Goal: Information Seeking & Learning: Learn about a topic

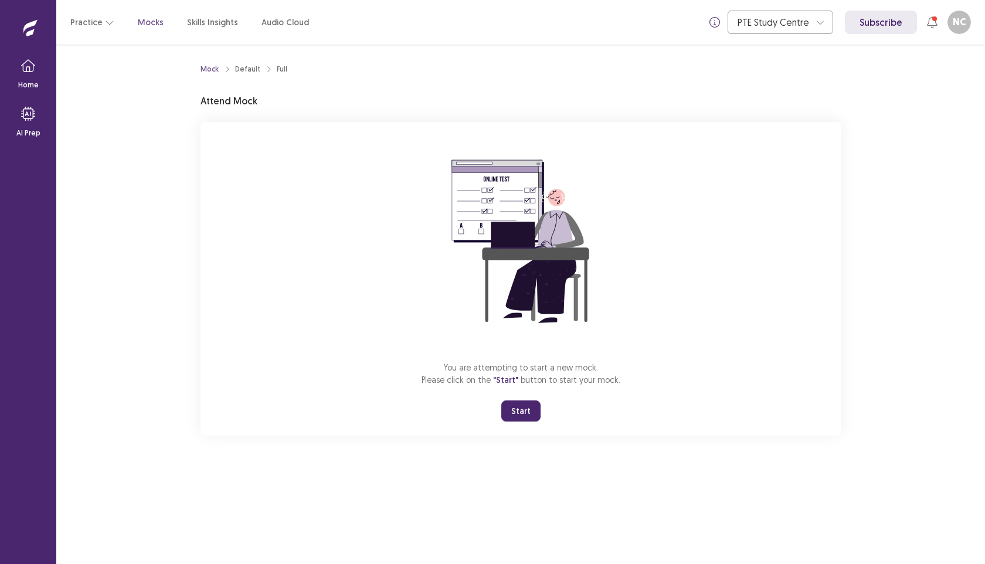
click at [528, 407] on button "Start" at bounding box center [520, 410] width 39 height 21
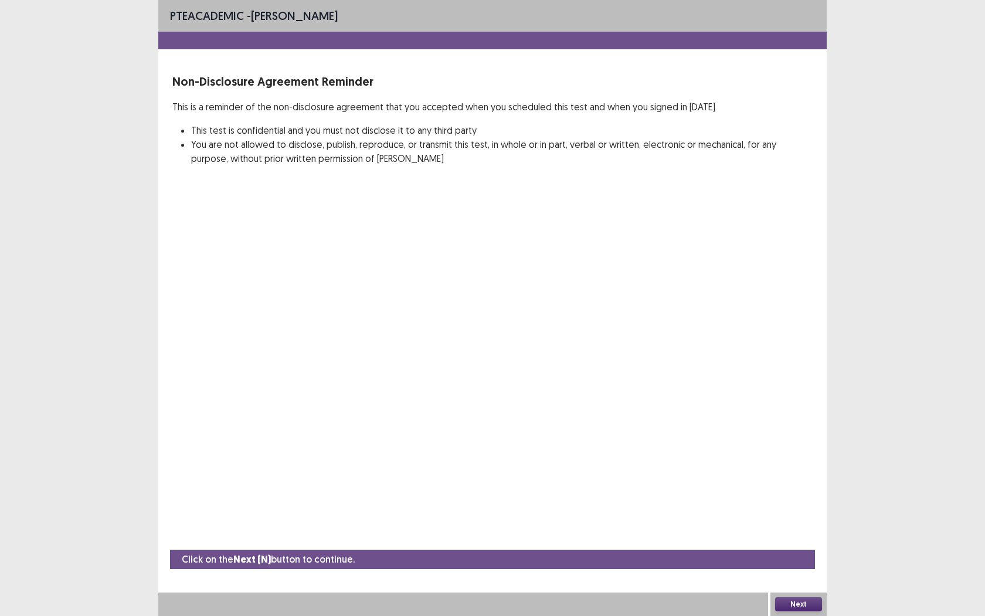
click at [790, 563] on button "Next" at bounding box center [798, 604] width 47 height 14
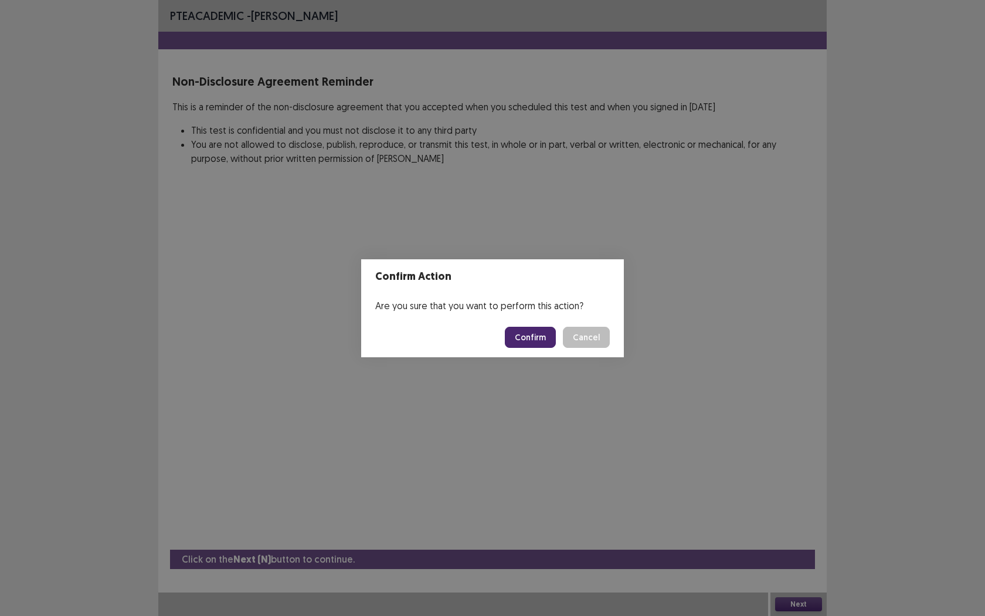
click at [540, 330] on button "Confirm" at bounding box center [530, 337] width 51 height 21
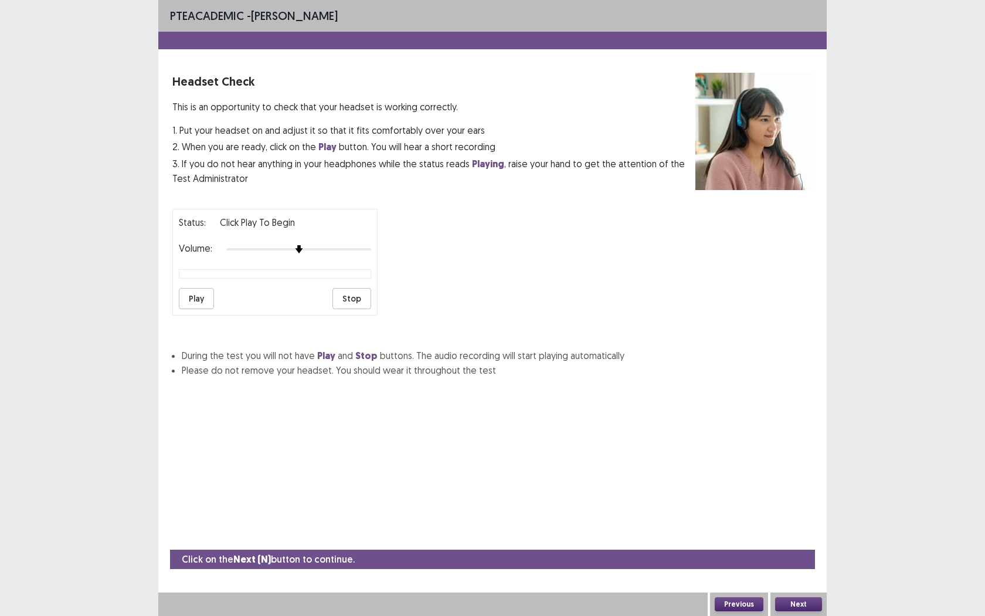
click at [203, 288] on button "Play" at bounding box center [196, 298] width 35 height 21
click at [330, 244] on div at bounding box center [298, 248] width 145 height 9
click at [347, 244] on div at bounding box center [298, 248] width 145 height 9
click at [361, 244] on div at bounding box center [298, 248] width 145 height 9
click at [343, 294] on button "Stop" at bounding box center [351, 298] width 39 height 21
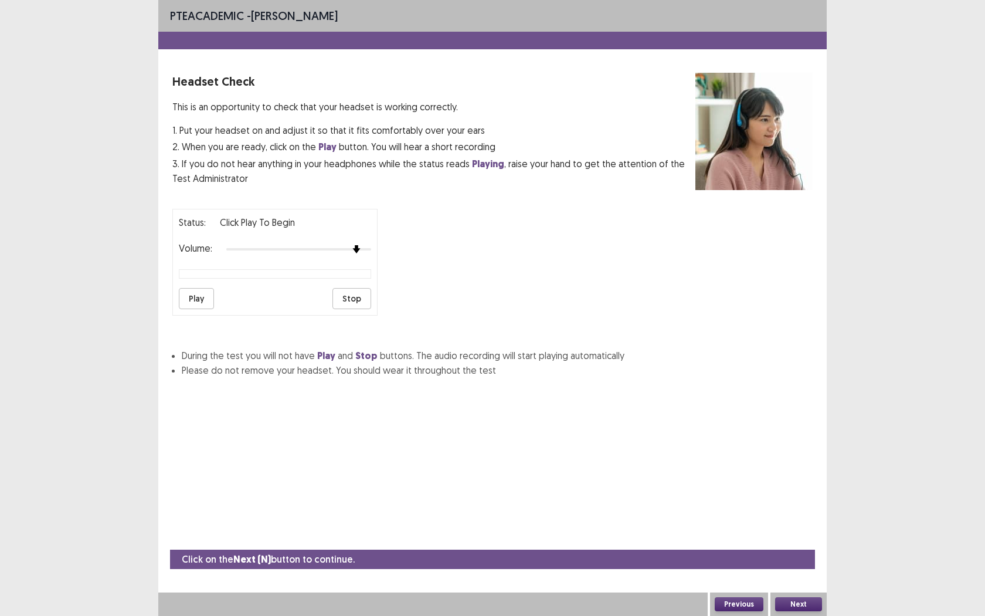
click at [361, 248] on div at bounding box center [298, 248] width 145 height 9
click at [197, 290] on button "Play" at bounding box center [196, 298] width 35 height 21
click at [367, 243] on div "Volume:" at bounding box center [275, 249] width 192 height 12
click at [364, 246] on div at bounding box center [298, 248] width 145 height 9
click at [332, 244] on div at bounding box center [298, 248] width 145 height 9
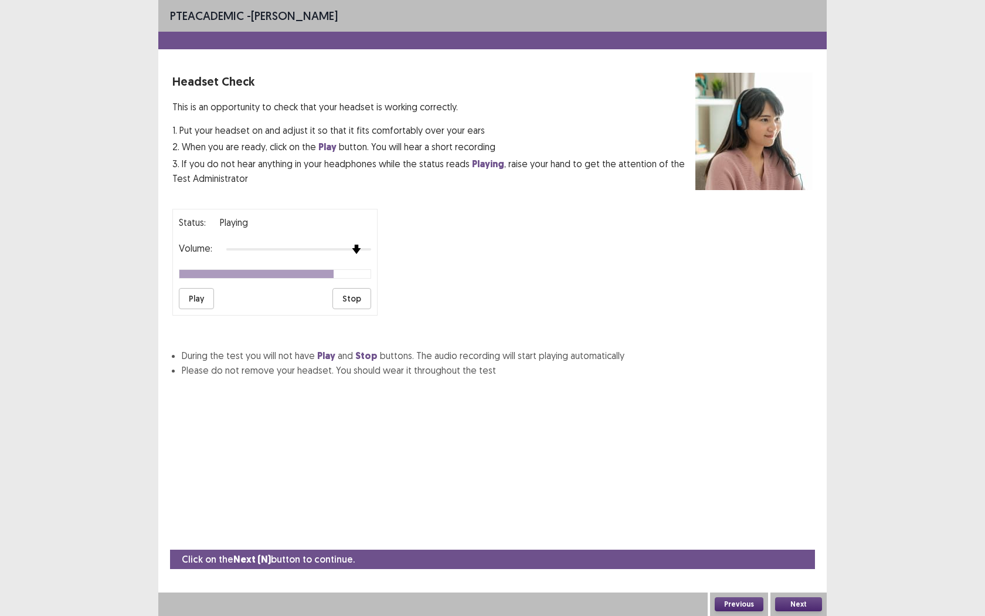
click at [362, 248] on div at bounding box center [298, 249] width 145 height 2
click at [321, 246] on div at bounding box center [298, 248] width 145 height 9
click at [787, 563] on button "Next" at bounding box center [798, 604] width 47 height 14
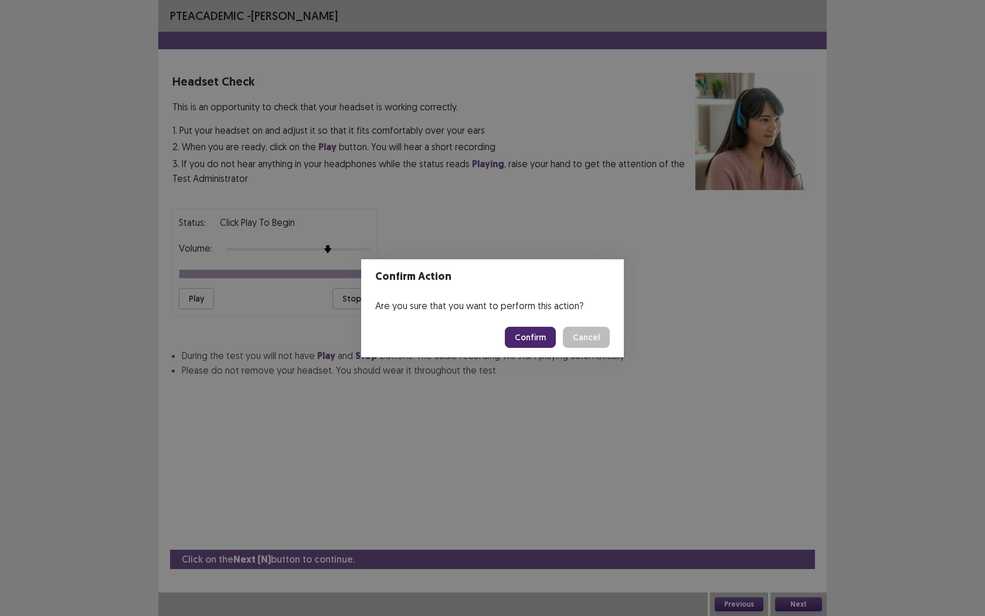
click at [524, 337] on button "Confirm" at bounding box center [530, 337] width 51 height 21
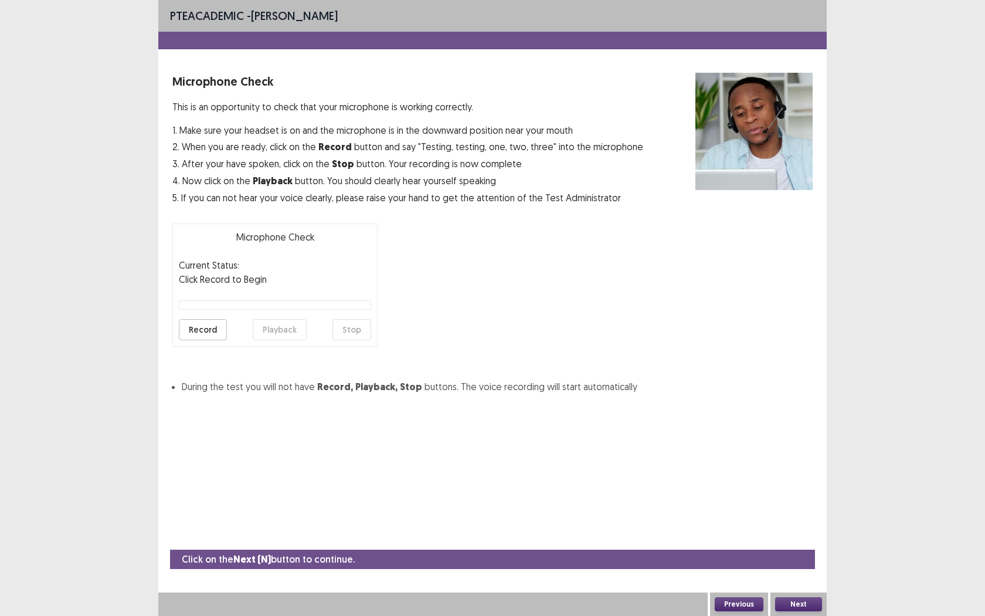
click at [209, 328] on button "Record" at bounding box center [203, 329] width 48 height 21
click at [359, 319] on button "Stop" at bounding box center [351, 329] width 39 height 21
click at [269, 332] on button "Playback" at bounding box center [280, 329] width 54 height 21
click at [203, 331] on button "Record" at bounding box center [203, 329] width 48 height 21
click at [344, 336] on button "Stop" at bounding box center [351, 329] width 39 height 21
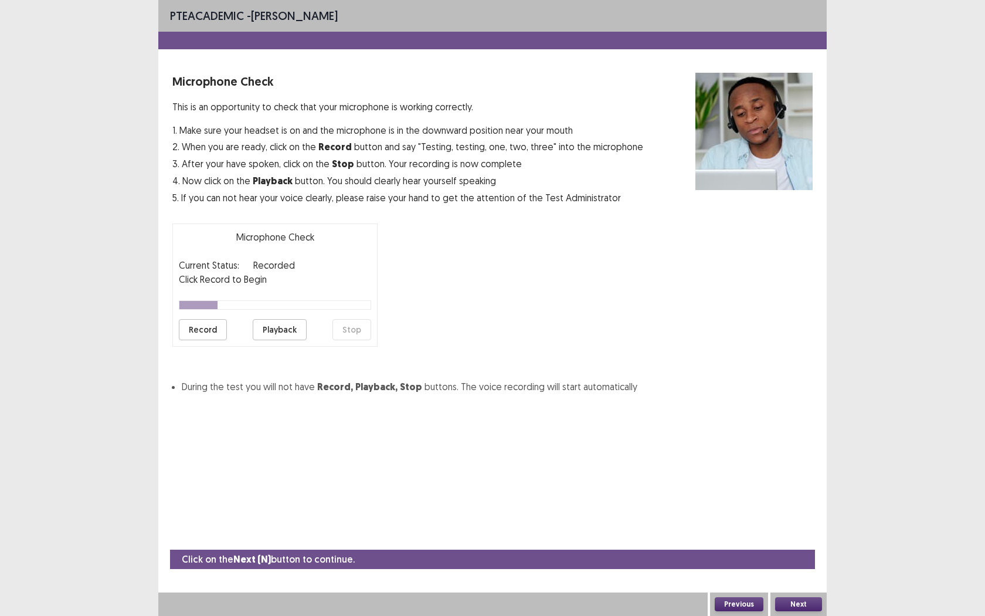
click at [280, 327] on button "Playback" at bounding box center [280, 329] width 54 height 21
click at [799, 563] on button "Next" at bounding box center [798, 604] width 47 height 14
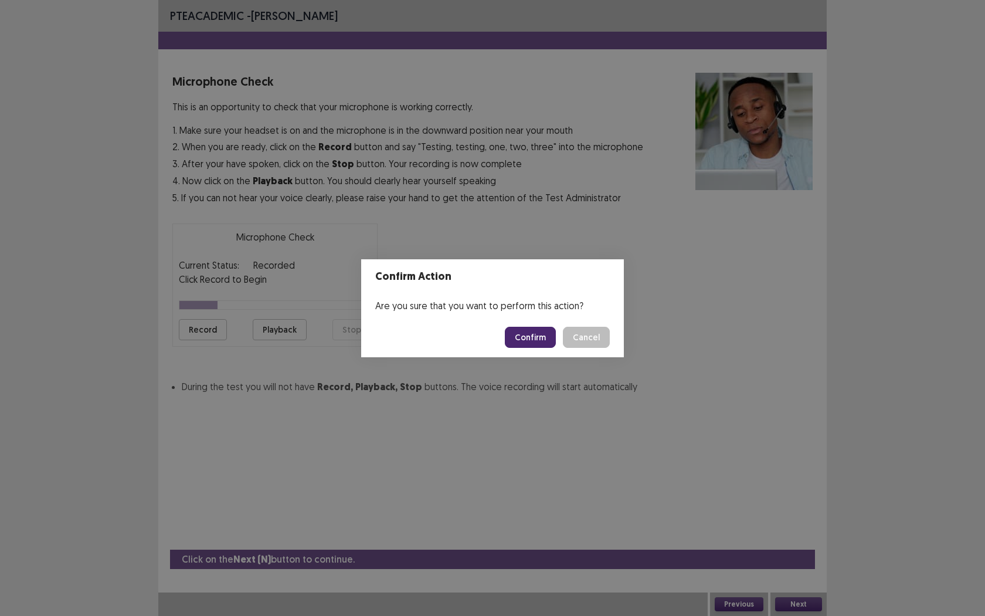
click at [532, 333] on button "Confirm" at bounding box center [530, 337] width 51 height 21
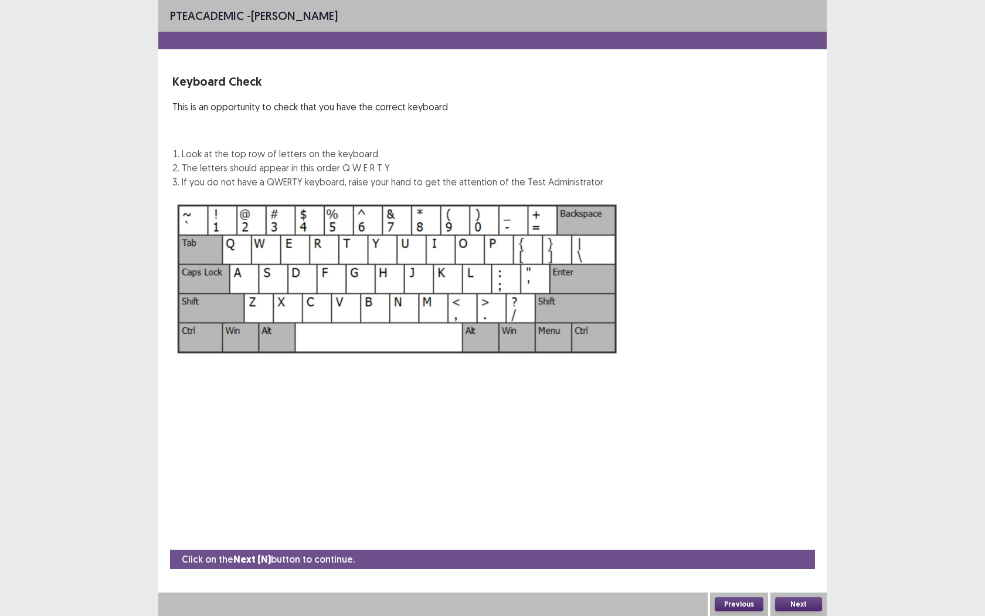
click at [800, 563] on button "Next" at bounding box center [798, 604] width 47 height 14
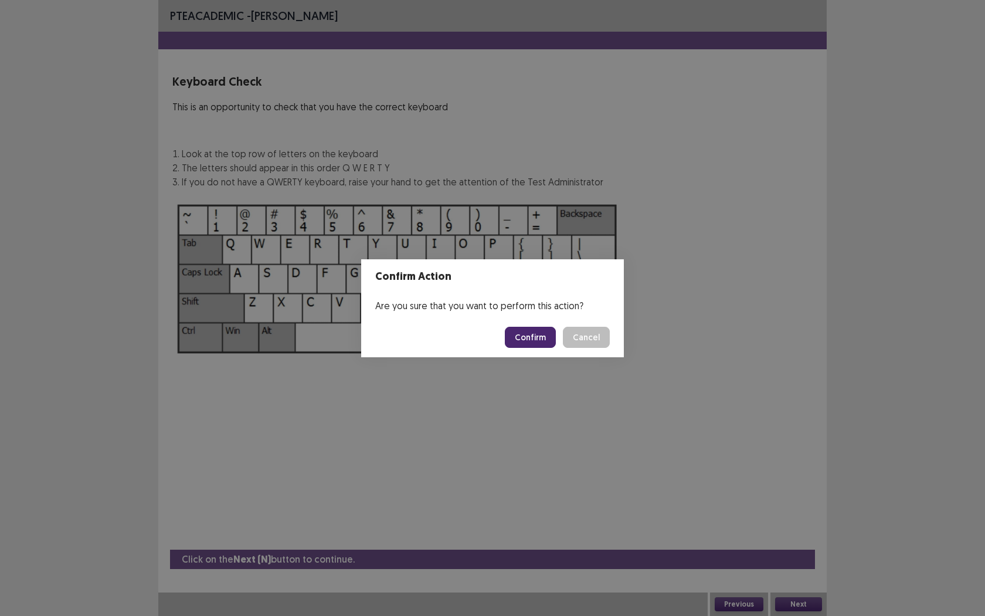
click at [553, 334] on button "Confirm" at bounding box center [530, 337] width 51 height 21
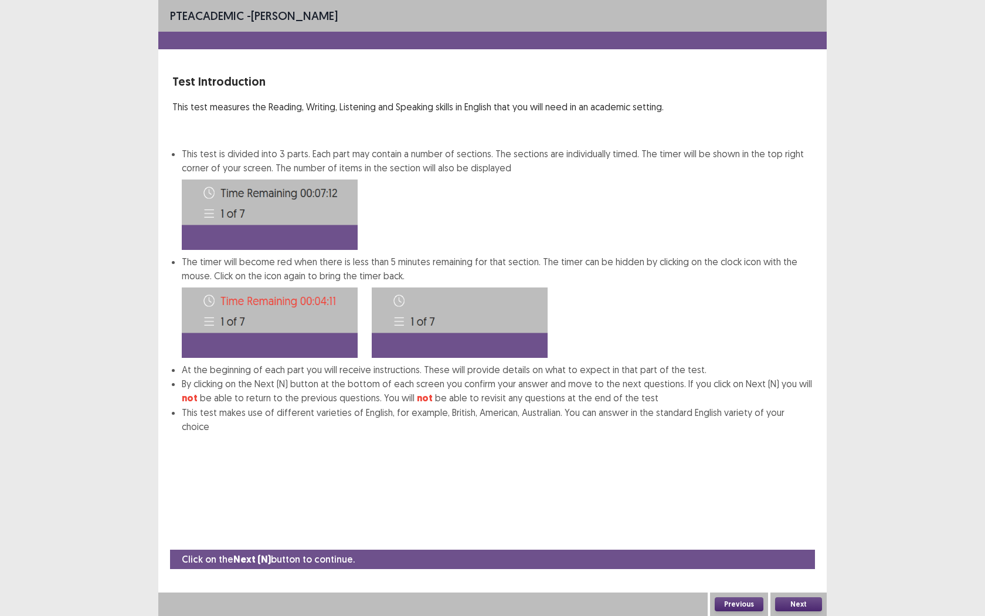
click at [794, 563] on button "Next" at bounding box center [798, 604] width 47 height 14
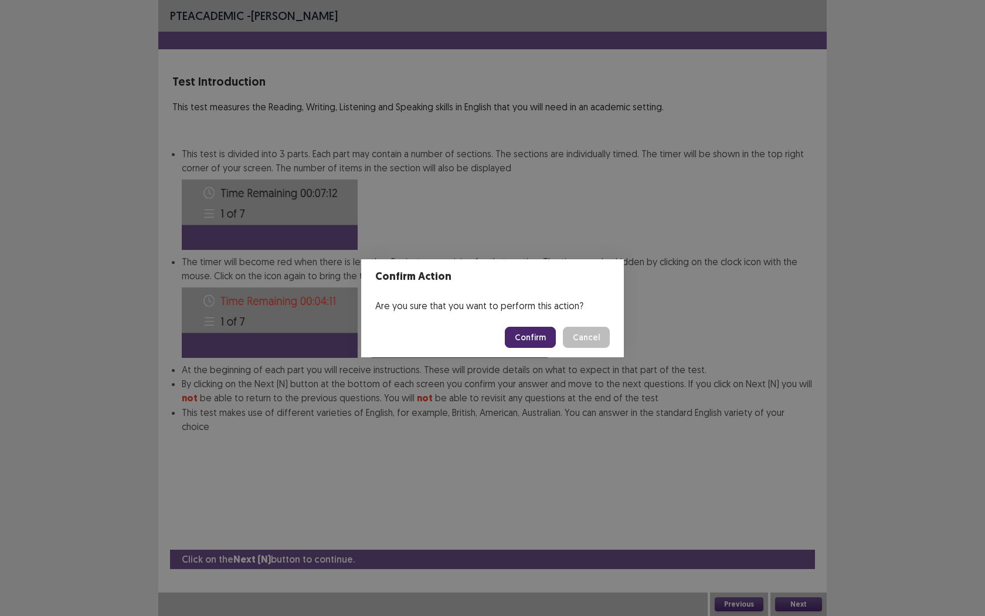
click at [535, 337] on button "Confirm" at bounding box center [530, 337] width 51 height 21
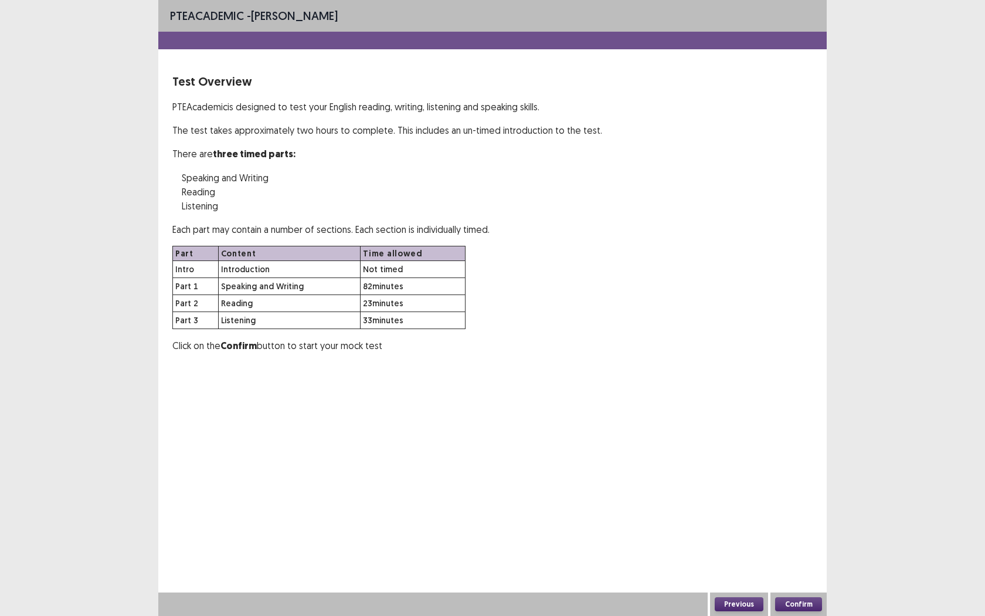
click at [798, 563] on button "Confirm" at bounding box center [798, 604] width 47 height 14
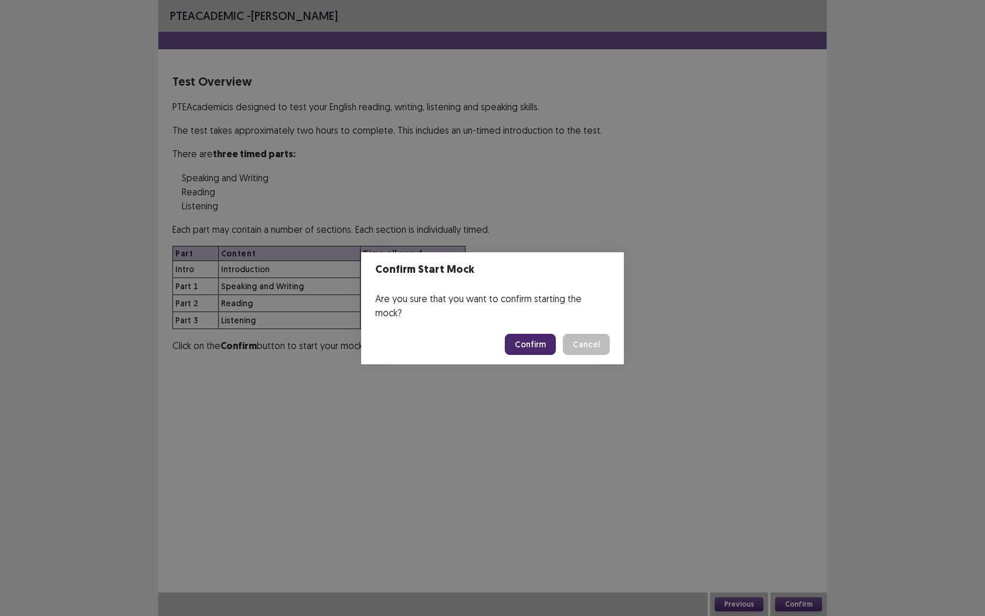
click at [539, 337] on button "Confirm" at bounding box center [530, 344] width 51 height 21
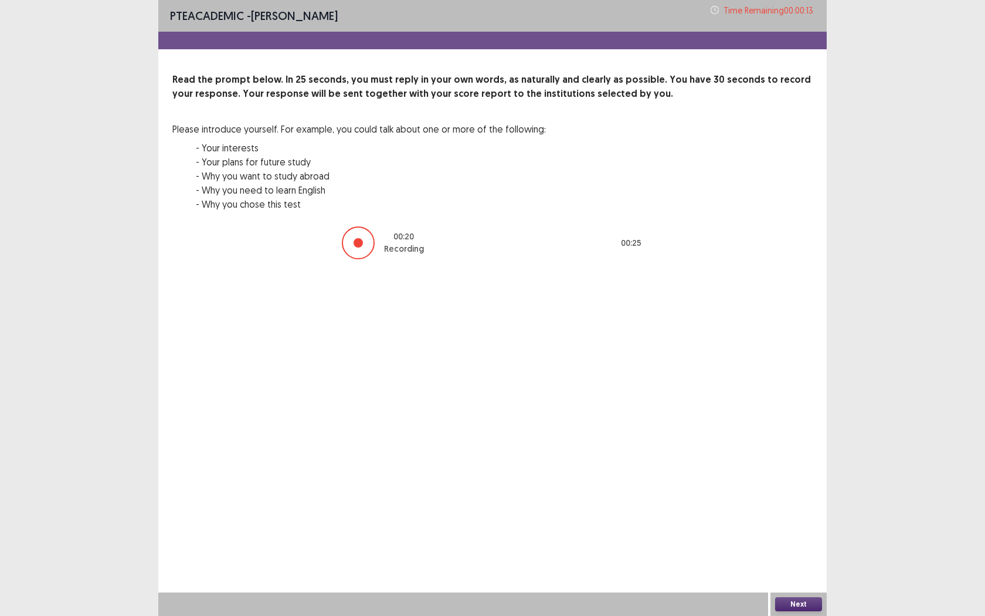
click at [802, 563] on button "Next" at bounding box center [798, 604] width 47 height 14
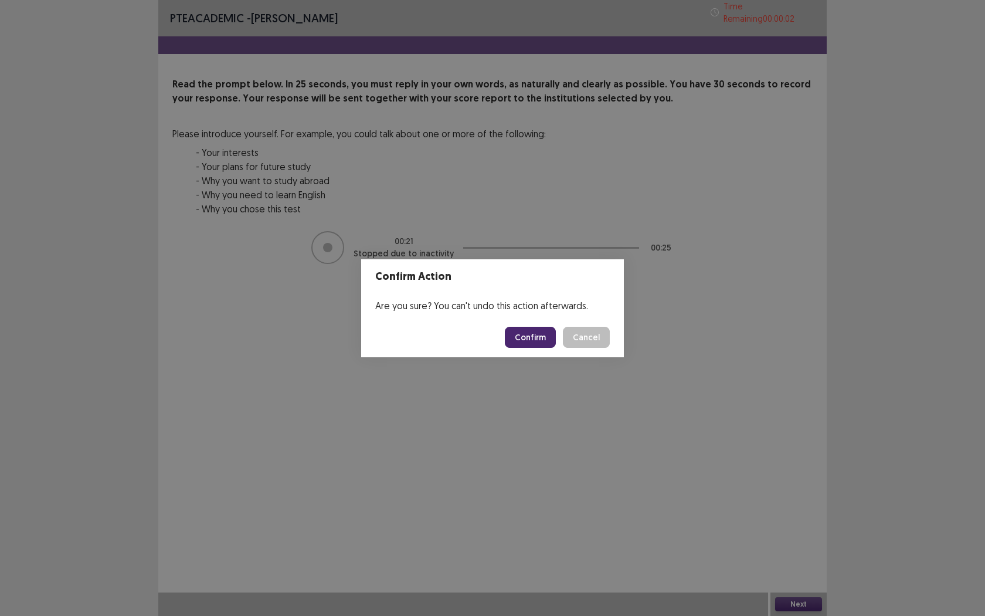
click at [528, 341] on button "Confirm" at bounding box center [530, 337] width 51 height 21
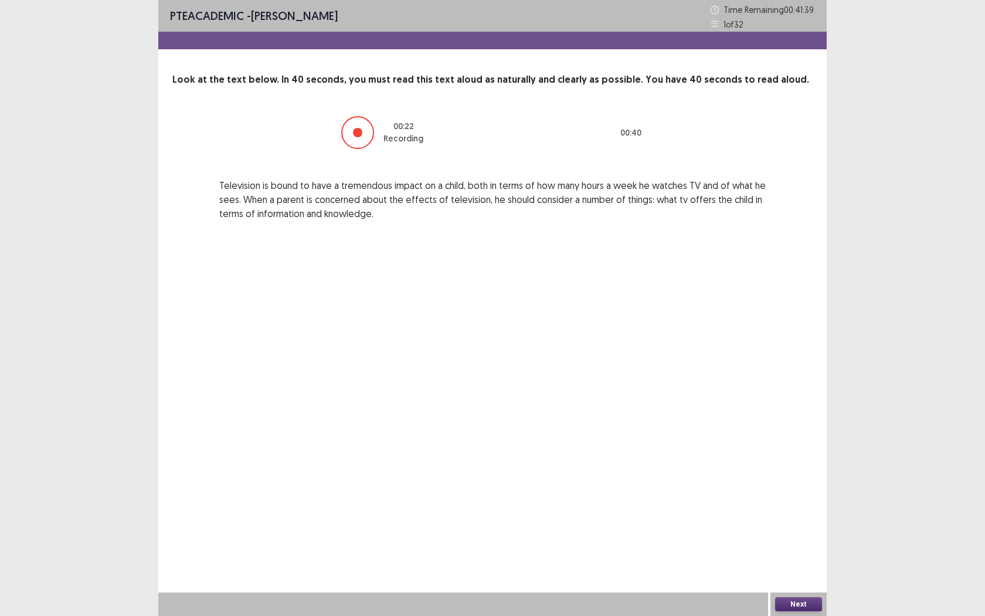
click at [809, 563] on button "Next" at bounding box center [798, 604] width 47 height 14
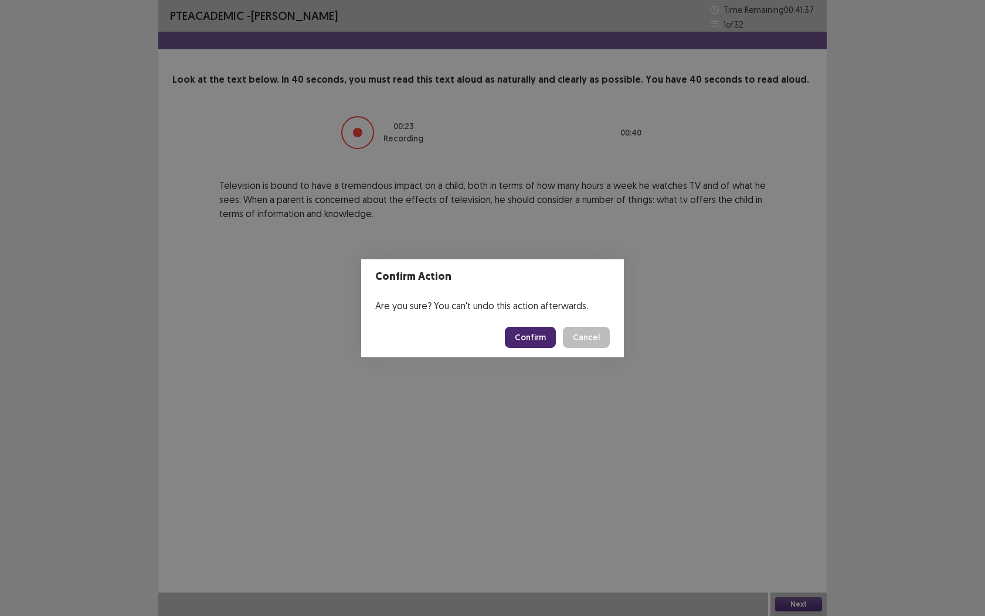
click at [545, 337] on button "Confirm" at bounding box center [530, 337] width 51 height 21
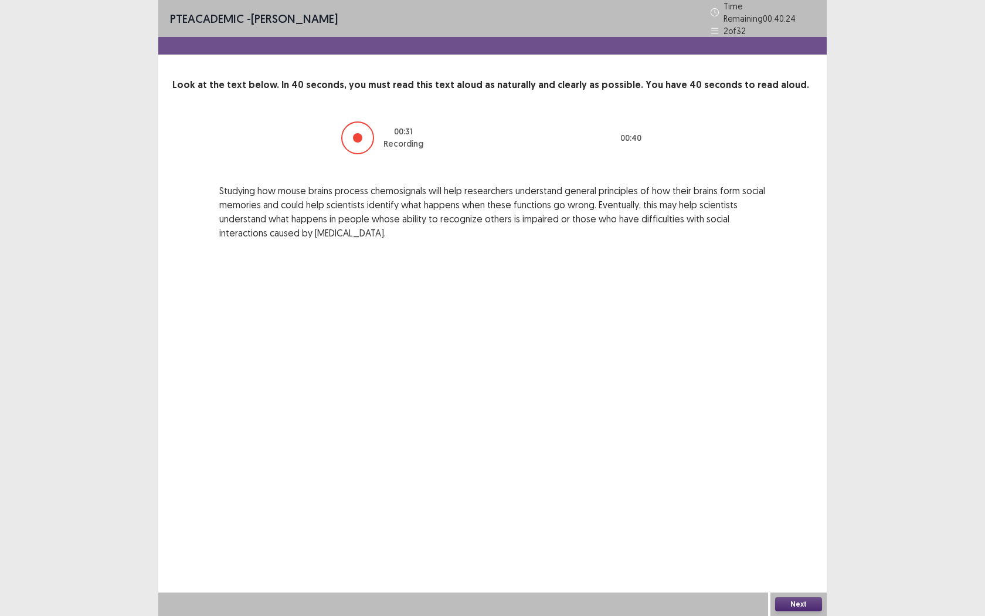
click at [794, 563] on button "Next" at bounding box center [798, 604] width 47 height 14
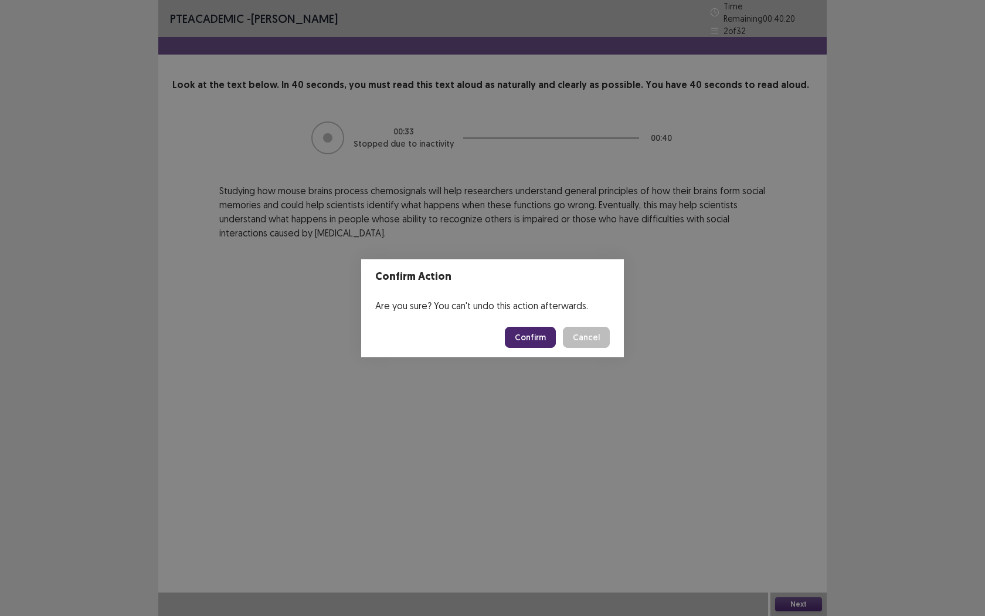
click at [547, 336] on button "Confirm" at bounding box center [530, 337] width 51 height 21
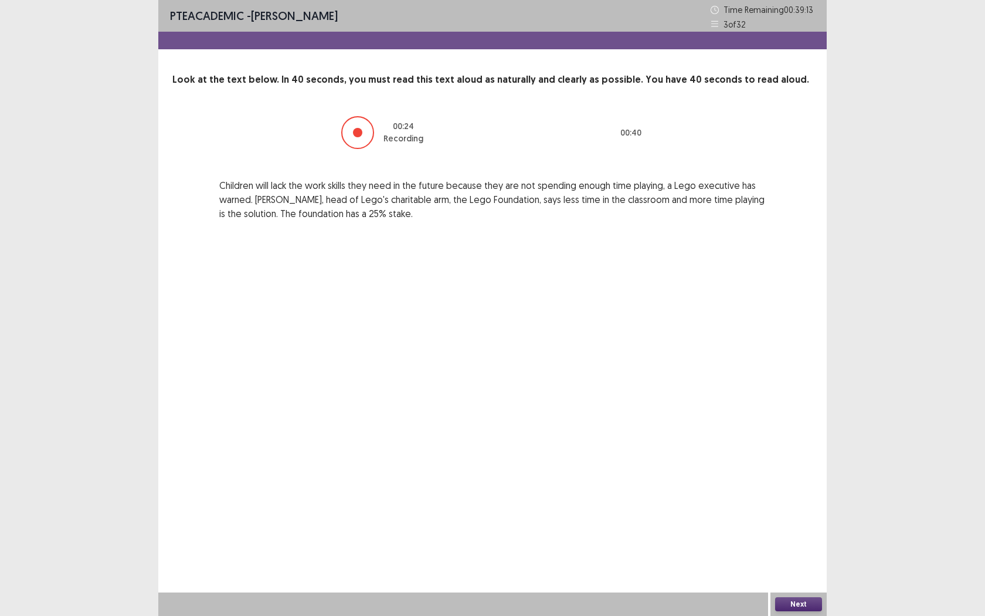
click at [803, 532] on div "PTE academic - [PERSON_NAME] Time Remaining 00 : 39 : 13 3 of 32 Look at the te…" at bounding box center [492, 308] width 668 height 616
click at [801, 563] on button "Next" at bounding box center [798, 604] width 47 height 14
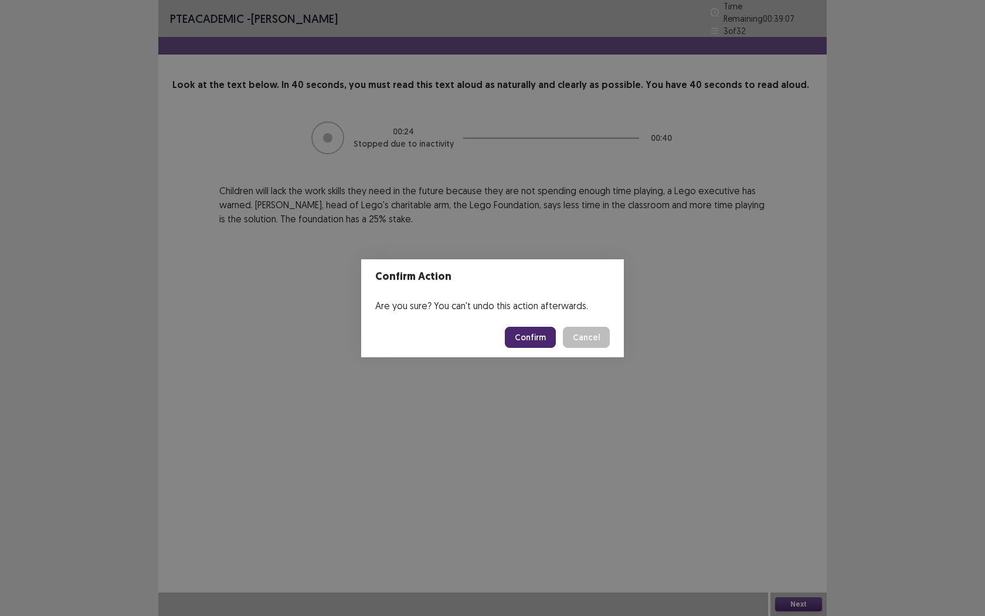
click at [532, 337] on button "Confirm" at bounding box center [530, 337] width 51 height 21
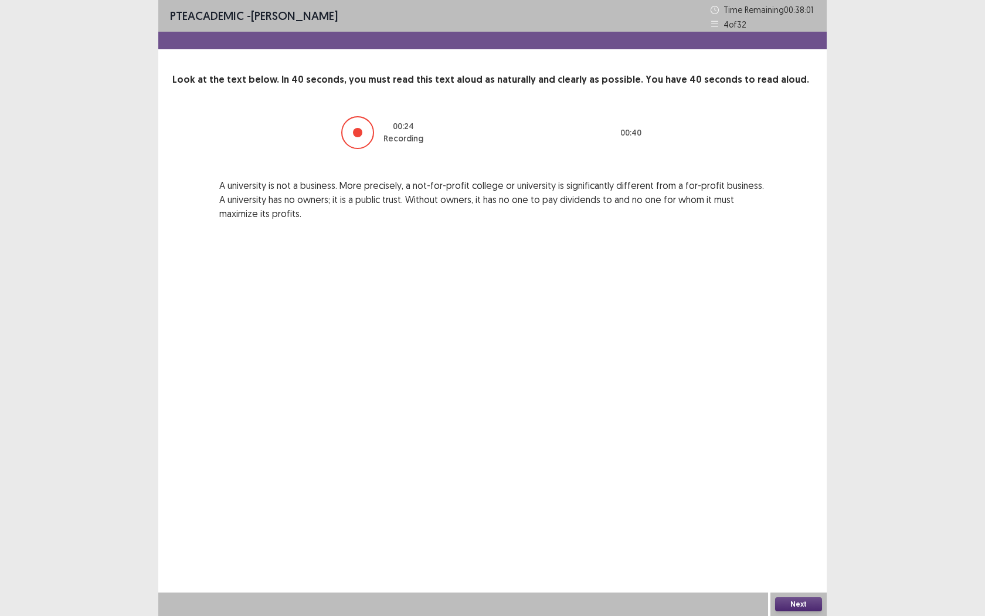
click at [789, 563] on div "Next" at bounding box center [798, 603] width 56 height 23
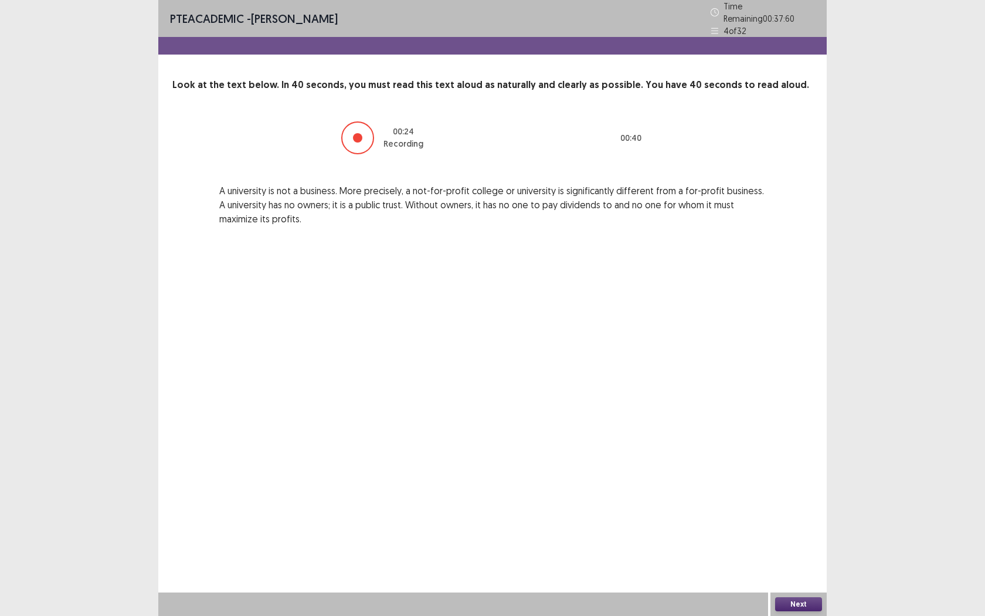
click at [789, 563] on button "Next" at bounding box center [798, 604] width 47 height 14
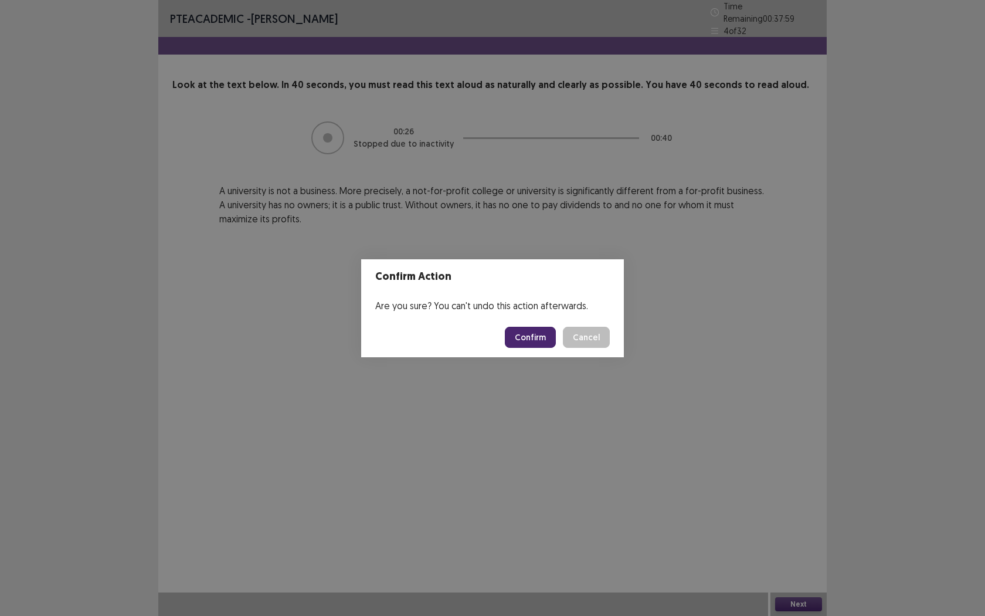
click at [534, 335] on button "Confirm" at bounding box center [530, 337] width 51 height 21
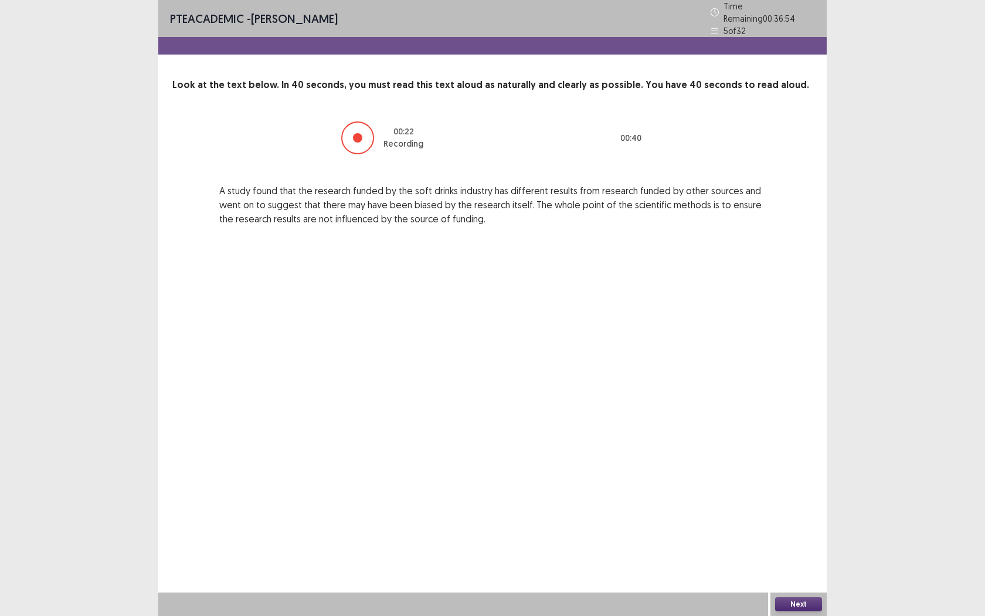
click at [805, 563] on button "Next" at bounding box center [798, 604] width 47 height 14
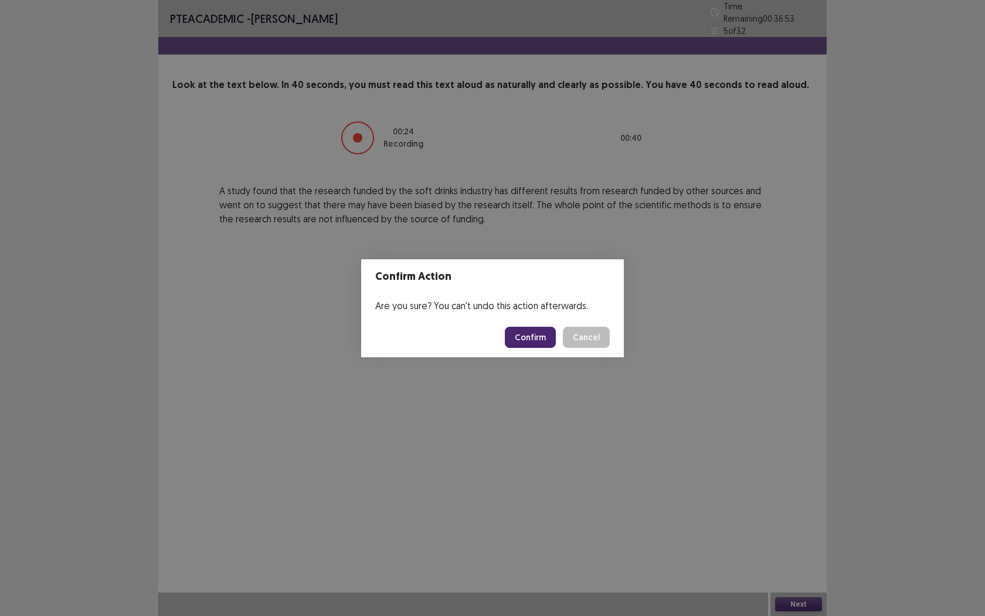
click at [537, 331] on button "Confirm" at bounding box center [530, 337] width 51 height 21
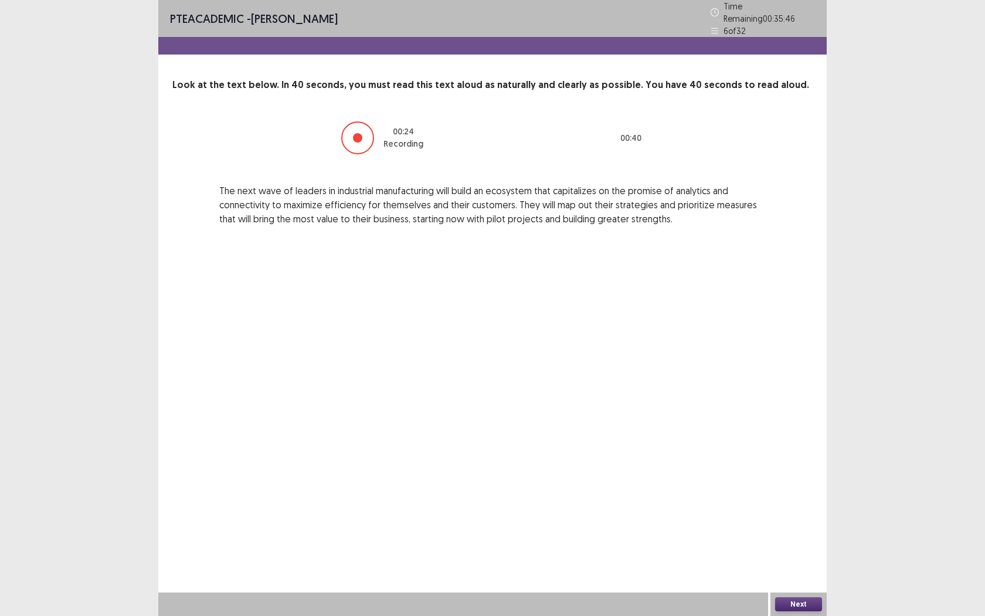
click at [787, 563] on button "Next" at bounding box center [798, 604] width 47 height 14
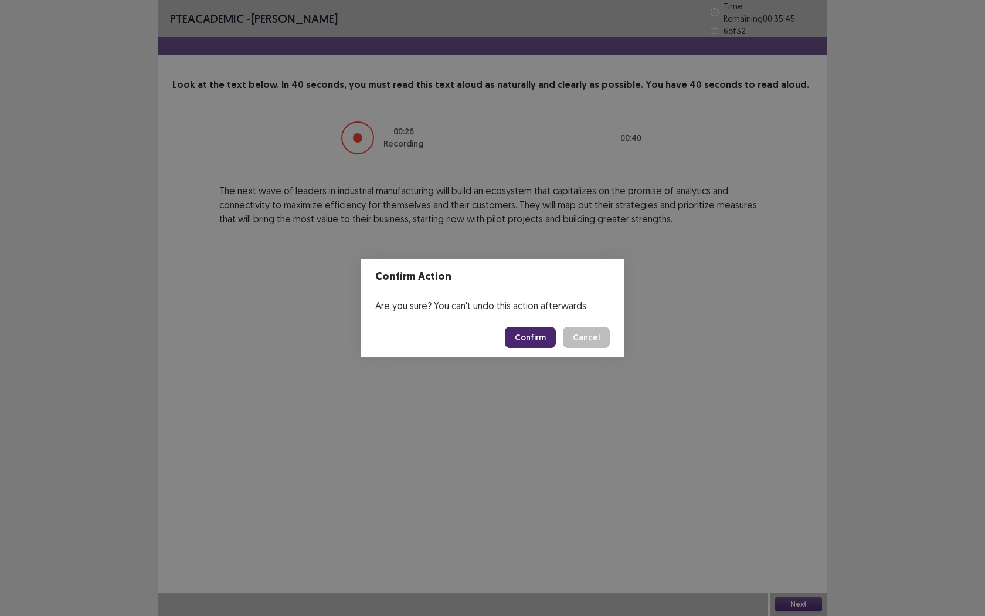
click at [536, 341] on button "Confirm" at bounding box center [530, 337] width 51 height 21
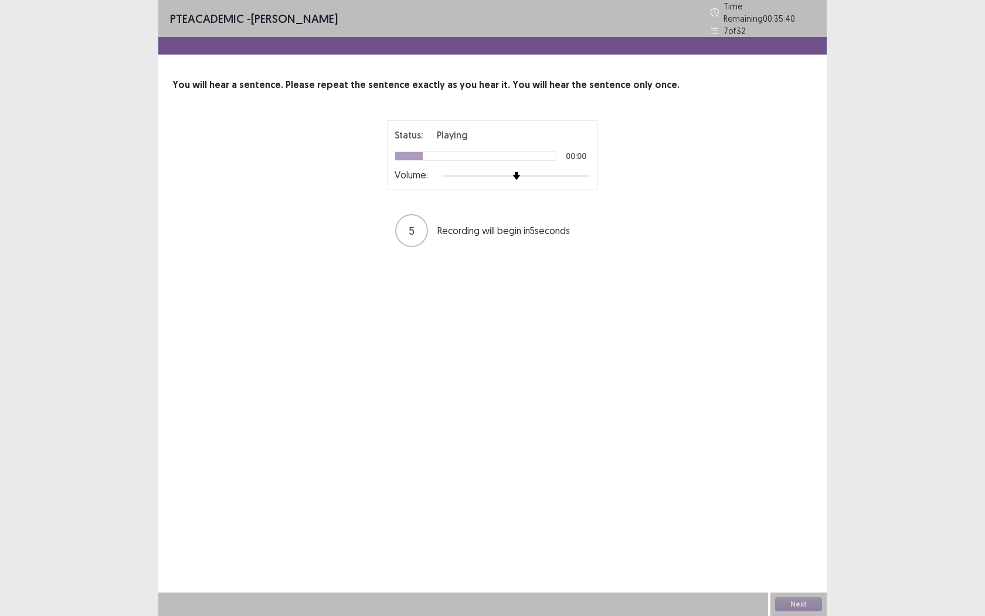
click at [548, 171] on div at bounding box center [516, 175] width 148 height 9
click at [807, 563] on button "Next" at bounding box center [798, 604] width 47 height 14
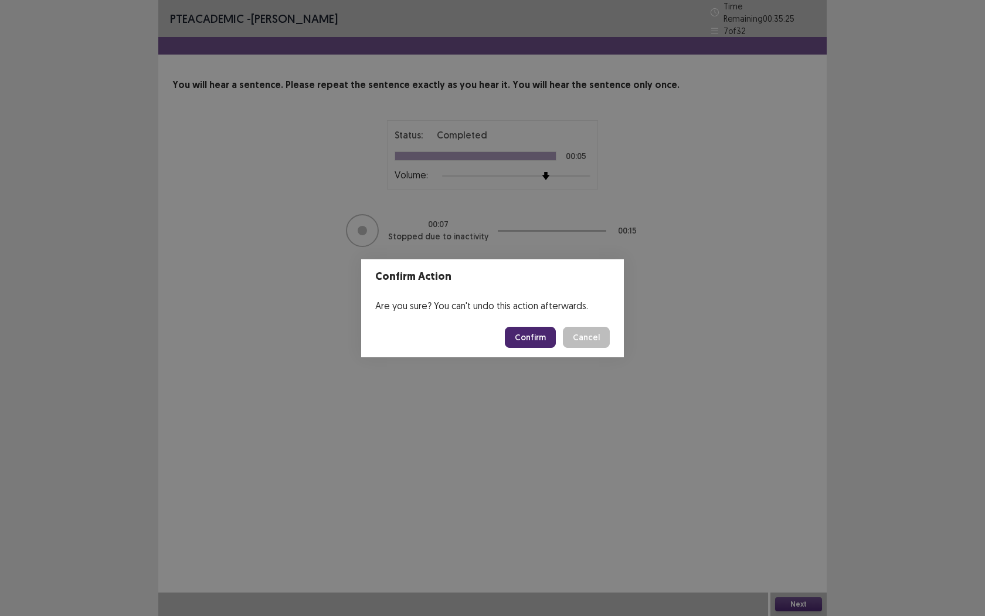
click at [536, 343] on button "Confirm" at bounding box center [530, 337] width 51 height 21
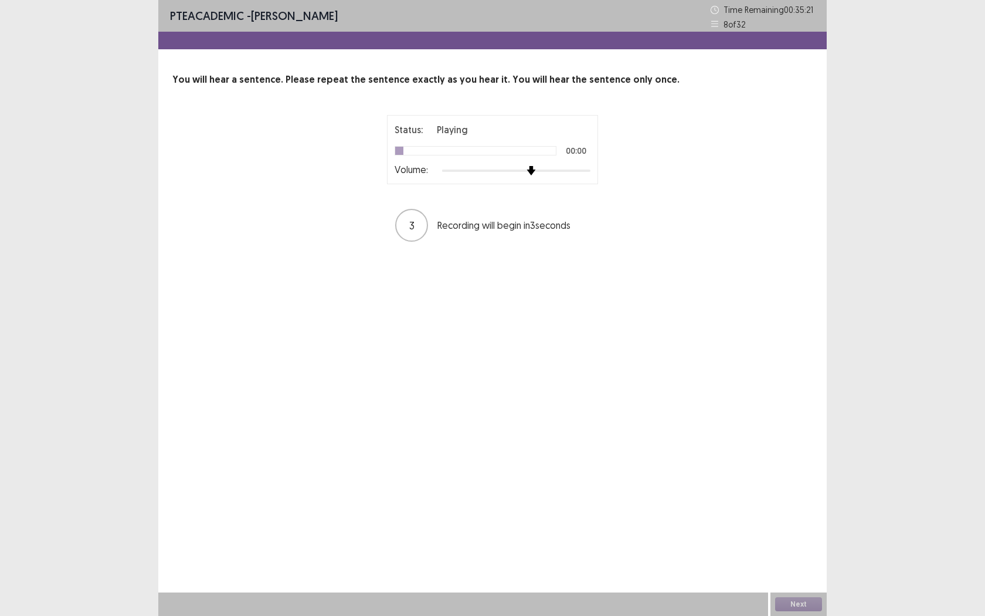
click at [538, 171] on div at bounding box center [516, 170] width 148 height 2
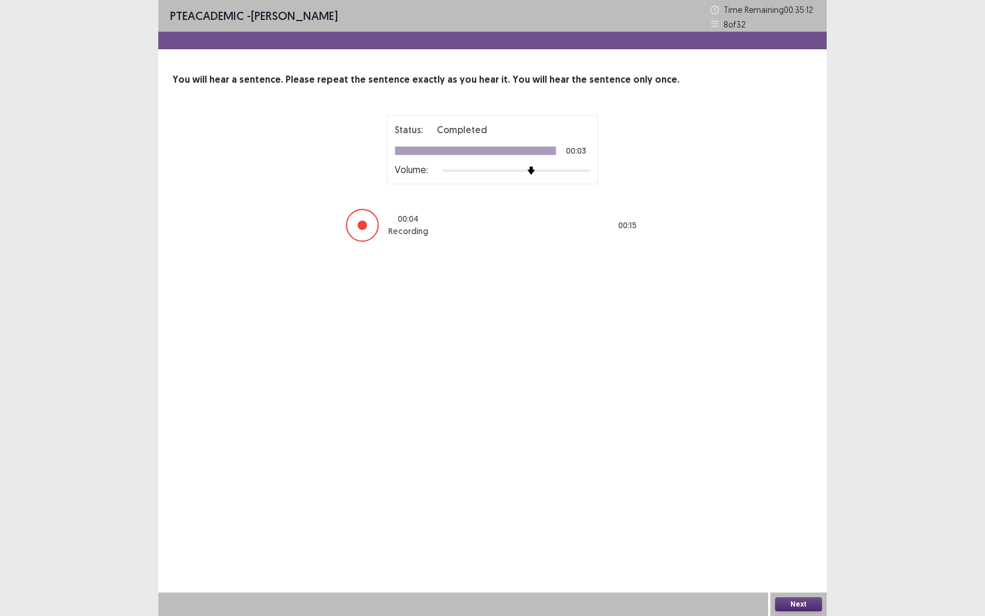
click at [786, 563] on button "Next" at bounding box center [798, 604] width 47 height 14
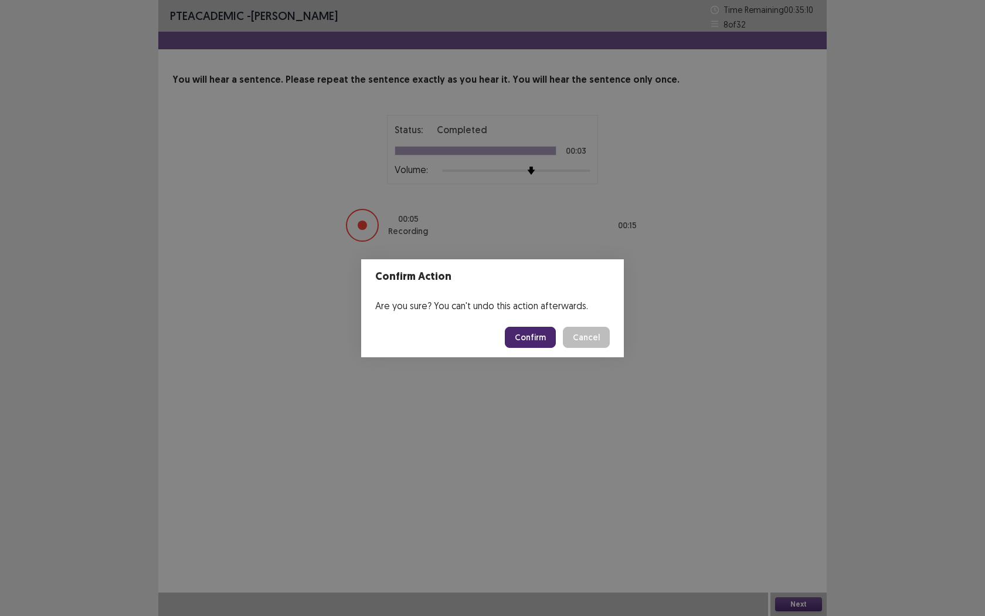
click at [535, 341] on button "Confirm" at bounding box center [530, 337] width 51 height 21
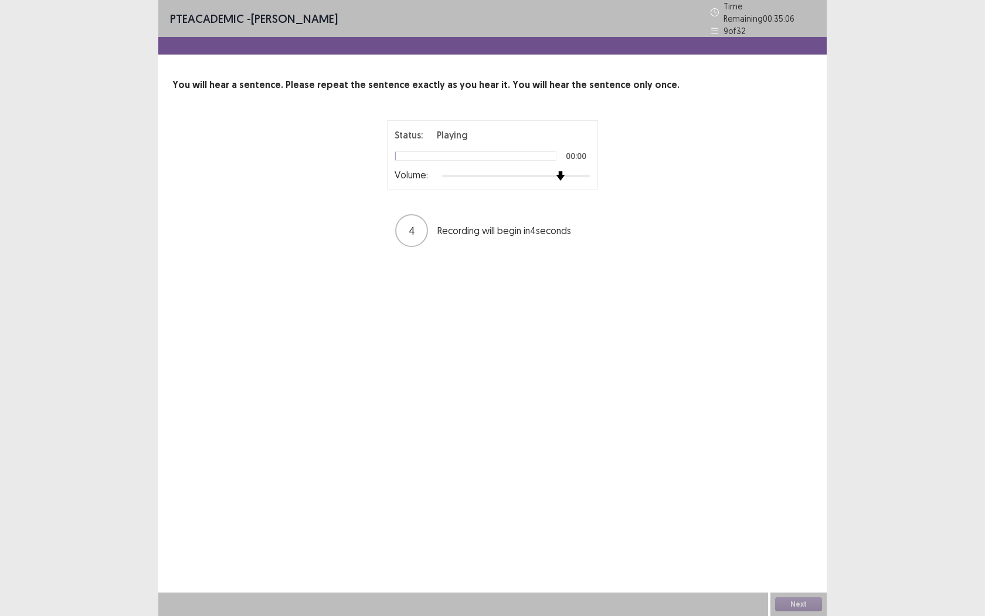
click at [556, 171] on div at bounding box center [516, 175] width 148 height 9
click at [541, 171] on div at bounding box center [516, 175] width 148 height 9
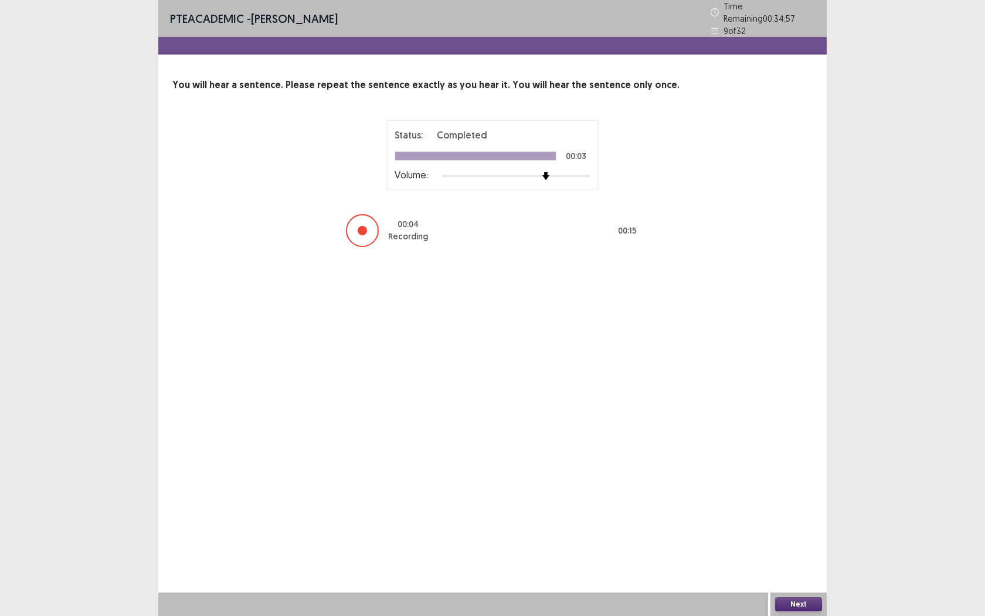
click at [793, 563] on button "Next" at bounding box center [798, 604] width 47 height 14
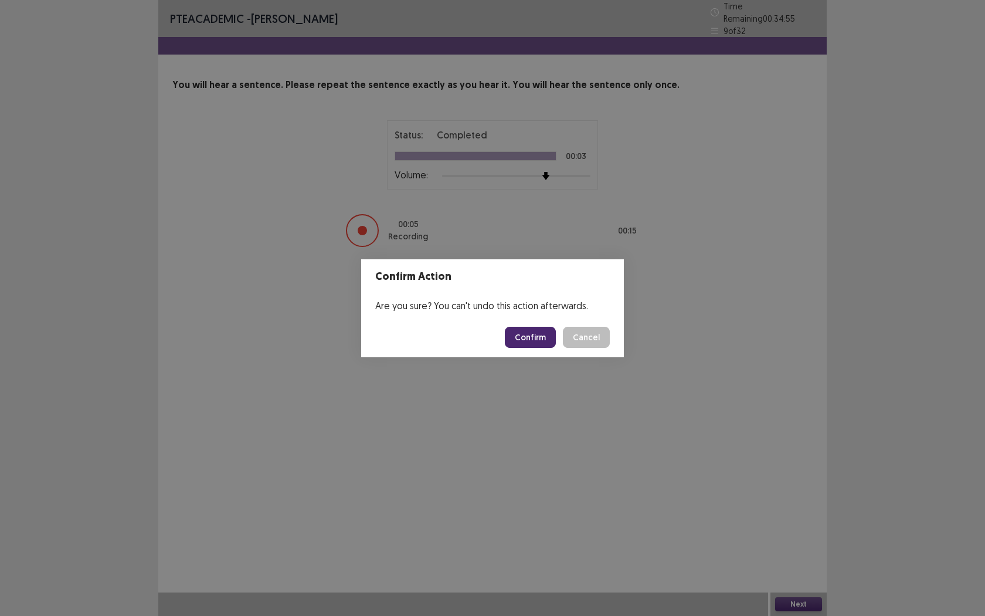
click at [539, 330] on button "Confirm" at bounding box center [530, 337] width 51 height 21
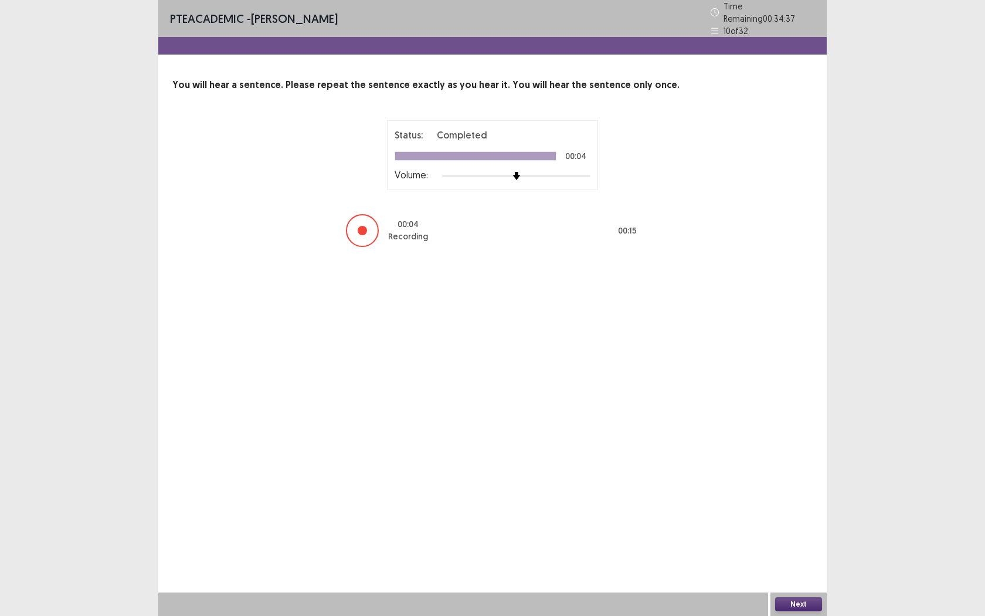
click at [800, 563] on button "Next" at bounding box center [798, 604] width 47 height 14
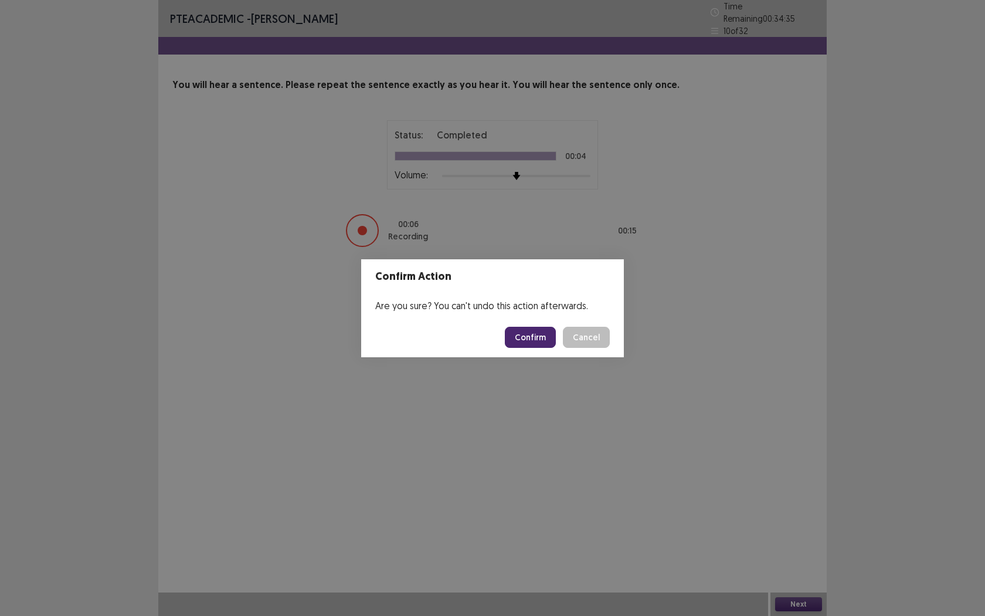
click at [528, 342] on button "Confirm" at bounding box center [530, 337] width 51 height 21
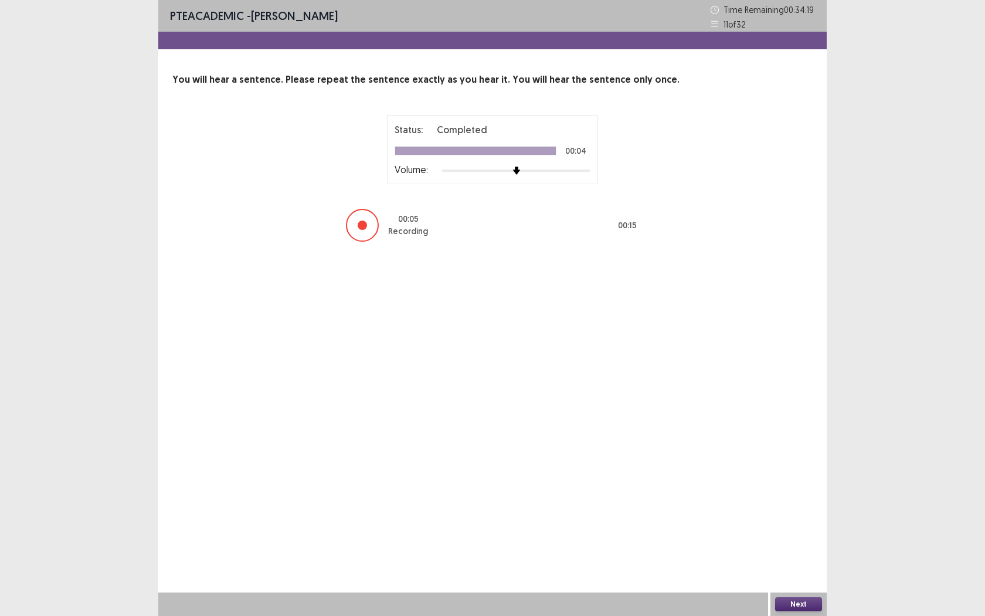
click at [790, 563] on button "Next" at bounding box center [798, 604] width 47 height 14
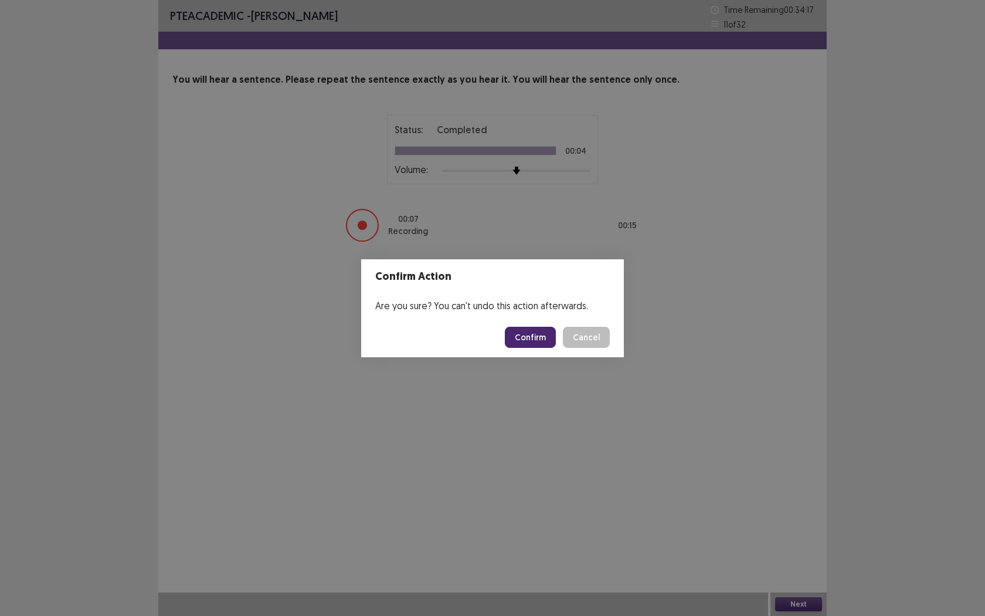
click at [533, 334] on button "Confirm" at bounding box center [530, 337] width 51 height 21
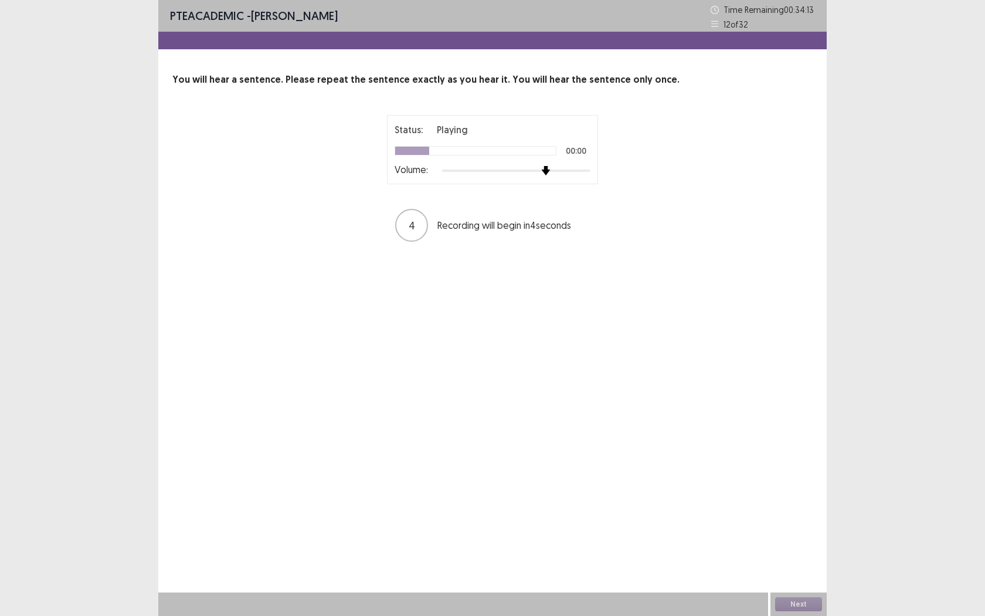
click at [548, 169] on div at bounding box center [516, 170] width 148 height 9
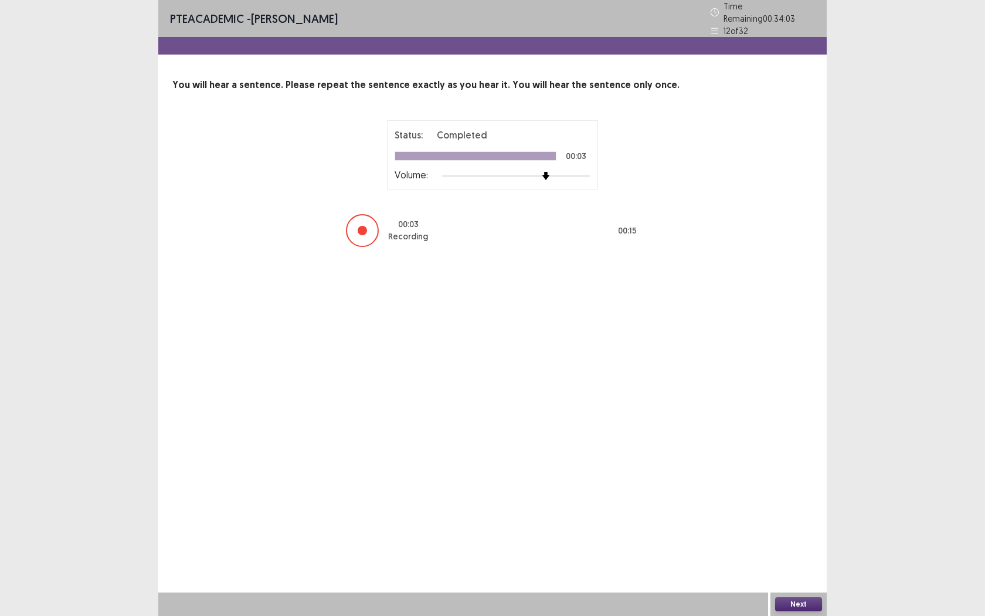
click at [793, 563] on button "Next" at bounding box center [798, 604] width 47 height 14
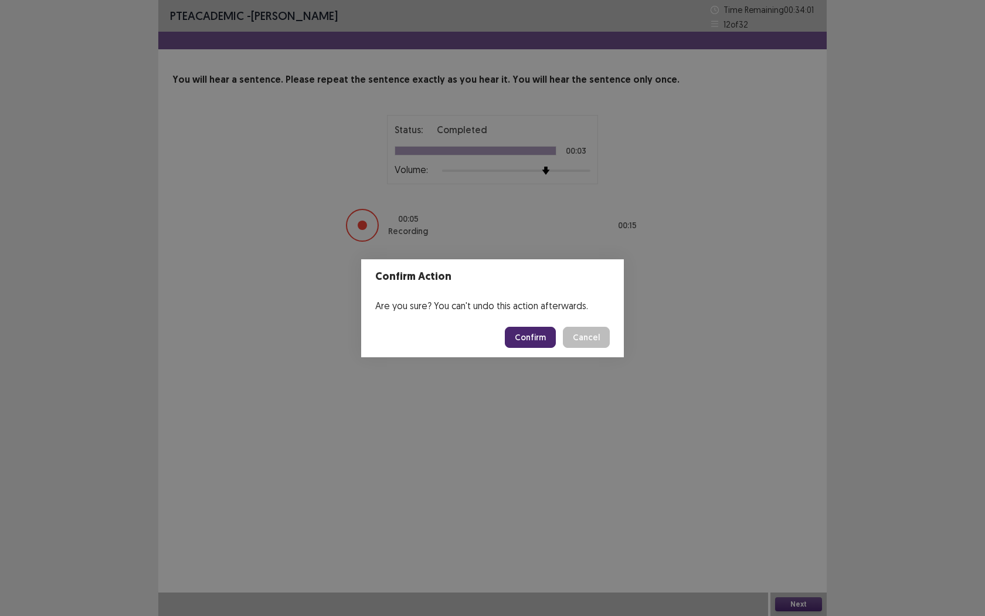
click at [545, 336] on button "Confirm" at bounding box center [530, 337] width 51 height 21
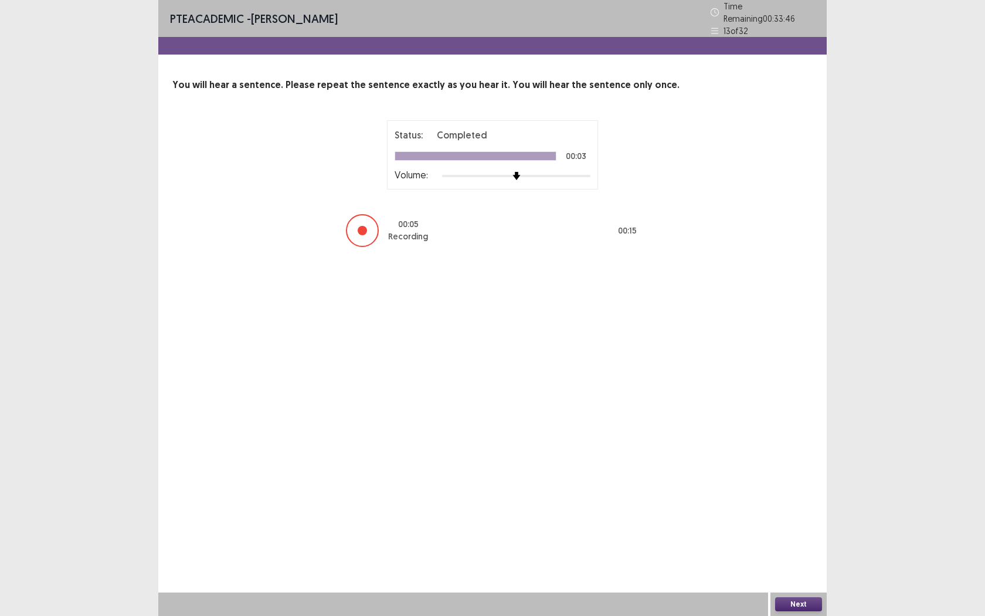
click at [804, 563] on button "Next" at bounding box center [798, 604] width 47 height 14
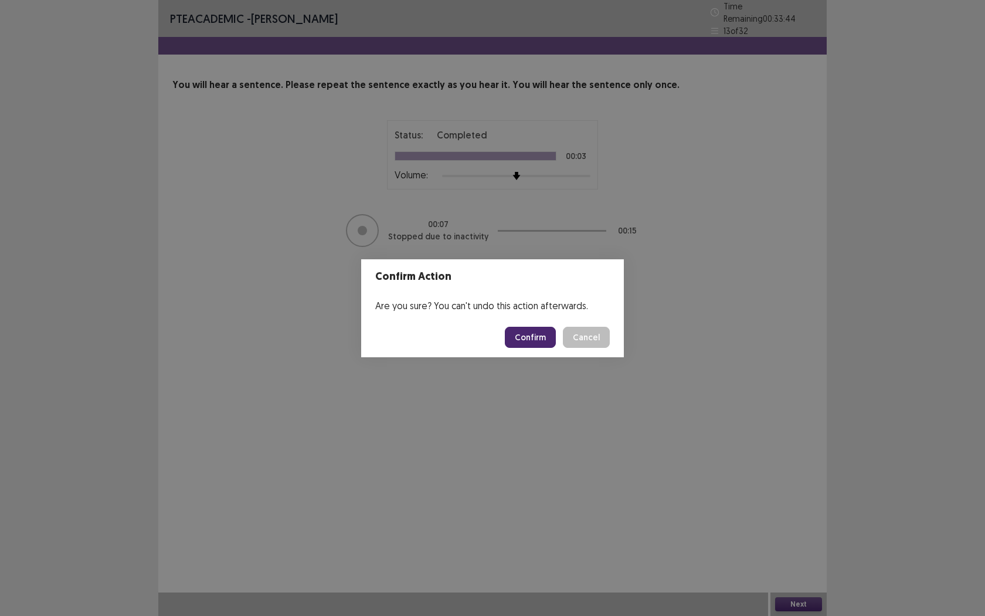
click at [551, 346] on button "Confirm" at bounding box center [530, 337] width 51 height 21
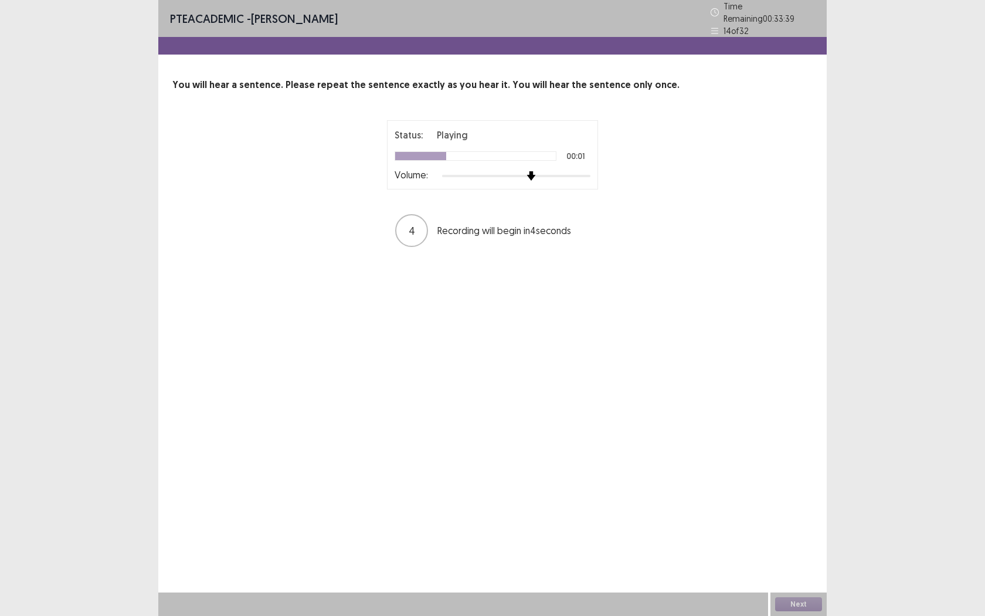
click at [535, 171] on div at bounding box center [516, 175] width 148 height 9
click at [798, 563] on button "Next" at bounding box center [798, 604] width 47 height 14
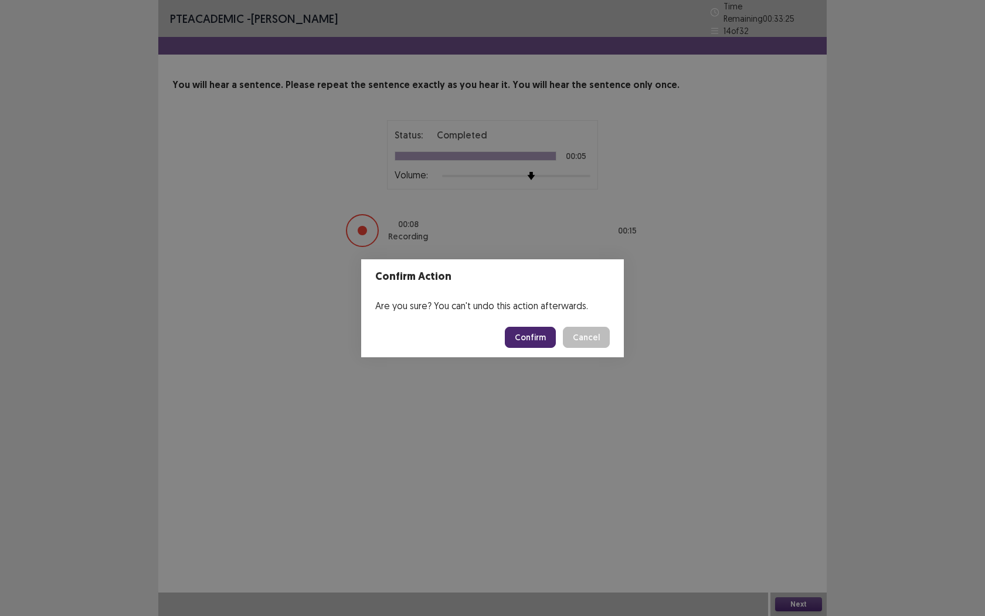
click at [518, 335] on button "Confirm" at bounding box center [530, 337] width 51 height 21
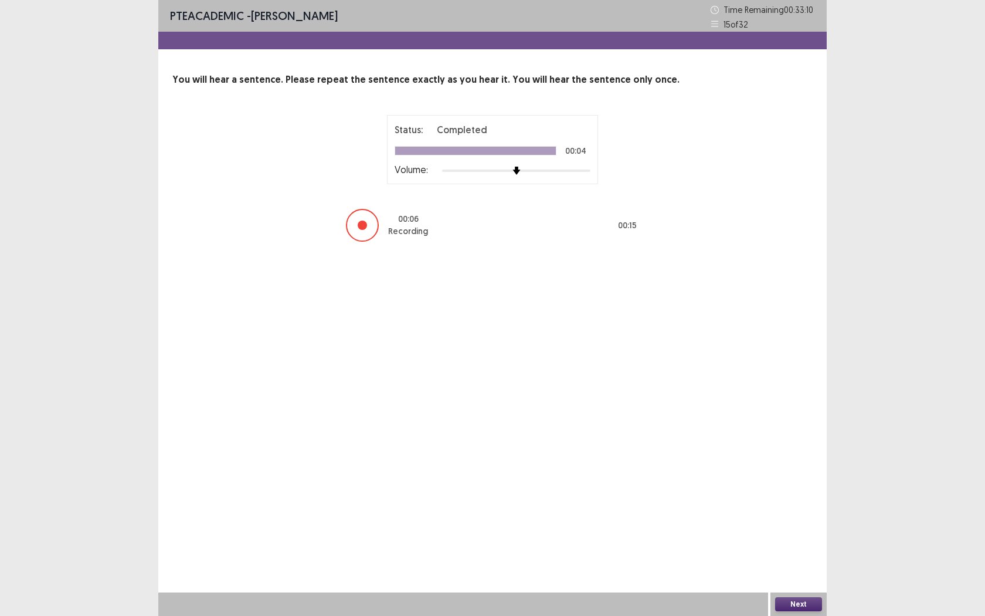
click at [792, 563] on button "Next" at bounding box center [798, 604] width 47 height 14
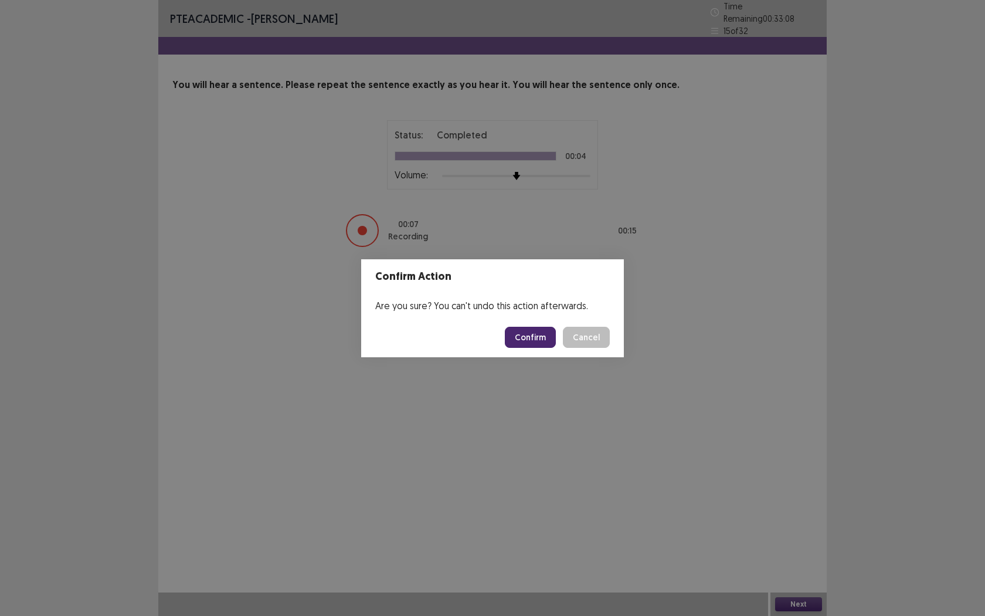
click at [546, 340] on button "Confirm" at bounding box center [530, 337] width 51 height 21
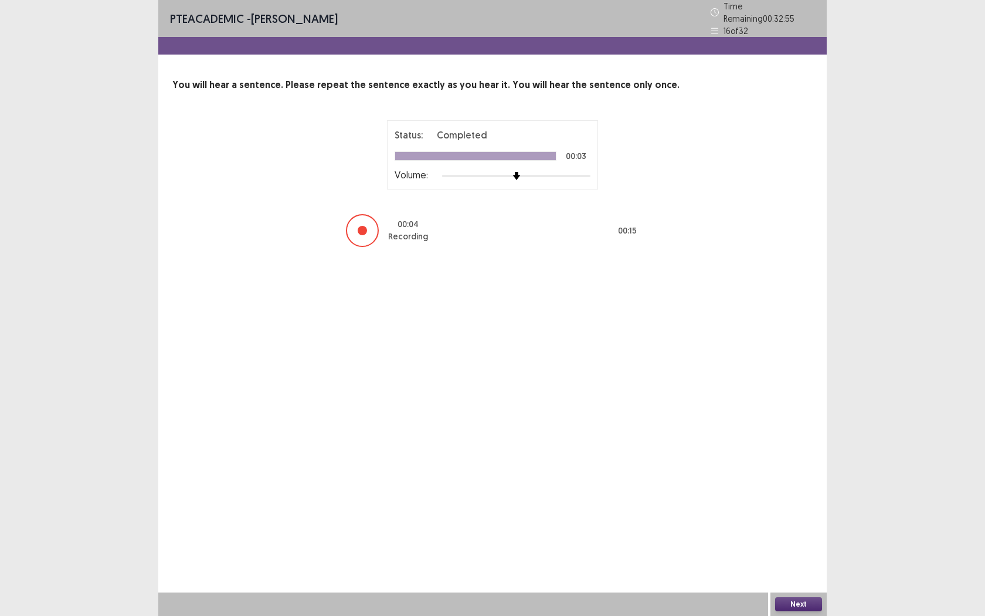
click at [806, 563] on button "Next" at bounding box center [798, 604] width 47 height 14
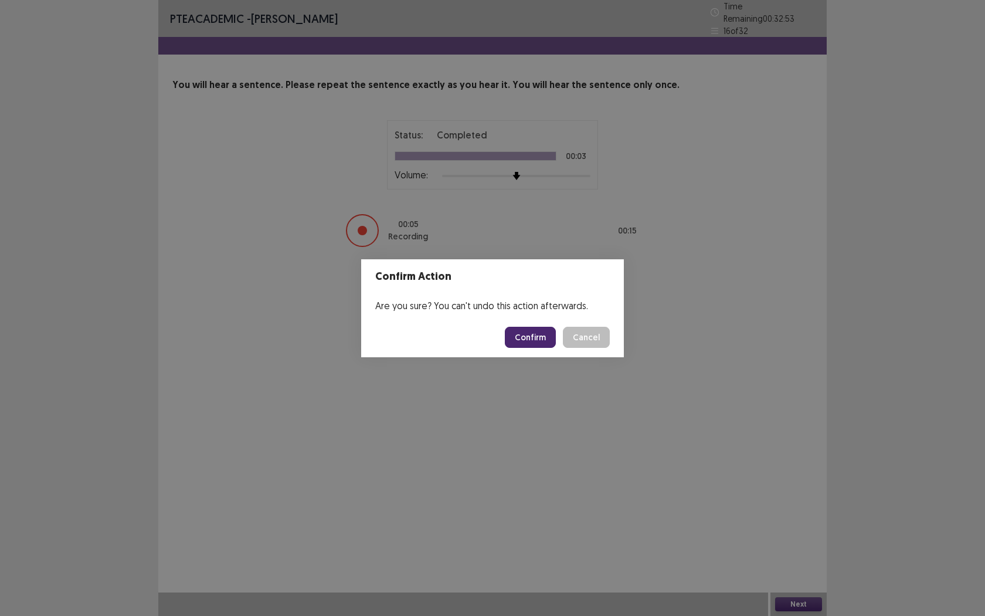
click at [537, 339] on button "Confirm" at bounding box center [530, 337] width 51 height 21
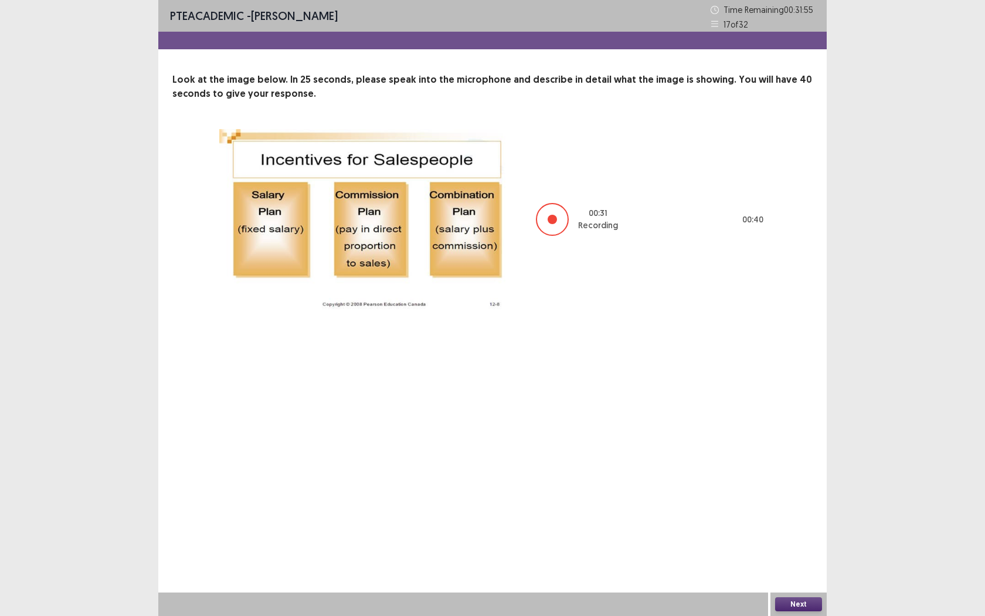
click at [801, 563] on button "Next" at bounding box center [798, 604] width 47 height 14
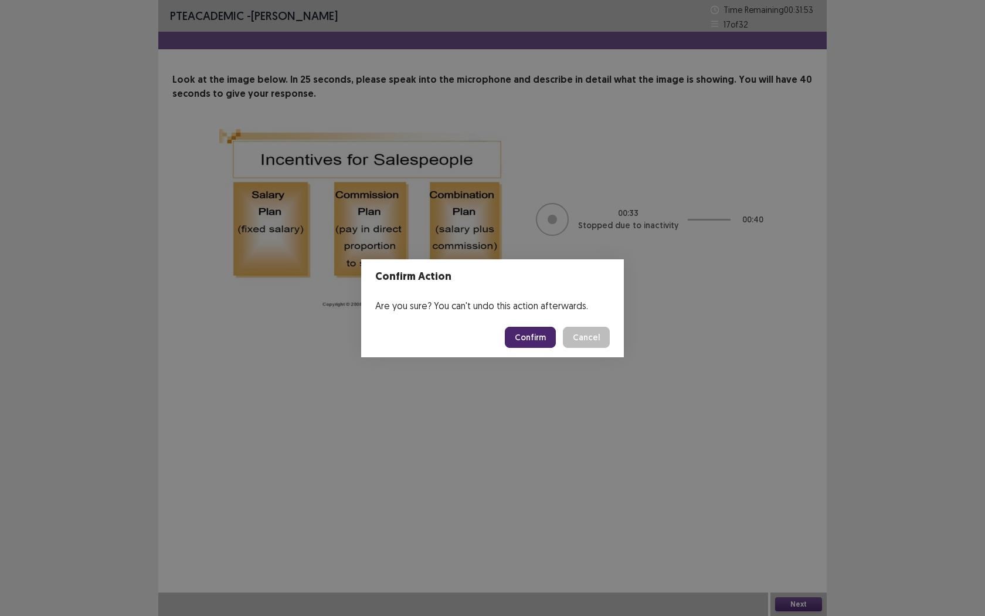
click at [531, 341] on button "Confirm" at bounding box center [530, 337] width 51 height 21
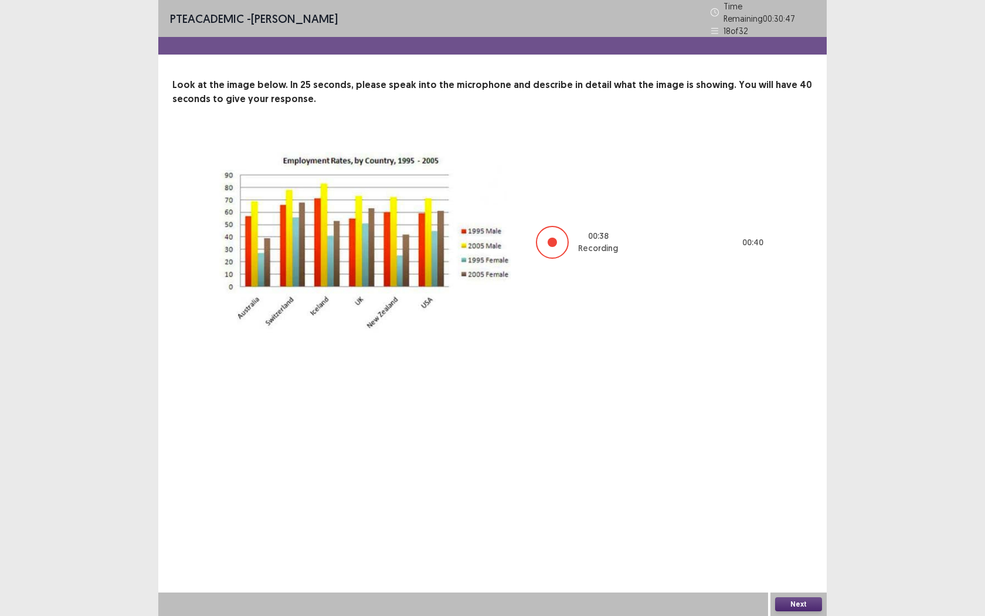
click at [796, 563] on button "Next" at bounding box center [798, 604] width 47 height 14
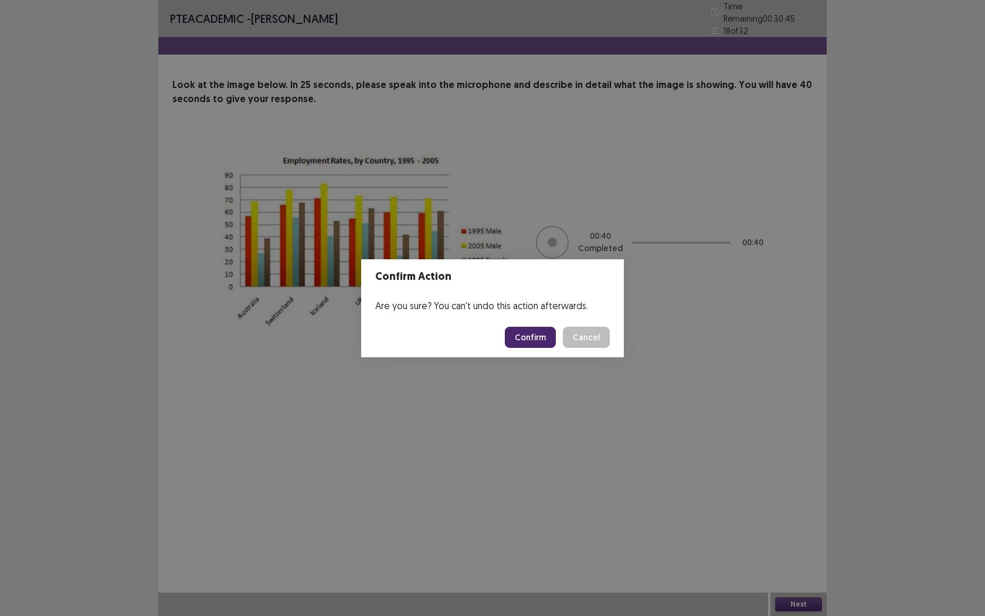
click at [529, 336] on button "Confirm" at bounding box center [530, 337] width 51 height 21
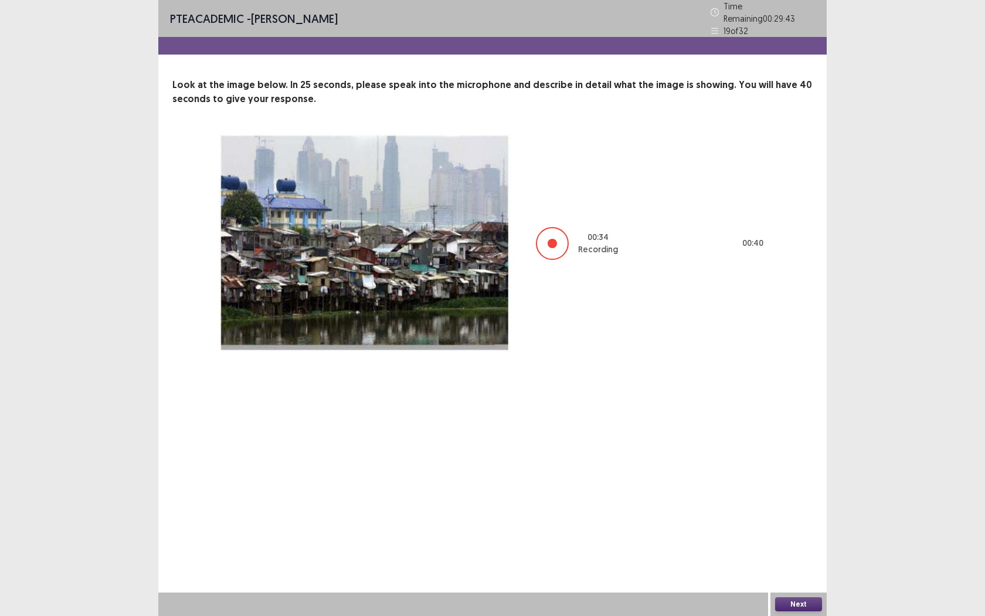
click at [794, 563] on button "Next" at bounding box center [798, 604] width 47 height 14
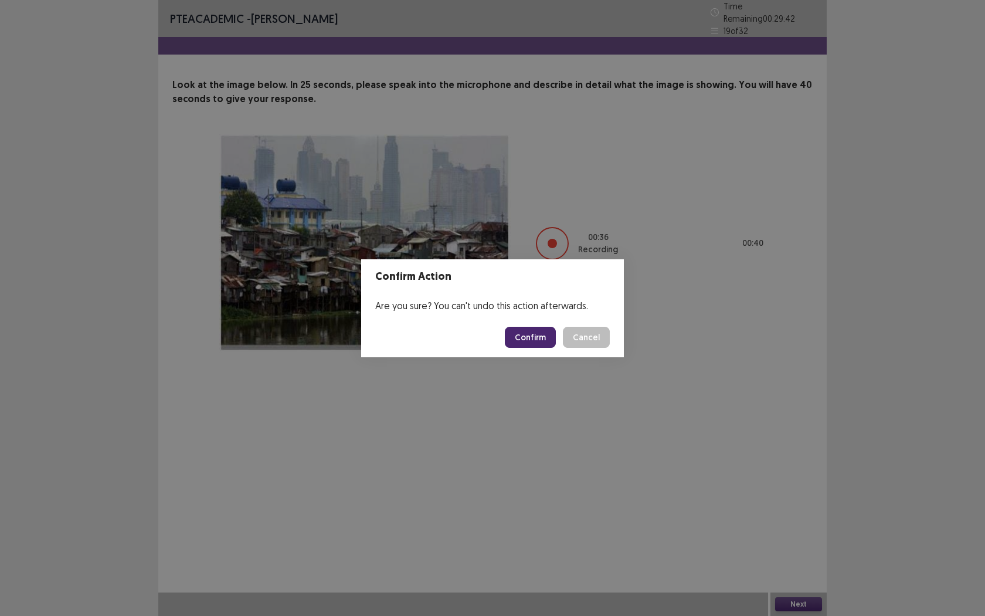
click at [526, 332] on button "Confirm" at bounding box center [530, 337] width 51 height 21
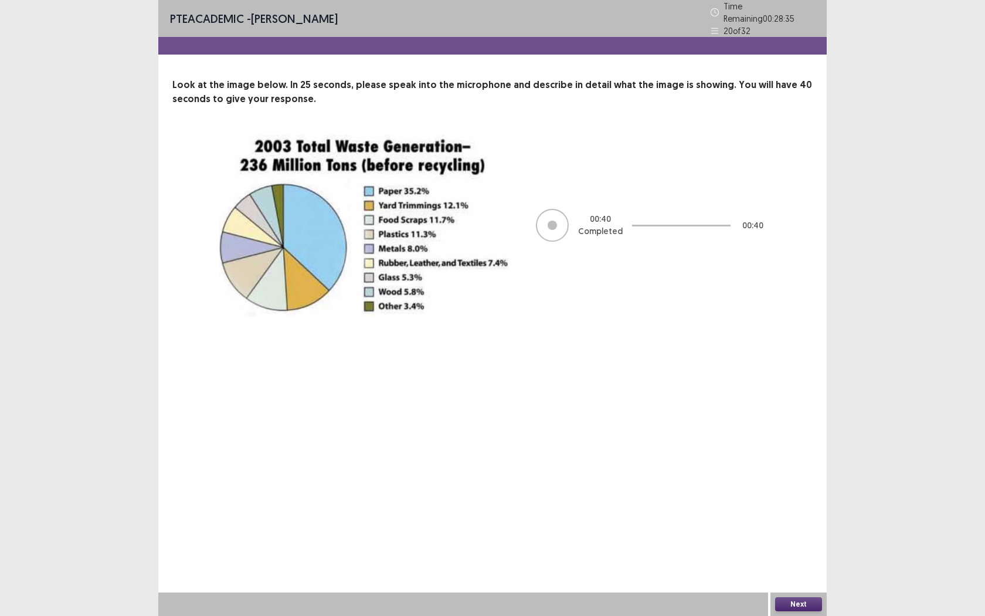
click at [793, 563] on button "Next" at bounding box center [798, 604] width 47 height 14
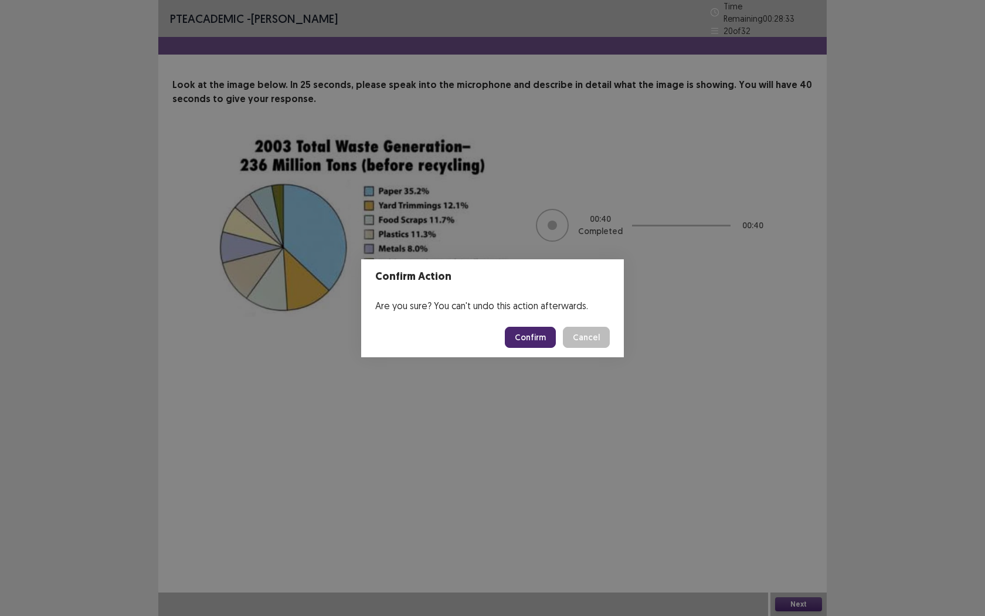
click at [531, 338] on button "Confirm" at bounding box center [530, 337] width 51 height 21
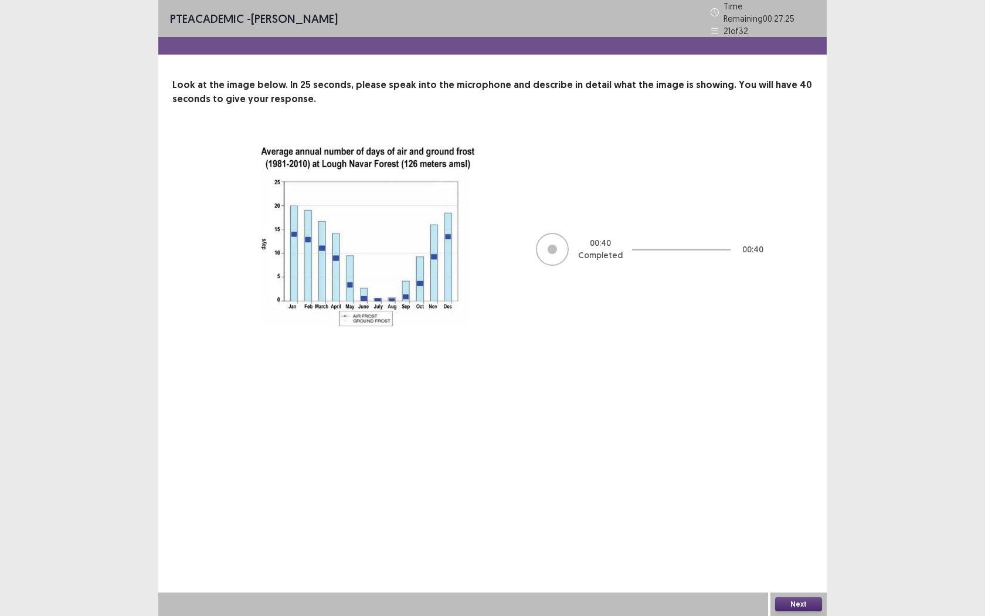
click at [806, 563] on button "Next" at bounding box center [798, 604] width 47 height 14
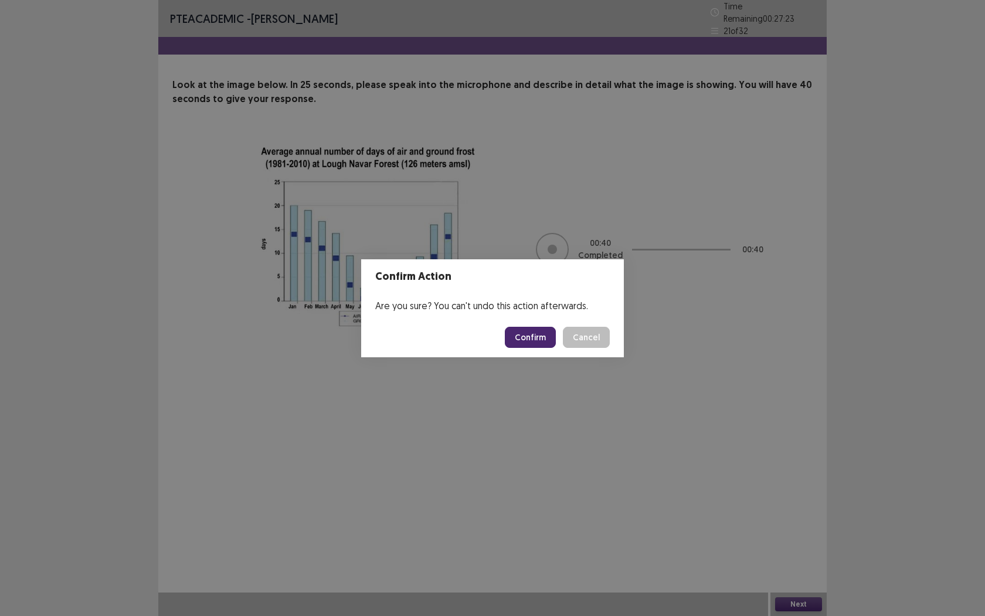
click at [509, 335] on button "Confirm" at bounding box center [530, 337] width 51 height 21
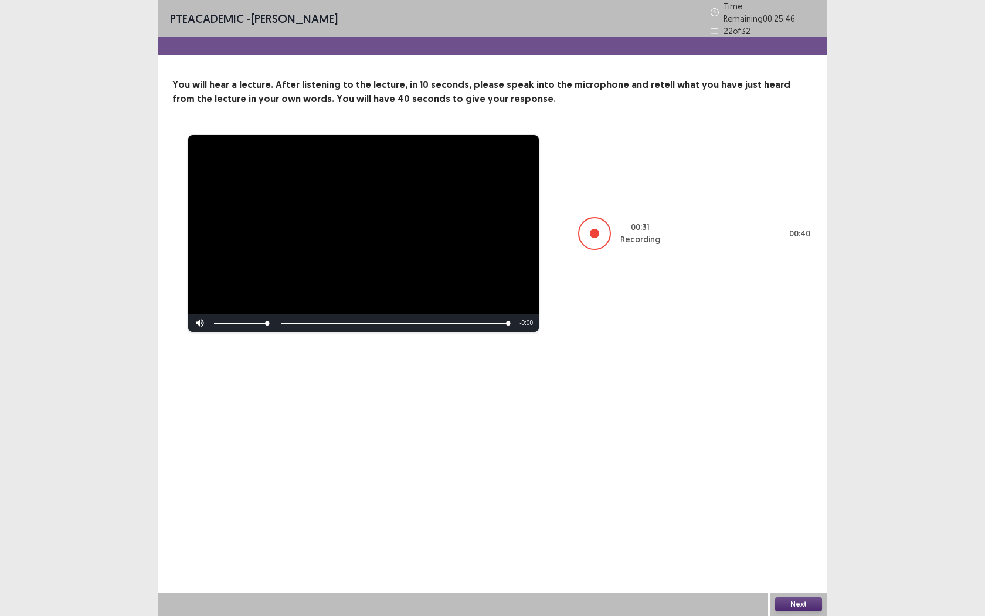
click at [814, 563] on button "Next" at bounding box center [798, 604] width 47 height 14
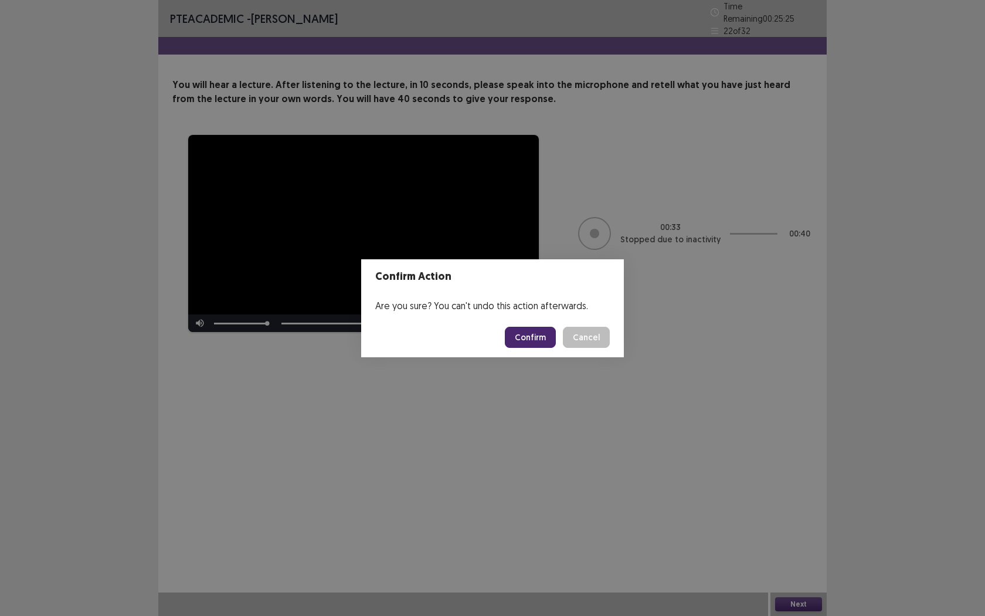
click at [536, 315] on div "Are you sure? You can't undo this action afterwards." at bounding box center [492, 305] width 263 height 23
click at [535, 329] on button "Confirm" at bounding box center [530, 337] width 51 height 21
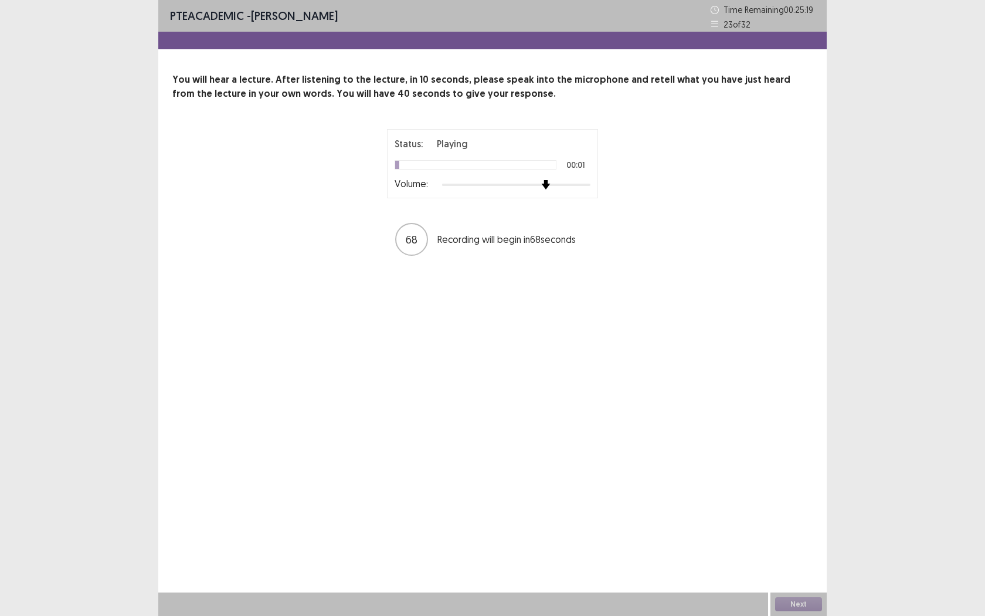
click at [546, 182] on div at bounding box center [516, 184] width 148 height 9
click at [566, 185] on div at bounding box center [516, 185] width 148 height 2
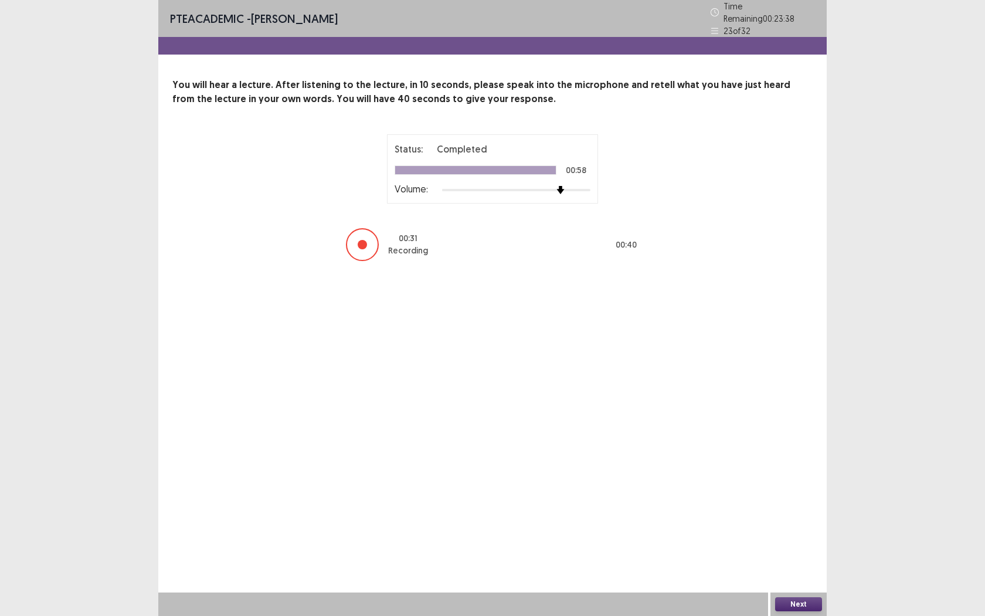
click at [797, 563] on button "Next" at bounding box center [798, 604] width 47 height 14
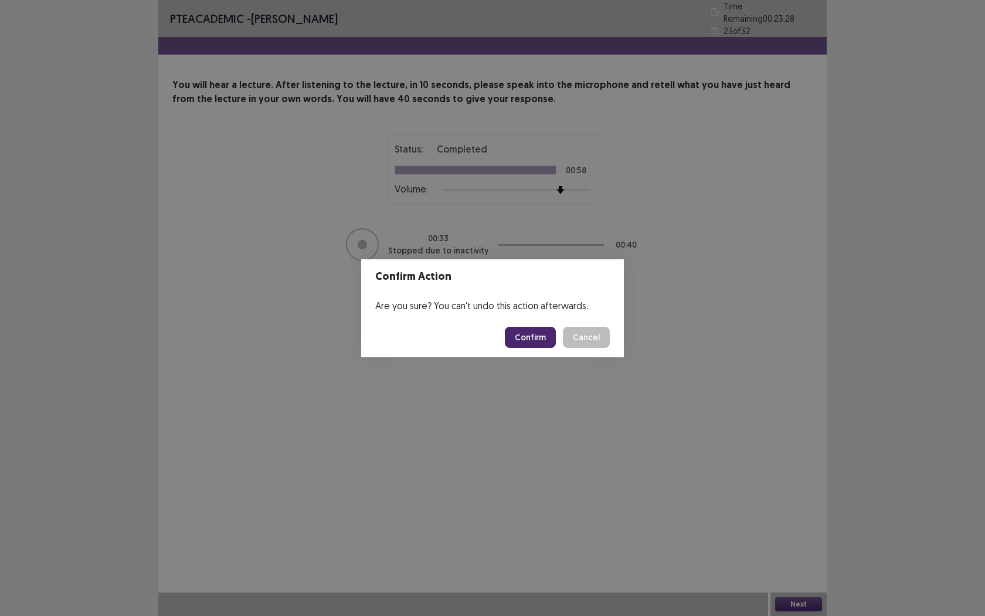
click at [542, 339] on button "Confirm" at bounding box center [530, 337] width 51 height 21
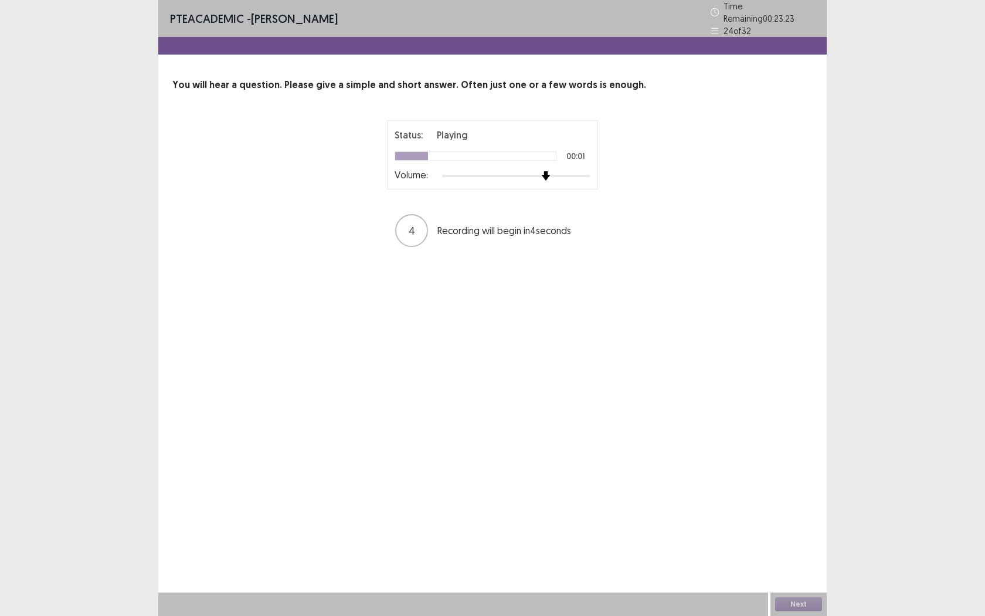
click at [539, 171] on div at bounding box center [516, 175] width 148 height 9
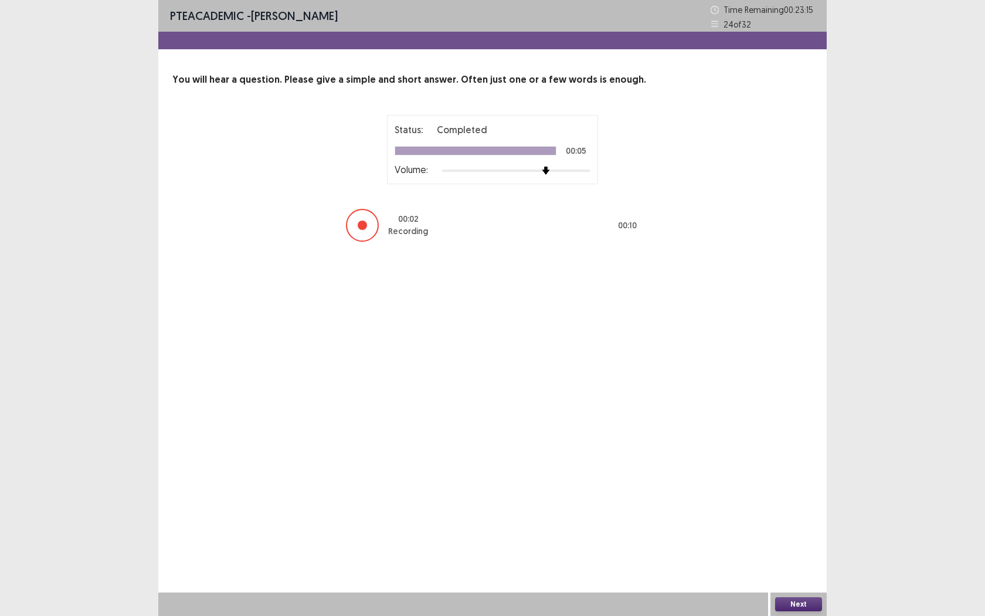
click at [793, 563] on button "Next" at bounding box center [798, 604] width 47 height 14
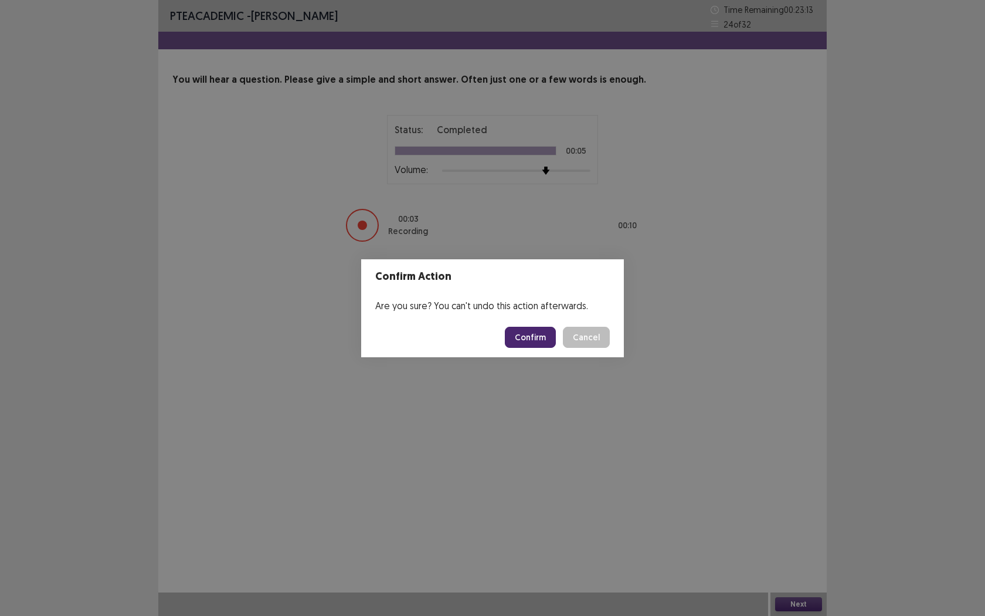
click at [521, 339] on button "Confirm" at bounding box center [530, 337] width 51 height 21
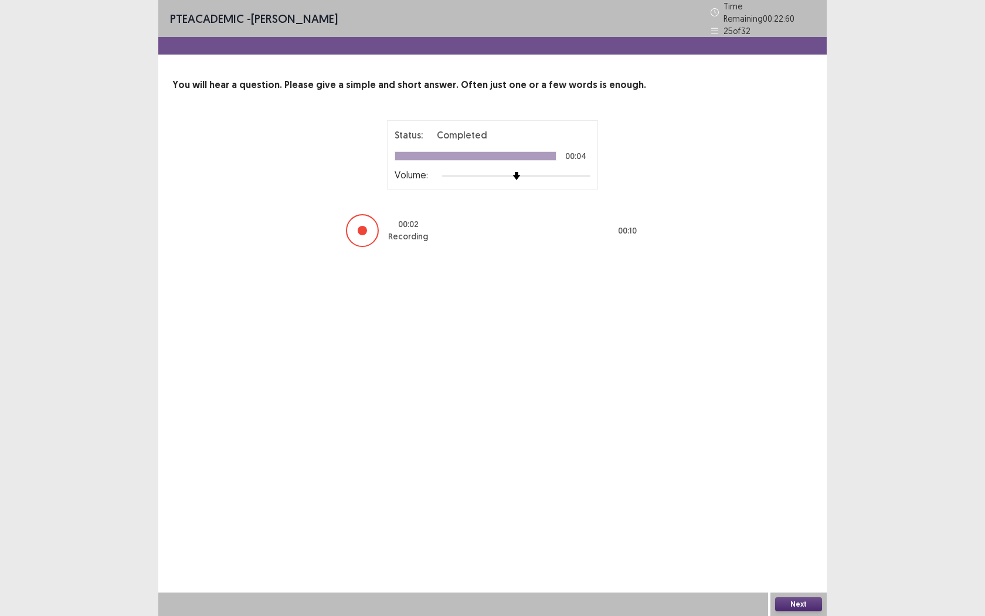
click at [806, 563] on button "Next" at bounding box center [798, 604] width 47 height 14
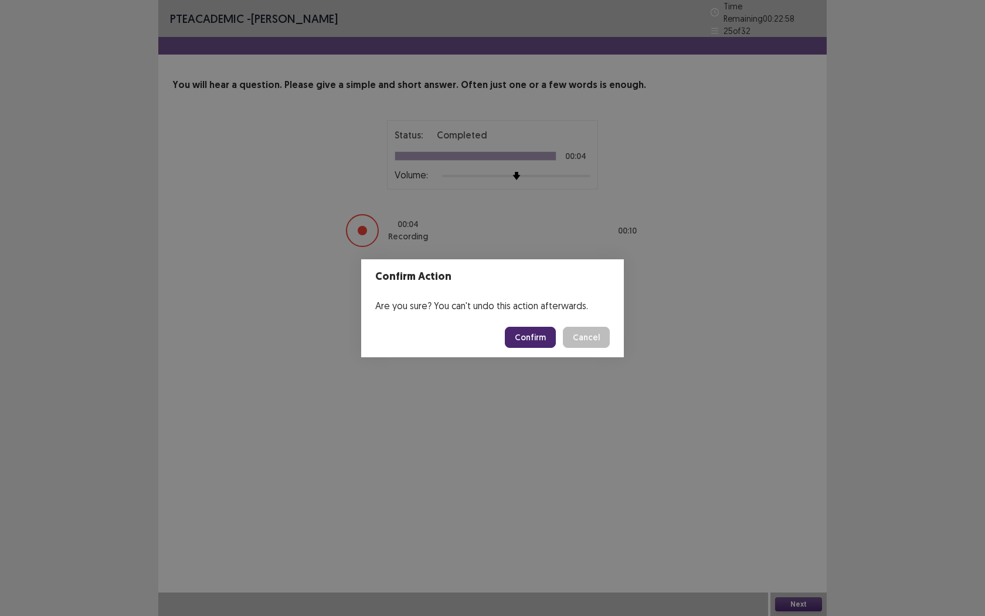
click at [545, 341] on button "Confirm" at bounding box center [530, 337] width 51 height 21
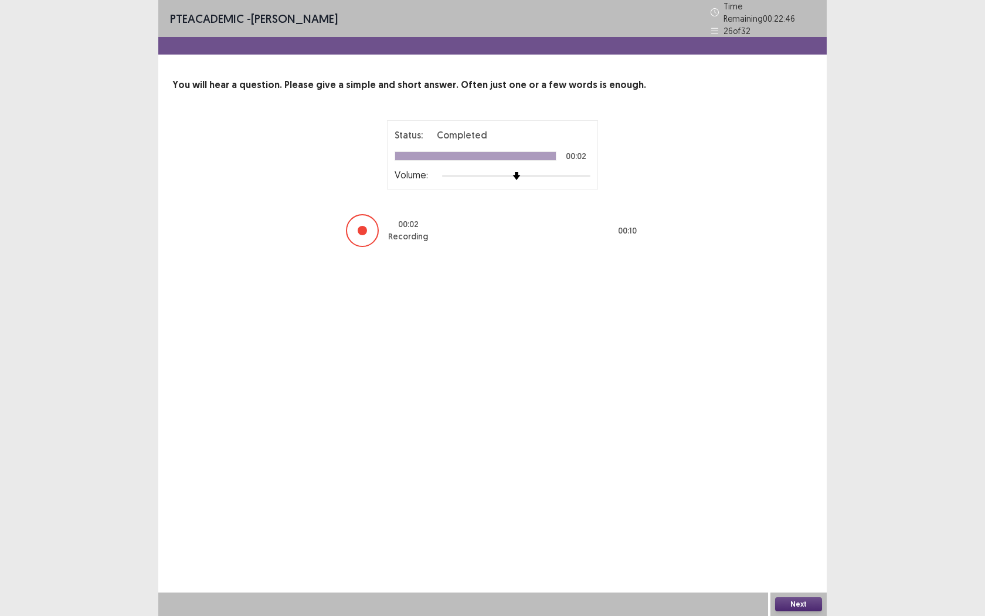
click at [795, 563] on button "Next" at bounding box center [798, 604] width 47 height 14
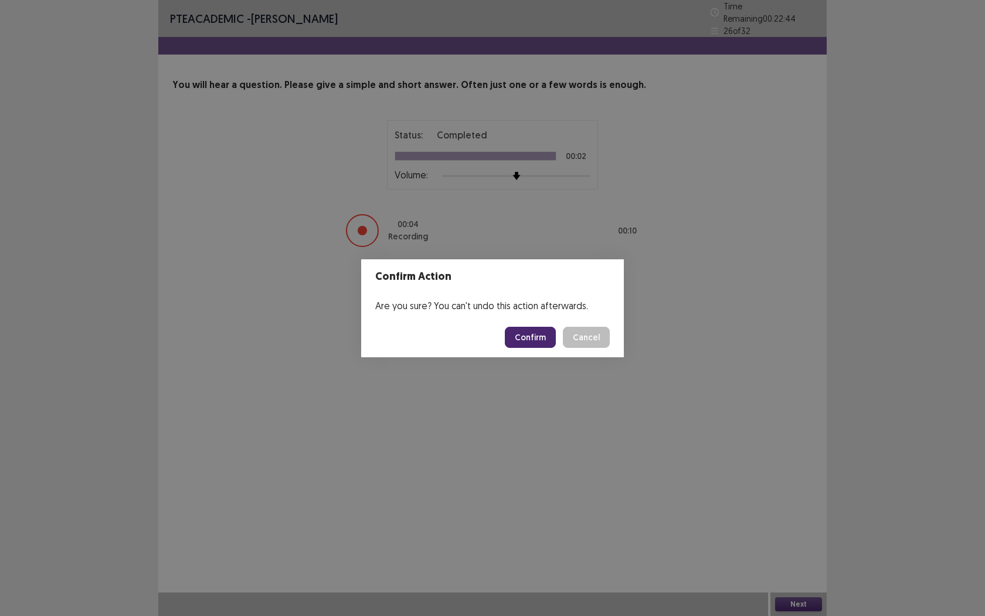
click at [523, 334] on button "Confirm" at bounding box center [530, 337] width 51 height 21
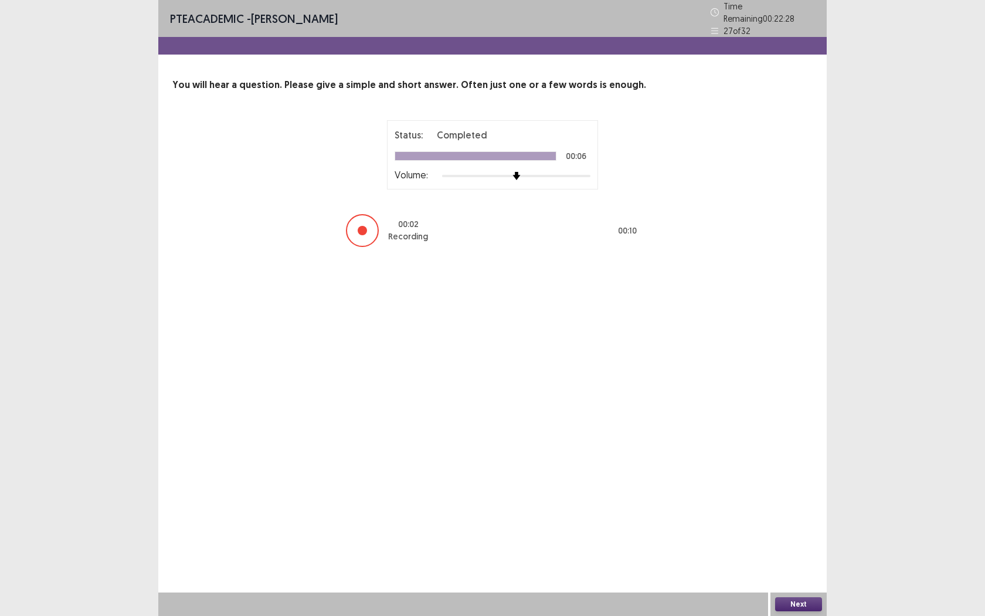
click at [796, 563] on button "Next" at bounding box center [798, 604] width 47 height 14
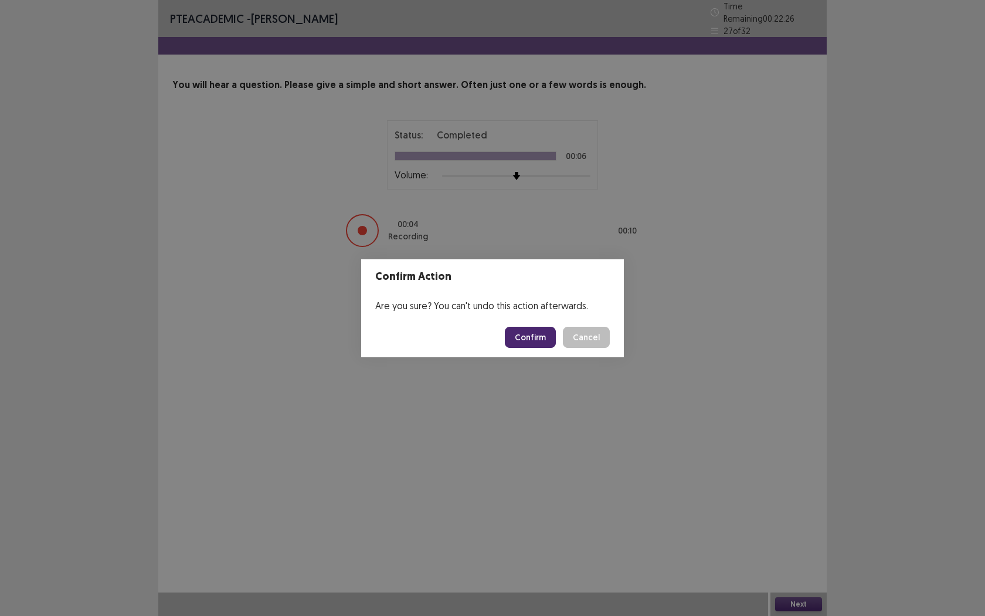
click at [538, 337] on button "Confirm" at bounding box center [530, 337] width 51 height 21
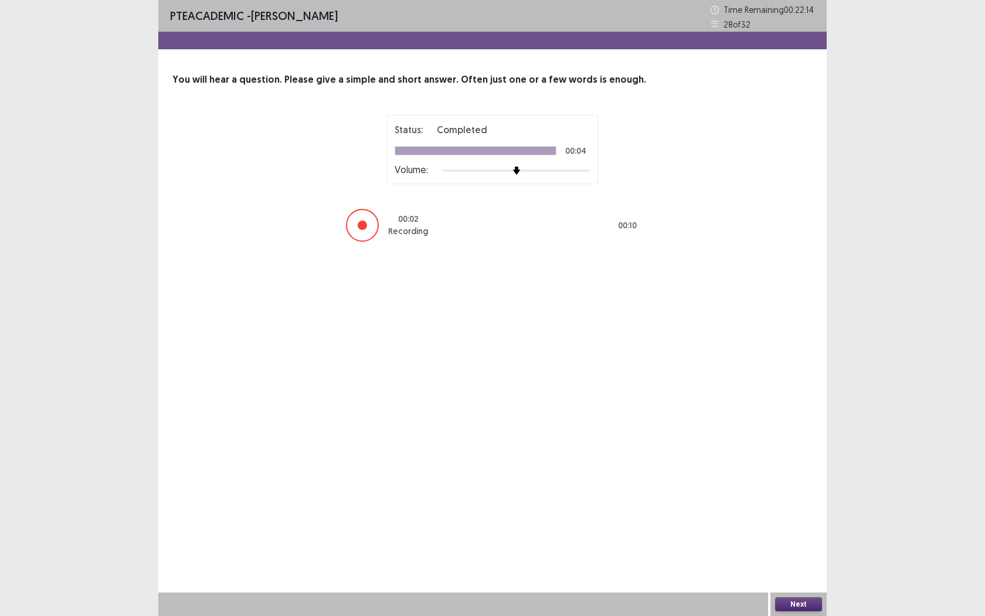
click at [805, 563] on button "Next" at bounding box center [798, 604] width 47 height 14
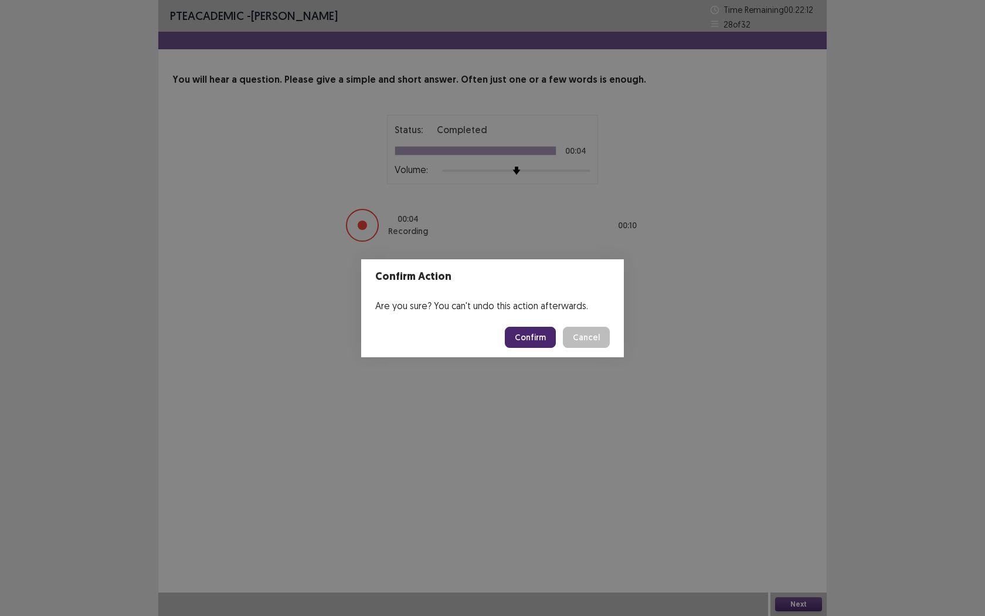
click at [539, 341] on button "Confirm" at bounding box center [530, 337] width 51 height 21
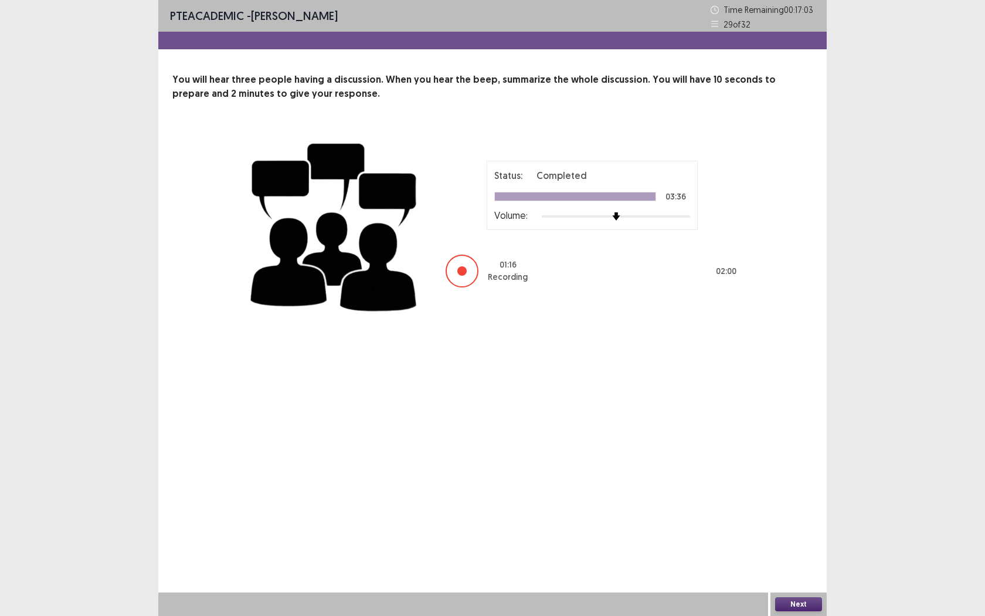
click at [800, 563] on button "Next" at bounding box center [798, 604] width 47 height 14
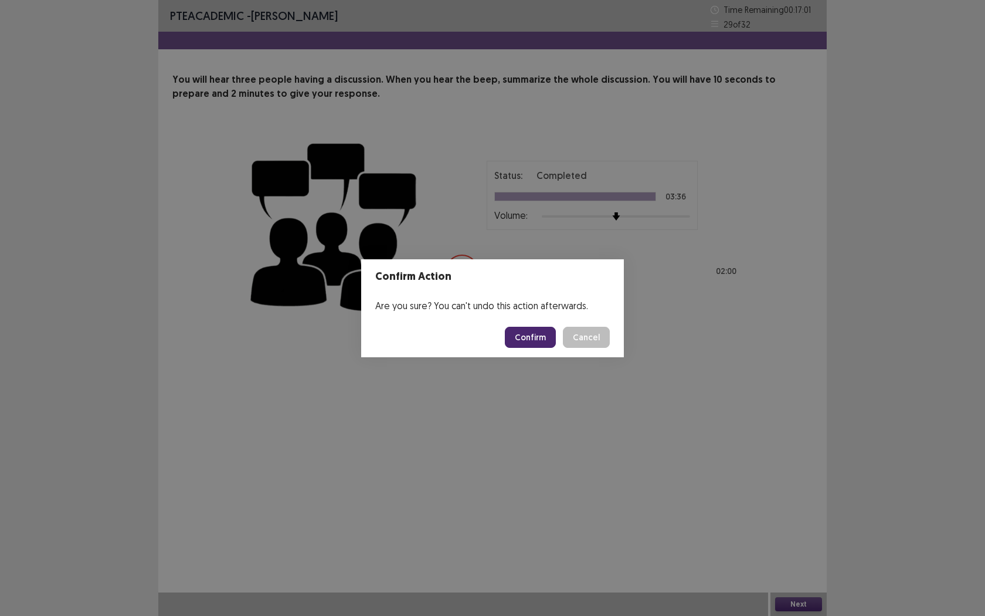
click at [524, 342] on button "Confirm" at bounding box center [530, 337] width 51 height 21
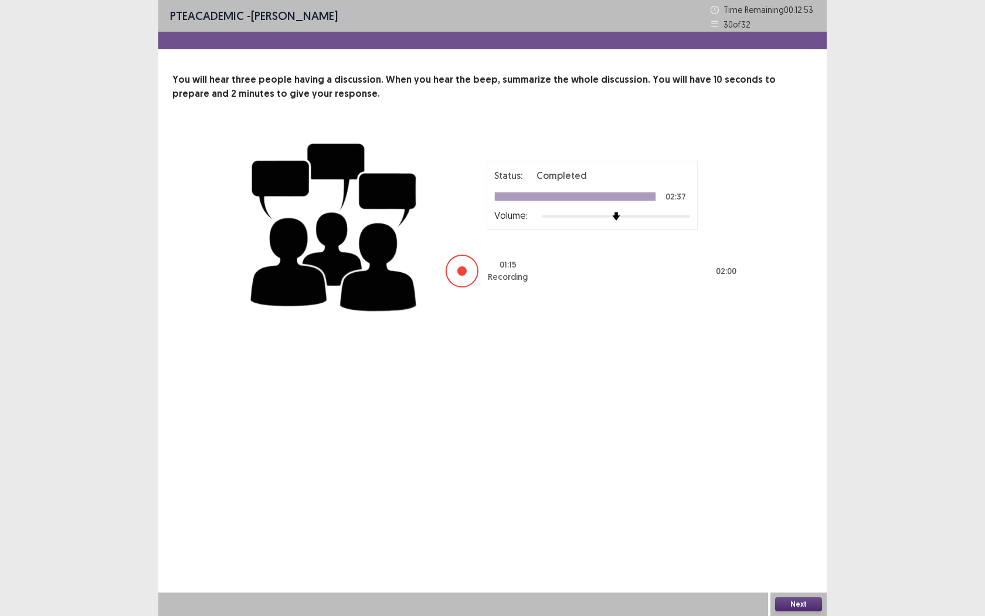
click at [796, 563] on button "Next" at bounding box center [798, 604] width 47 height 14
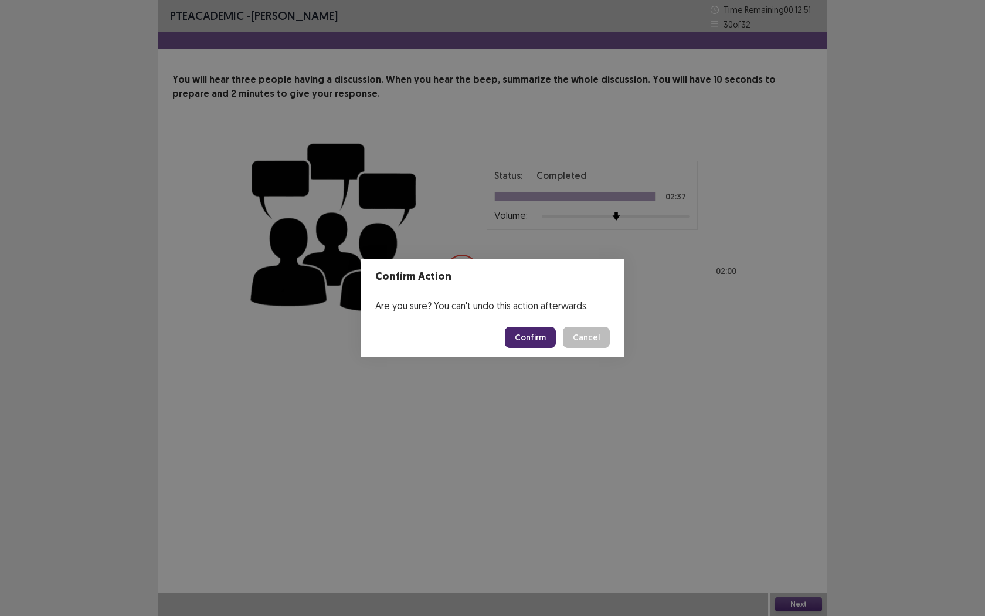
click at [525, 330] on button "Confirm" at bounding box center [530, 337] width 51 height 21
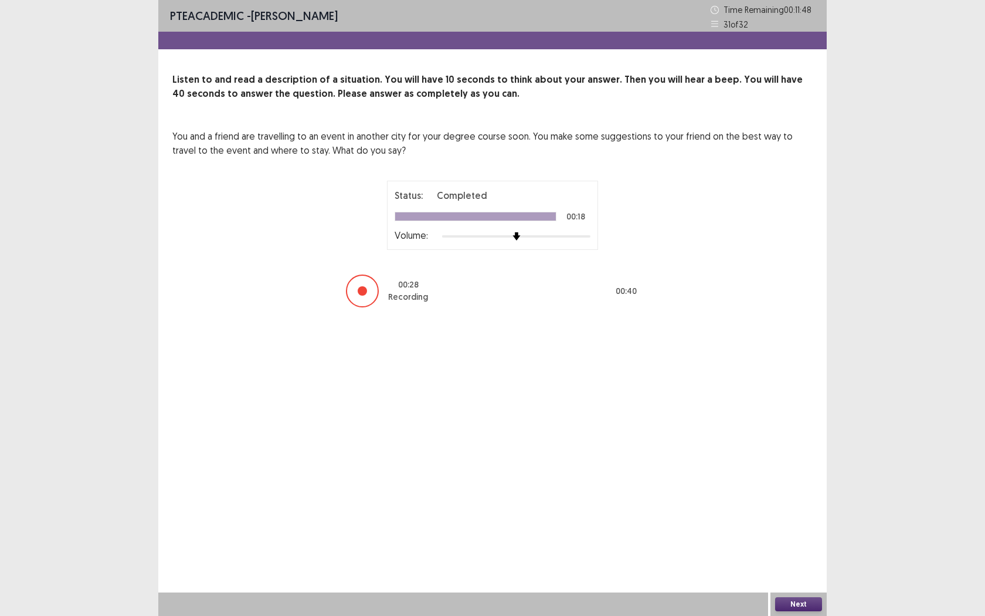
click at [800, 563] on button "Next" at bounding box center [798, 604] width 47 height 14
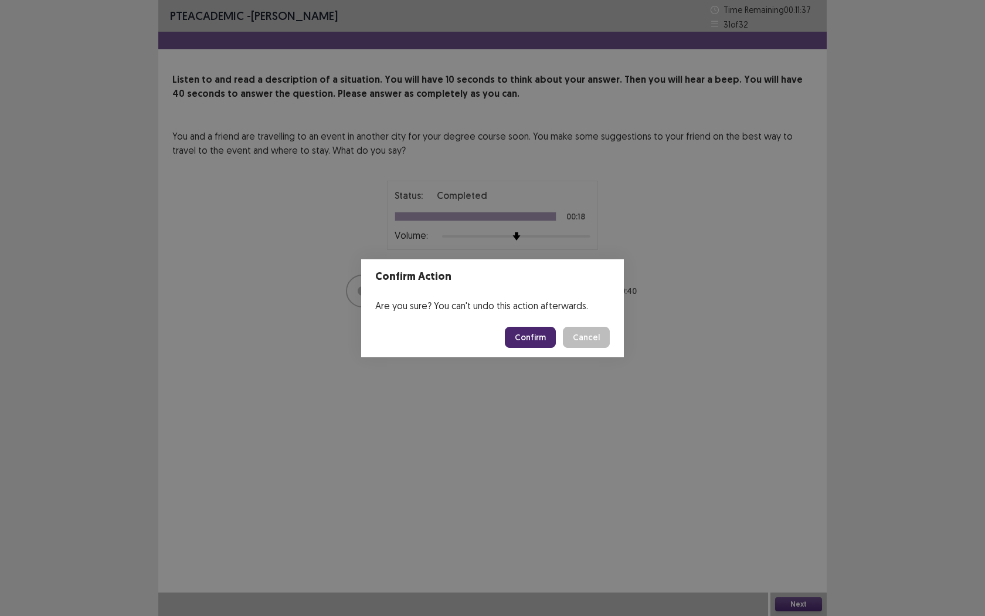
click at [535, 339] on button "Confirm" at bounding box center [530, 337] width 51 height 21
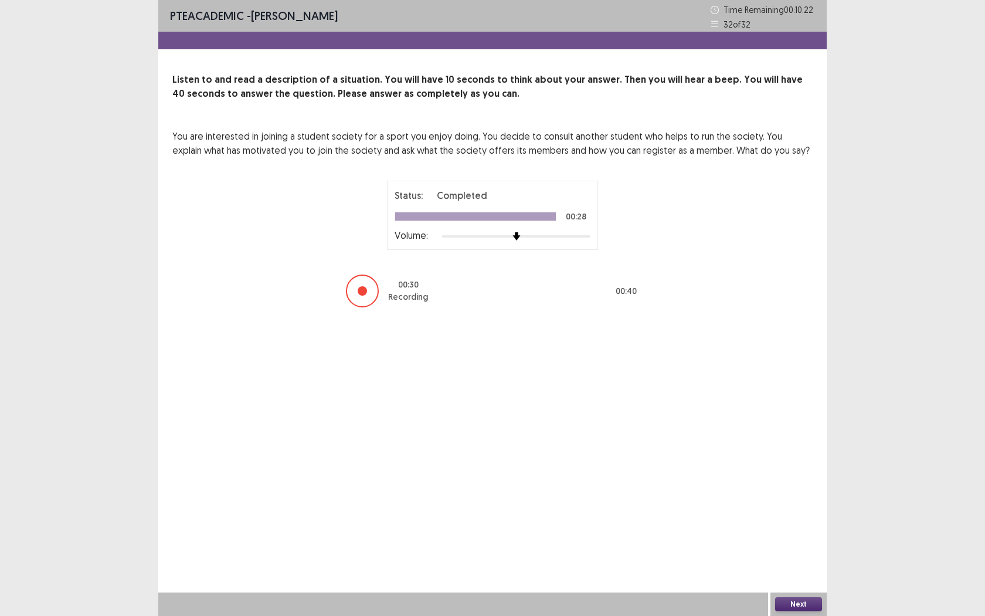
click at [796, 563] on button "Next" at bounding box center [798, 604] width 47 height 14
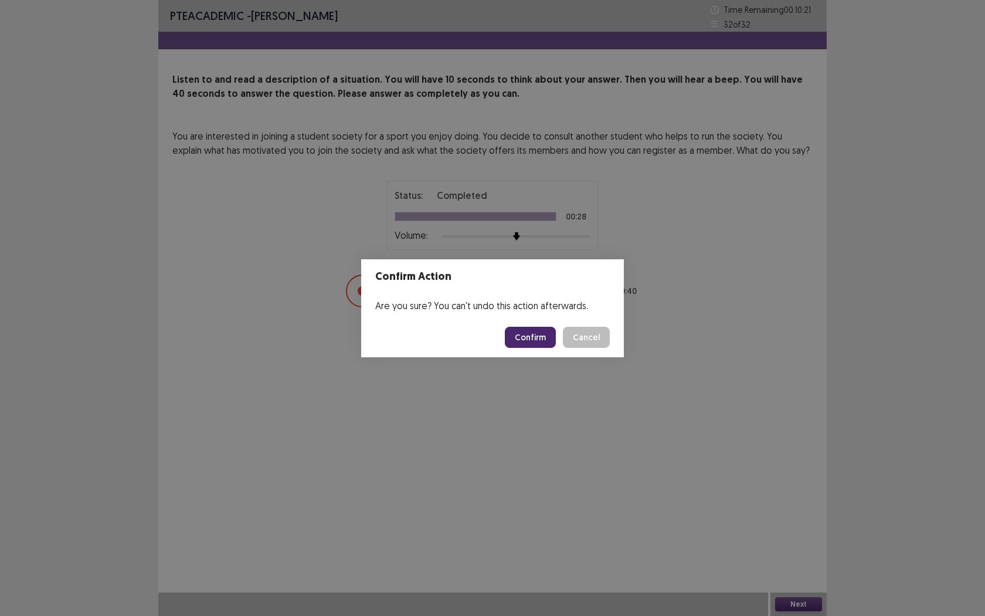
click at [520, 334] on button "Confirm" at bounding box center [530, 337] width 51 height 21
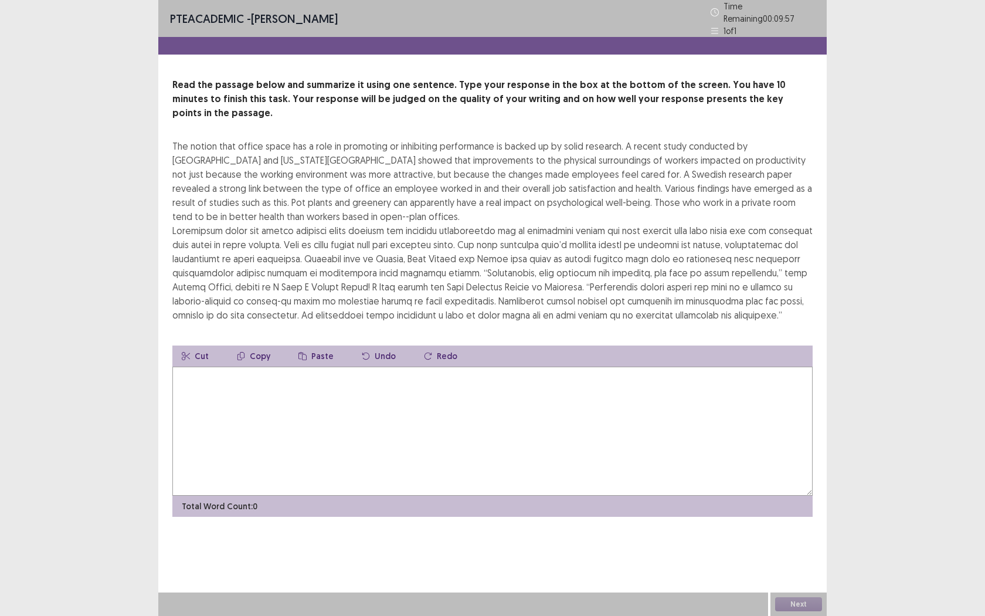
drag, startPoint x: 175, startPoint y: 137, endPoint x: 219, endPoint y: 147, distance: 45.1
click at [218, 146] on div "The notion that office space has a role in promoting or inhibiting performance …" at bounding box center [492, 230] width 640 height 183
drag, startPoint x: 216, startPoint y: 183, endPoint x: 318, endPoint y: 264, distance: 130.7
click at [330, 275] on div "The notion that office space has a role in promoting or inhibiting performance …" at bounding box center [492, 230] width 640 height 183
drag, startPoint x: 318, startPoint y: 264, endPoint x: 444, endPoint y: 264, distance: 125.5
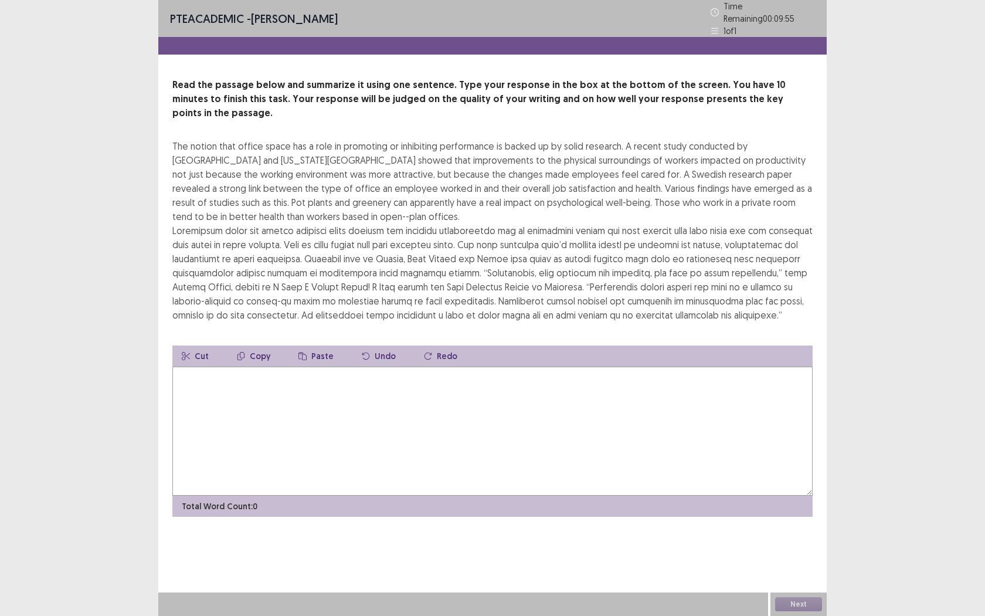
click at [444, 264] on div "The notion that office space has a role in promoting or inhibiting performance …" at bounding box center [492, 230] width 640 height 183
drag, startPoint x: 289, startPoint y: 364, endPoint x: 463, endPoint y: 378, distance: 174.2
click at [463, 378] on textarea at bounding box center [492, 430] width 640 height 129
drag, startPoint x: 202, startPoint y: 188, endPoint x: 317, endPoint y: 189, distance: 115.5
click at [318, 189] on div "The notion that office space has a role in promoting or inhibiting performance …" at bounding box center [492, 230] width 640 height 183
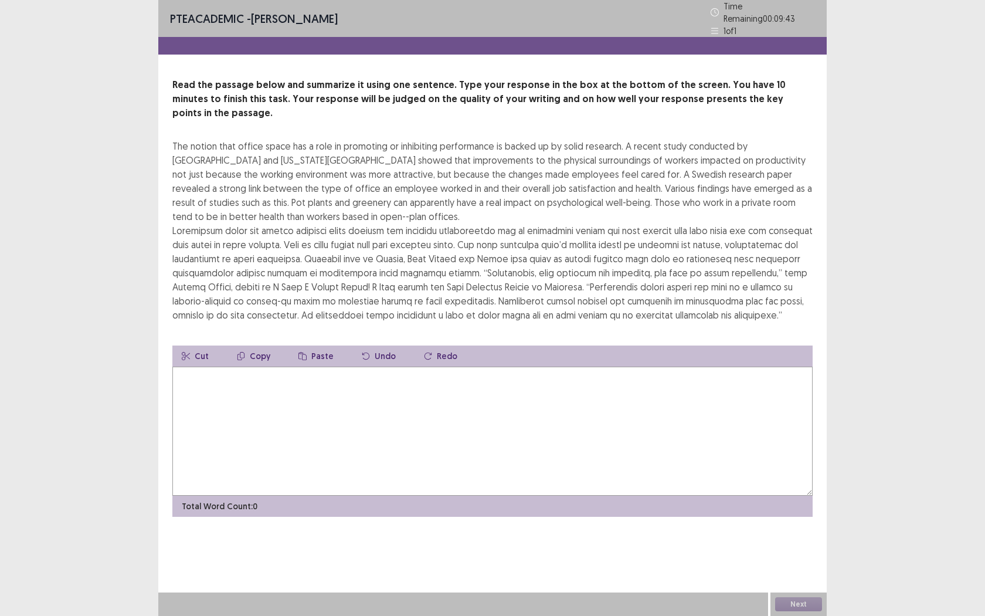
click at [335, 429] on textarea at bounding box center [492, 430] width 640 height 129
click at [301, 382] on textarea at bounding box center [492, 430] width 640 height 129
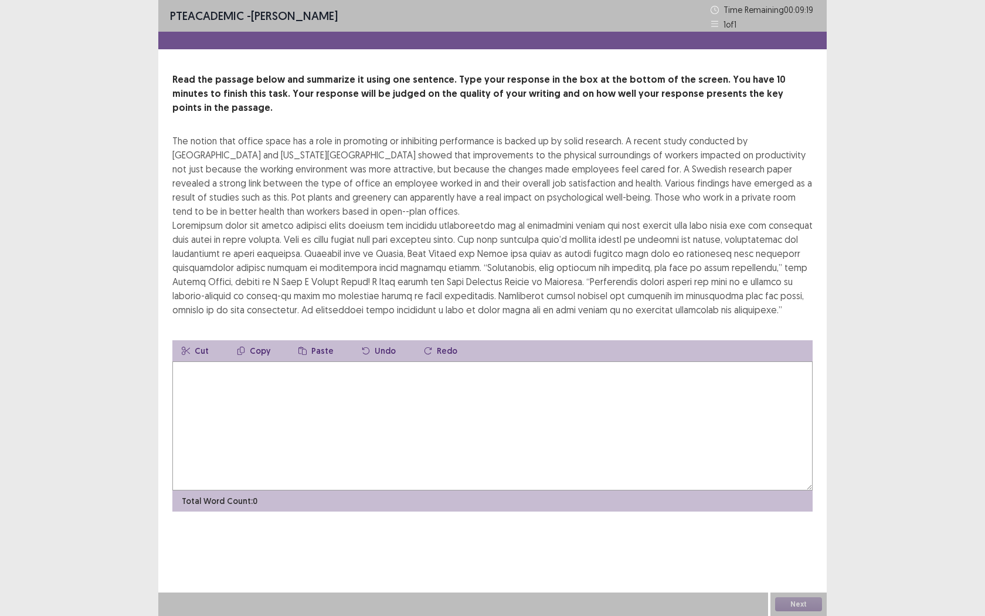
type textarea "*"
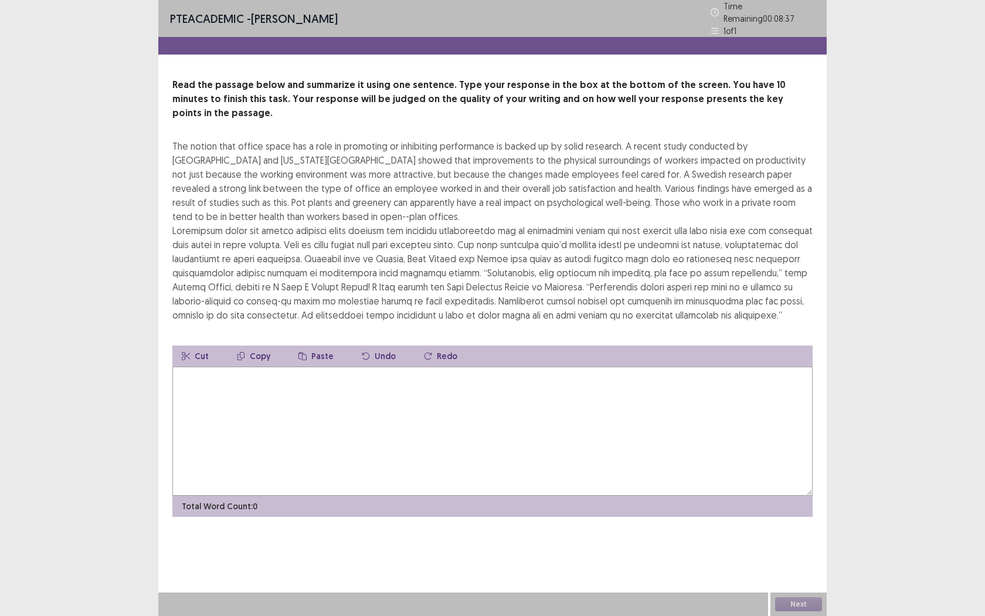
click at [279, 414] on textarea at bounding box center [492, 430] width 640 height 129
click at [321, 366] on textarea "**********" at bounding box center [492, 430] width 640 height 129
click at [602, 366] on textarea "**********" at bounding box center [492, 430] width 640 height 129
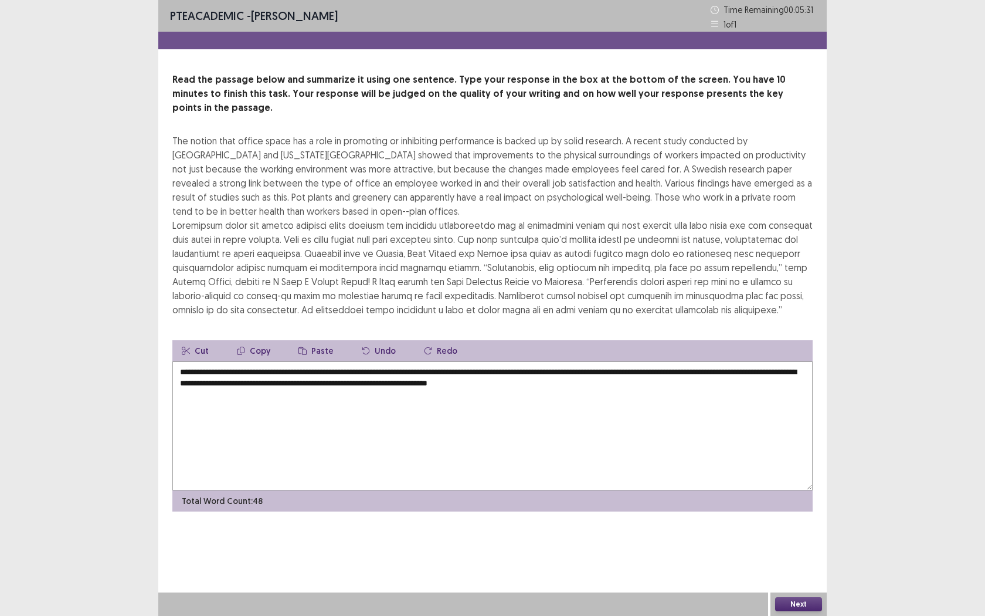
type textarea "**********"
click at [797, 563] on button "Next" at bounding box center [798, 604] width 47 height 14
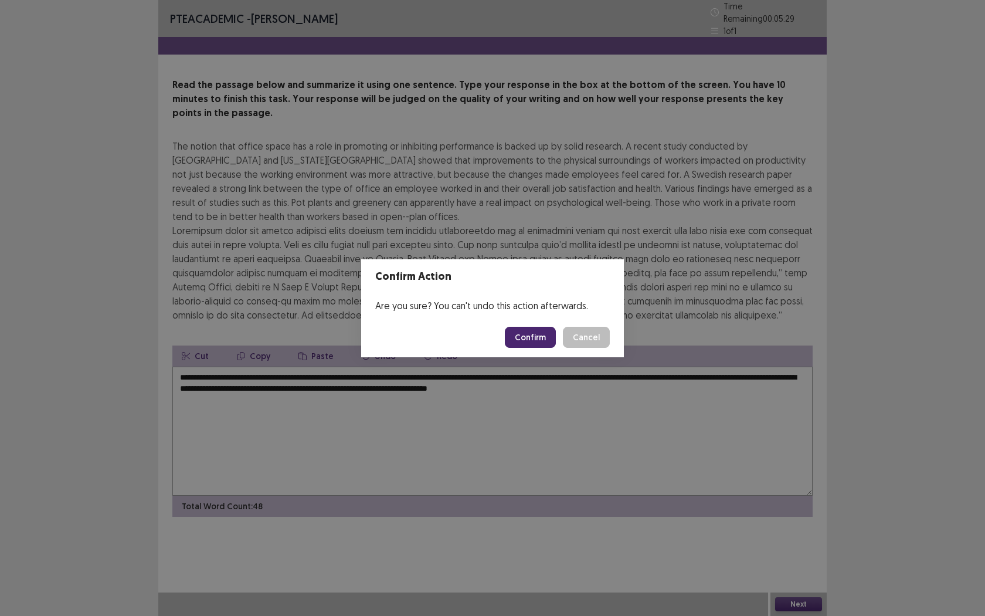
click at [540, 338] on button "Confirm" at bounding box center [530, 337] width 51 height 21
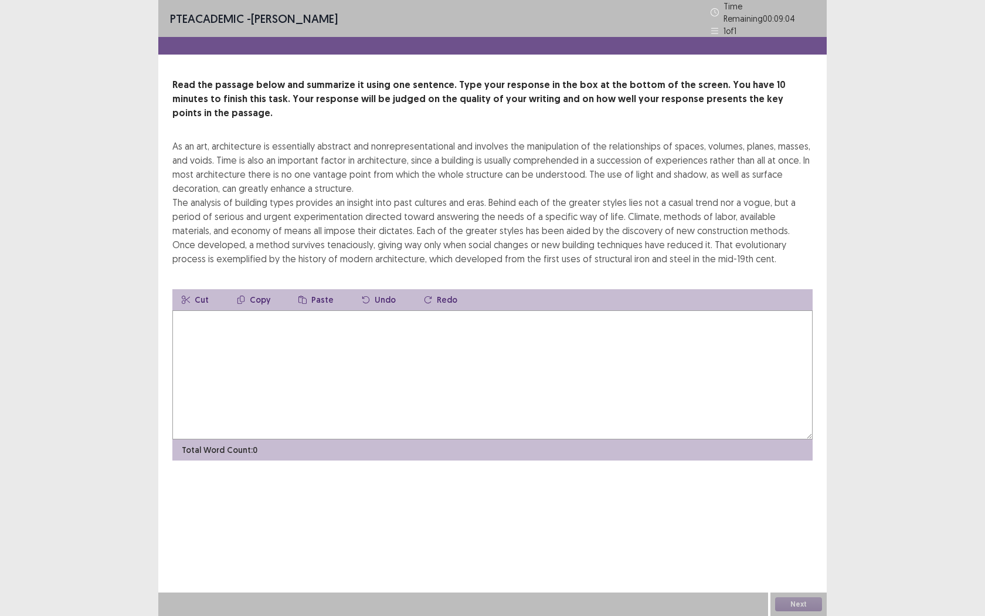
click at [337, 320] on textarea at bounding box center [492, 374] width 640 height 129
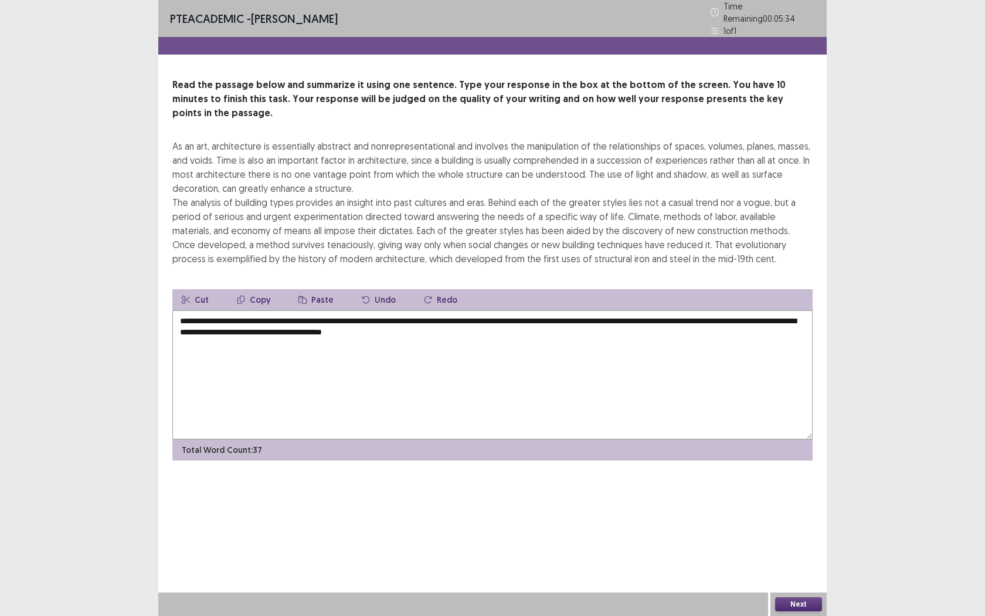
click at [691, 310] on textarea "**********" at bounding box center [492, 374] width 640 height 129
click at [517, 316] on textarea "**********" at bounding box center [492, 374] width 640 height 129
type textarea "**********"
click at [809, 563] on button "Next" at bounding box center [798, 604] width 47 height 14
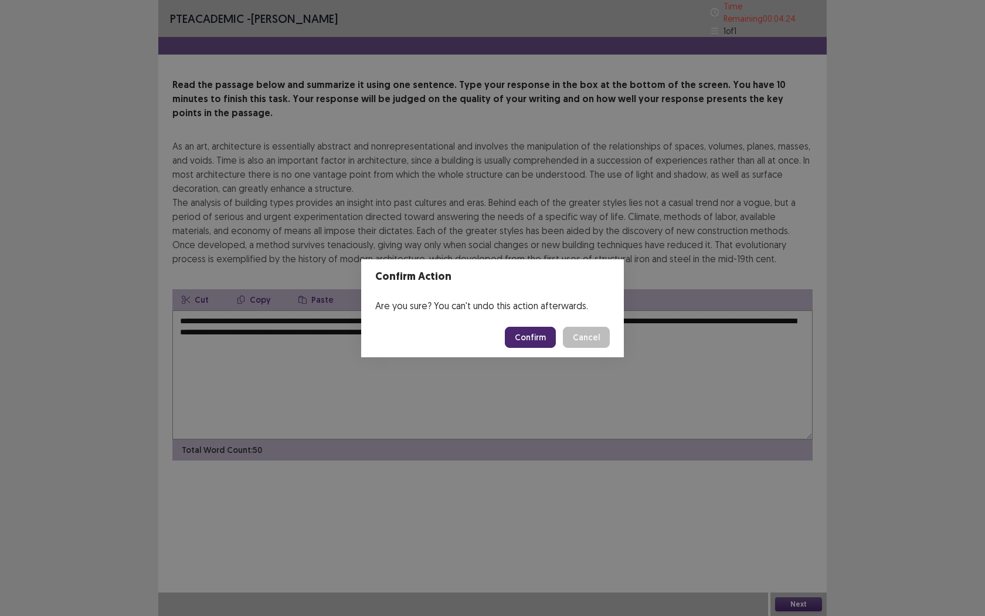
click at [537, 340] on button "Confirm" at bounding box center [530, 337] width 51 height 21
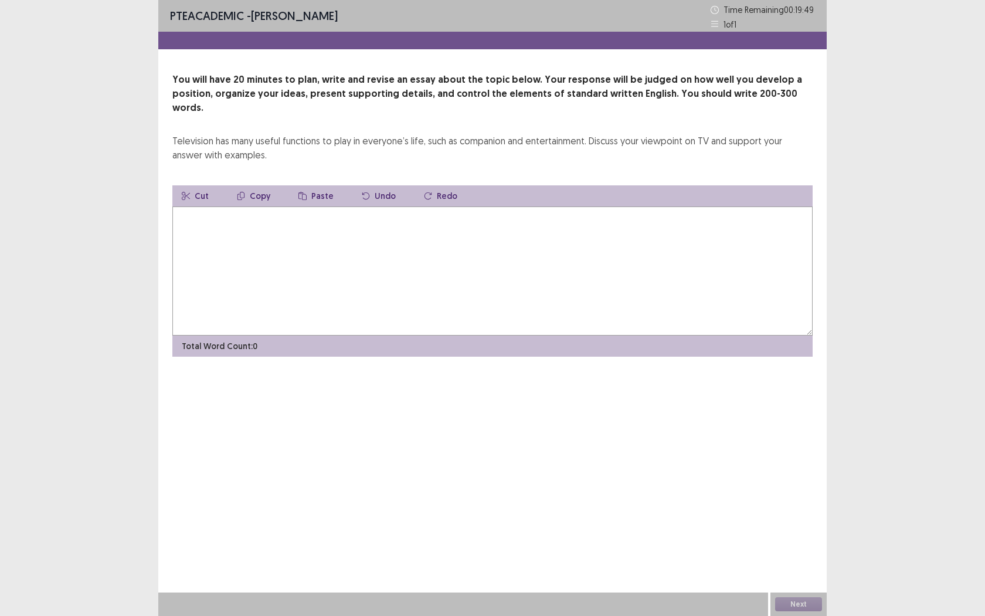
click at [239, 243] on textarea at bounding box center [492, 270] width 640 height 129
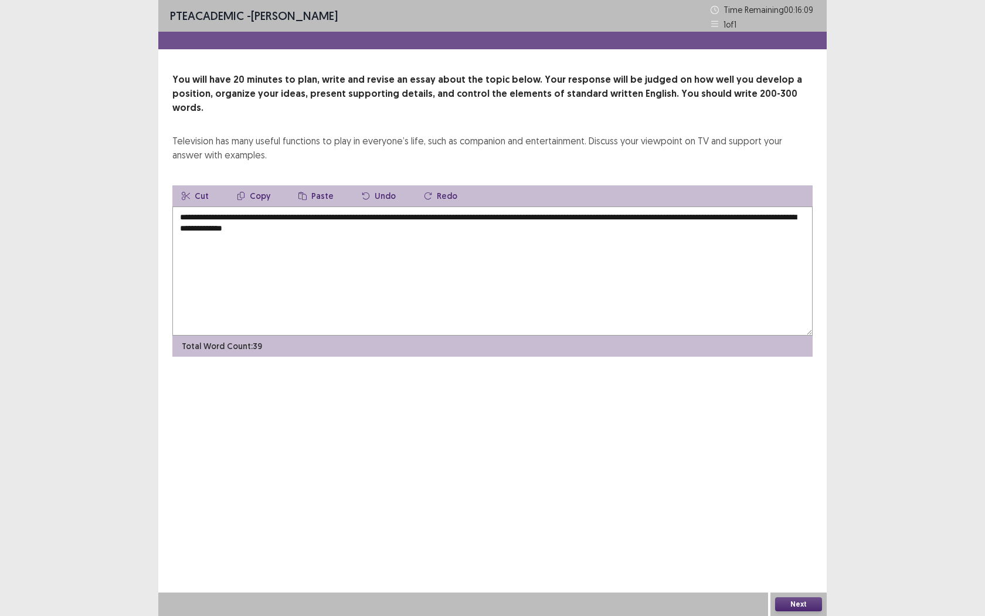
click at [212, 216] on textarea "**********" at bounding box center [492, 270] width 640 height 129
click at [388, 240] on textarea "**********" at bounding box center [492, 270] width 640 height 129
click at [386, 223] on textarea "**********" at bounding box center [492, 270] width 640 height 129
click at [426, 260] on textarea "**********" at bounding box center [492, 270] width 640 height 129
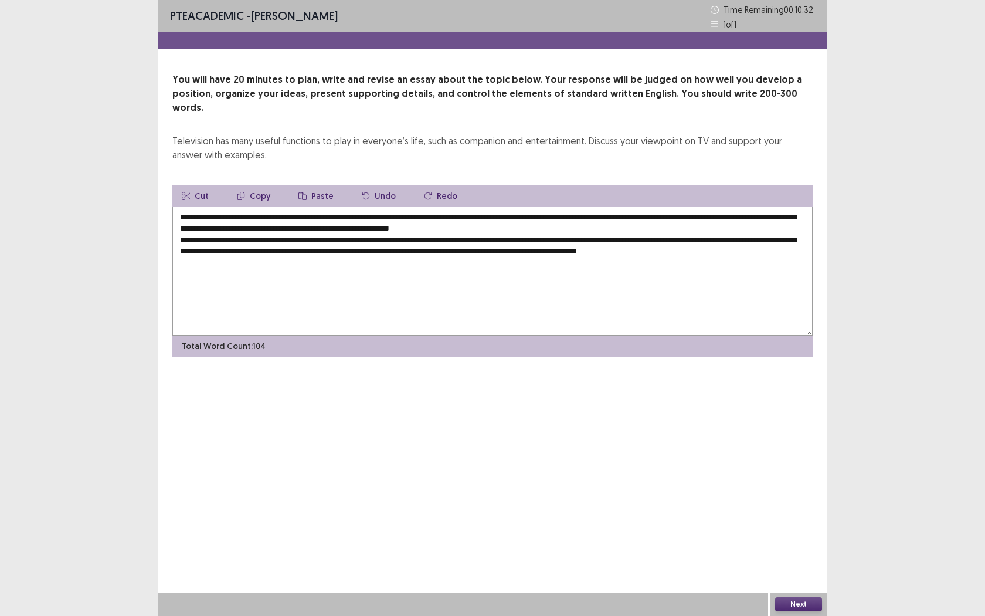
click at [200, 249] on textarea "**********" at bounding box center [492, 270] width 640 height 129
click at [255, 255] on textarea "**********" at bounding box center [492, 270] width 640 height 129
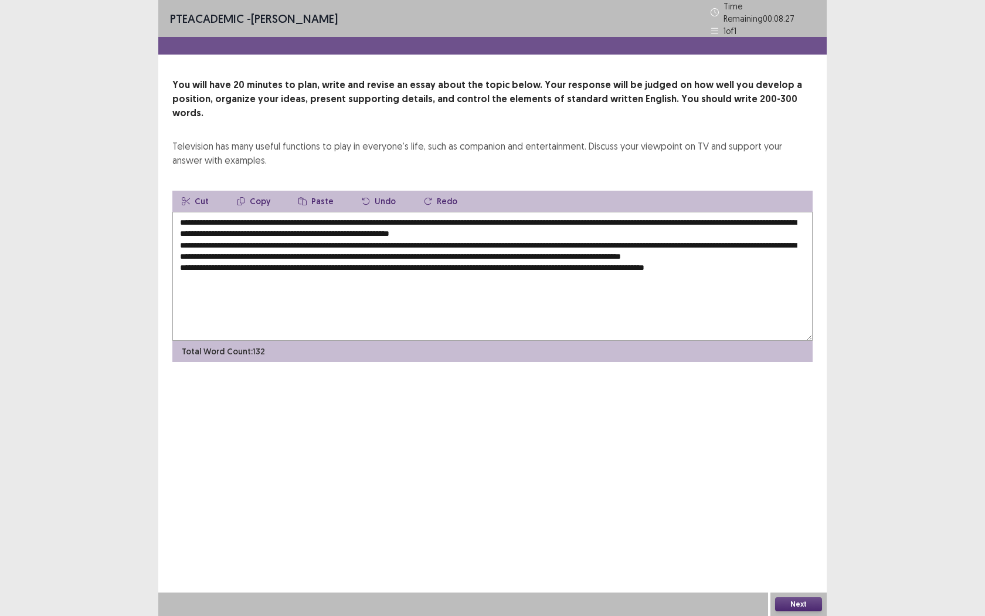
click at [718, 261] on textarea "**********" at bounding box center [492, 276] width 640 height 129
click at [719, 260] on textarea "**********" at bounding box center [492, 276] width 640 height 129
click at [759, 254] on textarea "**********" at bounding box center [492, 276] width 640 height 129
click at [307, 271] on textarea "**********" at bounding box center [492, 276] width 640 height 129
click at [293, 273] on textarea "**********" at bounding box center [492, 276] width 640 height 129
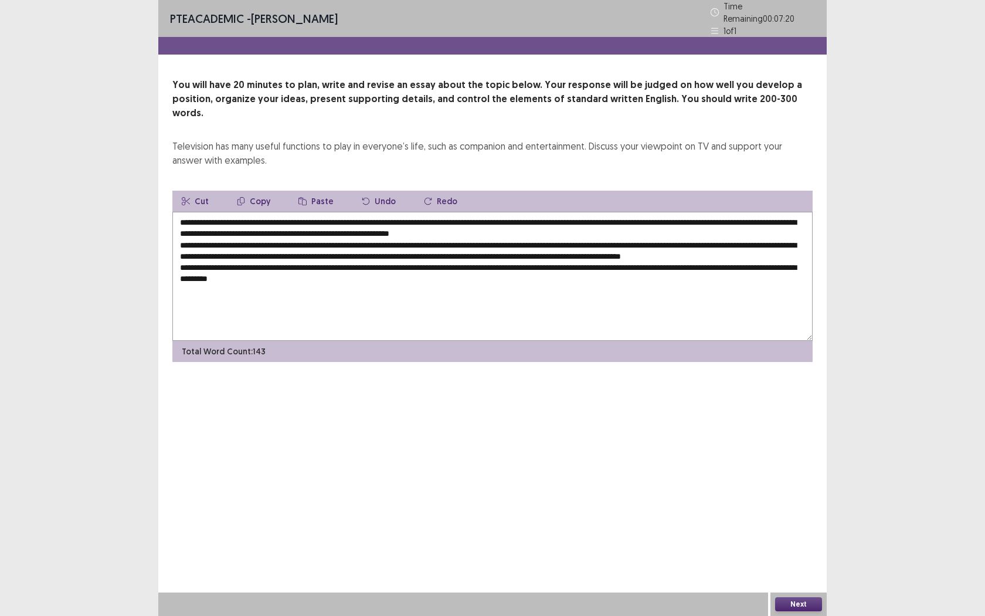
click at [304, 272] on textarea "**********" at bounding box center [492, 276] width 640 height 129
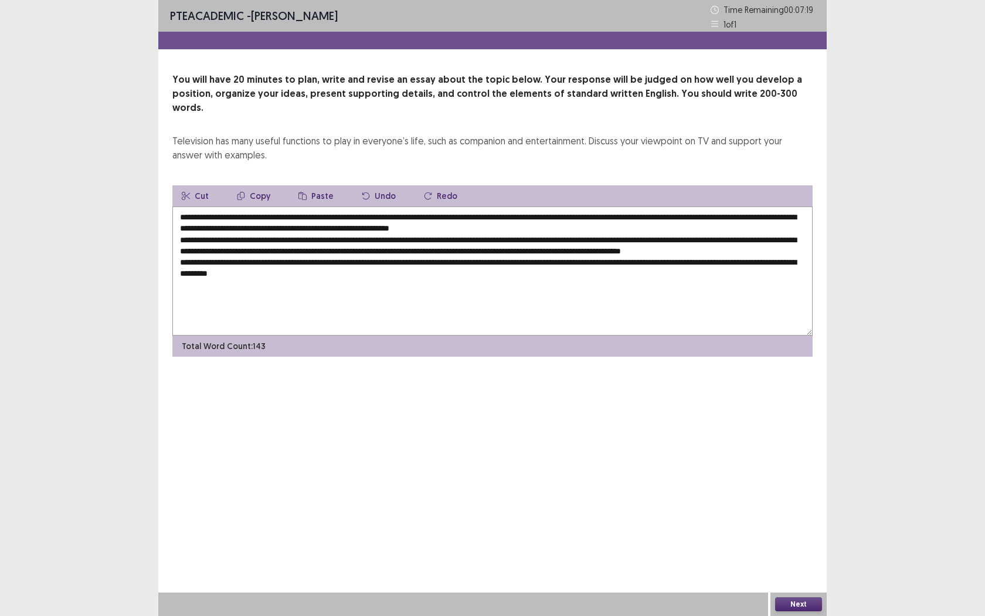
click at [300, 271] on textarea "**********" at bounding box center [492, 270] width 640 height 129
click at [341, 277] on textarea "**********" at bounding box center [492, 270] width 640 height 129
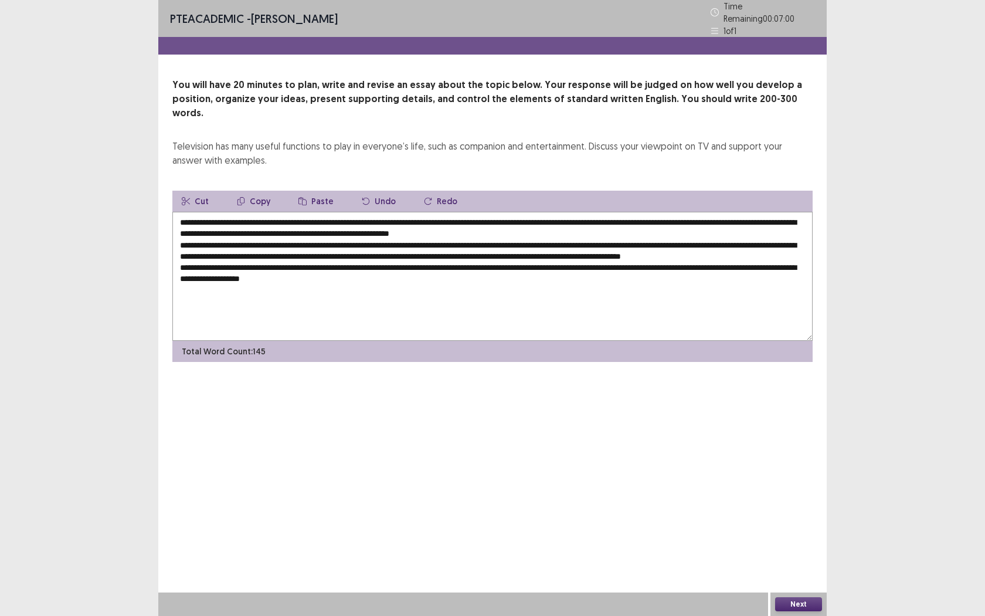
drag, startPoint x: 377, startPoint y: 274, endPoint x: 331, endPoint y: 271, distance: 45.8
click at [331, 271] on textarea "**********" at bounding box center [492, 276] width 640 height 129
drag, startPoint x: 766, startPoint y: 277, endPoint x: 682, endPoint y: 284, distance: 84.1
click at [682, 284] on textarea "**********" at bounding box center [492, 276] width 640 height 129
click at [756, 279] on textarea "**********" at bounding box center [492, 276] width 640 height 129
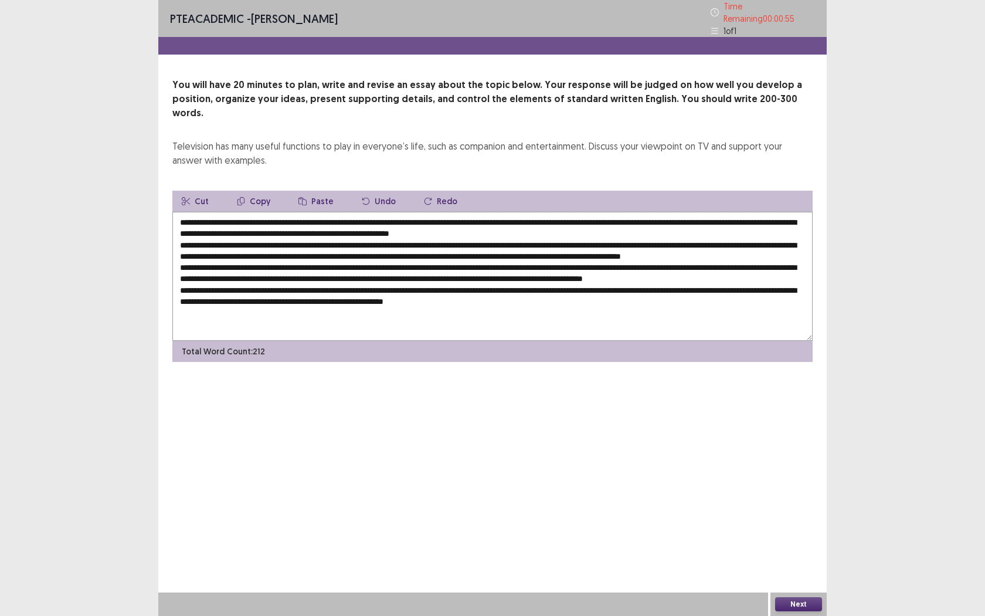
type textarea "**********"
click at [802, 563] on button "Next" at bounding box center [798, 604] width 47 height 14
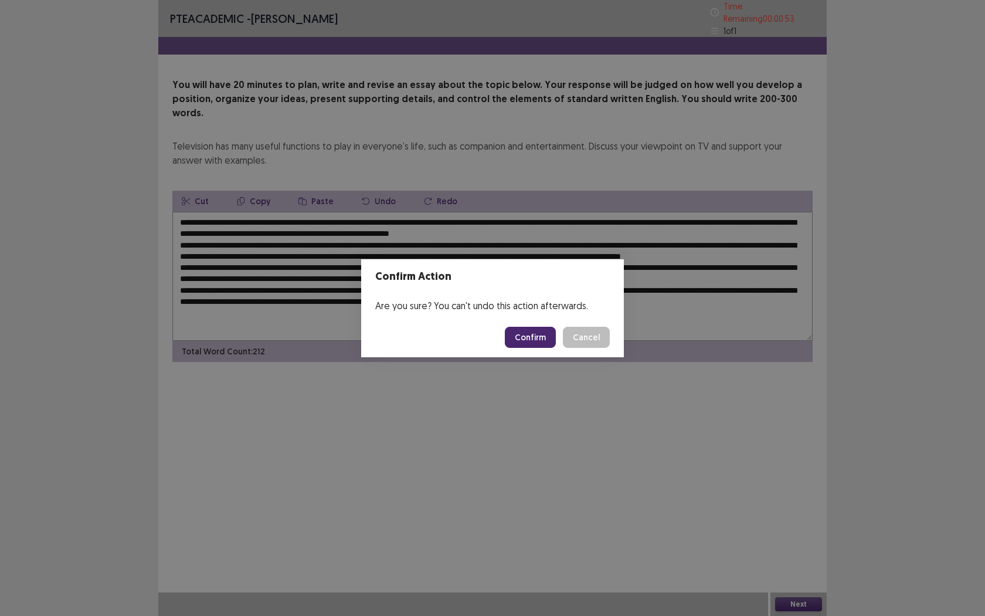
click at [538, 332] on button "Confirm" at bounding box center [530, 337] width 51 height 21
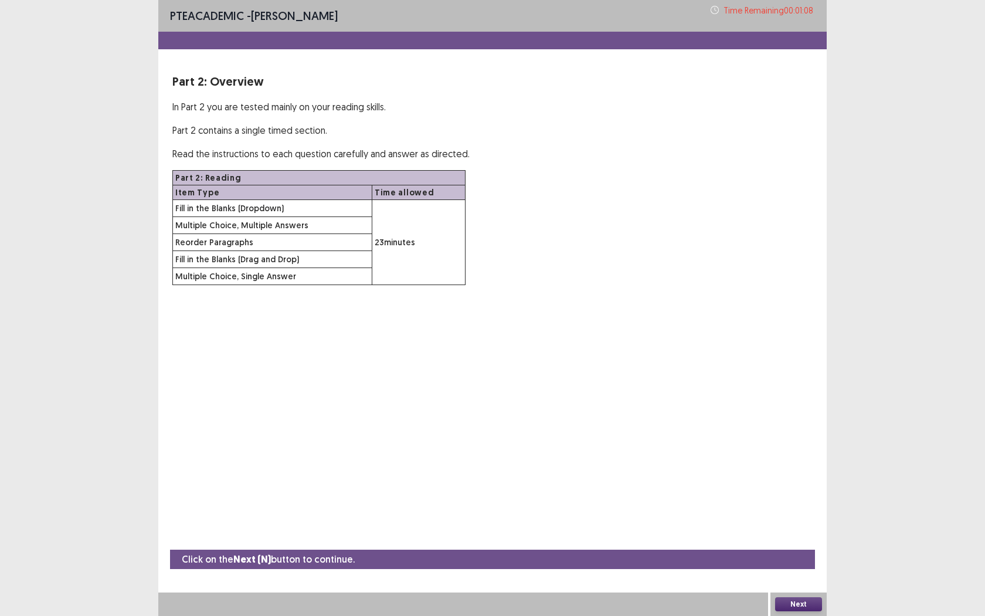
click at [787, 563] on button "Next" at bounding box center [798, 604] width 47 height 14
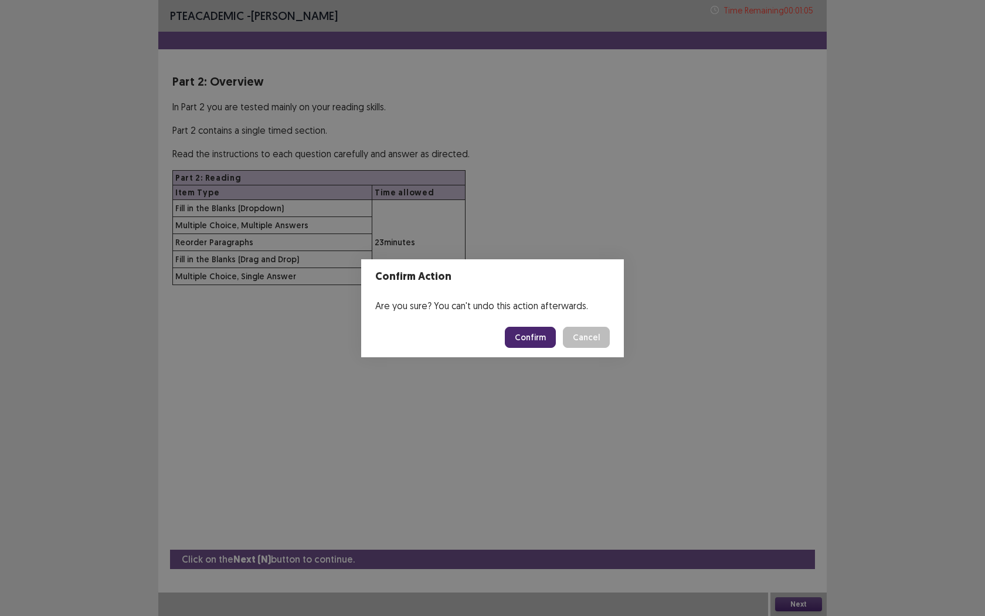
click at [530, 329] on button "Confirm" at bounding box center [530, 337] width 51 height 21
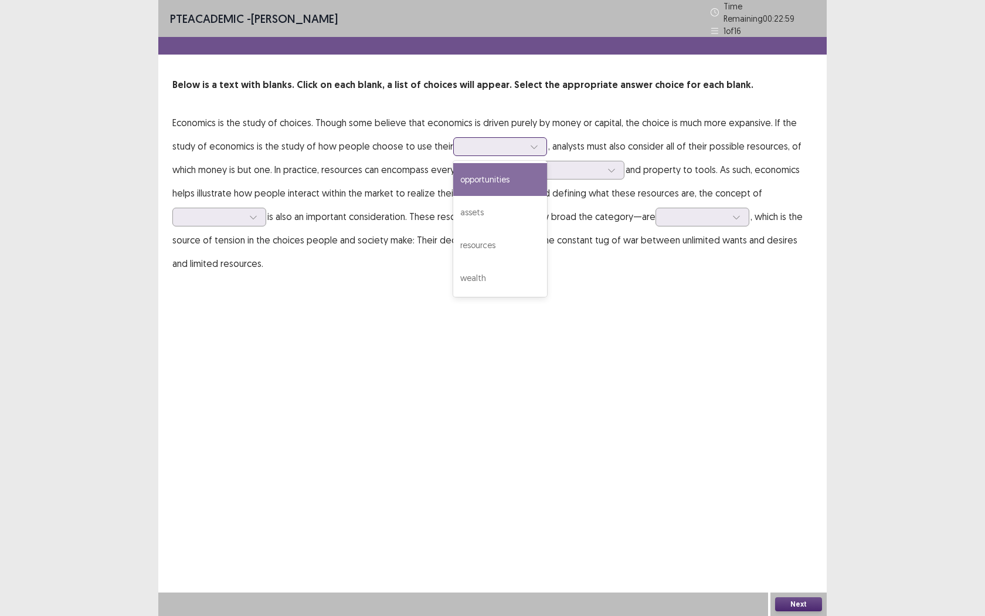
click at [532, 142] on icon at bounding box center [534, 146] width 8 height 8
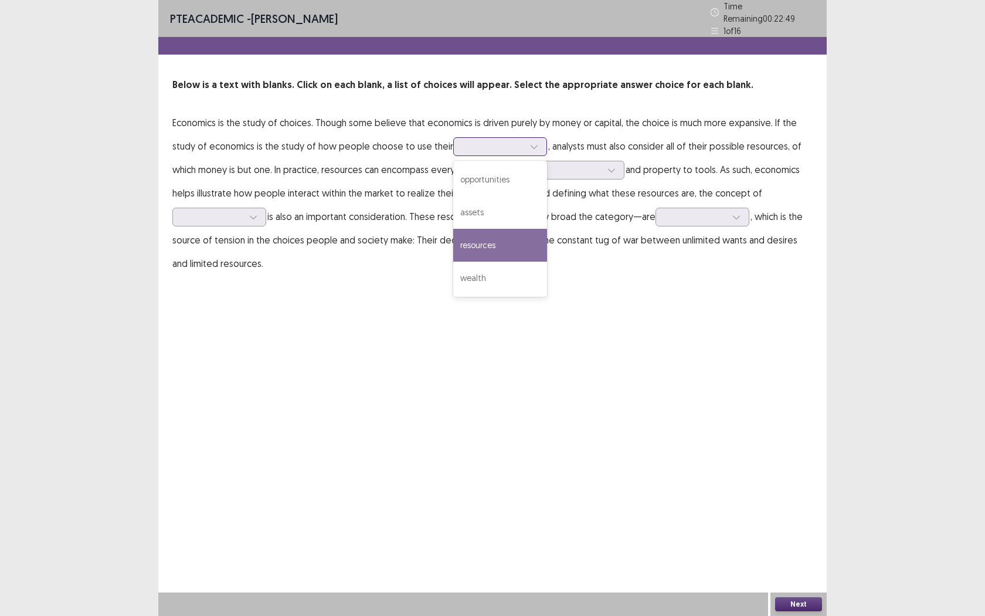
click at [502, 242] on div "resources" at bounding box center [500, 245] width 94 height 33
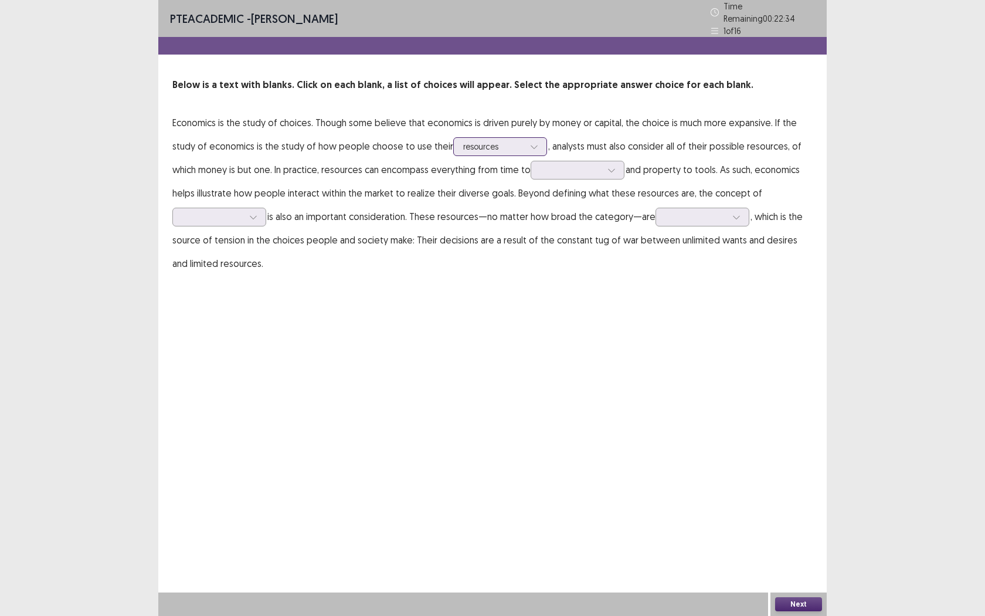
click at [532, 144] on icon at bounding box center [534, 146] width 8 height 8
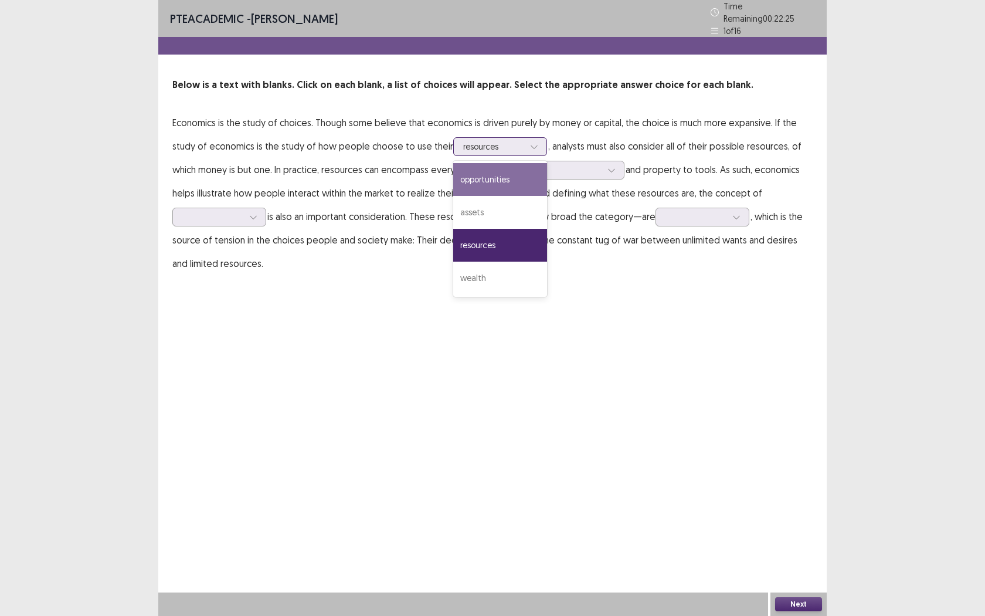
click at [512, 184] on div "opportunities" at bounding box center [500, 179] width 94 height 33
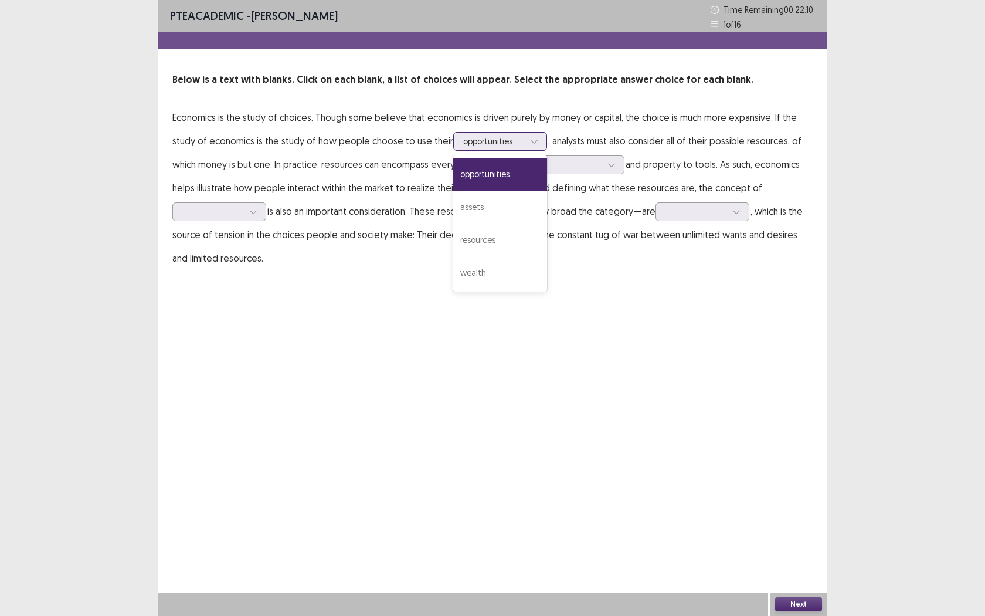
click at [532, 140] on icon at bounding box center [534, 141] width 8 height 8
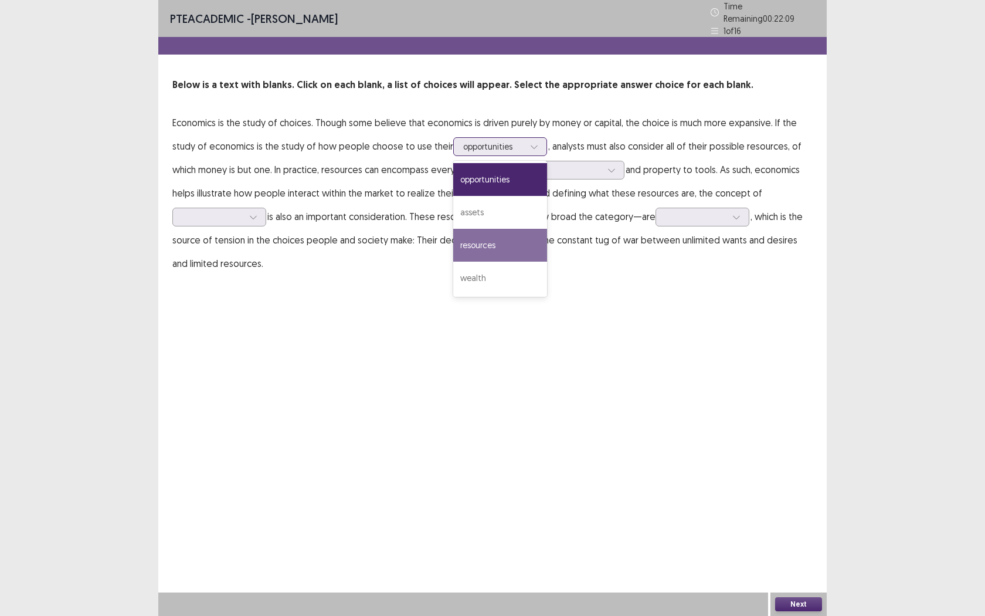
click at [497, 233] on div "resources" at bounding box center [500, 245] width 94 height 33
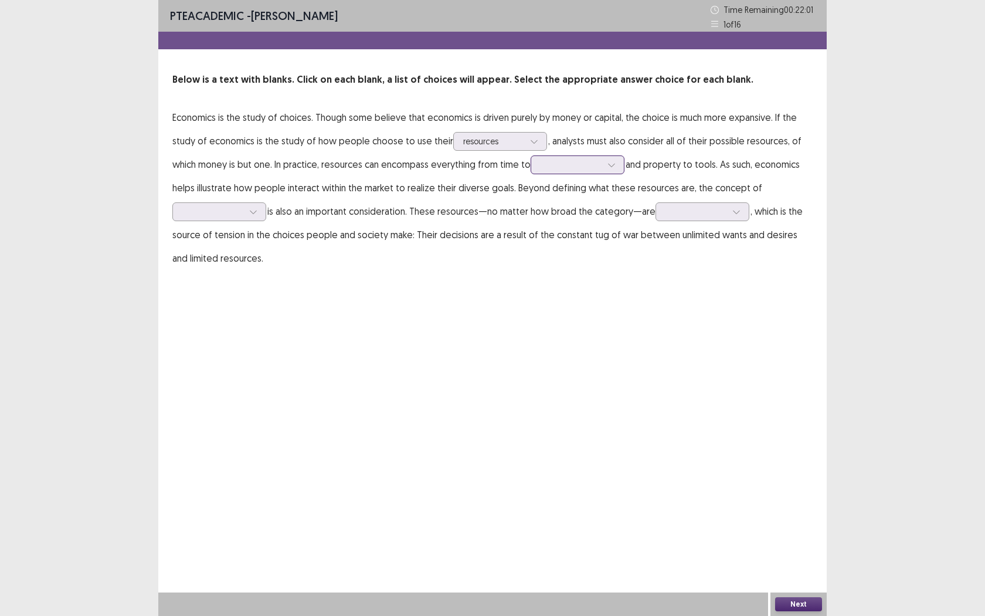
click at [620, 162] on div at bounding box center [612, 165] width 18 height 18
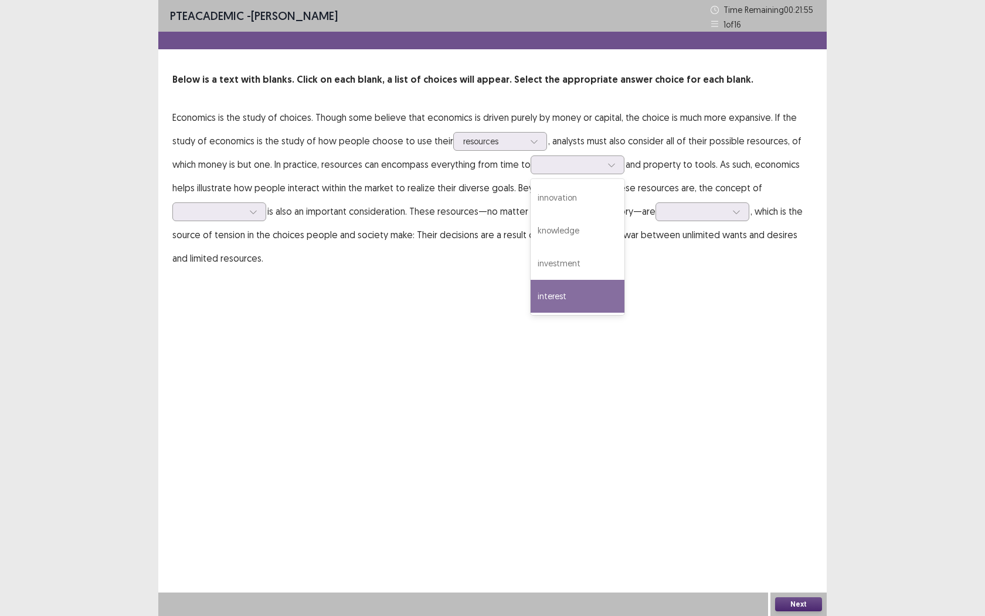
click at [396, 315] on div "PTE academic - [PERSON_NAME] Time Remaining 00 : 21 : 55 1 of 16 Below is a tex…" at bounding box center [492, 308] width 668 height 616
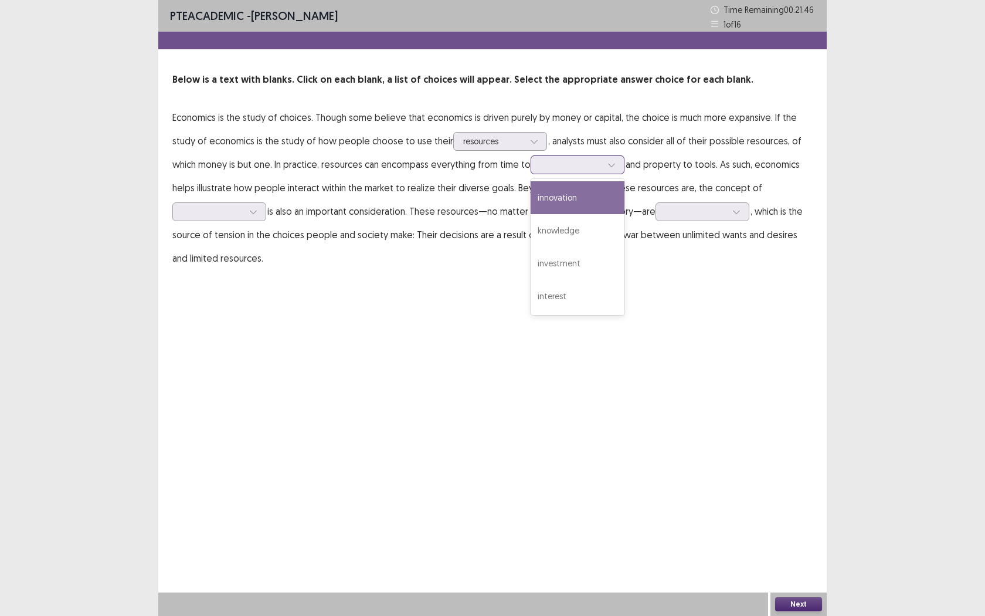
click at [620, 169] on div at bounding box center [612, 165] width 18 height 18
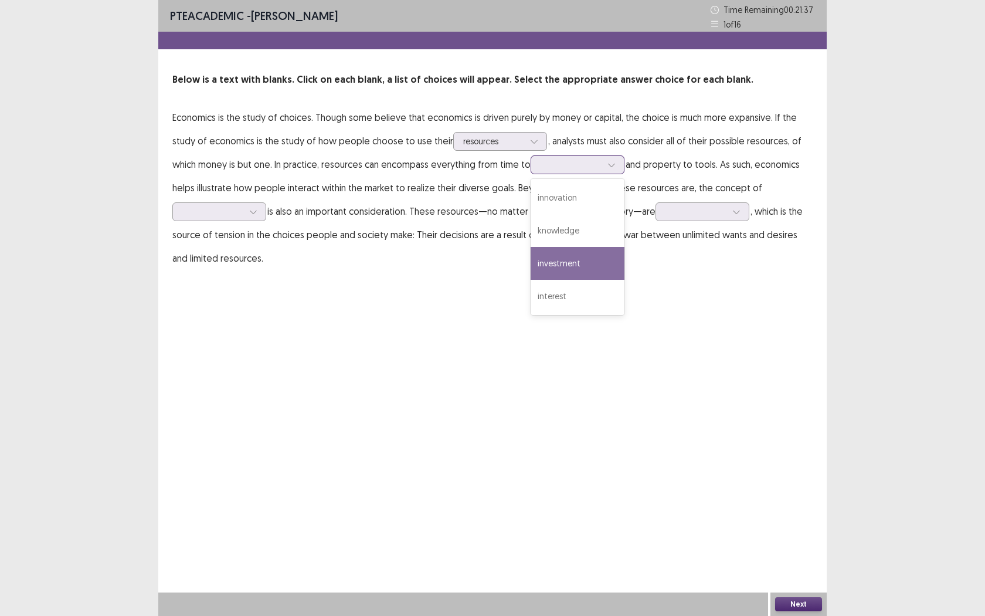
click at [603, 251] on div "investment" at bounding box center [578, 263] width 94 height 33
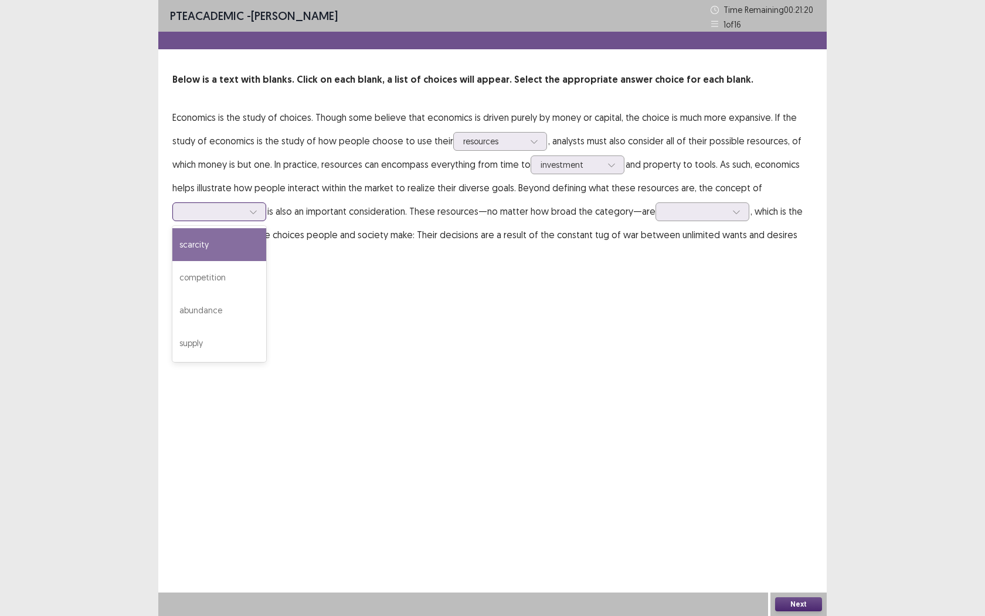
click at [253, 208] on icon at bounding box center [253, 212] width 8 height 8
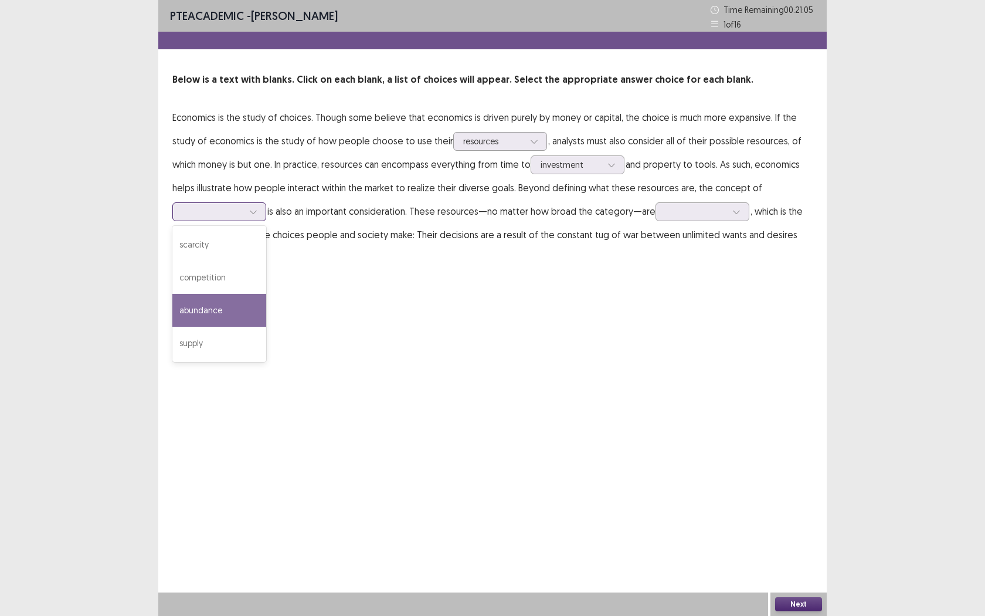
click at [227, 305] on div "abundance" at bounding box center [219, 310] width 94 height 33
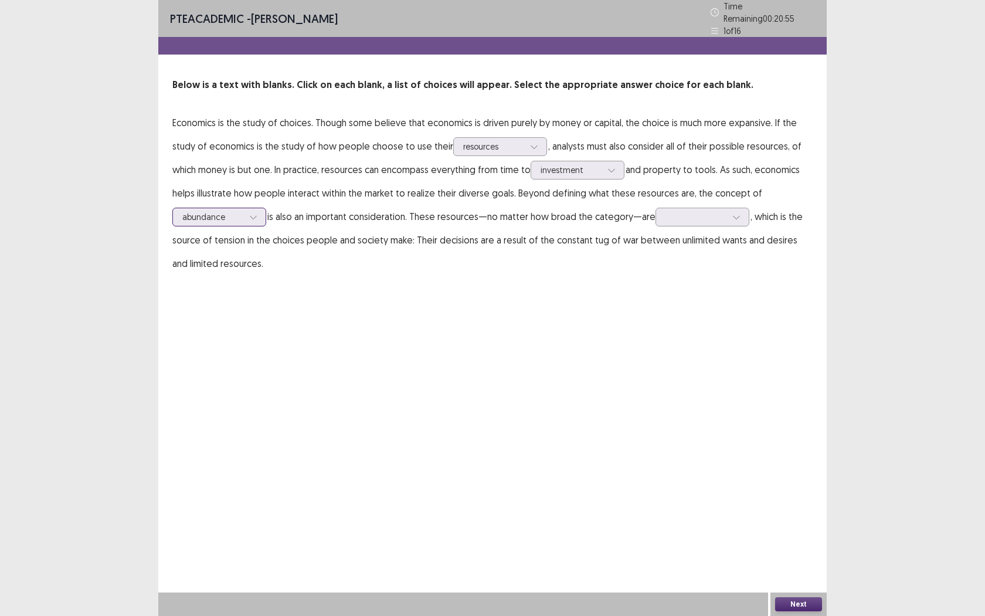
click at [257, 215] on icon at bounding box center [253, 217] width 8 height 8
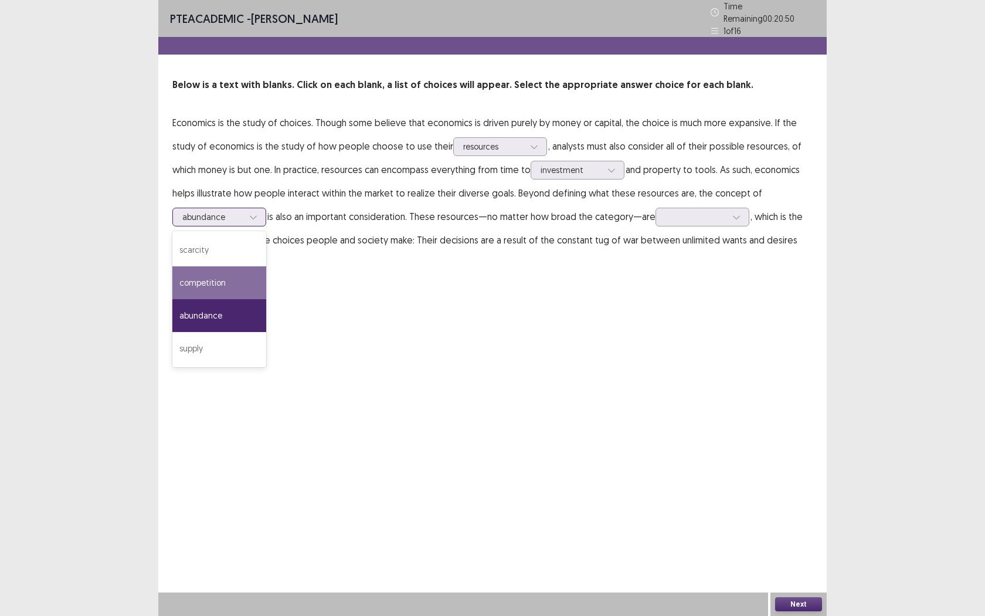
click at [213, 282] on div "competition" at bounding box center [219, 282] width 94 height 33
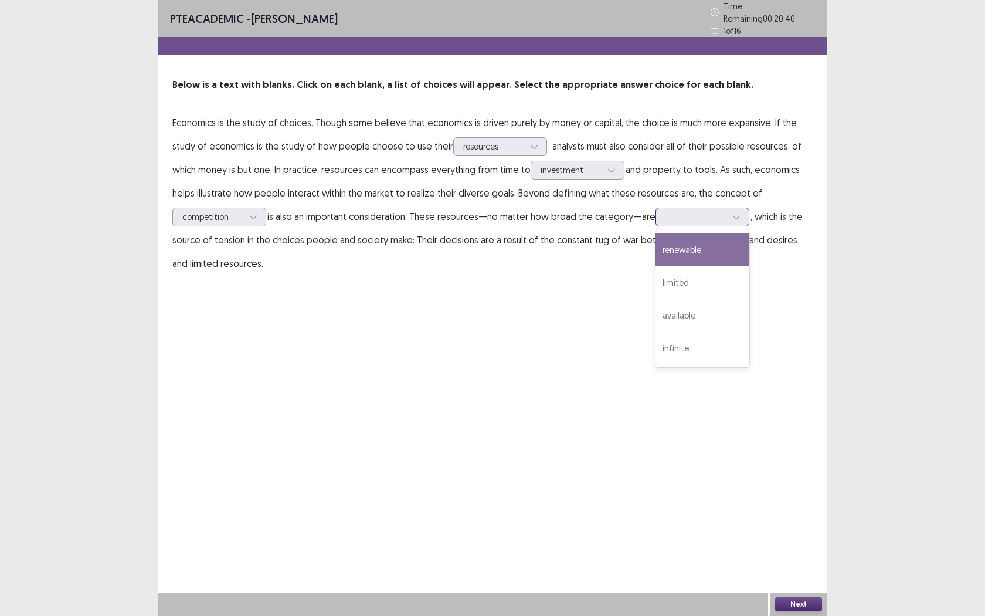
click at [733, 213] on icon at bounding box center [736, 217] width 8 height 8
click at [579, 308] on div "PTE academic - [PERSON_NAME] Time Remaining 00 : 20 : 38 1 of 16 Below is a tex…" at bounding box center [492, 308] width 668 height 616
click at [733, 216] on div at bounding box center [737, 217] width 18 height 18
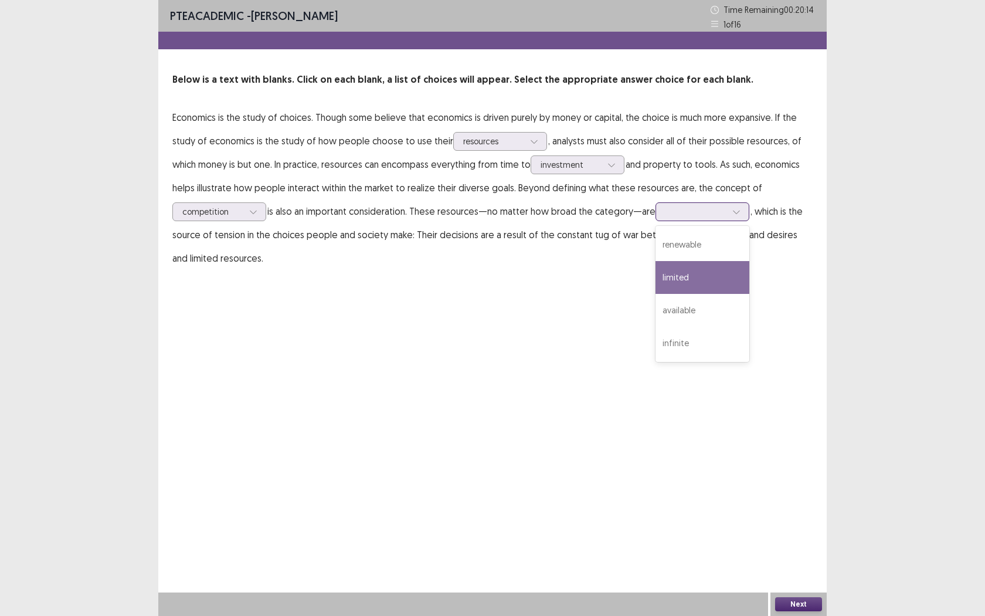
click at [708, 267] on div "limited" at bounding box center [703, 277] width 94 height 33
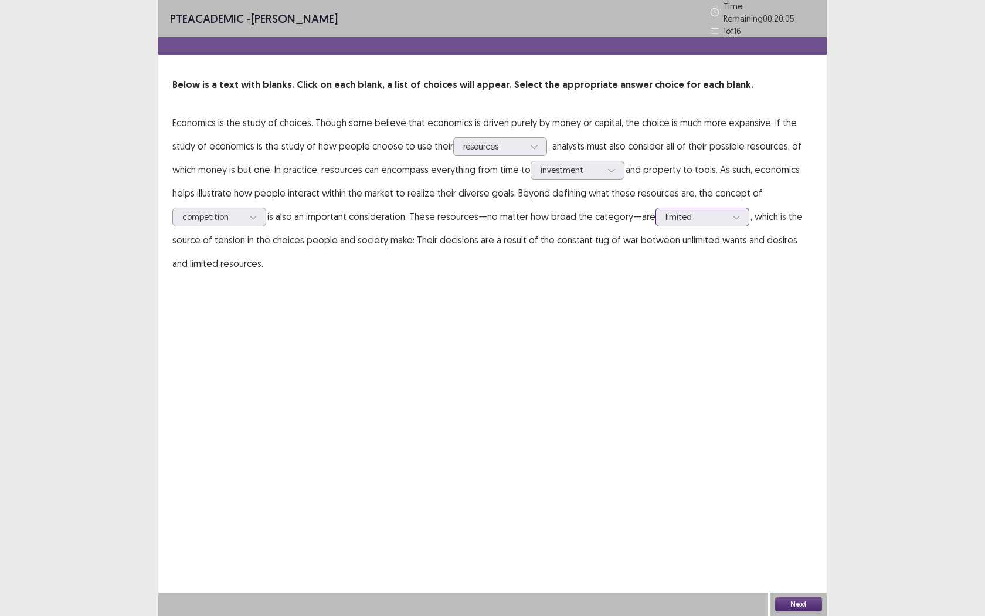
click at [733, 213] on icon at bounding box center [736, 217] width 8 height 8
click at [703, 270] on div "limited" at bounding box center [703, 282] width 94 height 33
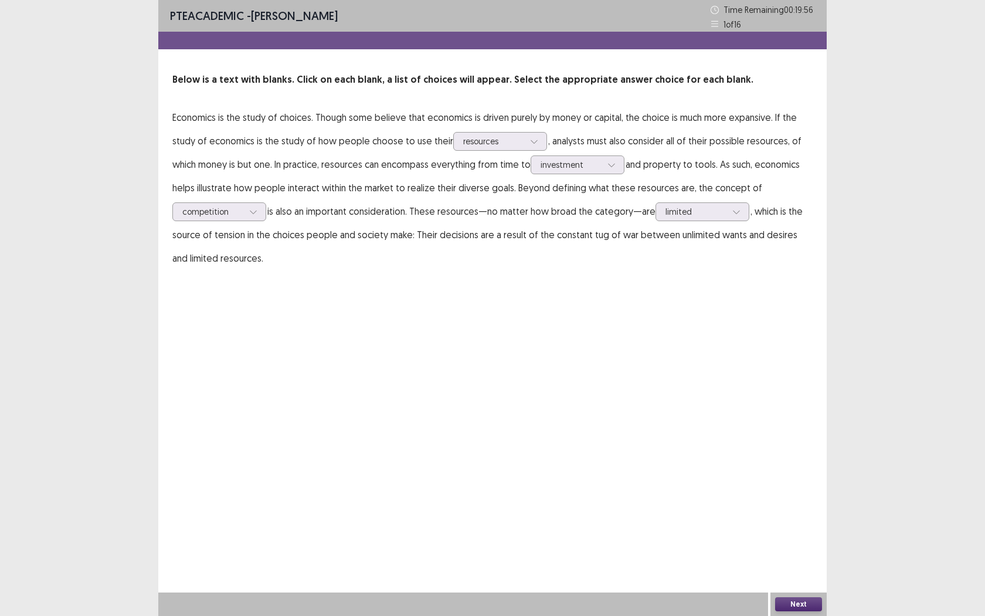
click at [794, 563] on button "Next" at bounding box center [798, 604] width 47 height 14
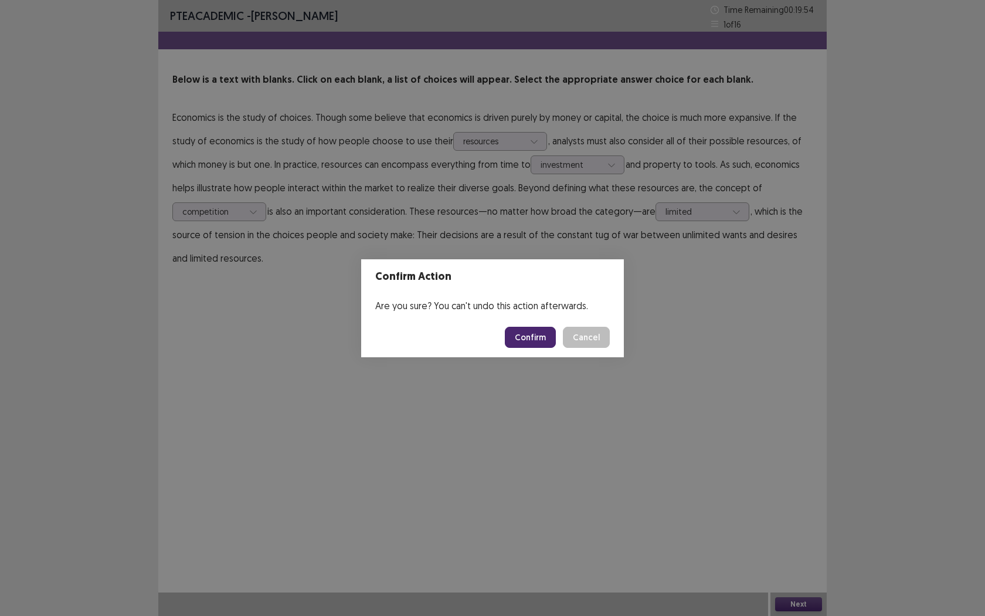
click at [528, 338] on button "Confirm" at bounding box center [530, 337] width 51 height 21
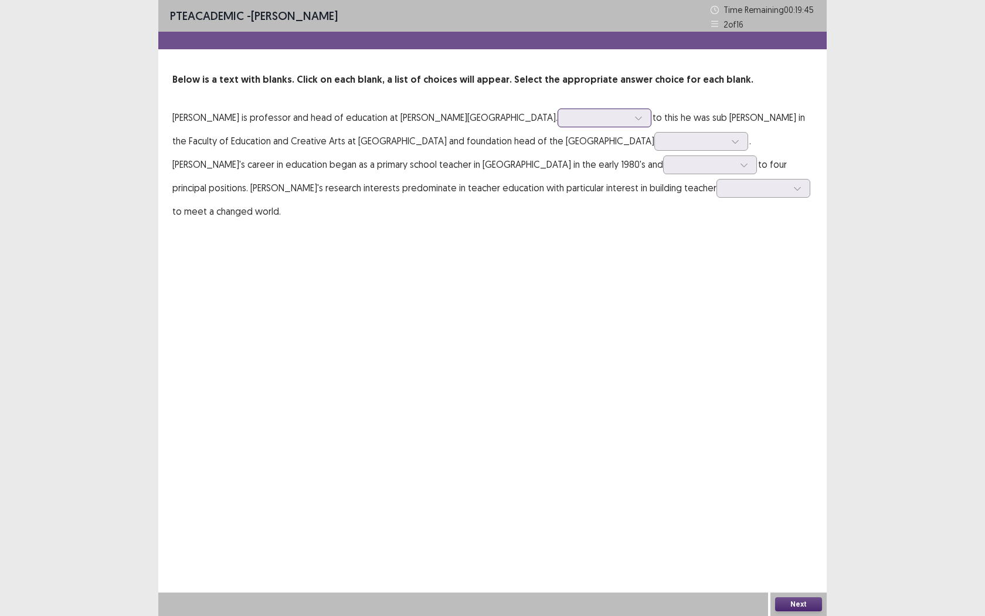
click at [630, 122] on div at bounding box center [639, 118] width 18 height 18
click at [558, 154] on div "lately" at bounding box center [605, 150] width 94 height 33
click at [542, 99] on div "Below is a text with blanks. Click on each blank, a list of choices will appear…" at bounding box center [492, 148] width 668 height 150
click at [568, 118] on div at bounding box center [598, 117] width 61 height 11
click at [558, 155] on div "lately" at bounding box center [605, 150] width 94 height 33
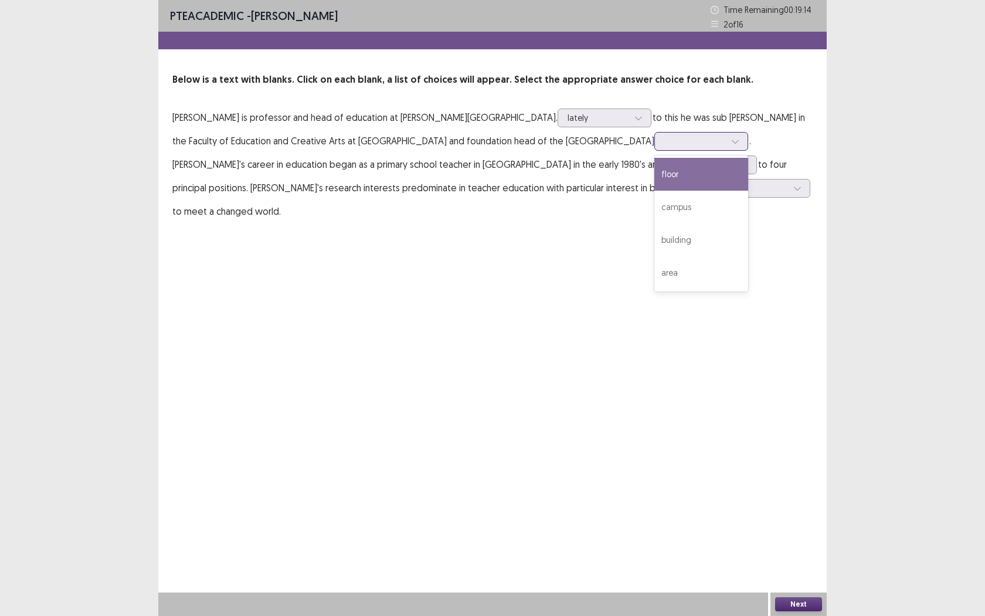
click at [731, 140] on icon at bounding box center [735, 141] width 8 height 8
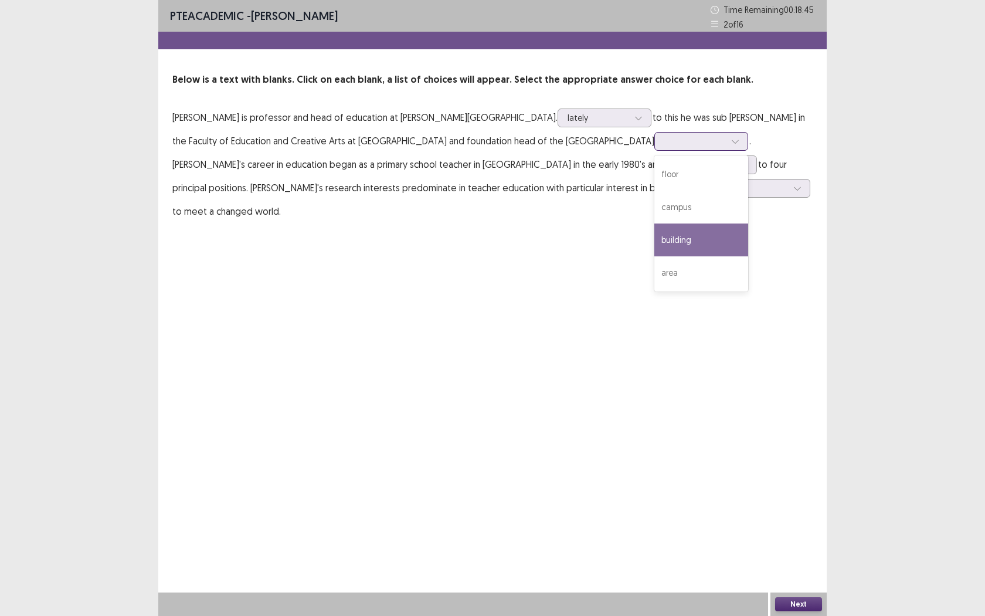
click at [654, 236] on div "building" at bounding box center [701, 239] width 94 height 33
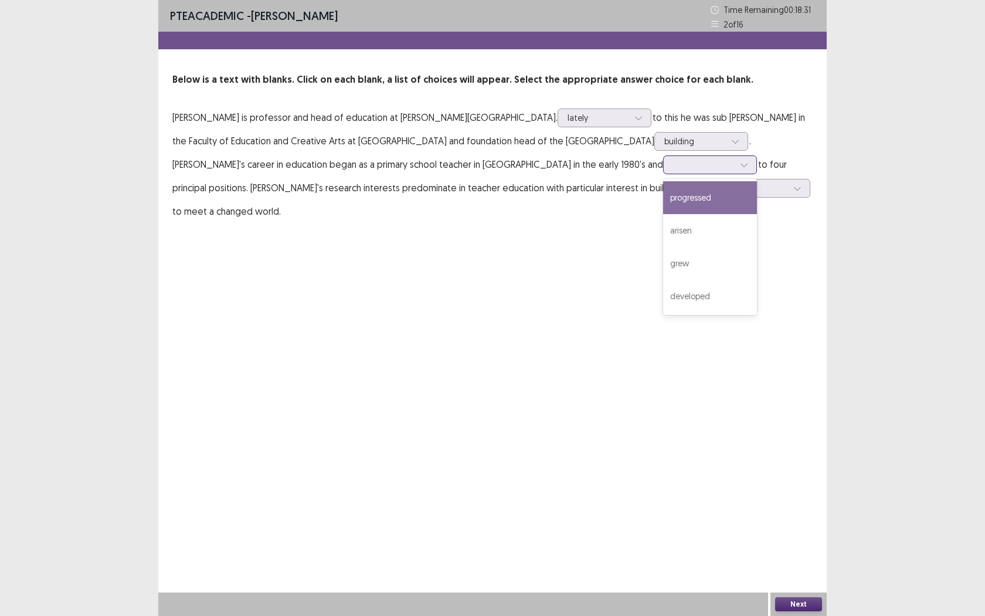
click at [740, 168] on icon at bounding box center [744, 165] width 8 height 8
click at [663, 197] on div "progressed" at bounding box center [710, 197] width 94 height 33
click at [735, 167] on div at bounding box center [744, 165] width 18 height 18
click at [729, 305] on div "PTE academic - [PERSON_NAME] Time Remaining 00 : 18 : 13 2 of 16 Below is a tex…" at bounding box center [492, 308] width 668 height 616
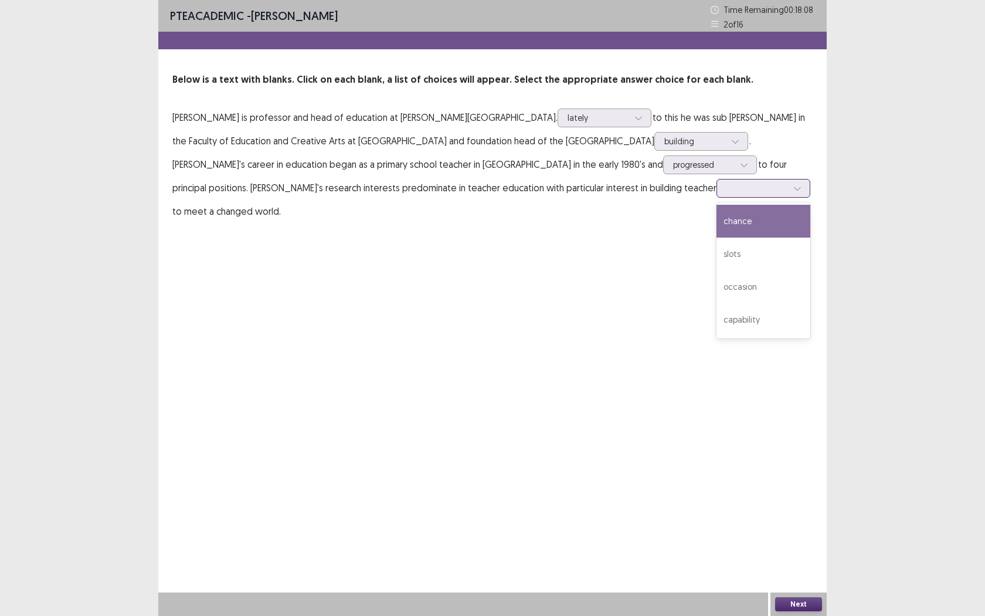
click at [793, 191] on icon at bounding box center [797, 188] width 8 height 8
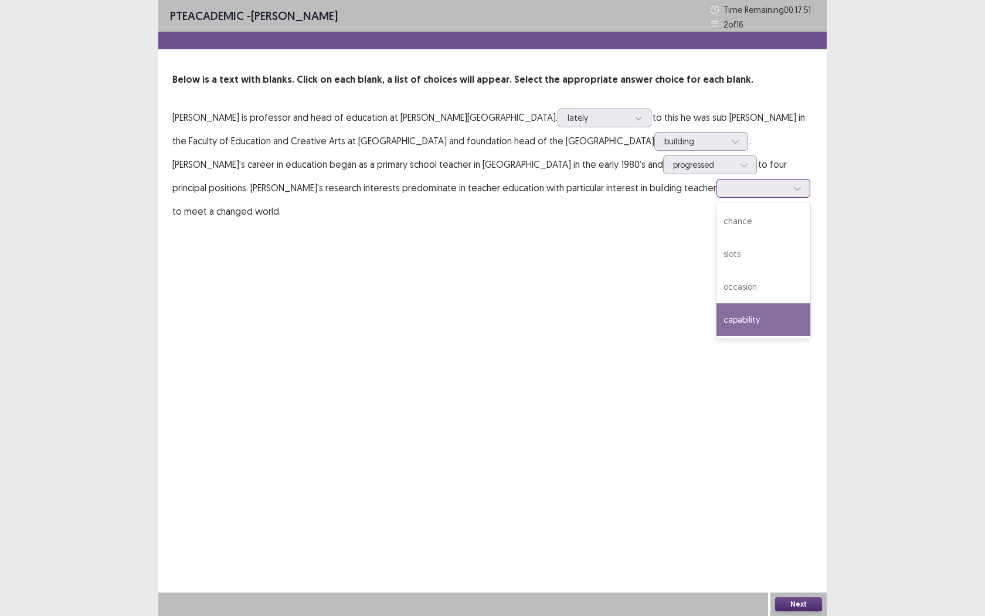
click at [716, 315] on div "capability" at bounding box center [763, 319] width 94 height 33
click at [793, 191] on icon at bounding box center [797, 188] width 8 height 8
click at [794, 563] on button "Next" at bounding box center [798, 604] width 47 height 14
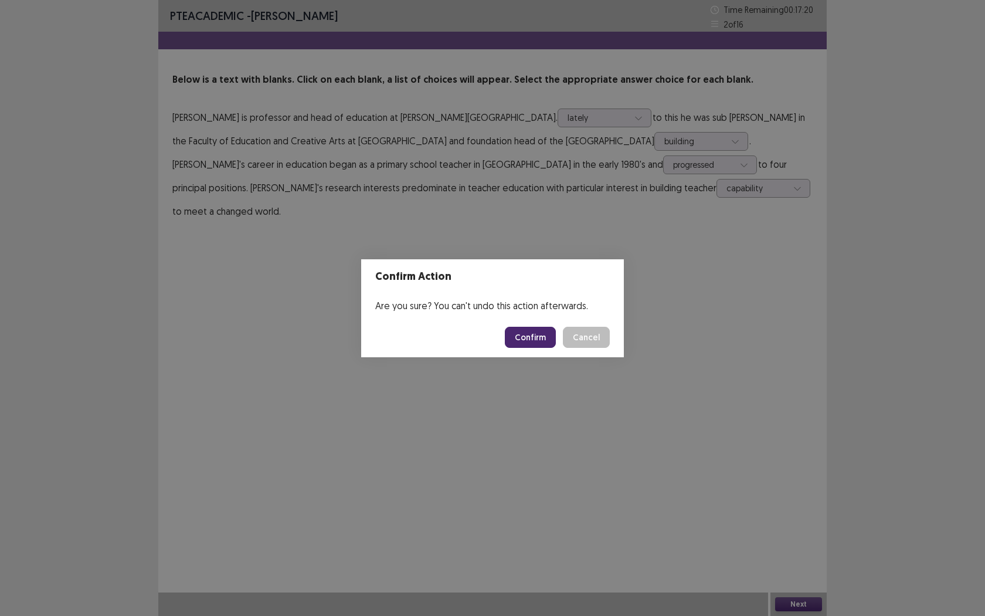
click at [531, 348] on footer "Confirm Cancel" at bounding box center [492, 337] width 263 height 40
click at [531, 344] on button "Confirm" at bounding box center [530, 337] width 51 height 21
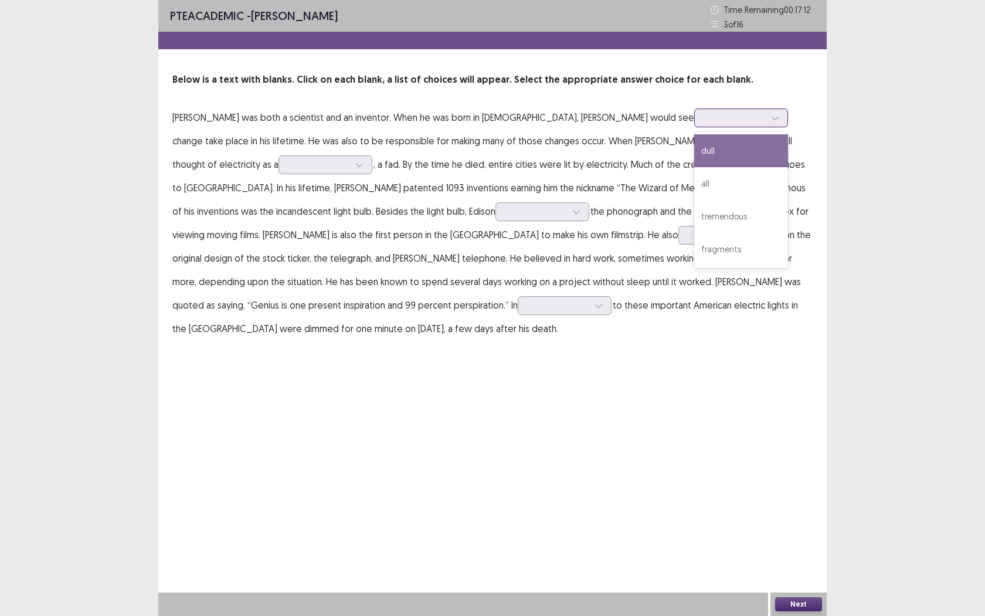
click at [766, 126] on div at bounding box center [775, 118] width 18 height 18
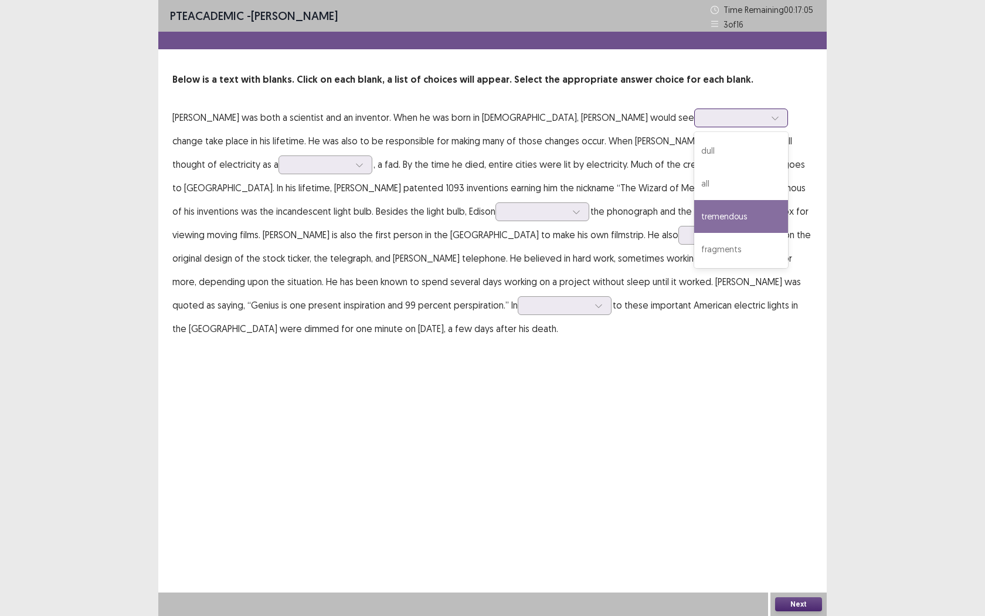
click at [694, 226] on div "tremendous" at bounding box center [741, 216] width 94 height 33
click at [771, 118] on icon at bounding box center [775, 118] width 8 height 8
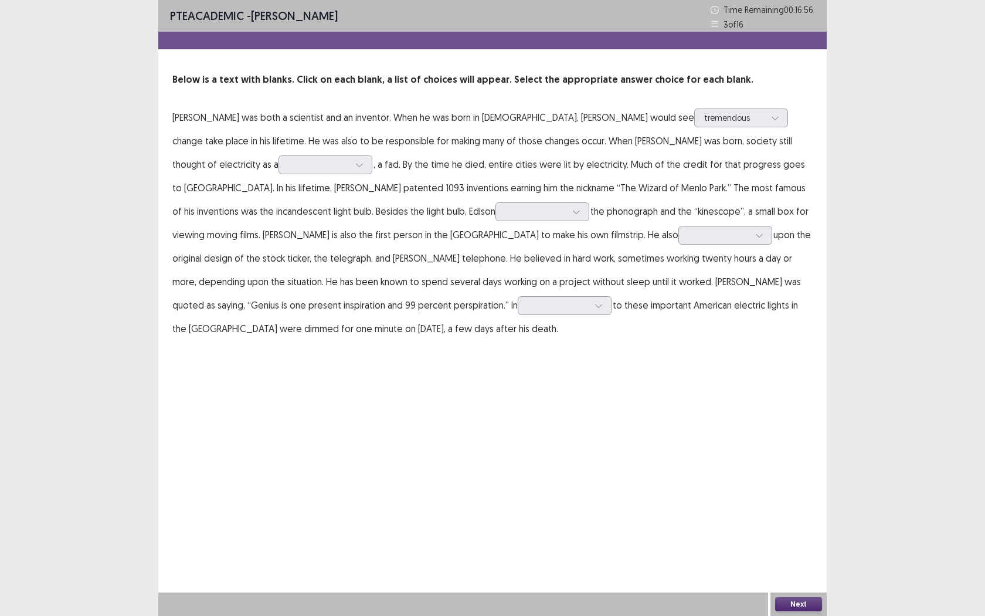
click at [544, 373] on div "PTE academic - [PERSON_NAME] Time Remaining 00 : 16 : 56 3 of 16 Below is a tex…" at bounding box center [492, 308] width 668 height 616
click at [355, 165] on icon at bounding box center [359, 165] width 8 height 8
click at [279, 272] on div "subjective" at bounding box center [326, 263] width 94 height 33
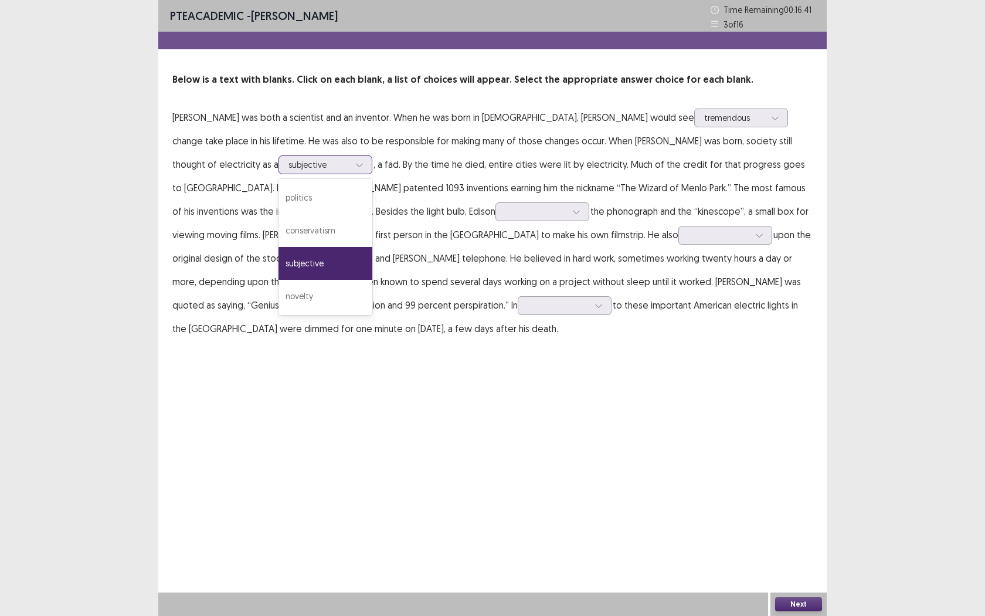
click at [355, 162] on icon at bounding box center [359, 165] width 8 height 8
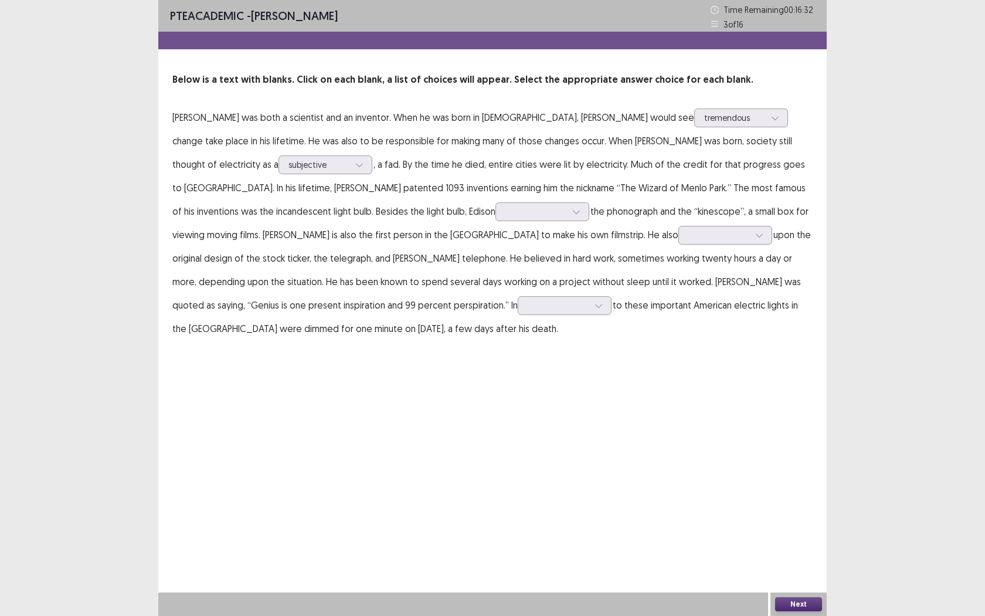
click at [635, 282] on p "[PERSON_NAME] was both a scientist and an inventor. When he was born in [DEMOGR…" at bounding box center [492, 223] width 640 height 235
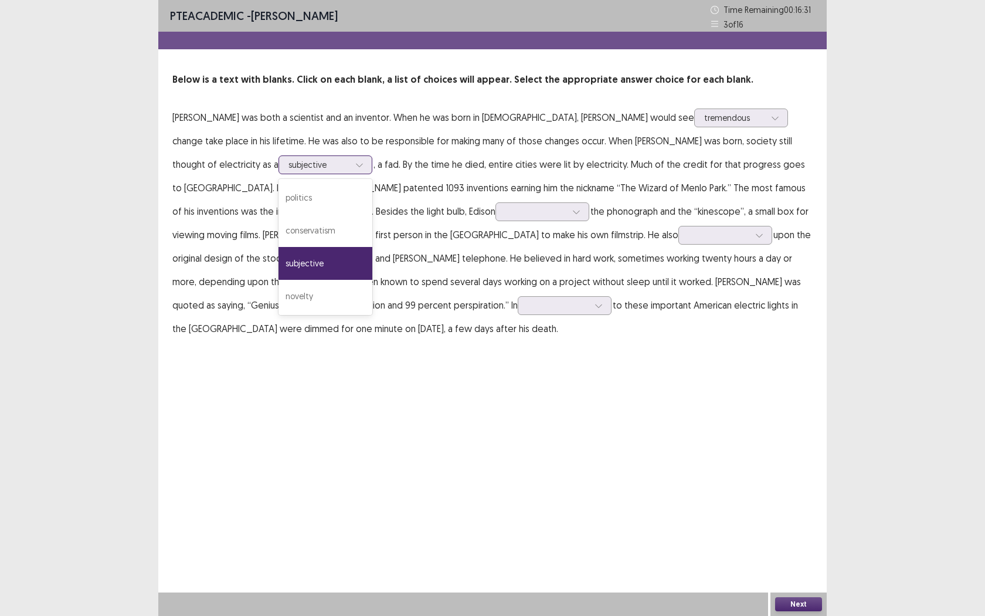
click at [351, 169] on div at bounding box center [360, 165] width 18 height 18
click at [279, 290] on div "novelty" at bounding box center [326, 296] width 94 height 33
click at [355, 164] on icon at bounding box center [359, 165] width 8 height 8
click at [320, 364] on div "PTE academic - [PERSON_NAME] Time Remaining 00 : 16 : 18 3 of 16 Below is a tex…" at bounding box center [492, 308] width 668 height 616
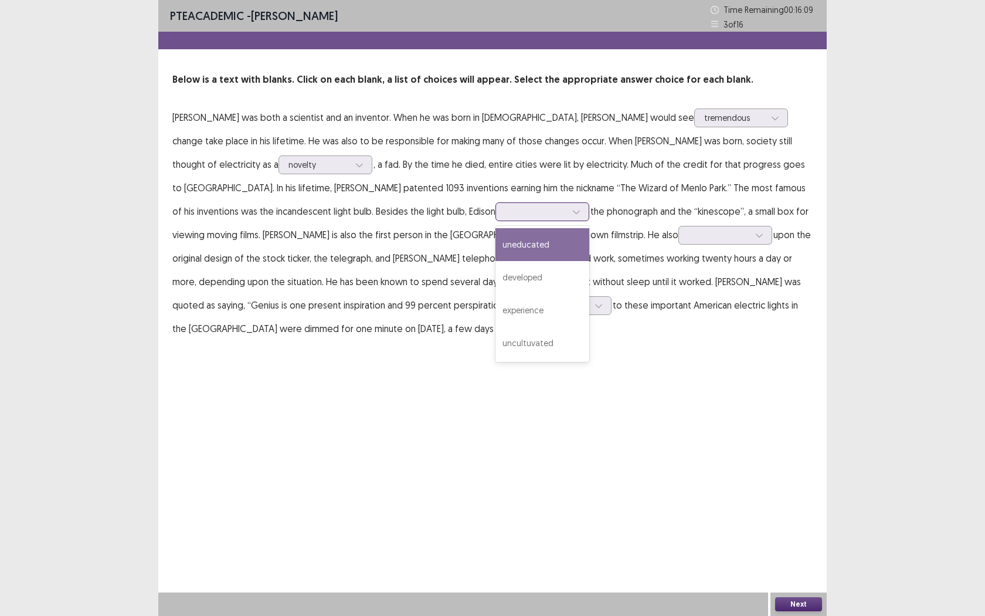
click at [568, 216] on div at bounding box center [577, 212] width 18 height 18
click at [495, 284] on div "developed" at bounding box center [542, 277] width 94 height 33
click at [573, 212] on icon at bounding box center [576, 212] width 6 height 4
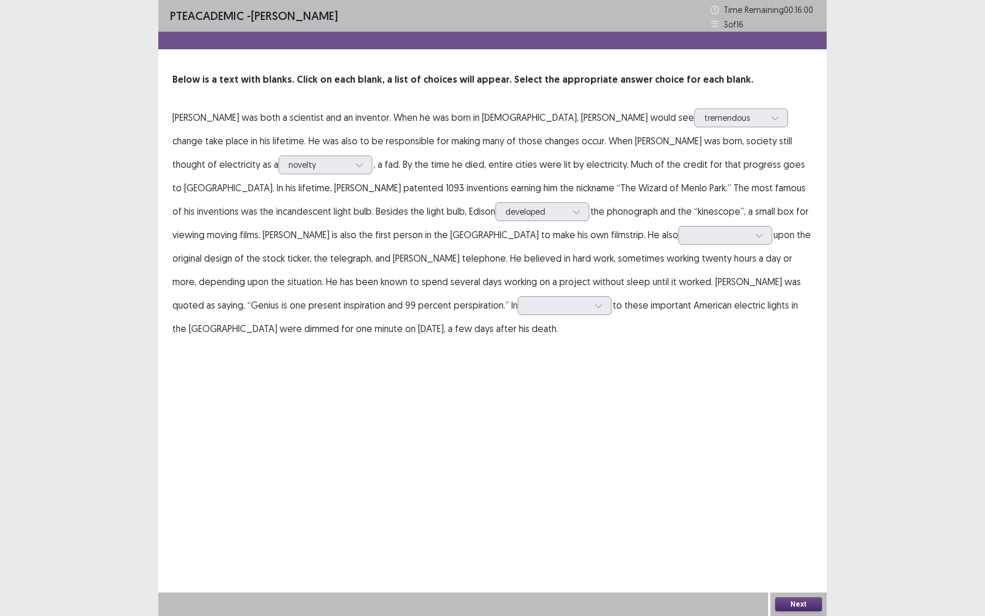
click at [741, 540] on div "PTE academic - [PERSON_NAME] Time Remaining 00 : 16 : 00 3 of 16 Below is a tex…" at bounding box center [492, 308] width 668 height 616
click at [687, 237] on div at bounding box center [718, 234] width 63 height 13
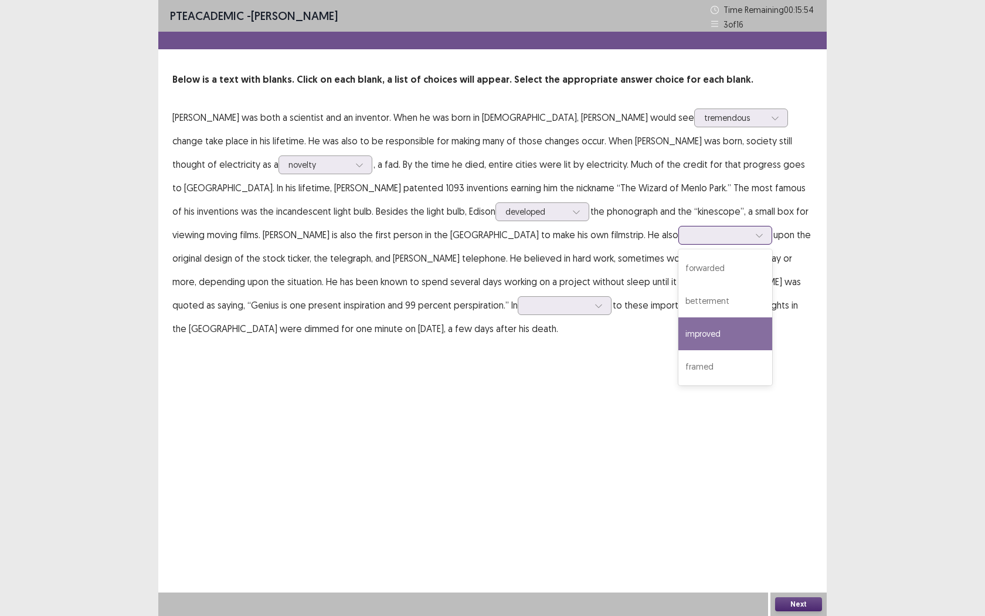
click at [678, 339] on div "improved" at bounding box center [725, 333] width 94 height 33
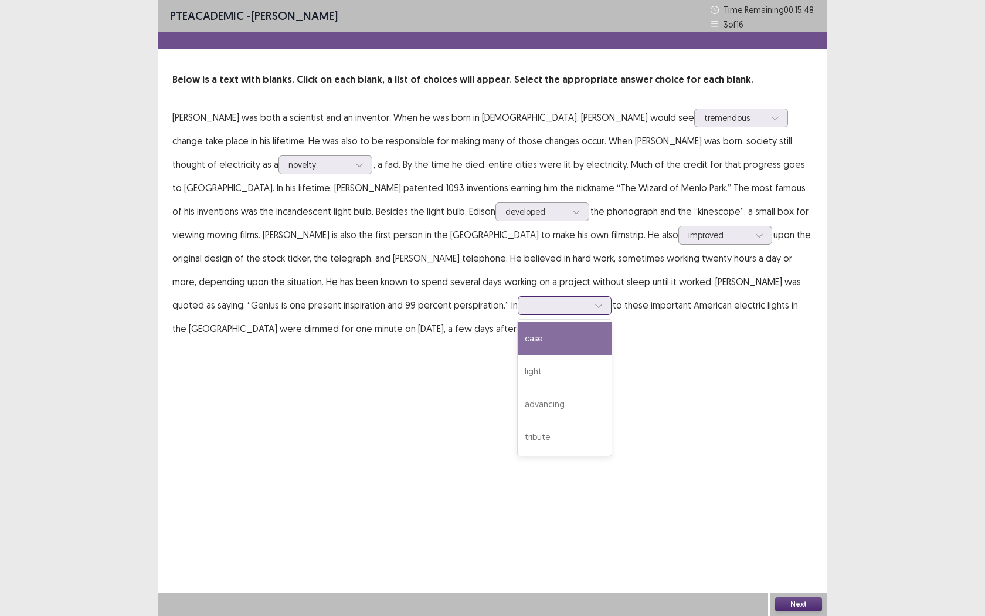
click at [595, 308] on icon at bounding box center [599, 305] width 8 height 8
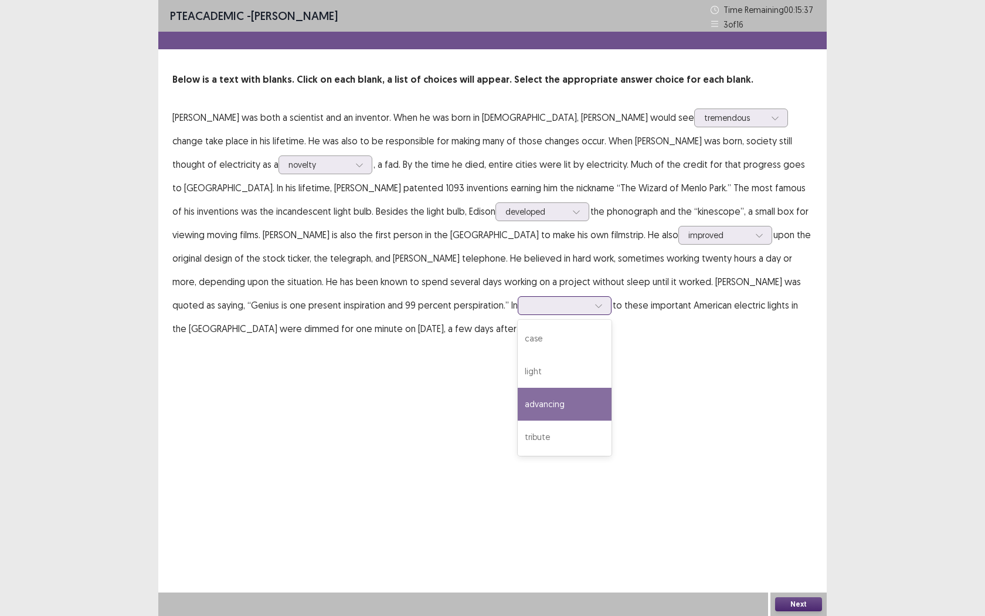
click at [518, 411] on div "advancing" at bounding box center [565, 404] width 94 height 33
click at [590, 310] on div at bounding box center [599, 306] width 18 height 18
click at [455, 442] on div "PTE academic - [PERSON_NAME] Time Remaining 00 : 15 : 22 3 of 16 Below is a tex…" at bounding box center [492, 308] width 668 height 616
click at [820, 562] on div "PTE academic - [PERSON_NAME] Time Remaining 00 : 15 : 20 3 of 16 Below is a tex…" at bounding box center [492, 308] width 668 height 616
click at [812, 563] on div "Next" at bounding box center [798, 603] width 56 height 23
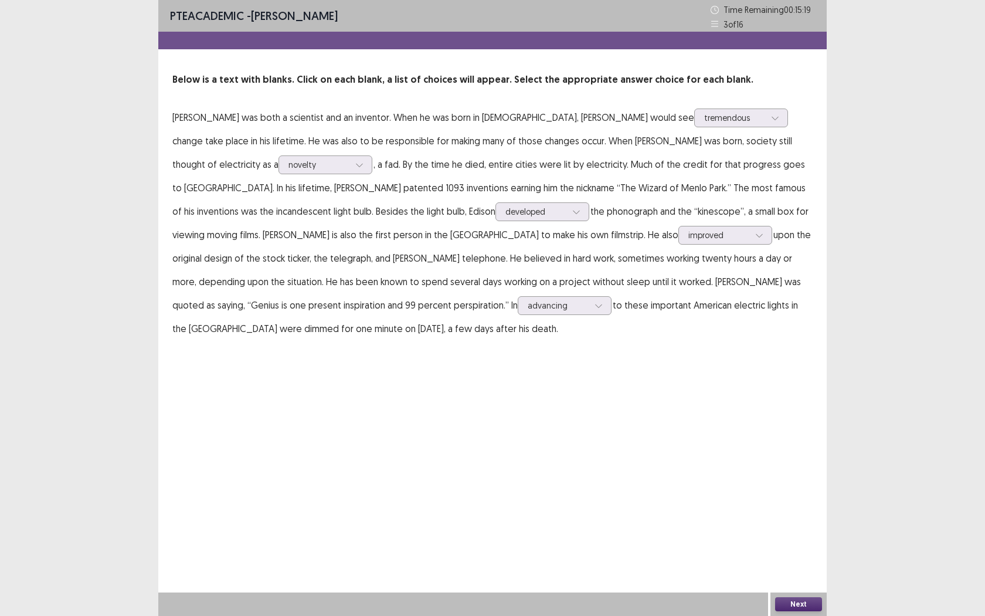
click at [811, 563] on div "Next" at bounding box center [798, 603] width 56 height 23
click at [803, 563] on div "Next" at bounding box center [798, 603] width 56 height 23
click at [796, 563] on button "Next" at bounding box center [798, 604] width 47 height 14
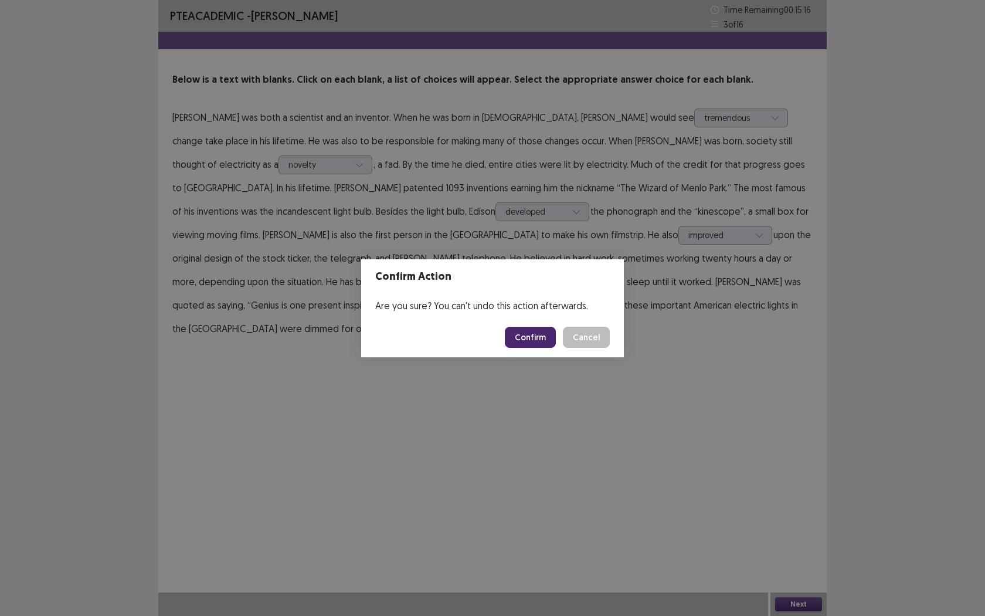
click at [527, 349] on footer "Confirm Cancel" at bounding box center [492, 337] width 263 height 40
click at [528, 338] on button "Confirm" at bounding box center [530, 337] width 51 height 21
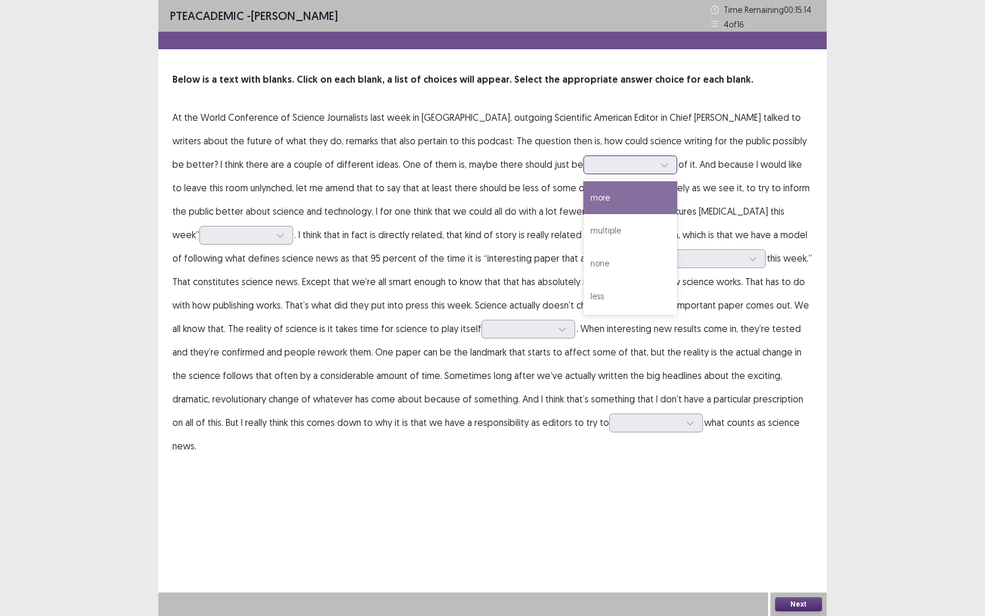
click at [660, 167] on icon at bounding box center [664, 165] width 8 height 8
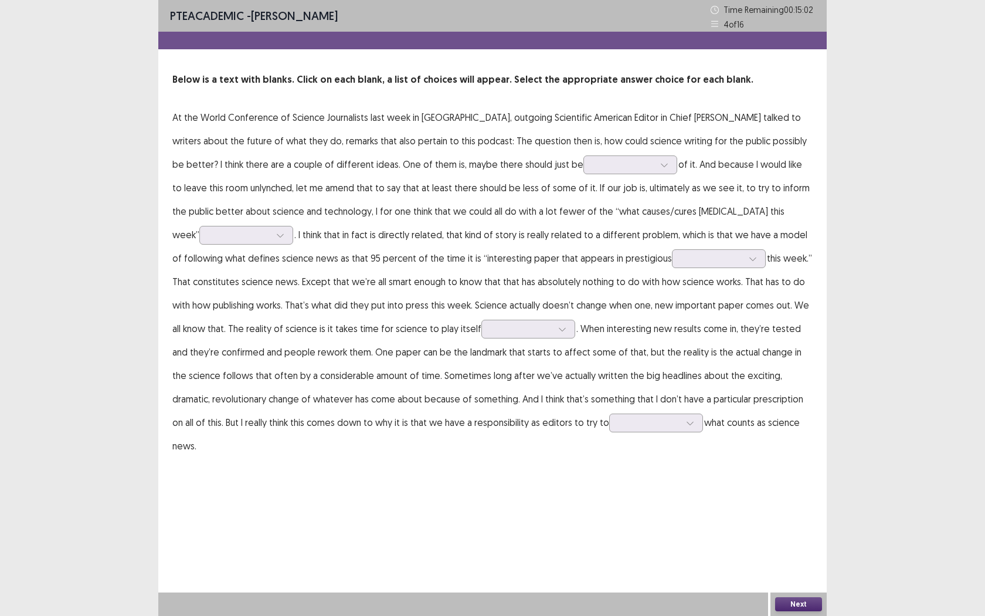
click at [388, 243] on p "At the World Conference of Science Journalists last week in [GEOGRAPHIC_DATA], …" at bounding box center [492, 282] width 640 height 352
click at [660, 168] on icon at bounding box center [664, 165] width 8 height 8
click at [583, 245] on div "multiple" at bounding box center [630, 230] width 94 height 33
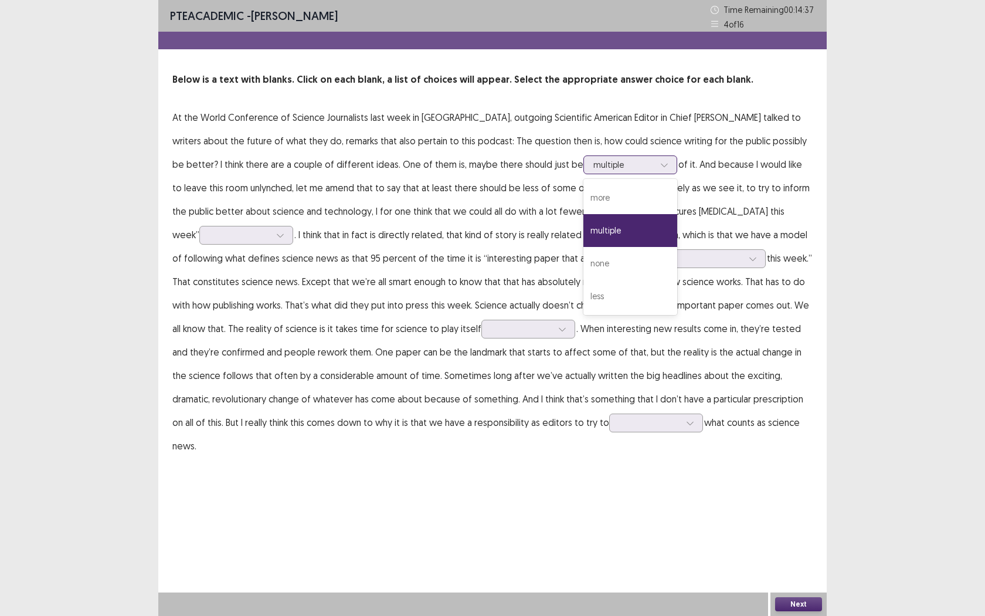
click at [593, 168] on div at bounding box center [623, 164] width 61 height 11
click at [583, 299] on div "less" at bounding box center [630, 296] width 94 height 33
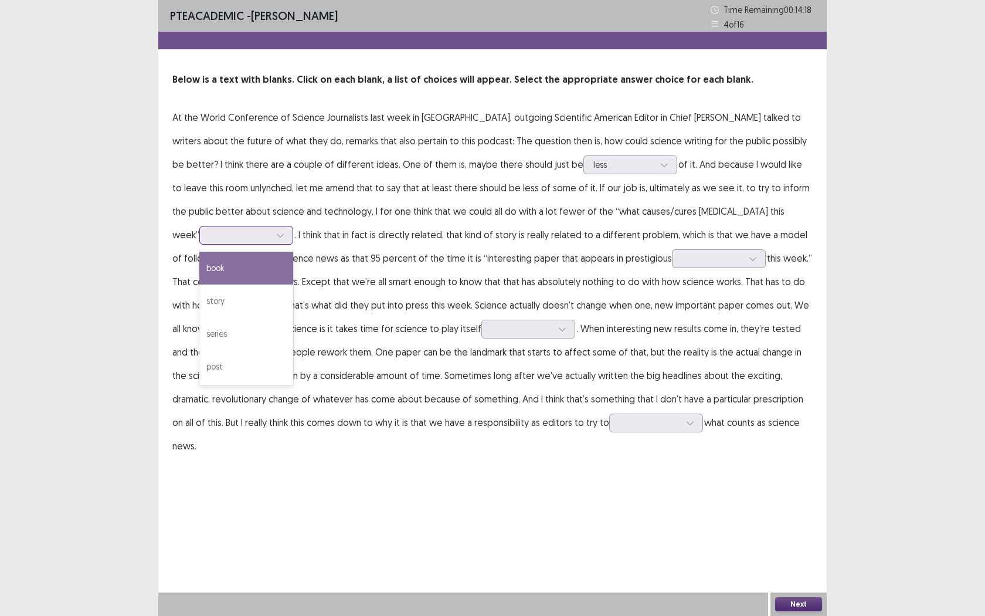
click at [270, 229] on div at bounding box center [239, 234] width 61 height 11
click at [293, 284] on div "story" at bounding box center [246, 300] width 94 height 33
click at [284, 231] on icon at bounding box center [280, 235] width 8 height 8
click at [293, 252] on div "book" at bounding box center [246, 268] width 94 height 33
click at [289, 226] on div at bounding box center [280, 235] width 18 height 18
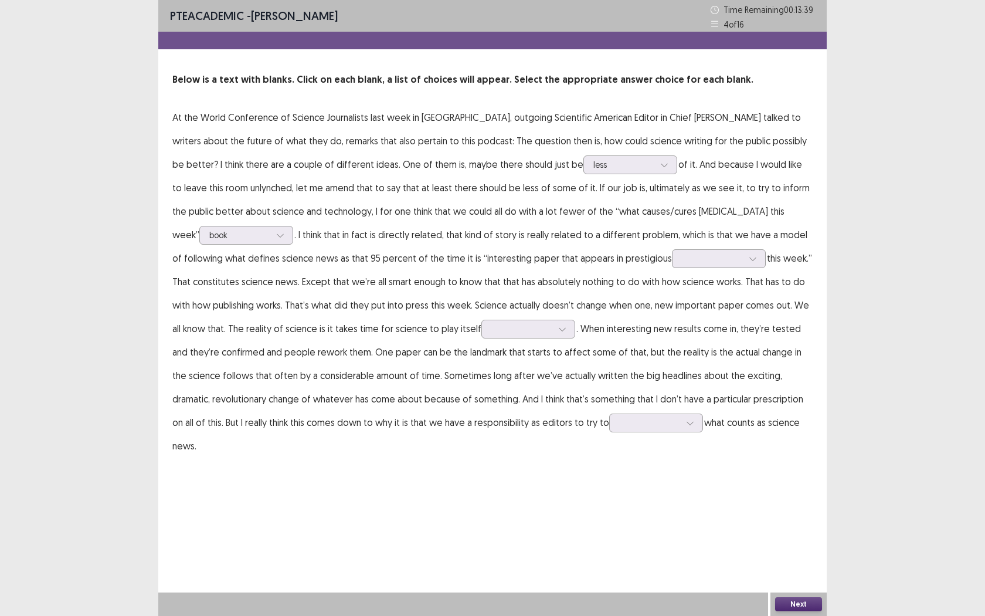
click at [633, 288] on p "At the World Conference of Science Journalists last week in [GEOGRAPHIC_DATA], …" at bounding box center [492, 282] width 640 height 352
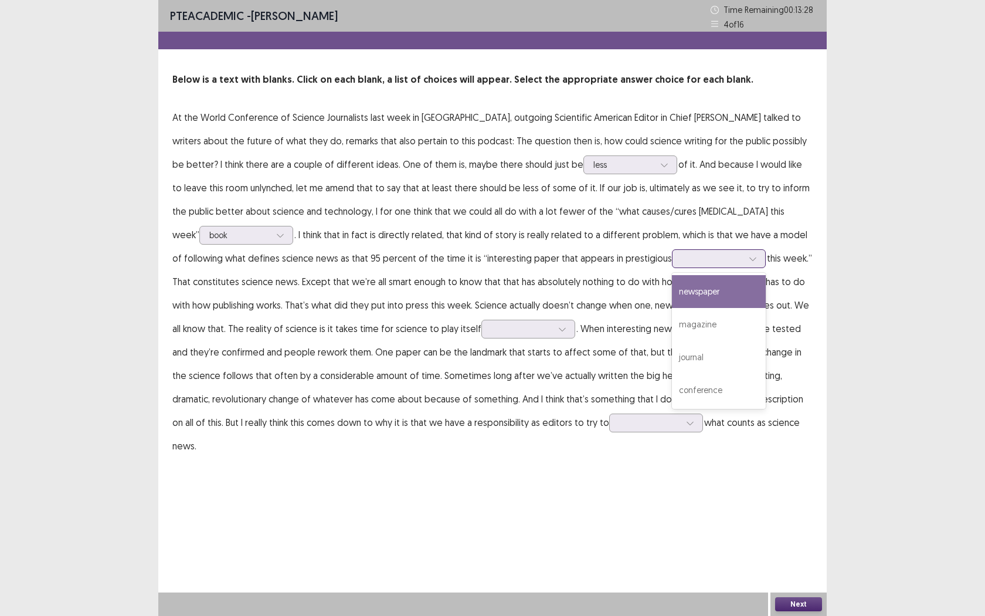
click at [749, 261] on icon at bounding box center [753, 258] width 8 height 8
click at [672, 290] on div "newspaper" at bounding box center [719, 291] width 94 height 33
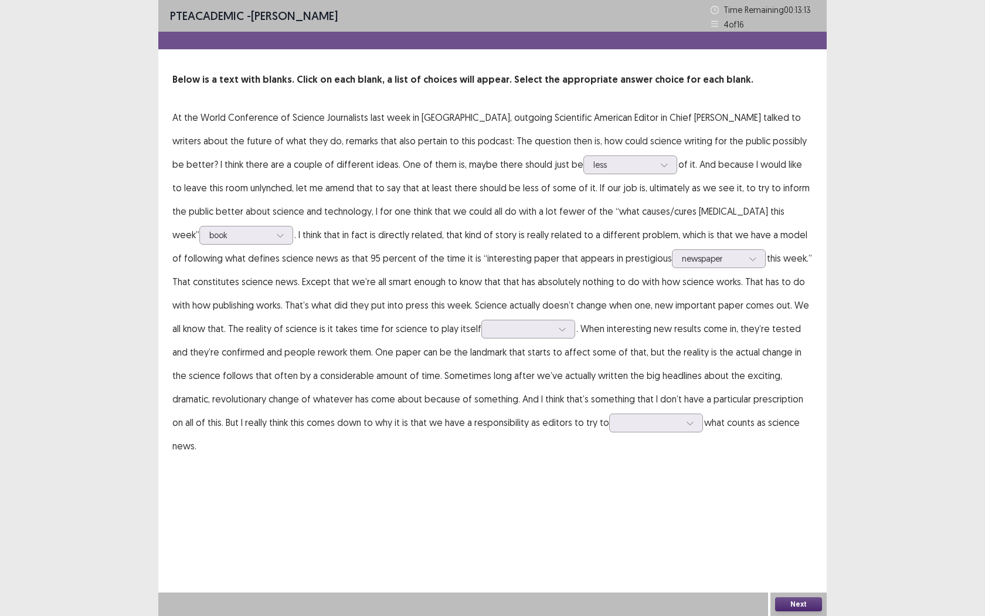
click at [429, 336] on p "At the World Conference of Science Journalists last week in [GEOGRAPHIC_DATA], …" at bounding box center [492, 282] width 640 height 352
click at [481, 333] on div at bounding box center [528, 329] width 94 height 19
click at [481, 367] on div "up" at bounding box center [528, 361] width 94 height 33
click at [681, 426] on div at bounding box center [690, 423] width 18 height 18
click at [609, 455] on div "reproduce" at bounding box center [656, 455] width 94 height 33
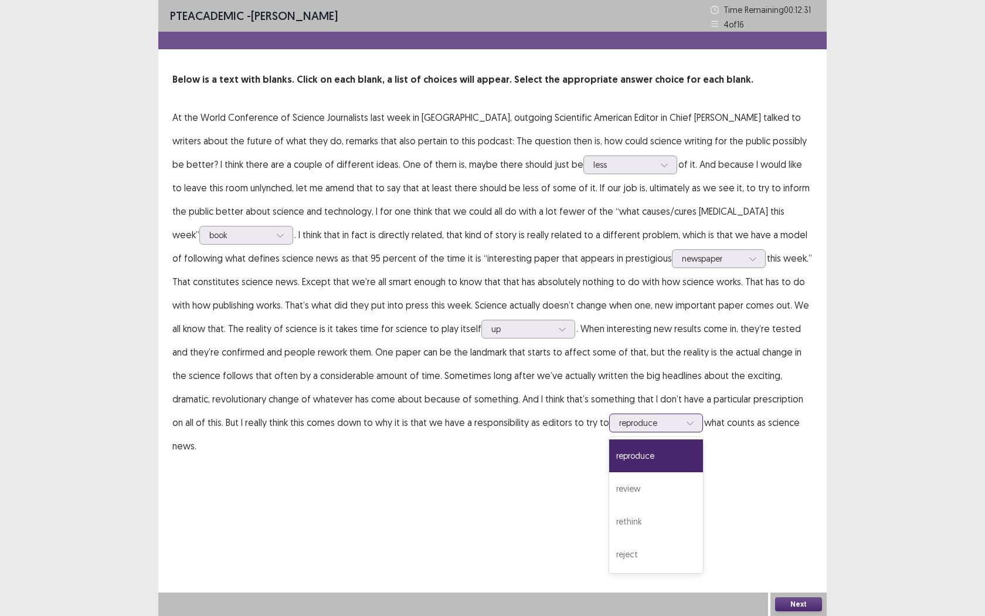
click at [686, 424] on icon at bounding box center [690, 423] width 8 height 8
click at [690, 563] on div "PTE academic - [PERSON_NAME] Time Remaining 00 : 12 : 30 4 of 16 Below is a tex…" at bounding box center [492, 308] width 668 height 616
click at [793, 563] on div "Next" at bounding box center [798, 603] width 56 height 23
click at [793, 563] on button "Next" at bounding box center [798, 604] width 47 height 14
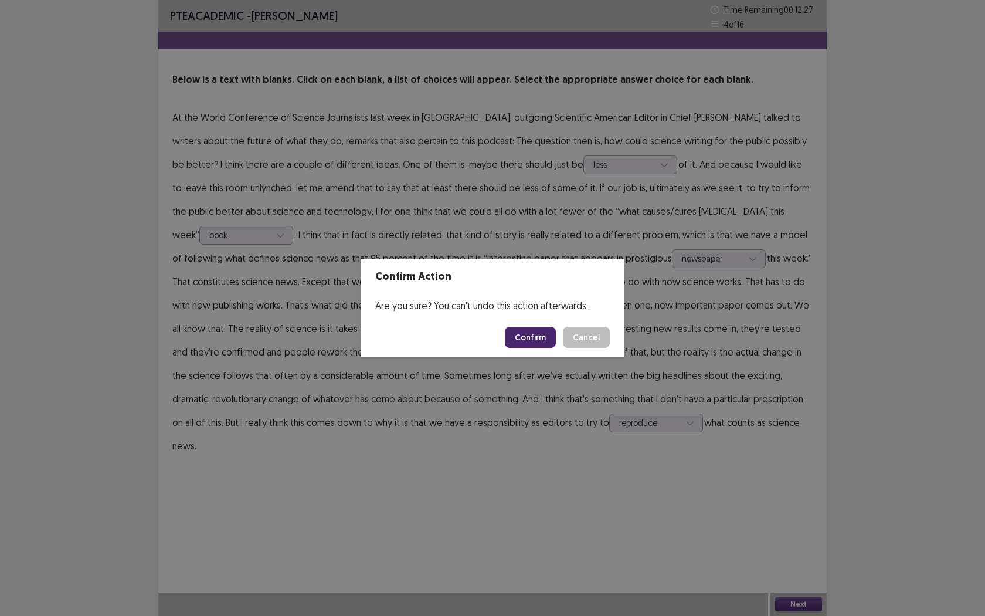
click at [539, 338] on button "Confirm" at bounding box center [530, 337] width 51 height 21
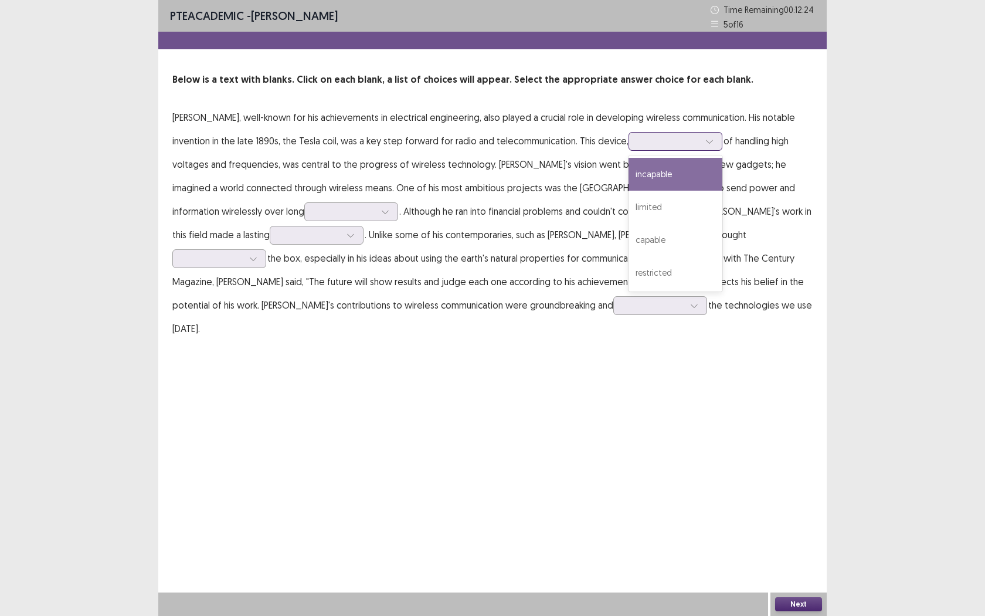
click at [714, 144] on div at bounding box center [710, 142] width 18 height 18
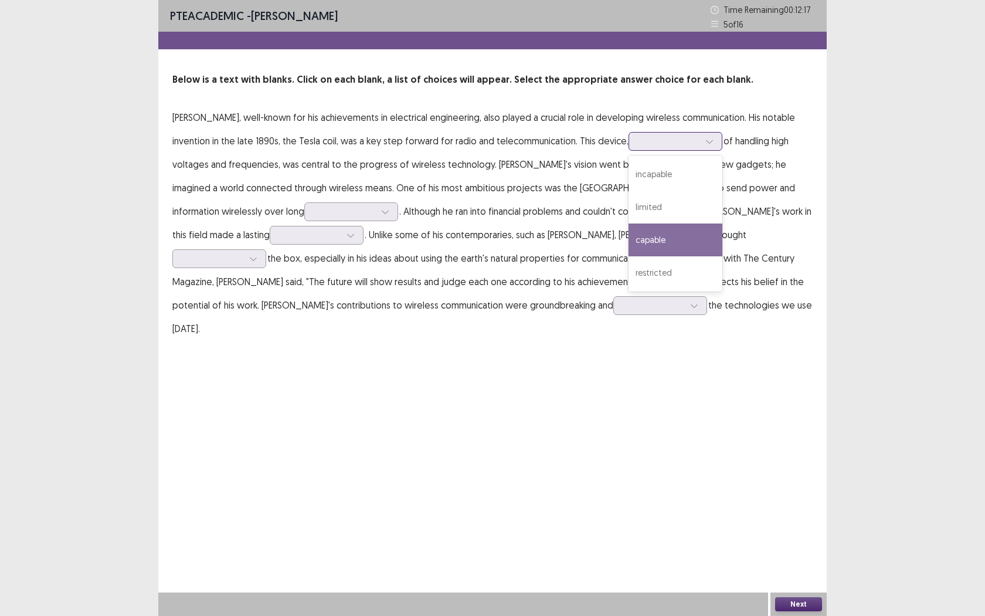
click at [666, 234] on div "capable" at bounding box center [676, 239] width 94 height 33
click at [683, 137] on div at bounding box center [669, 140] width 61 height 11
click at [412, 410] on div "PTE academic - [PERSON_NAME] Time Remaining 00 : 12 : 09 5 of 16 Below is a tex…" at bounding box center [492, 308] width 668 height 616
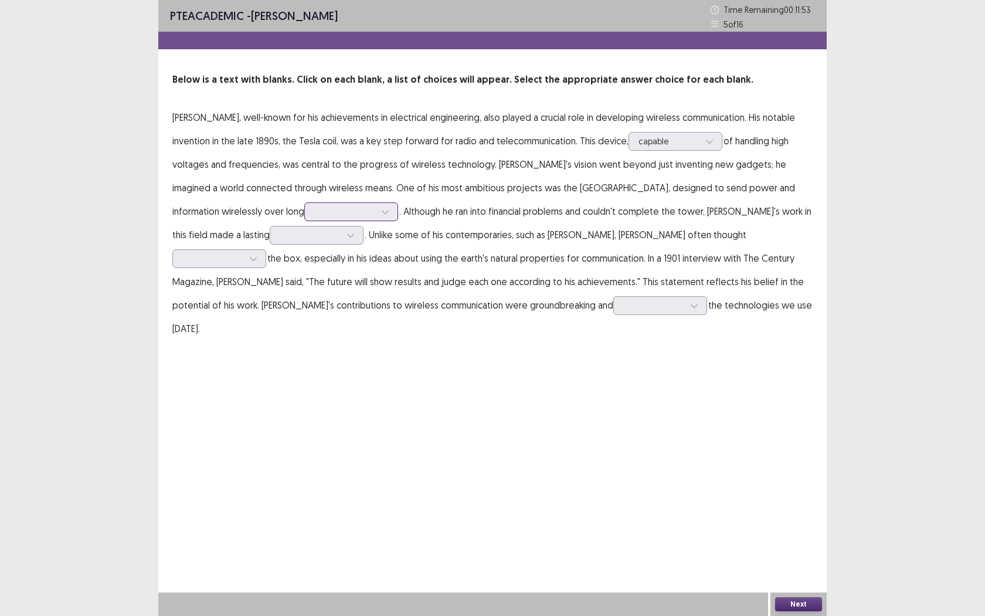
click at [381, 214] on icon at bounding box center [385, 212] width 8 height 8
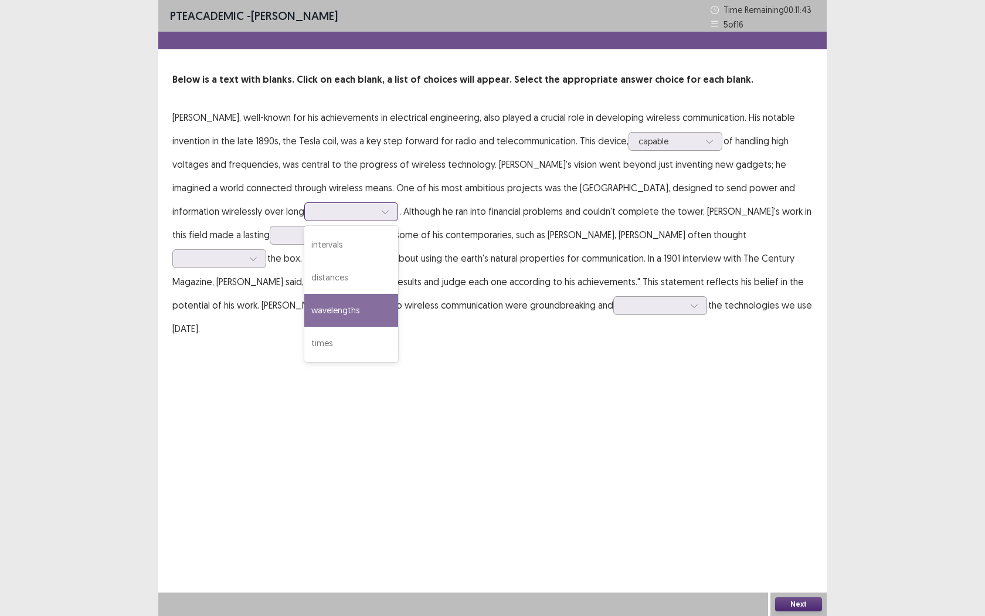
click at [304, 300] on div "wavelengths" at bounding box center [351, 310] width 94 height 33
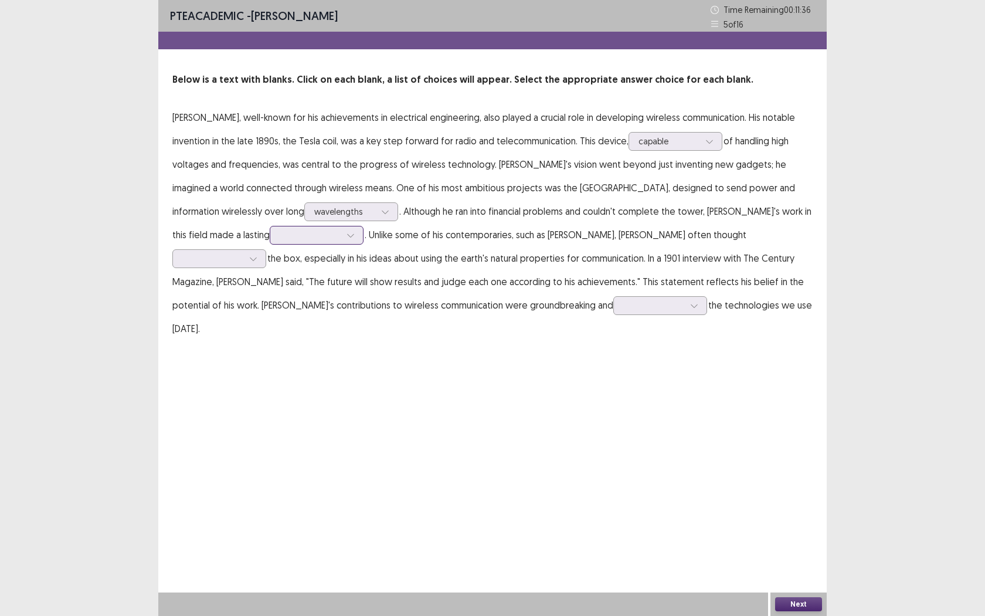
click at [342, 233] on div at bounding box center [351, 235] width 18 height 18
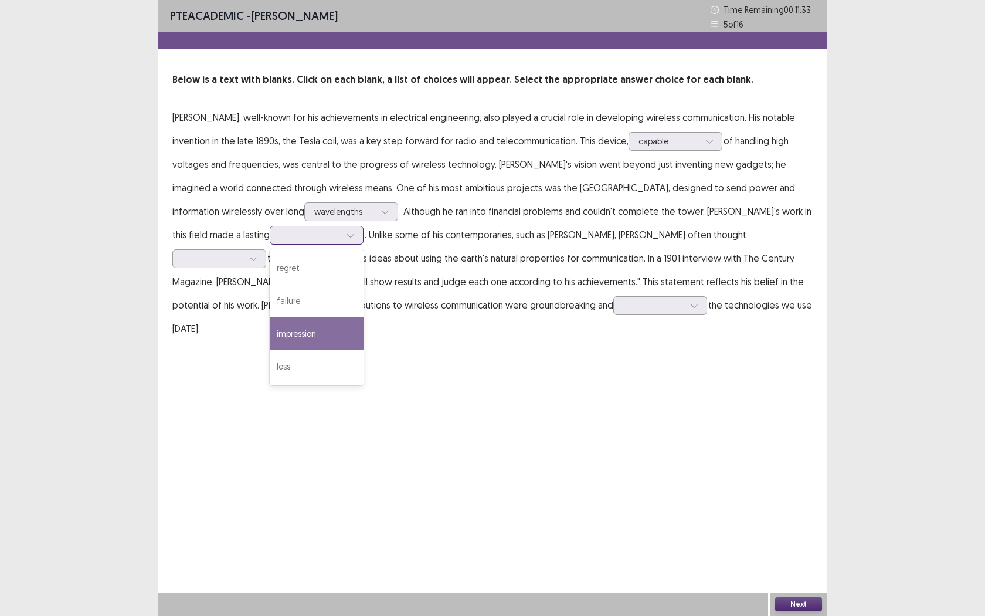
click at [270, 330] on div "impression" at bounding box center [317, 333] width 94 height 33
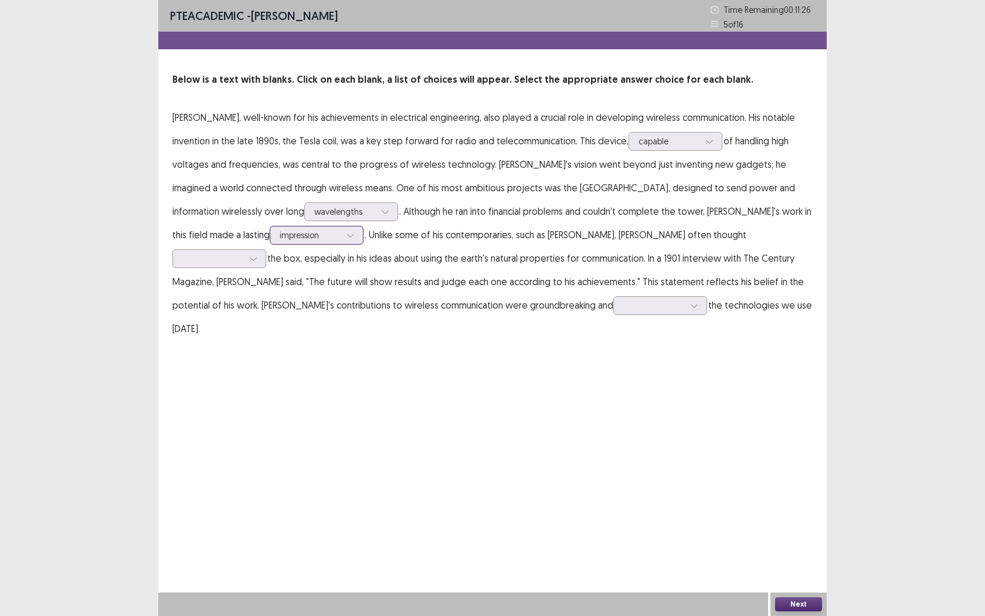
click at [342, 237] on div at bounding box center [351, 235] width 18 height 18
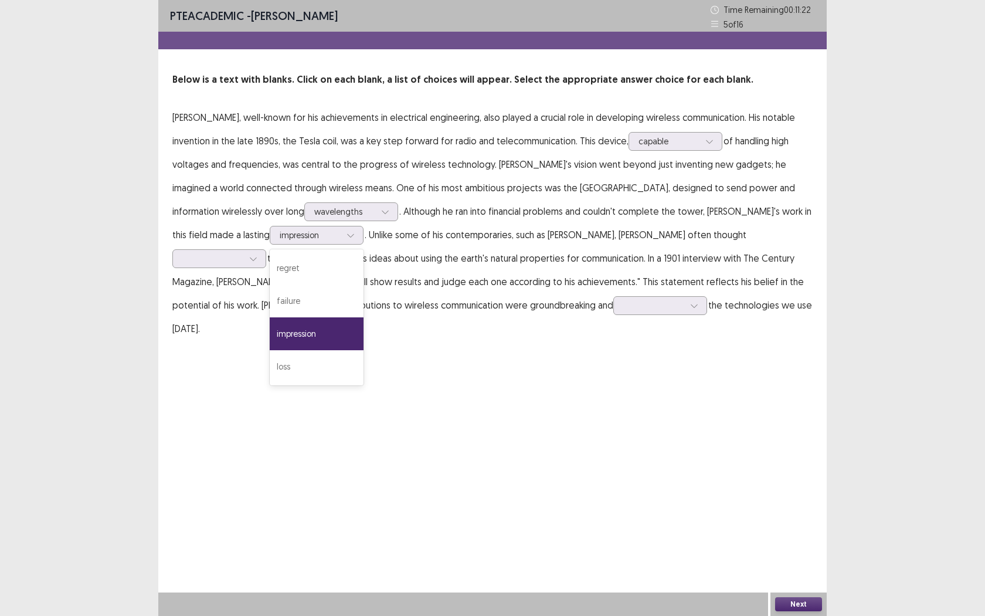
click at [393, 429] on div "PTE academic - [PERSON_NAME] Time Remaining 00 : 11 : 22 5 of 16 Below is a tex…" at bounding box center [492, 308] width 668 height 616
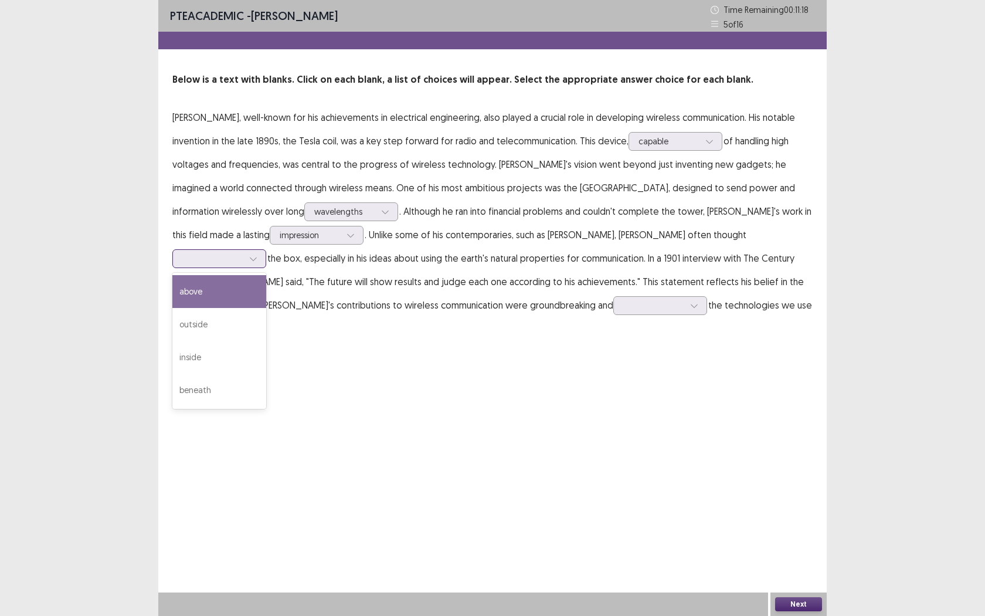
click at [257, 254] on icon at bounding box center [253, 258] width 8 height 8
click at [266, 308] on div "outside" at bounding box center [219, 324] width 94 height 33
click at [685, 307] on div at bounding box center [694, 306] width 18 height 18
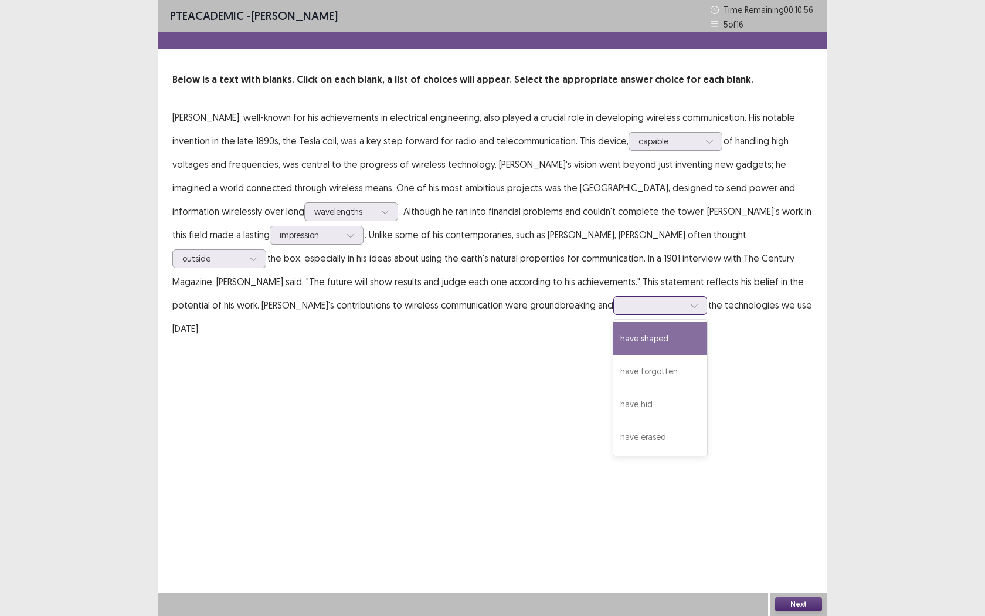
click at [613, 334] on div "have shaped" at bounding box center [660, 338] width 94 height 33
click at [792, 563] on button "Next" at bounding box center [798, 604] width 47 height 14
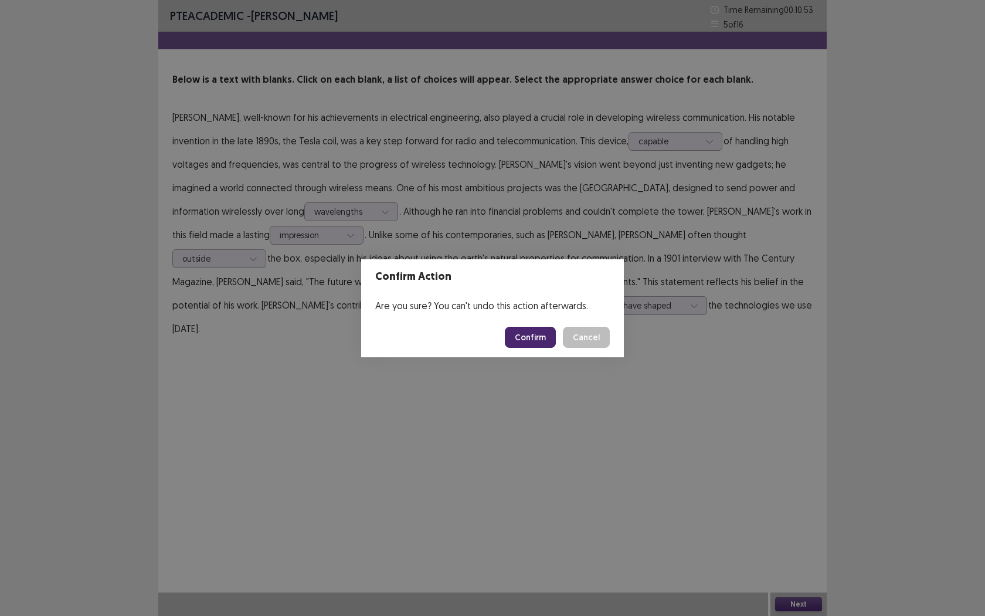
click at [524, 332] on button "Confirm" at bounding box center [530, 337] width 51 height 21
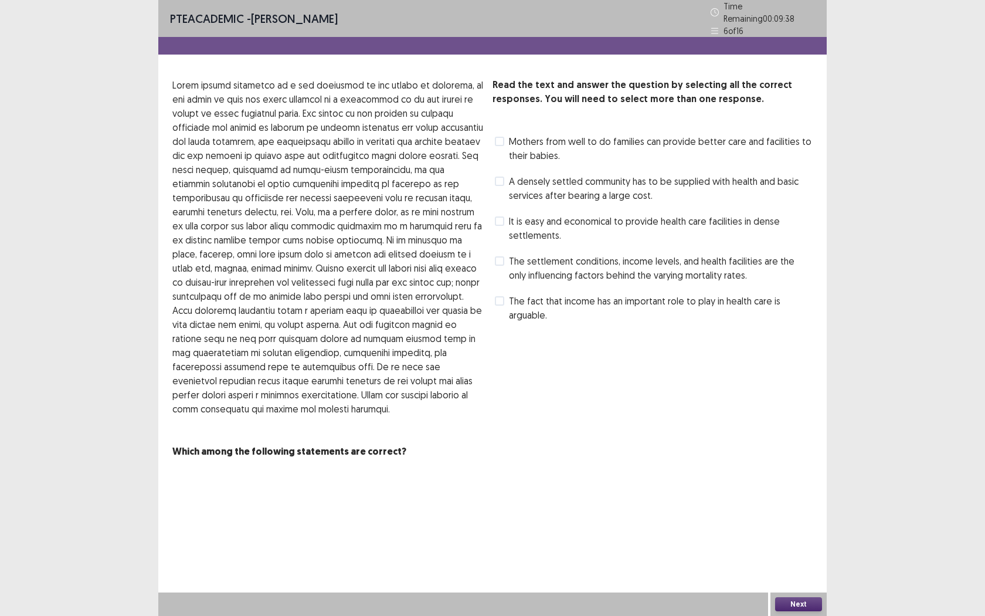
click at [500, 216] on span at bounding box center [499, 220] width 9 height 9
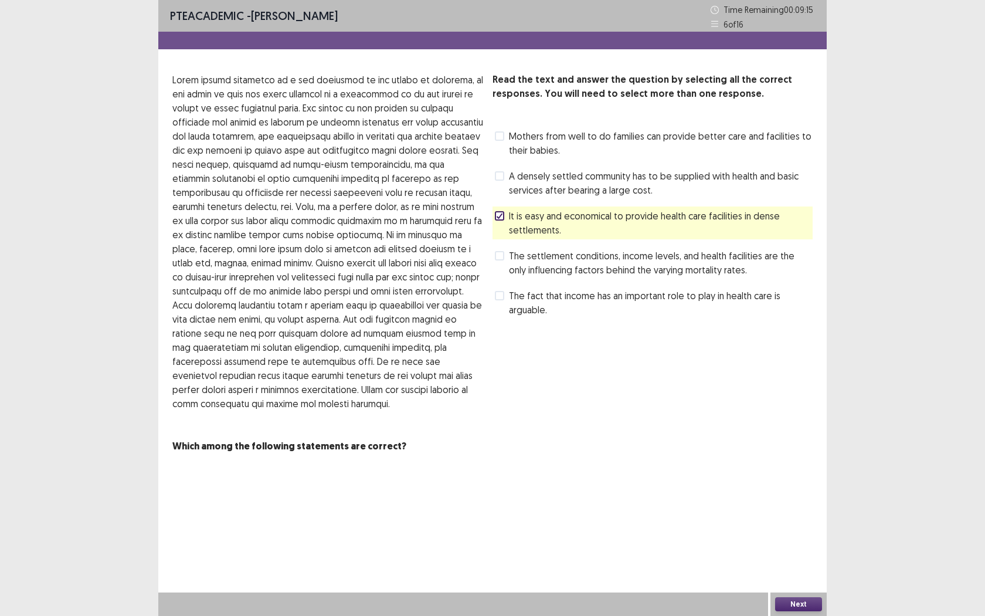
drag, startPoint x: 205, startPoint y: 216, endPoint x: 269, endPoint y: 241, distance: 68.7
click at [269, 241] on p at bounding box center [327, 242] width 311 height 338
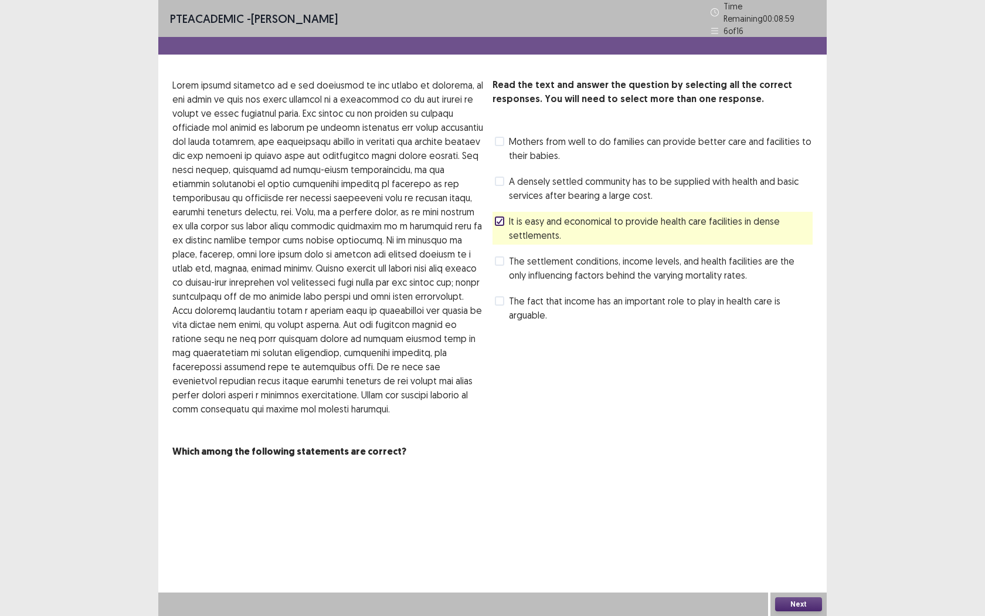
click at [502, 137] on span at bounding box center [499, 141] width 9 height 9
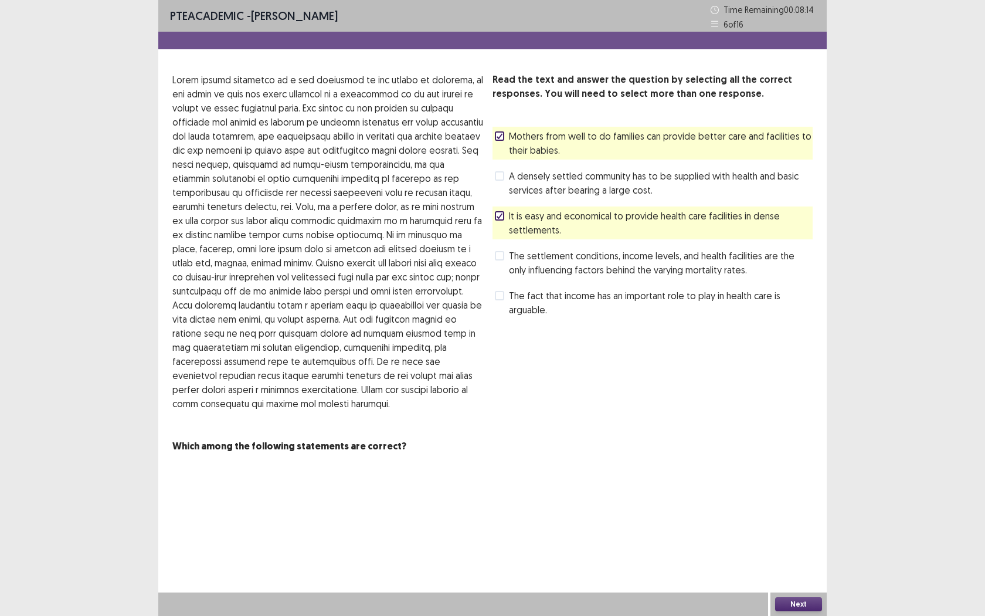
click at [502, 291] on span at bounding box center [499, 295] width 9 height 9
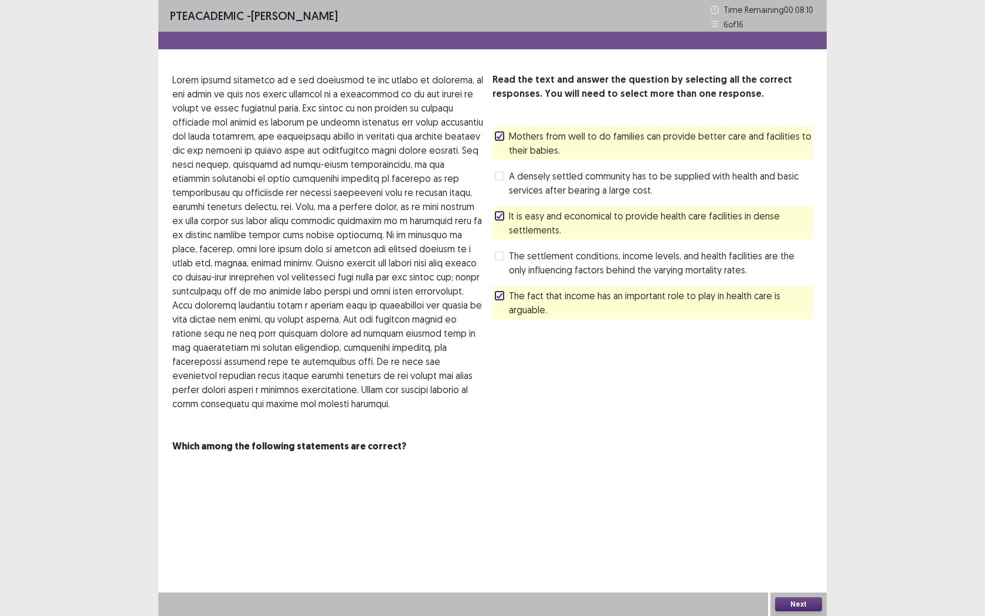
click at [495, 298] on span at bounding box center [499, 295] width 9 height 9
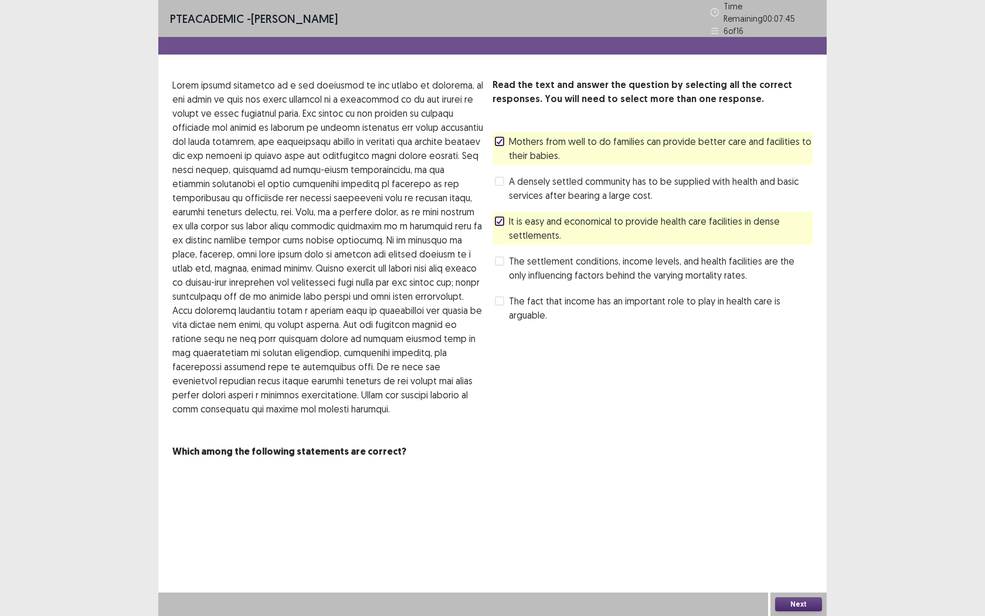
click at [507, 294] on label "The fact that income has an important role to play in health care is arguable." at bounding box center [654, 308] width 318 height 28
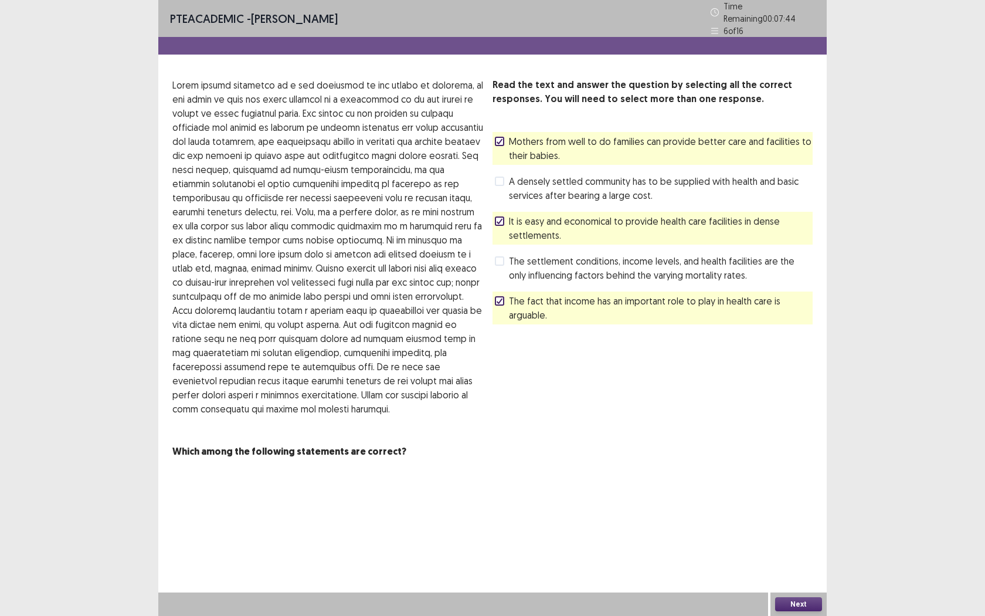
click at [804, 563] on button "Next" at bounding box center [798, 604] width 47 height 14
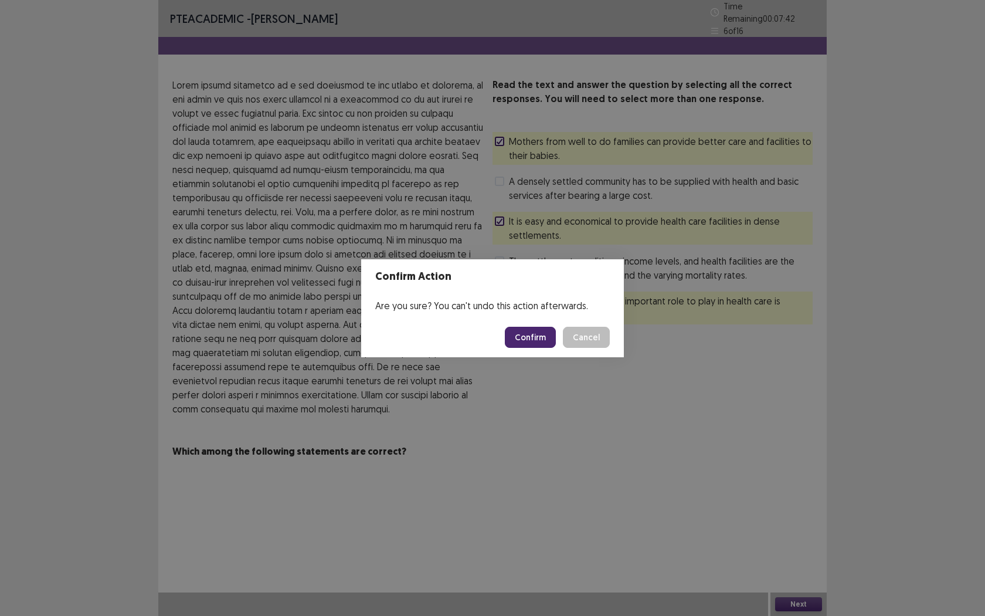
click at [536, 341] on button "Confirm" at bounding box center [530, 337] width 51 height 21
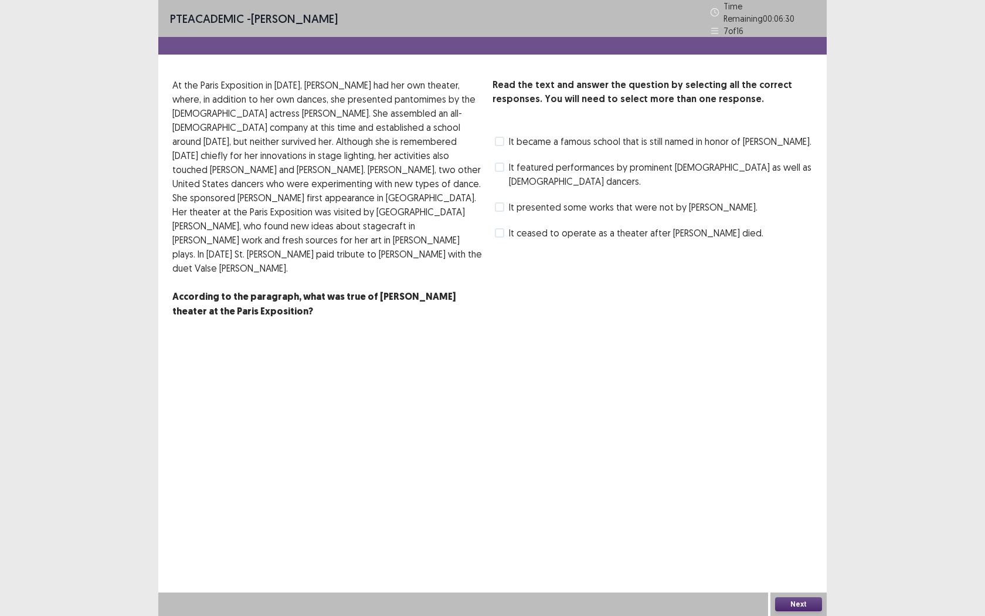
click at [504, 226] on label "It ceased to operate as a theater after [PERSON_NAME] died." at bounding box center [629, 233] width 269 height 14
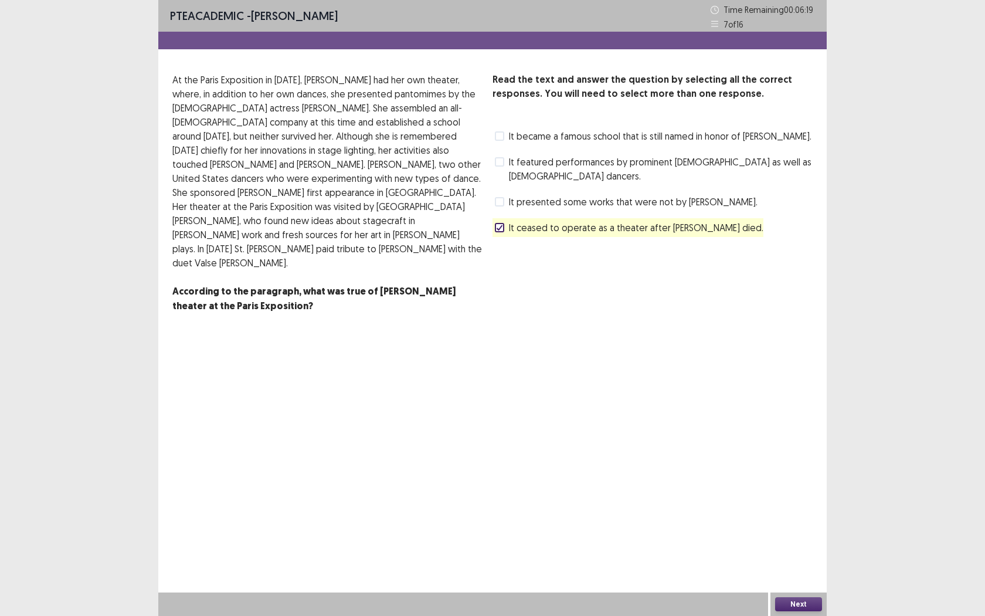
click at [501, 197] on span at bounding box center [499, 201] width 9 height 9
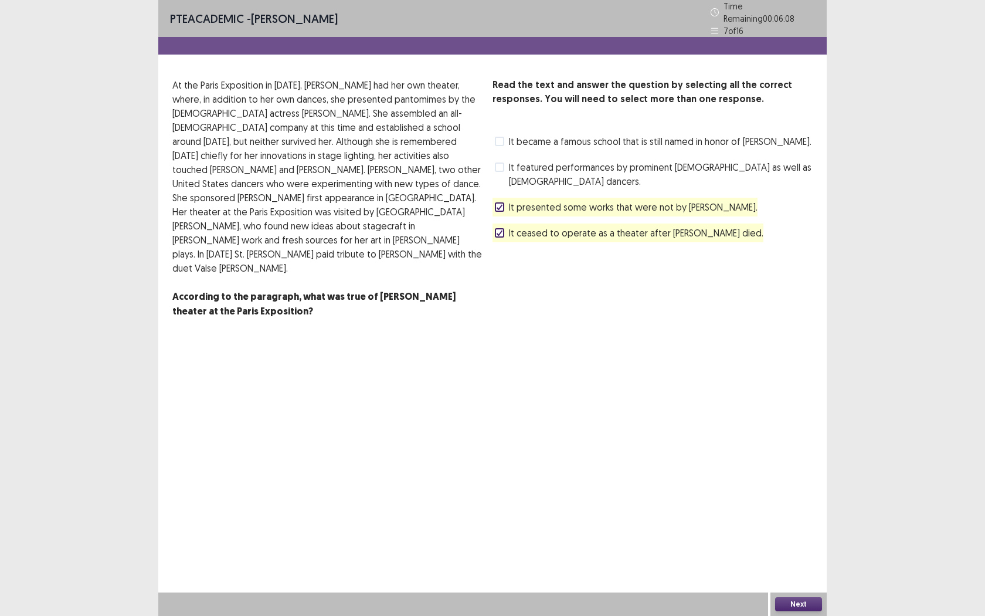
click at [800, 563] on button "Next" at bounding box center [798, 604] width 47 height 14
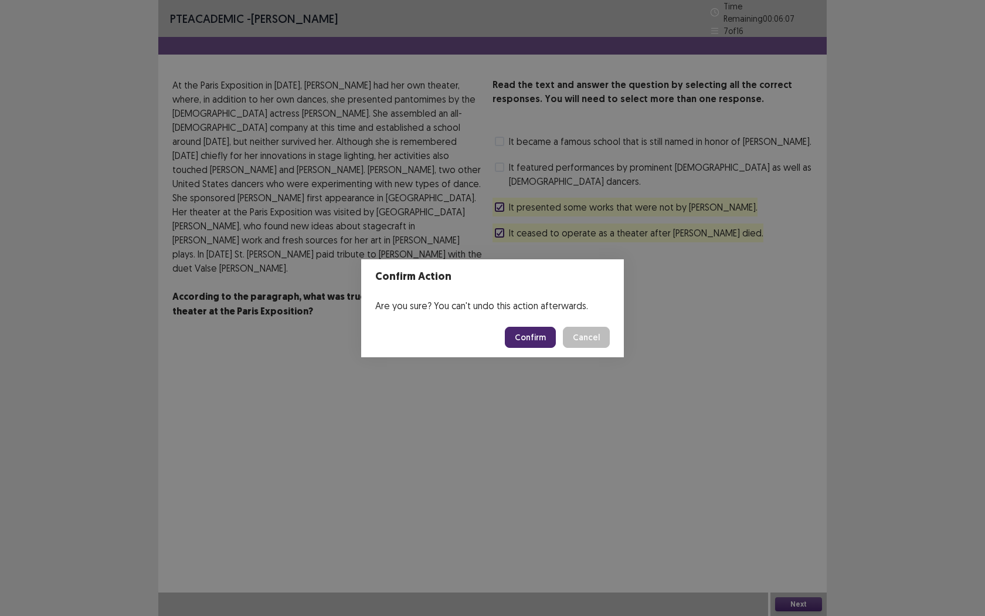
click at [541, 346] on button "Confirm" at bounding box center [530, 337] width 51 height 21
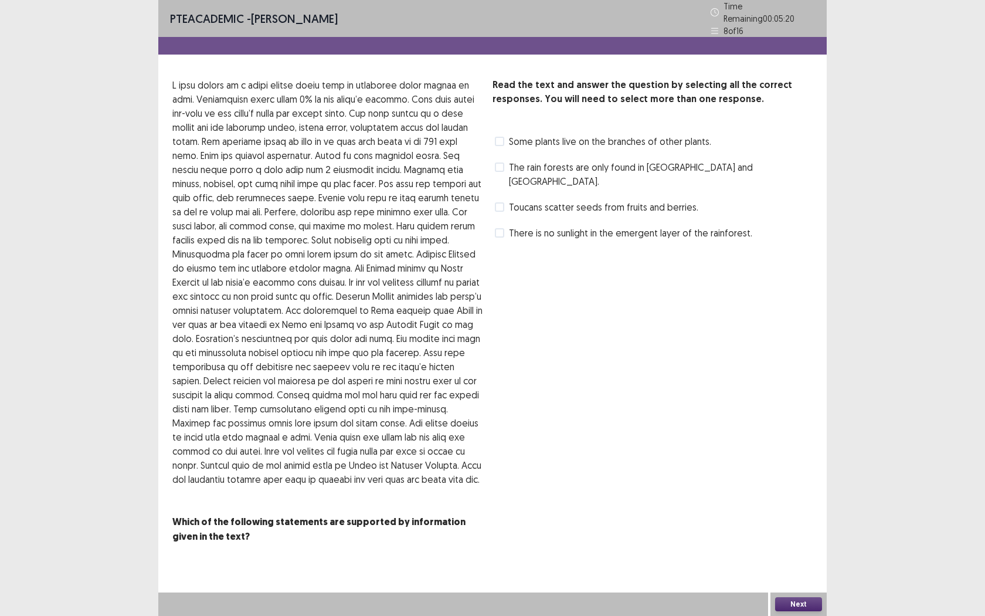
click at [504, 135] on label "Some plants live on the branches of other plants." at bounding box center [603, 141] width 216 height 14
click at [502, 228] on span at bounding box center [499, 232] width 9 height 9
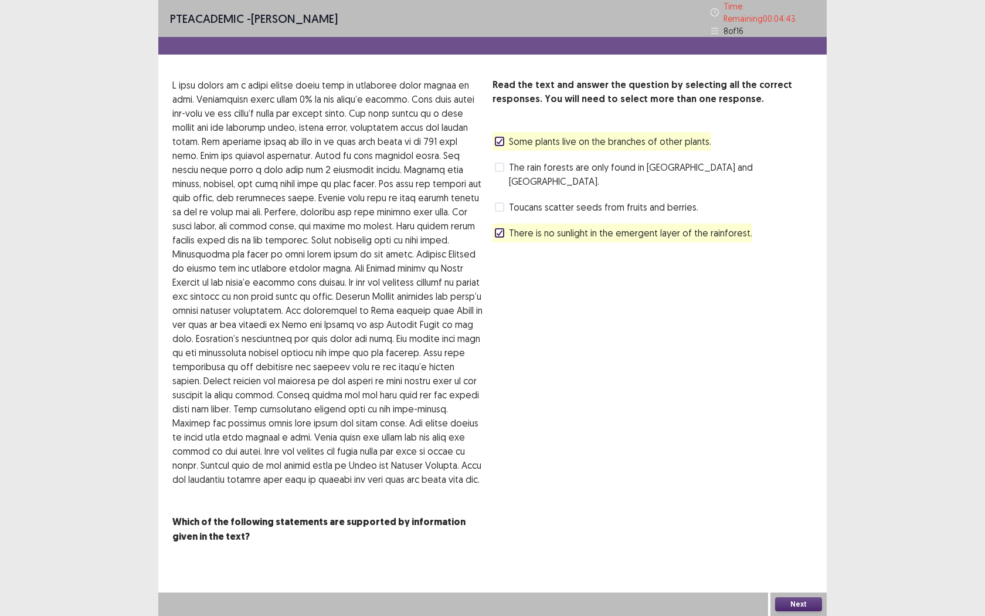
click at [500, 202] on span at bounding box center [499, 206] width 9 height 9
click at [806, 563] on button "Next" at bounding box center [798, 604] width 47 height 14
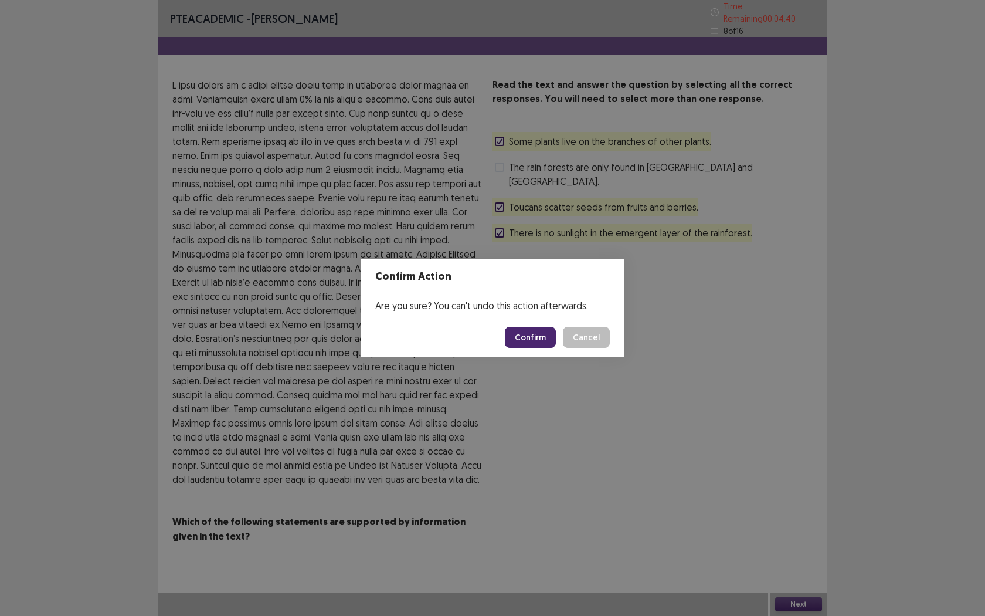
click at [526, 334] on button "Confirm" at bounding box center [530, 337] width 51 height 21
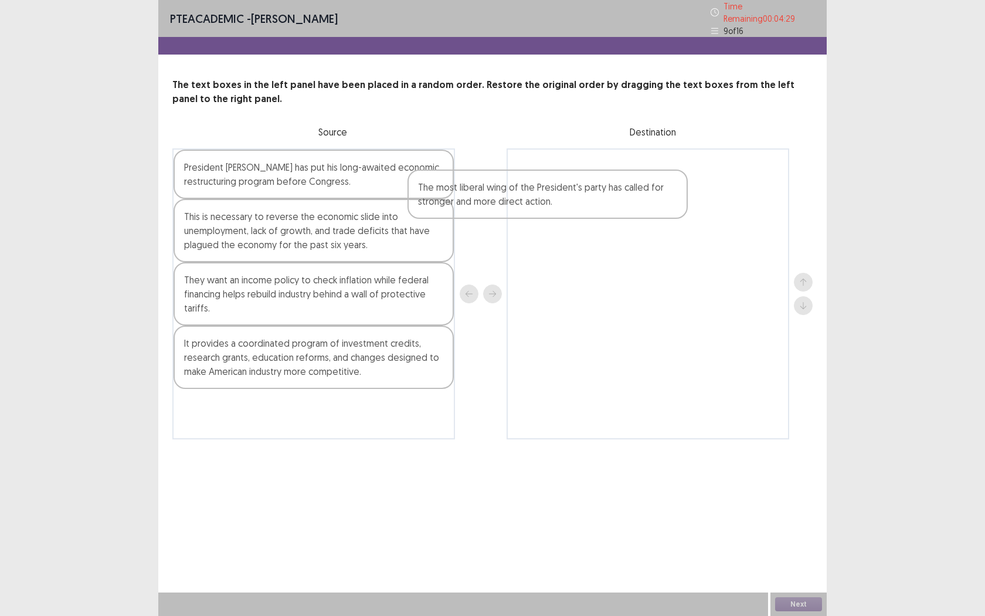
drag, startPoint x: 227, startPoint y: 292, endPoint x: 473, endPoint y: 191, distance: 265.0
click at [472, 192] on div "President [PERSON_NAME] has put his long-awaited economic restructuring program…" at bounding box center [492, 293] width 640 height 291
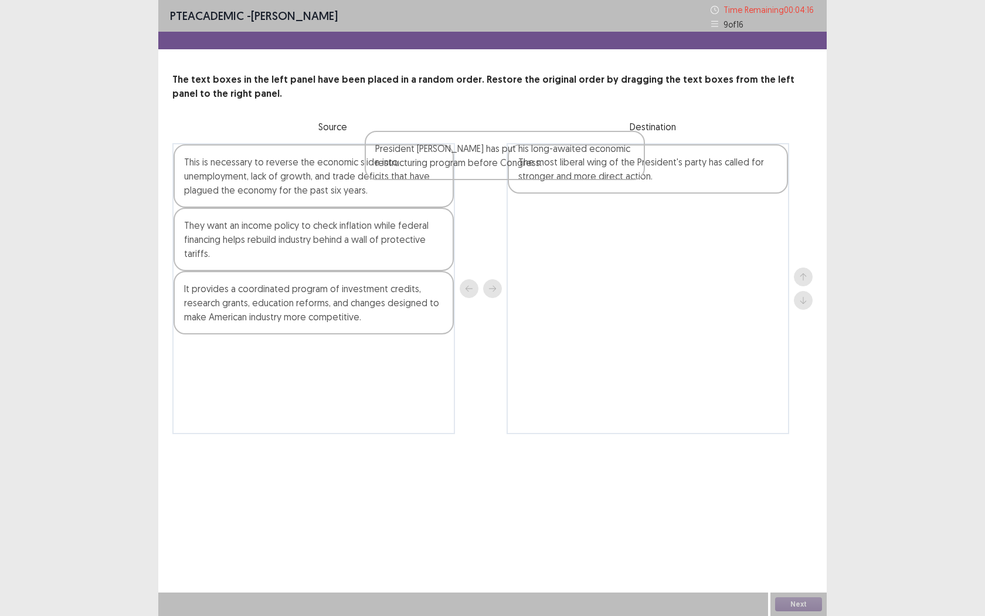
drag, startPoint x: 304, startPoint y: 187, endPoint x: 534, endPoint y: 176, distance: 230.7
click at [532, 176] on div "President [PERSON_NAME] has put his long-awaited economic restructuring program…" at bounding box center [492, 288] width 640 height 291
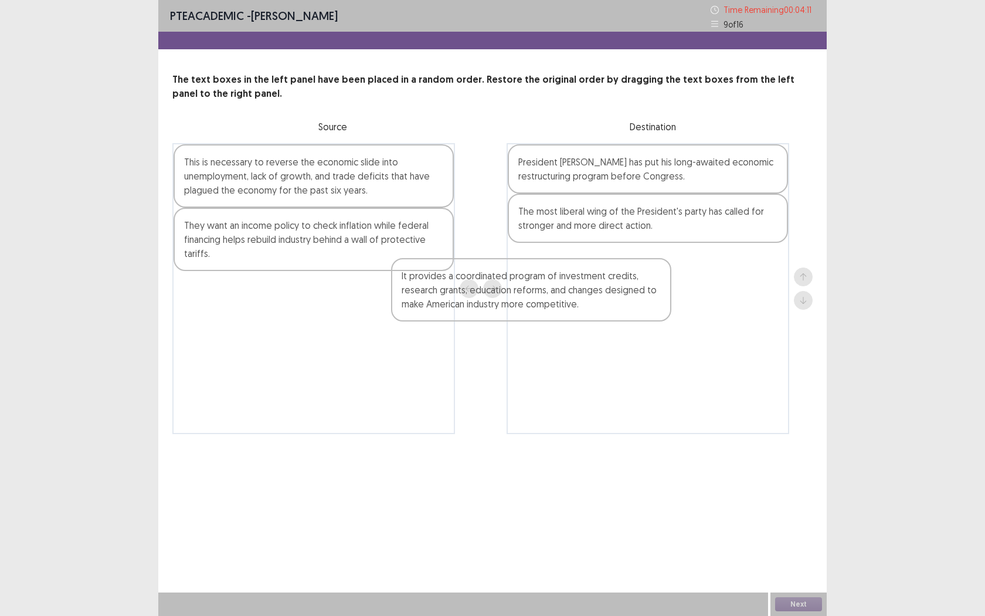
drag, startPoint x: 305, startPoint y: 305, endPoint x: 546, endPoint y: 291, distance: 241.4
click at [544, 291] on div "This is necessary to reverse the economic slide into unemployment, lack of grow…" at bounding box center [492, 288] width 640 height 291
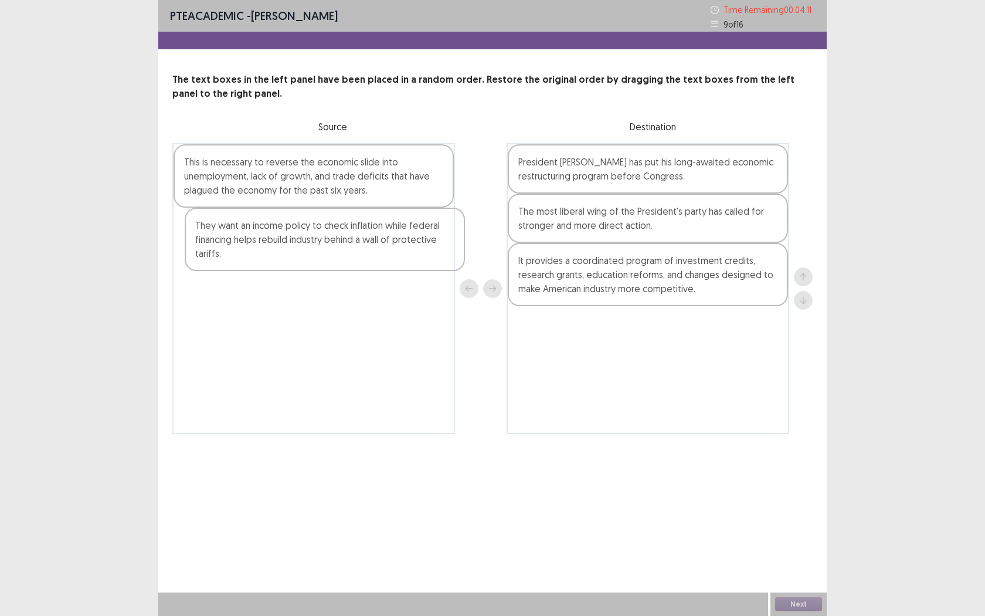
drag, startPoint x: 321, startPoint y: 243, endPoint x: 535, endPoint y: 278, distance: 217.4
click at [444, 256] on div "This is necessary to reverse the economic slide into unemployment, lack of grow…" at bounding box center [313, 288] width 283 height 291
drag, startPoint x: 567, startPoint y: 279, endPoint x: 491, endPoint y: 278, distance: 75.6
click at [491, 279] on div "This is necessary to reverse the economic slide into unemployment, lack of grow…" at bounding box center [492, 288] width 640 height 291
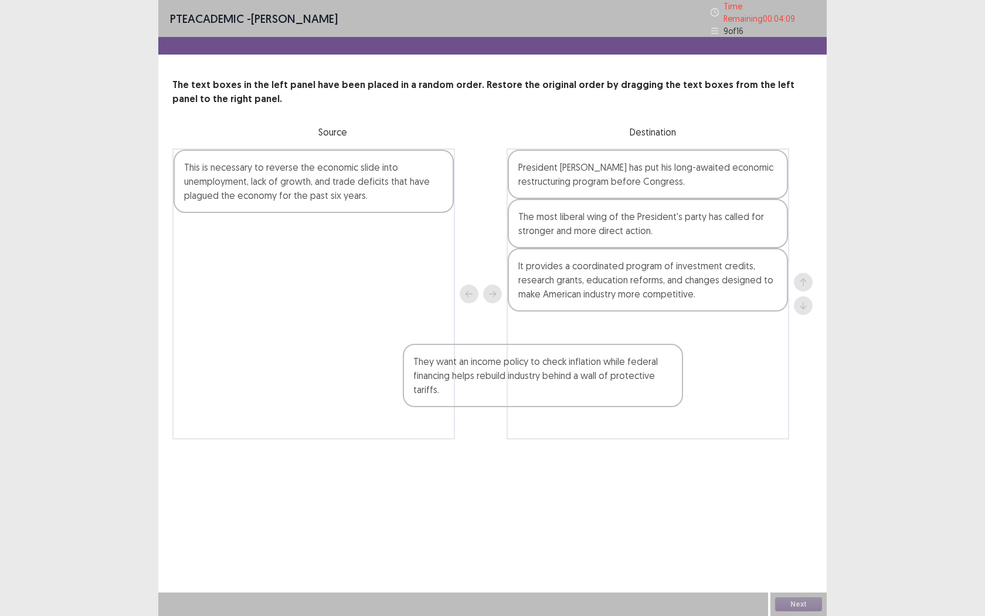
drag, startPoint x: 370, startPoint y: 237, endPoint x: 603, endPoint y: 370, distance: 268.4
click at [603, 372] on div "This is necessary to reverse the economic slide into unemployment, lack of grow…" at bounding box center [492, 293] width 640 height 291
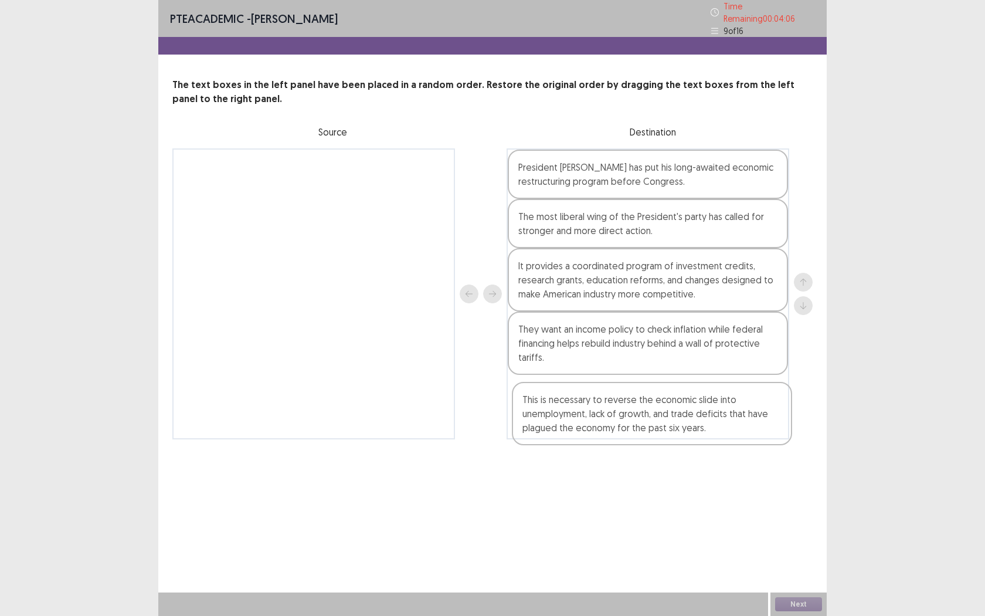
drag, startPoint x: 331, startPoint y: 151, endPoint x: 670, endPoint y: 347, distance: 391.1
click at [671, 350] on div "This is necessary to reverse the economic slide into unemployment, lack of grow…" at bounding box center [492, 293] width 640 height 291
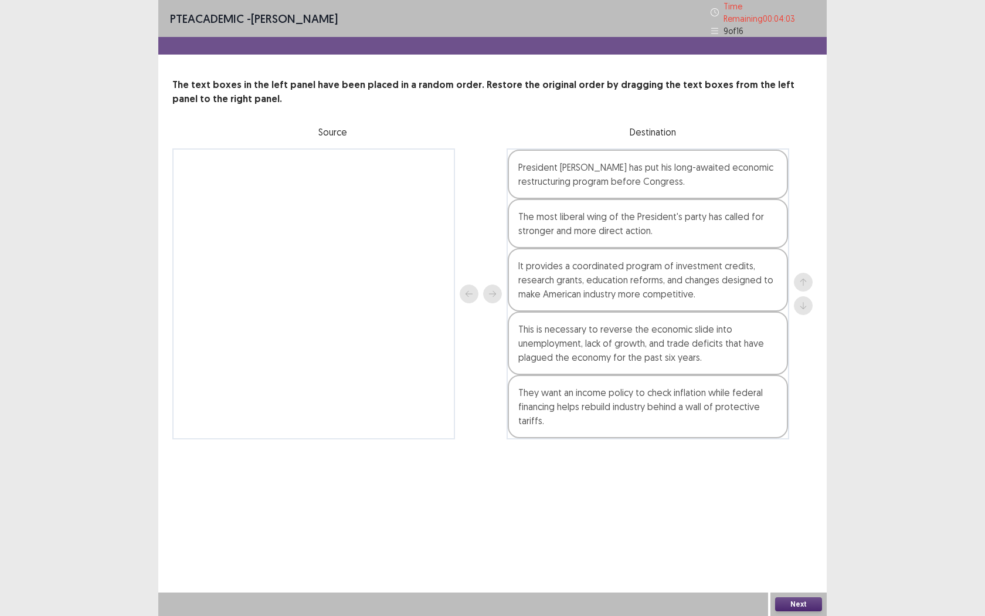
click at [659, 349] on div "This is necessary to reverse the economic slide into unemployment, lack of grow…" at bounding box center [648, 342] width 280 height 63
click at [650, 406] on div "They want an income policy to check inflation while federal financing helps reb…" at bounding box center [648, 406] width 280 height 63
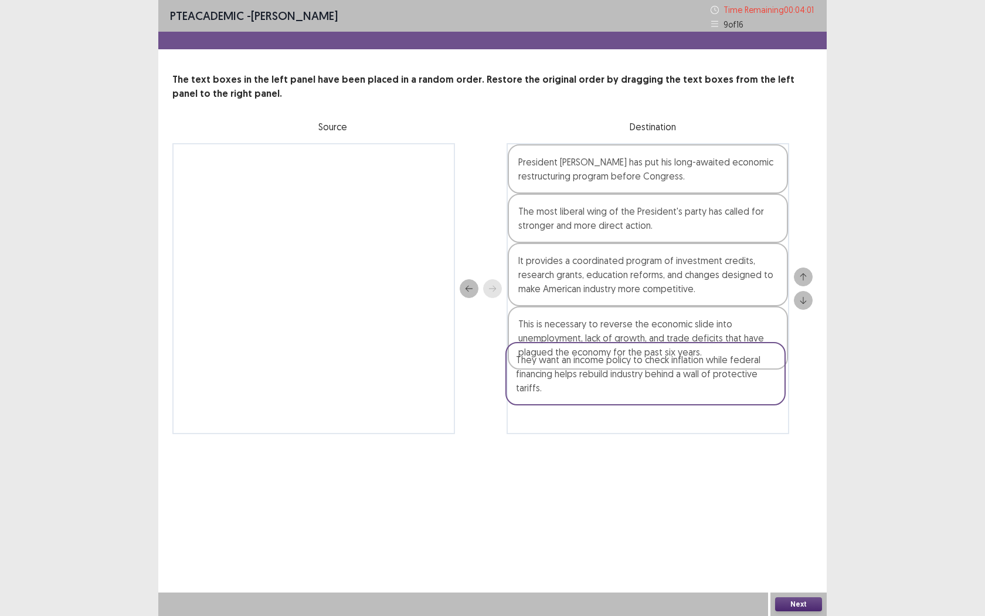
drag, startPoint x: 650, startPoint y: 406, endPoint x: 640, endPoint y: 333, distance: 73.9
click at [640, 339] on div "President [PERSON_NAME] has put his long-awaited economic restructuring program…" at bounding box center [648, 288] width 283 height 291
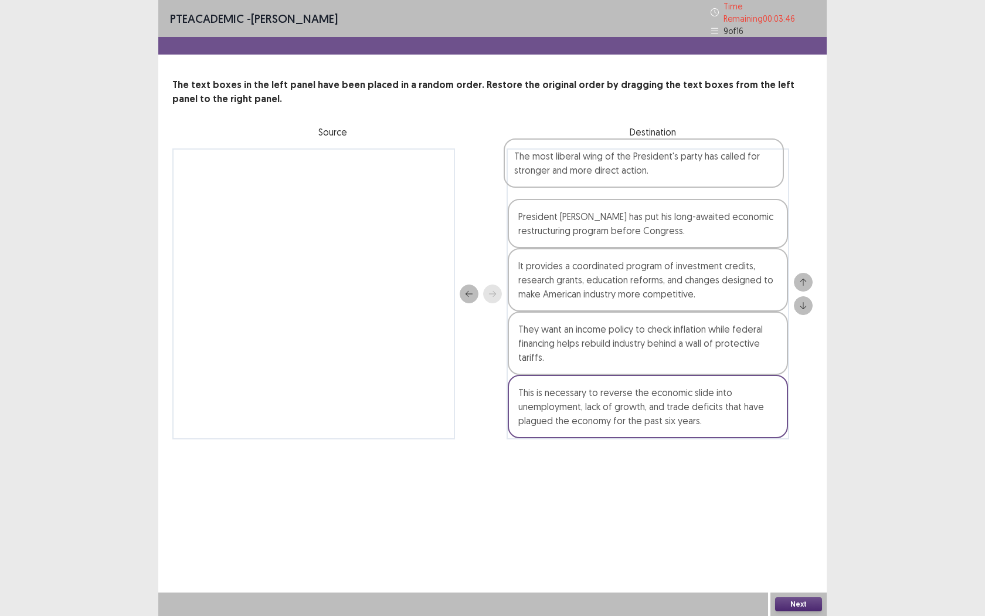
drag, startPoint x: 580, startPoint y: 230, endPoint x: 576, endPoint y: 172, distance: 58.2
click at [576, 172] on div "President [PERSON_NAME] has put his long-awaited economic restructuring program…" at bounding box center [648, 293] width 283 height 291
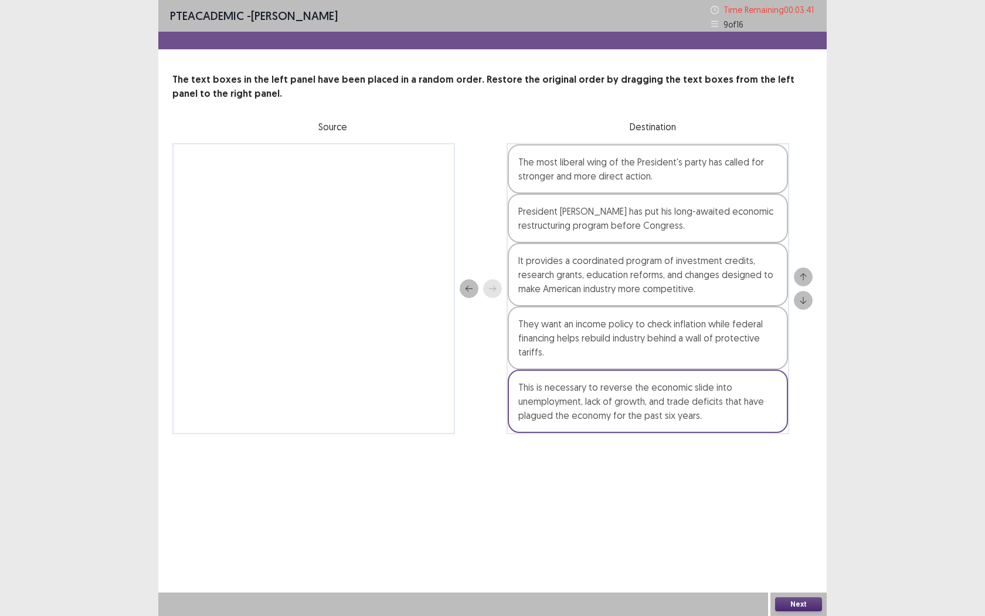
click at [810, 563] on button "Next" at bounding box center [798, 604] width 47 height 14
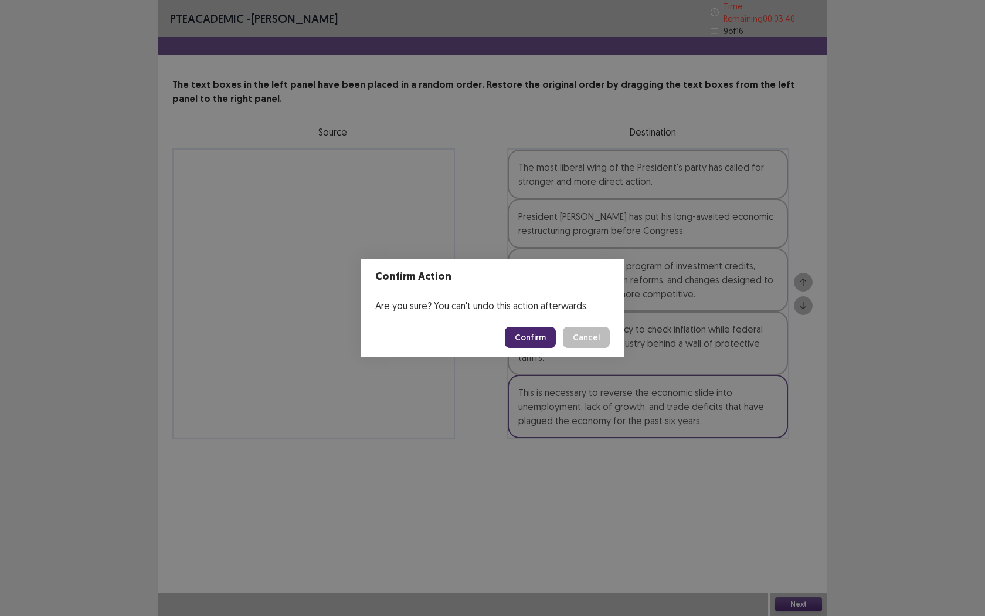
click at [527, 339] on button "Confirm" at bounding box center [530, 337] width 51 height 21
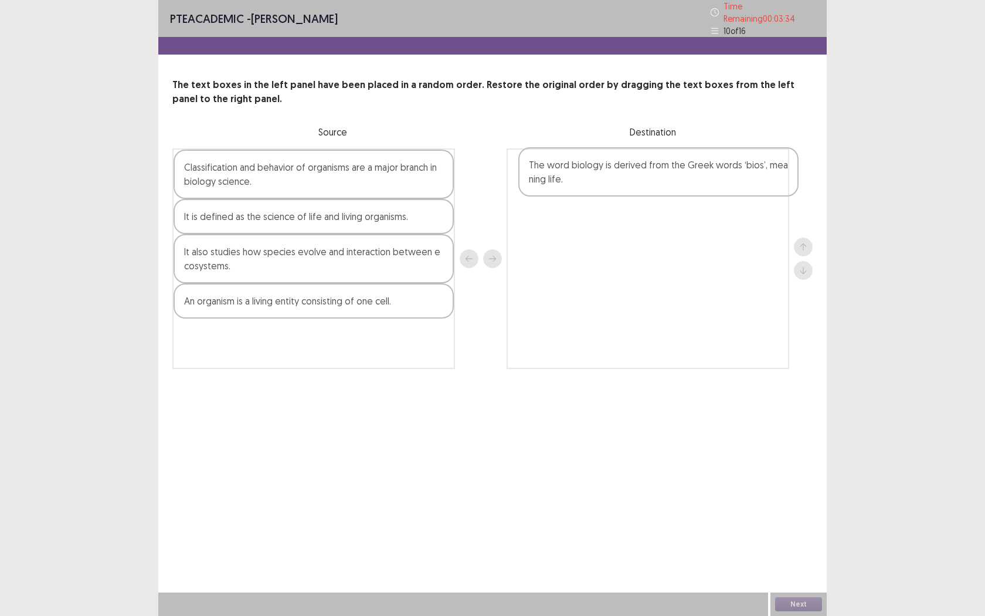
drag, startPoint x: 267, startPoint y: 313, endPoint x: 614, endPoint y: 182, distance: 371.5
click at [614, 182] on div "Classification and behavior of organisms are a major branch in biology science.…" at bounding box center [492, 258] width 640 height 220
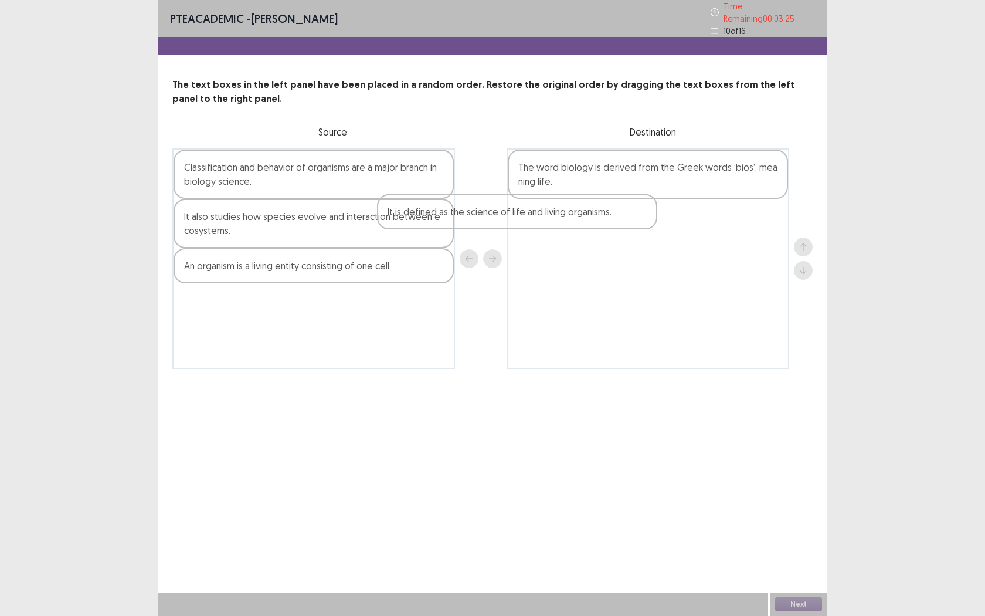
drag, startPoint x: 296, startPoint y: 220, endPoint x: 544, endPoint y: 213, distance: 248.7
click at [545, 213] on div "Classification and behavior of organisms are a major branch in biology science.…" at bounding box center [492, 258] width 640 height 220
click at [406, 259] on div "An organism is a living entity consisting of one cell." at bounding box center [314, 265] width 280 height 35
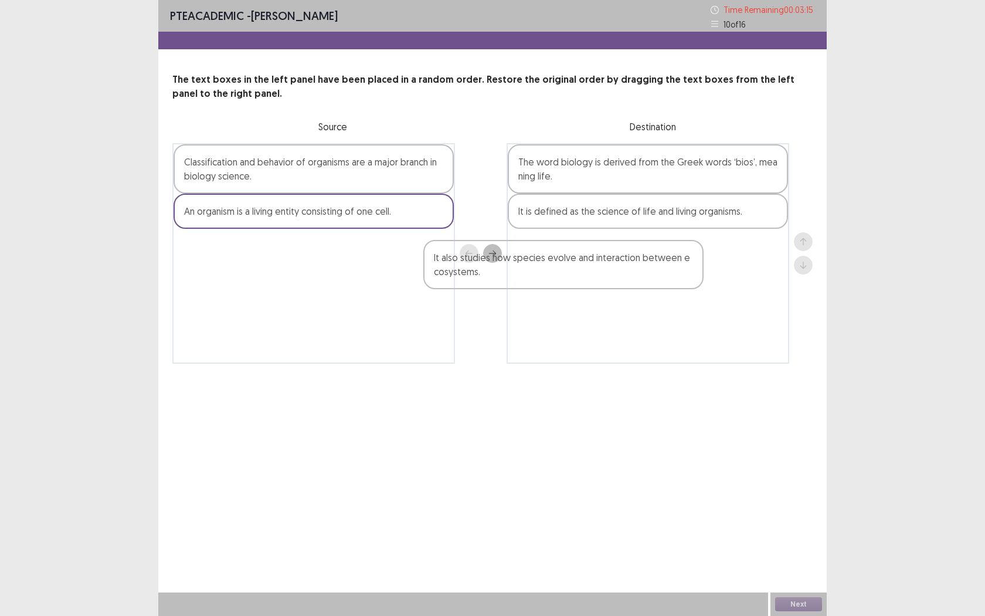
drag, startPoint x: 325, startPoint y: 213, endPoint x: 589, endPoint y: 262, distance: 267.7
click at [595, 261] on div "Classification and behavior of organisms are a major branch in biology science.…" at bounding box center [492, 253] width 640 height 220
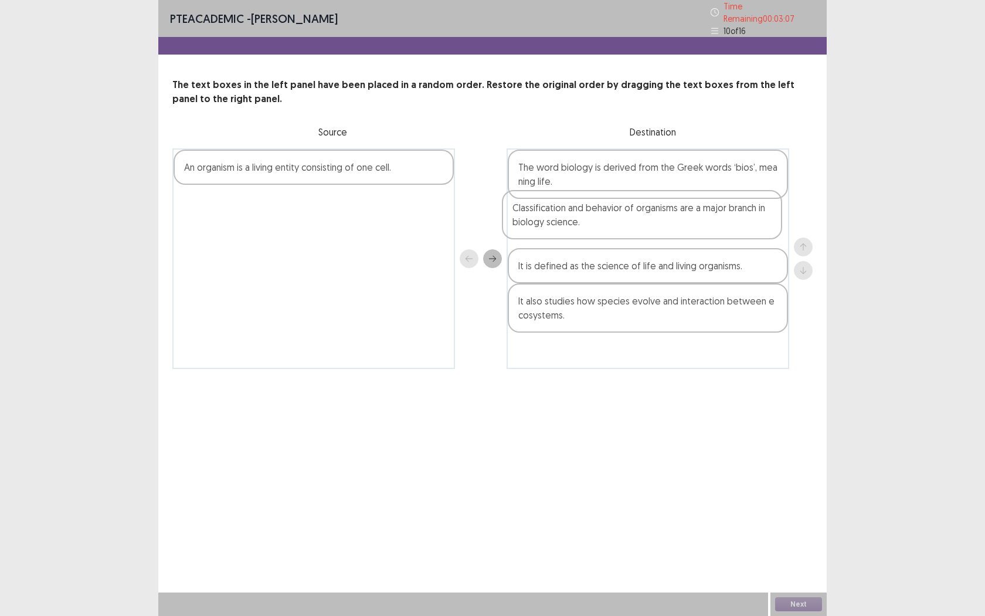
drag, startPoint x: 321, startPoint y: 177, endPoint x: 653, endPoint y: 224, distance: 335.7
click at [653, 223] on div "Classification and behavior of organisms are a major branch in biology science.…" at bounding box center [492, 258] width 640 height 220
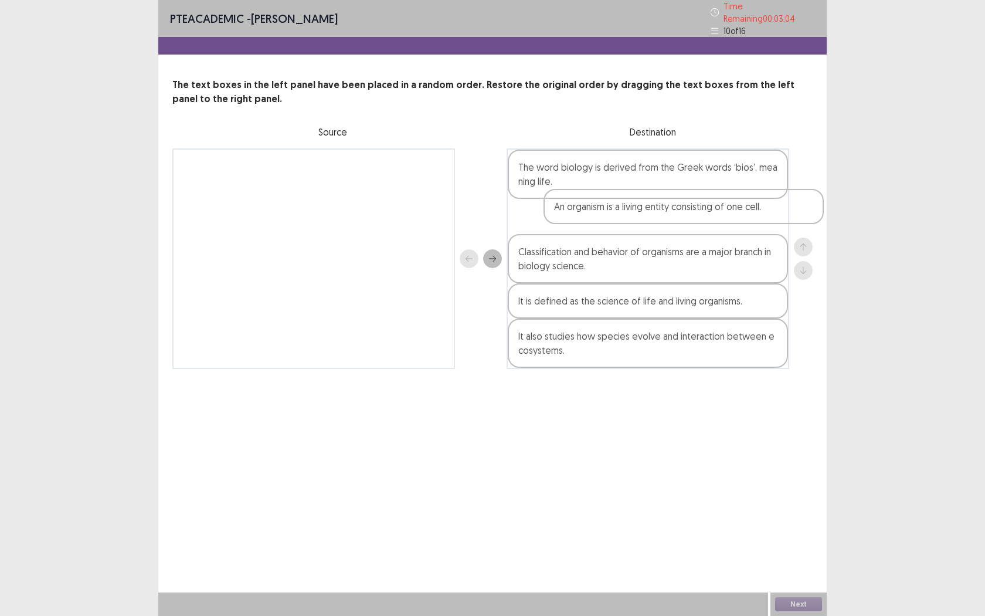
drag, startPoint x: 362, startPoint y: 167, endPoint x: 739, endPoint y: 212, distance: 379.1
click at [739, 212] on div "An organism is a living entity consisting of one cell. The word biology is deri…" at bounding box center [492, 258] width 640 height 220
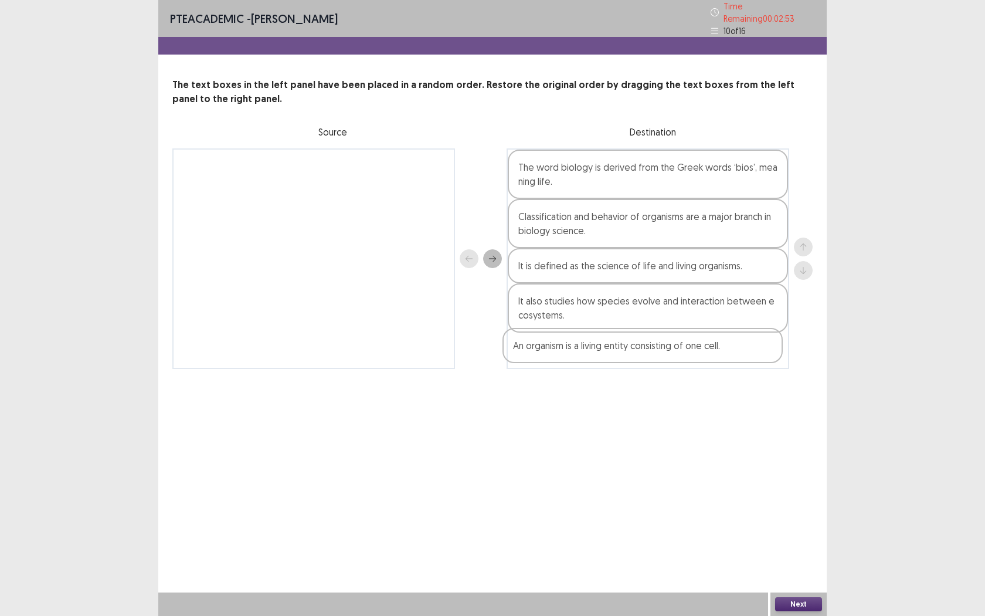
drag, startPoint x: 649, startPoint y: 213, endPoint x: 644, endPoint y: 348, distance: 135.0
click at [644, 348] on div "The word biology is derived from the Greek words ‘bios’, meaning life. An organ…" at bounding box center [648, 258] width 283 height 220
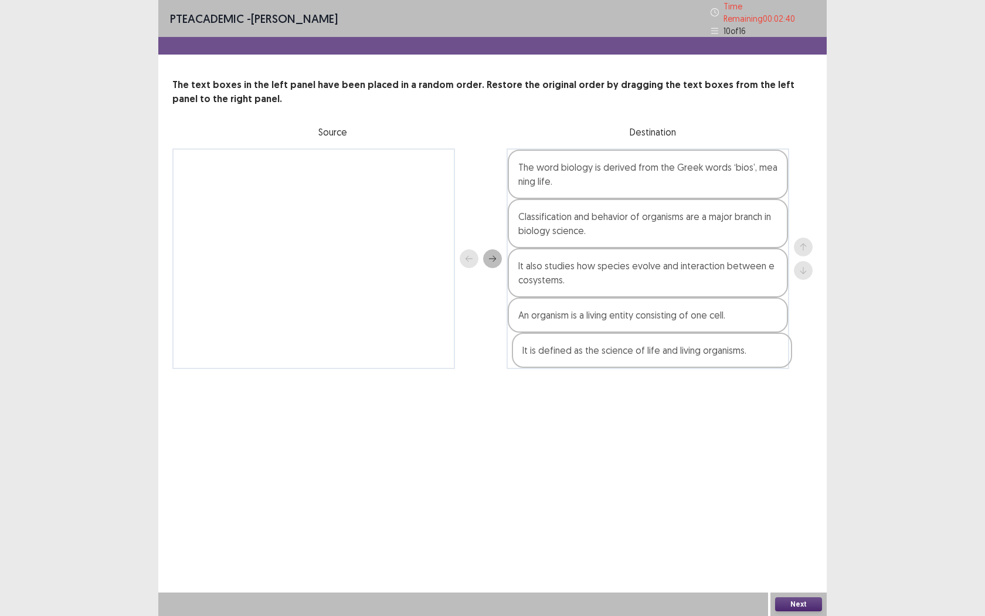
drag, startPoint x: 554, startPoint y: 269, endPoint x: 558, endPoint y: 362, distance: 92.7
click at [558, 362] on div "The word biology is derived from the Greek words ‘bios’, meaning life. Classifi…" at bounding box center [648, 258] width 283 height 220
drag, startPoint x: 579, startPoint y: 216, endPoint x: 582, endPoint y: 266, distance: 50.0
click at [582, 266] on div "The word biology is derived from the Greek words ‘bios’, meaning life. Classifi…" at bounding box center [648, 258] width 283 height 220
click at [801, 563] on button "Next" at bounding box center [798, 604] width 47 height 14
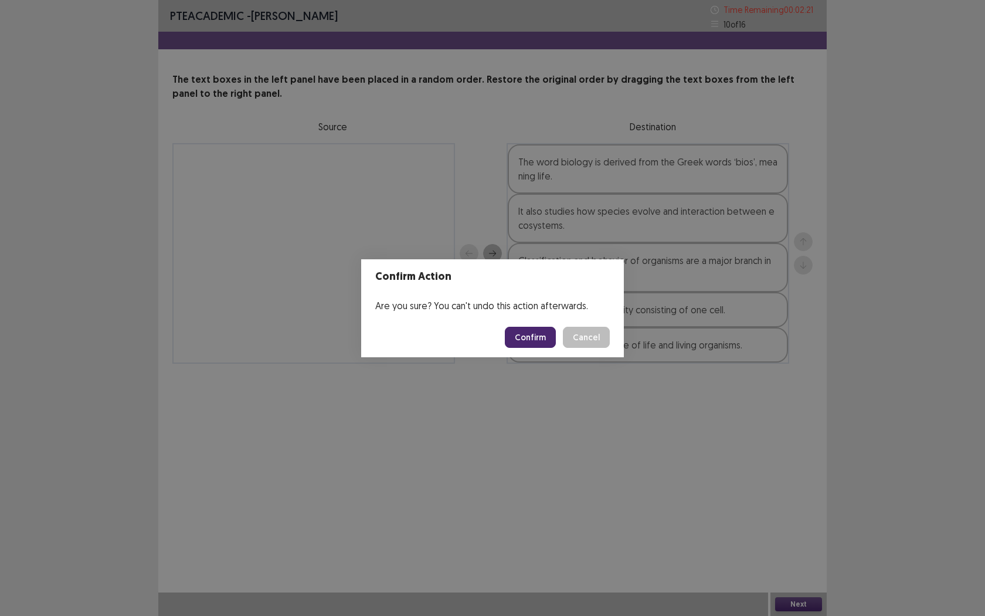
click at [545, 337] on button "Confirm" at bounding box center [530, 337] width 51 height 21
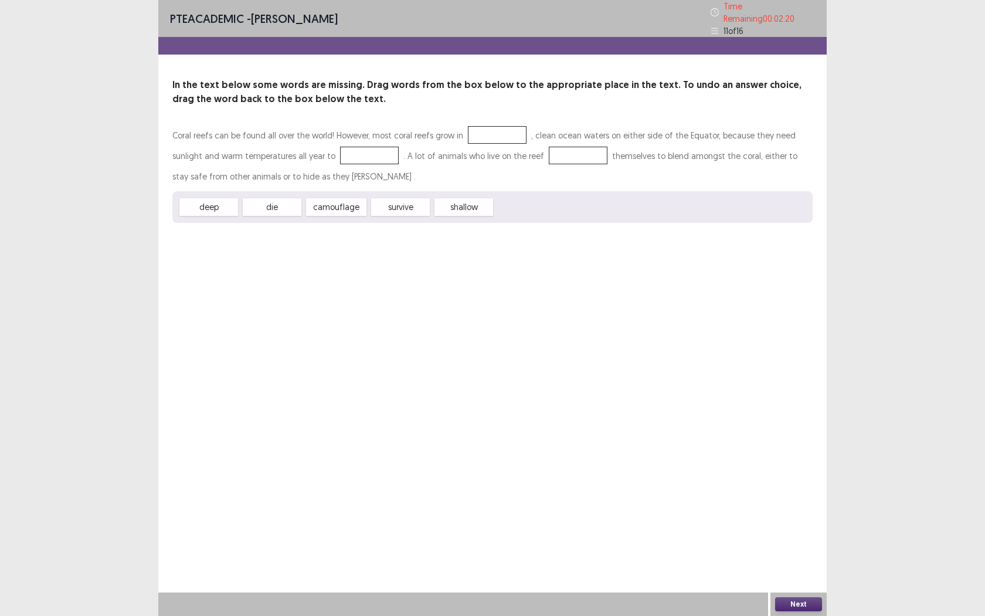
click at [510, 137] on div at bounding box center [497, 135] width 59 height 18
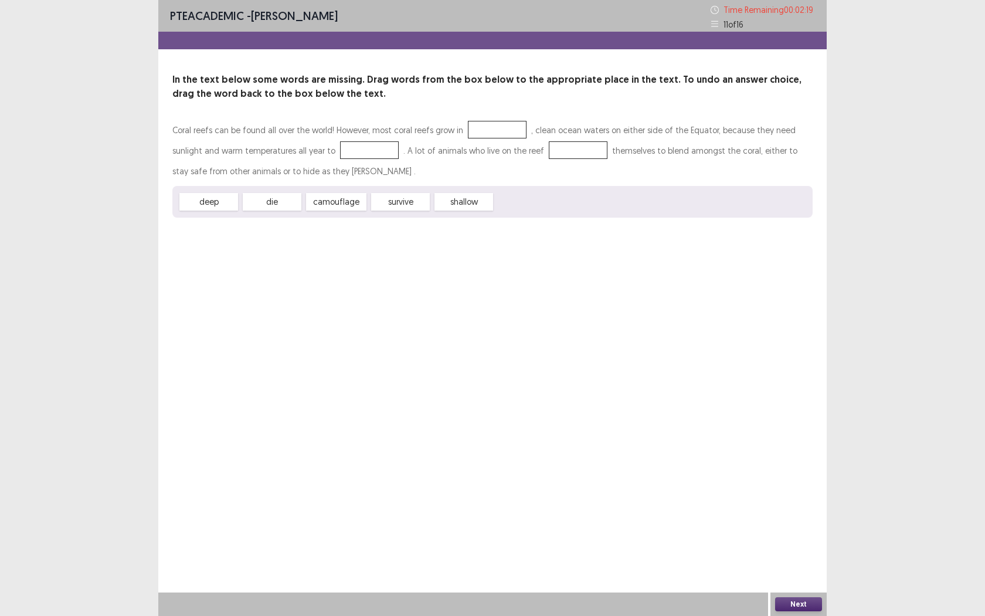
click at [506, 137] on div at bounding box center [497, 130] width 59 height 18
click at [506, 136] on div at bounding box center [497, 130] width 59 height 18
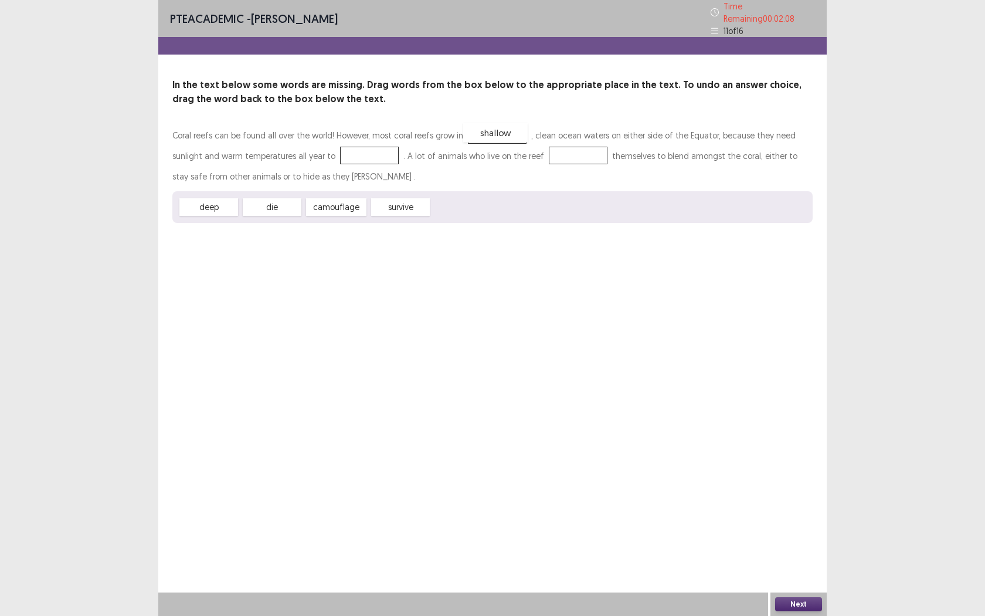
drag, startPoint x: 468, startPoint y: 200, endPoint x: 500, endPoint y: 126, distance: 80.4
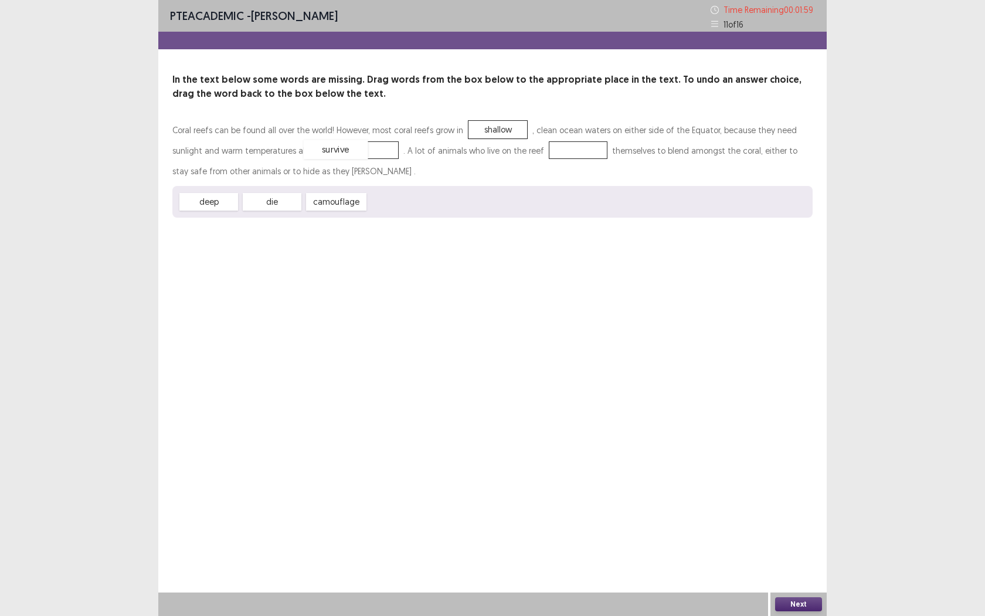
drag, startPoint x: 401, startPoint y: 203, endPoint x: 336, endPoint y: 151, distance: 83.4
click at [338, 205] on div "camouflage" at bounding box center [336, 201] width 66 height 19
drag, startPoint x: 338, startPoint y: 206, endPoint x: 335, endPoint y: 157, distance: 48.7
drag, startPoint x: 339, startPoint y: 203, endPoint x: 337, endPoint y: 154, distance: 49.3
drag, startPoint x: 206, startPoint y: 203, endPoint x: 489, endPoint y: 131, distance: 292.4
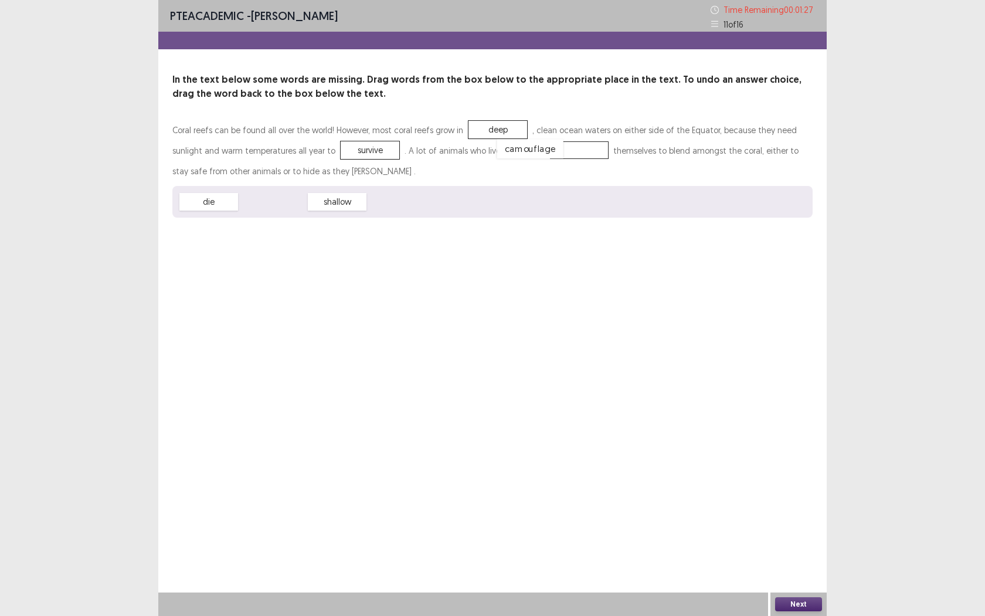
drag, startPoint x: 279, startPoint y: 204, endPoint x: 536, endPoint y: 151, distance: 262.2
click at [800, 563] on button "Next" at bounding box center [798, 604] width 47 height 14
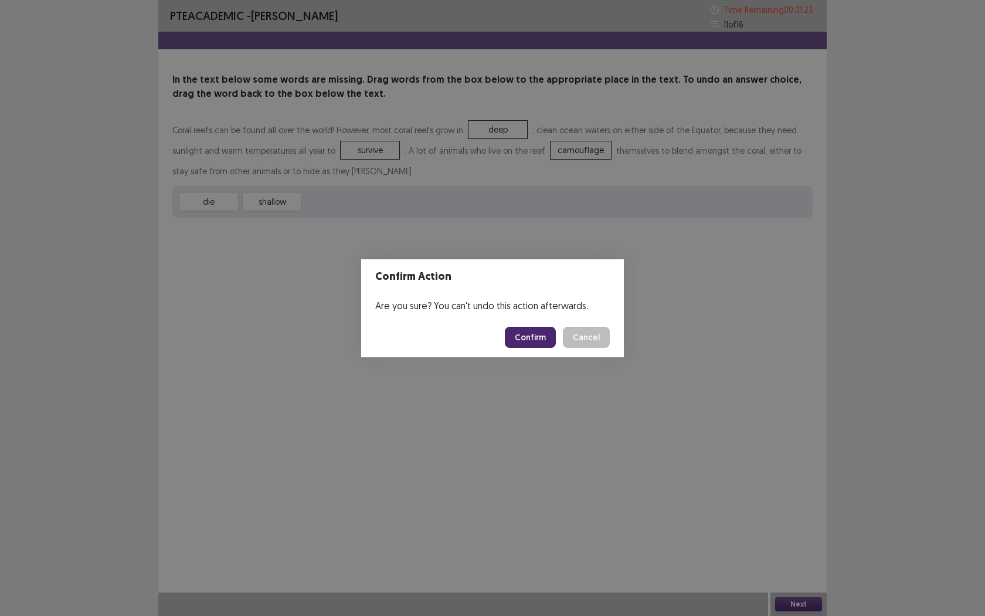
click at [553, 334] on button "Confirm" at bounding box center [530, 337] width 51 height 21
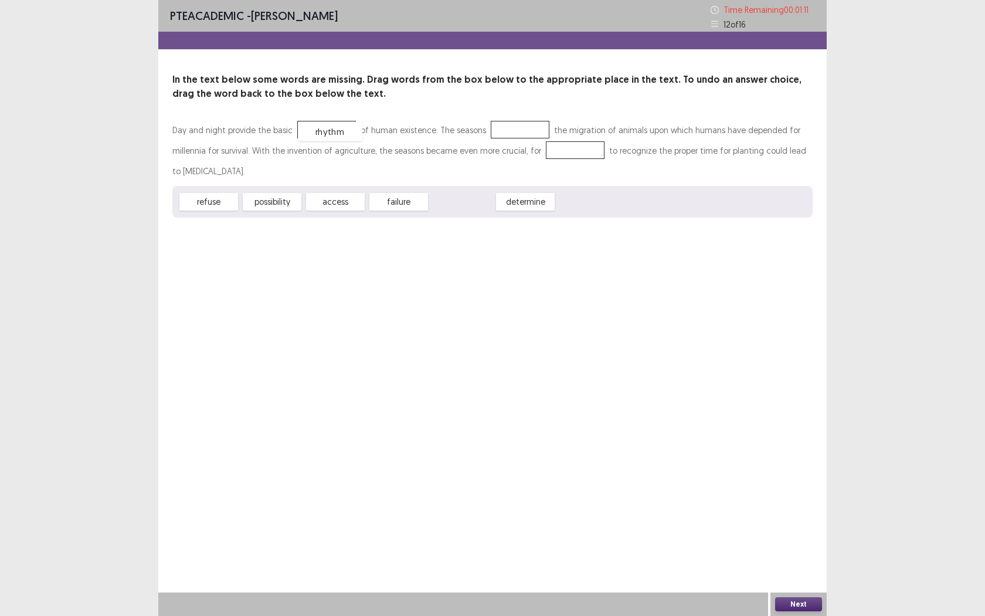
drag, startPoint x: 463, startPoint y: 201, endPoint x: 331, endPoint y: 130, distance: 150.6
click at [285, 201] on div "possibility" at bounding box center [272, 201] width 64 height 19
drag, startPoint x: 225, startPoint y: 203, endPoint x: 239, endPoint y: 235, distance: 34.1
click at [341, 298] on div "refuse" at bounding box center [373, 307] width 64 height 19
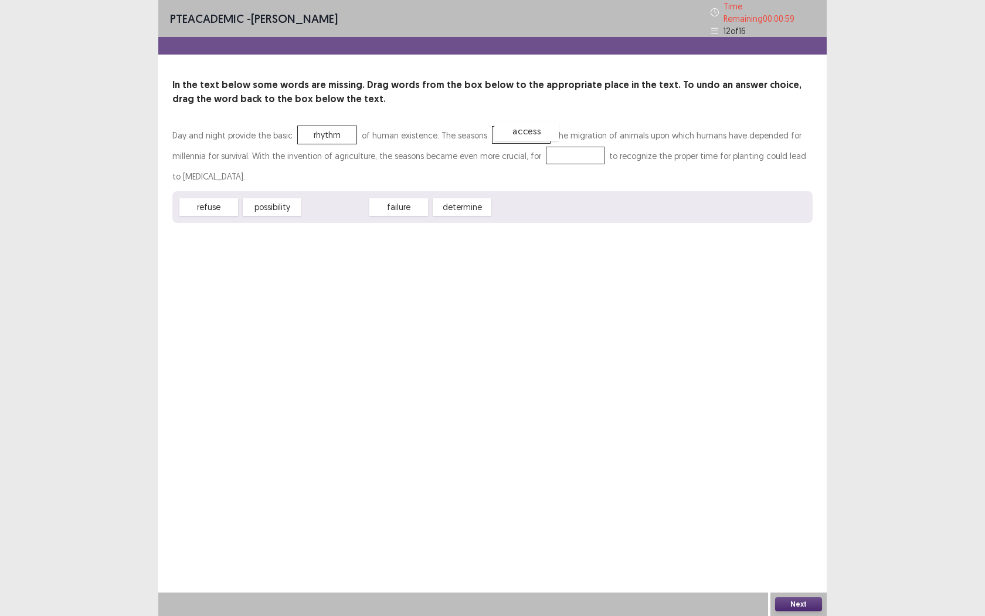
drag, startPoint x: 353, startPoint y: 199, endPoint x: 541, endPoint y: 122, distance: 203.3
click at [406, 196] on div "determine" at bounding box center [415, 200] width 64 height 19
drag, startPoint x: 271, startPoint y: 195, endPoint x: 561, endPoint y: 145, distance: 294.5
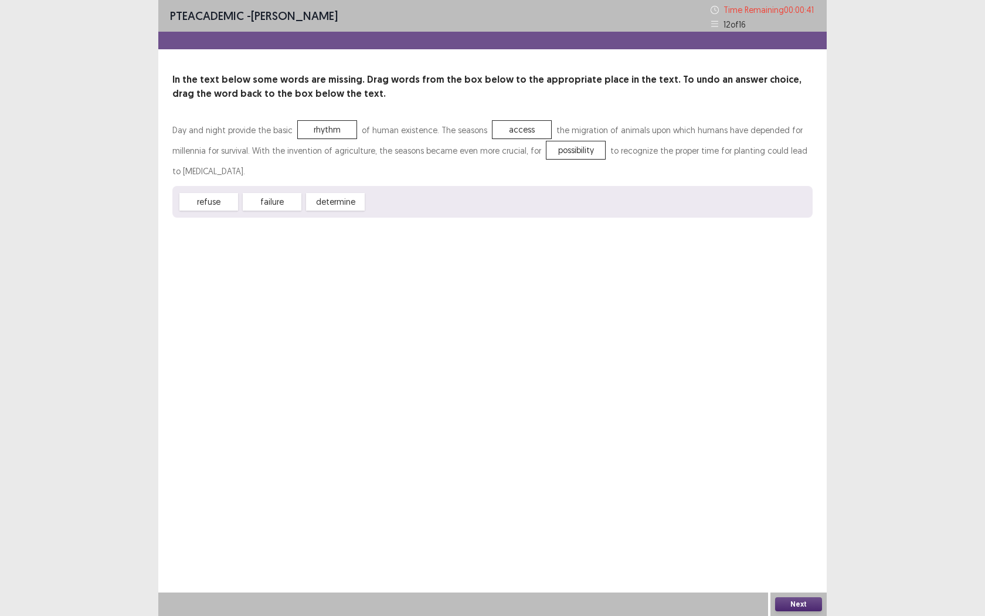
click at [794, 563] on button "Next" at bounding box center [798, 604] width 47 height 14
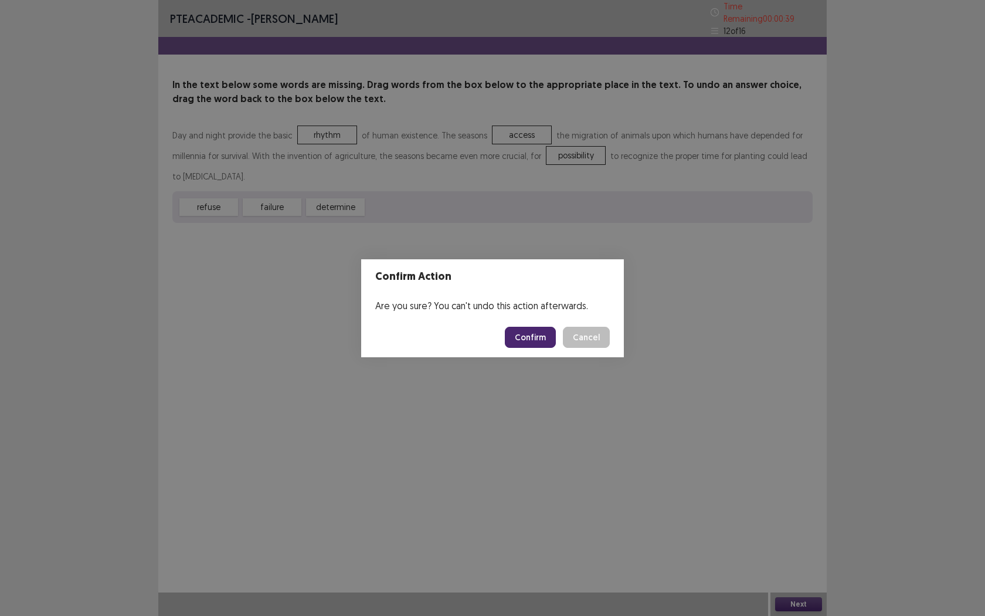
click at [552, 336] on button "Confirm" at bounding box center [530, 337] width 51 height 21
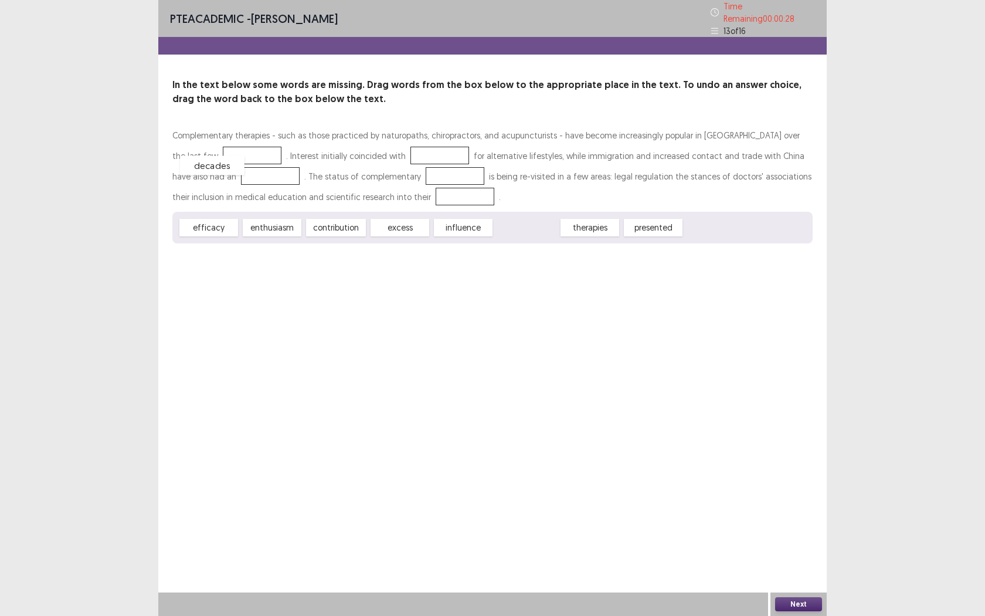
drag, startPoint x: 525, startPoint y: 218, endPoint x: 210, endPoint y: 155, distance: 320.9
drag, startPoint x: 340, startPoint y: 218, endPoint x: 383, endPoint y: 146, distance: 84.2
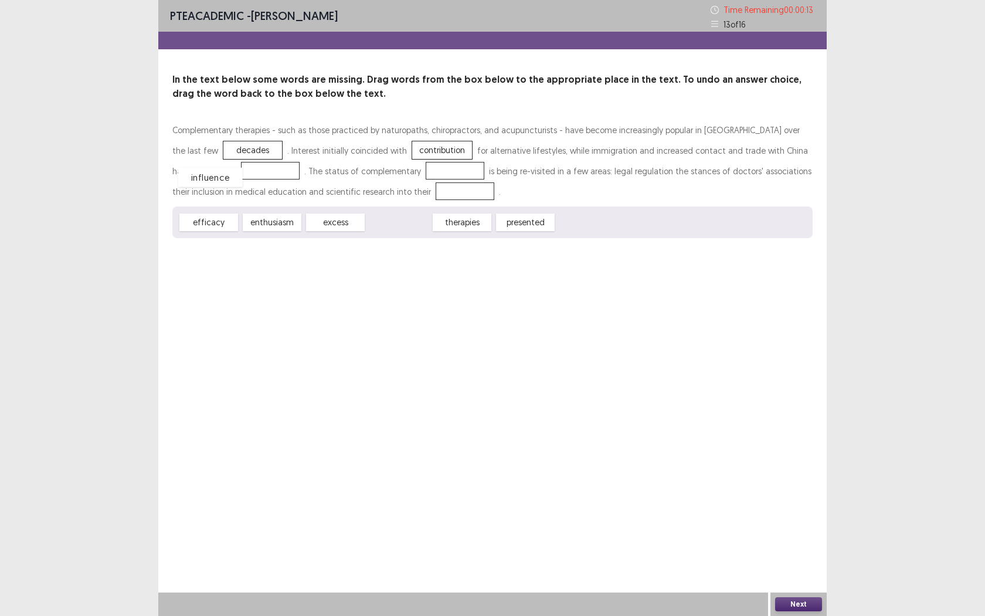
drag, startPoint x: 389, startPoint y: 222, endPoint x: 193, endPoint y: 169, distance: 203.0
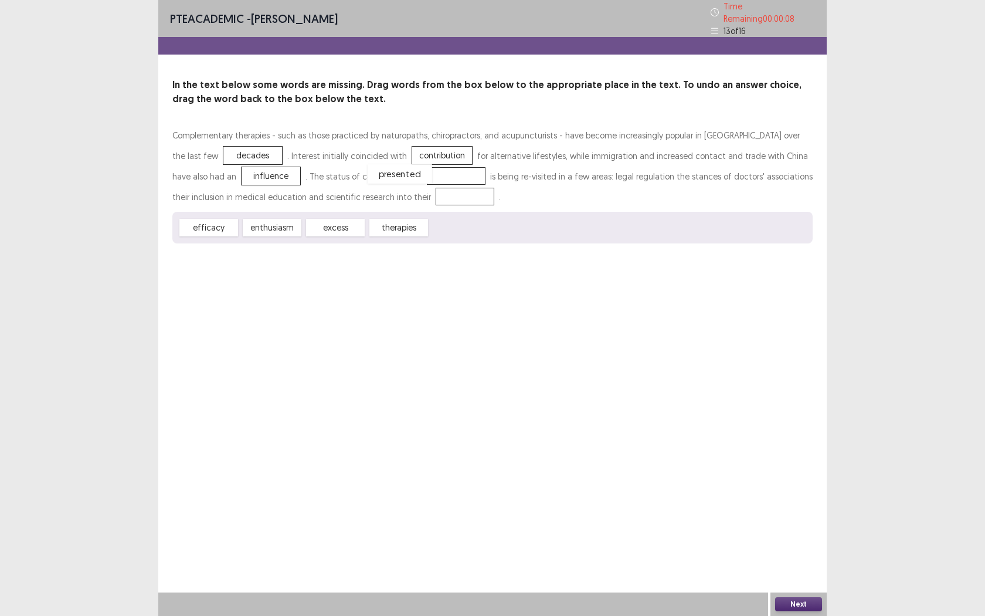
drag, startPoint x: 458, startPoint y: 223, endPoint x: 394, endPoint y: 170, distance: 82.9
drag, startPoint x: 397, startPoint y: 223, endPoint x: 381, endPoint y: 186, distance: 39.9
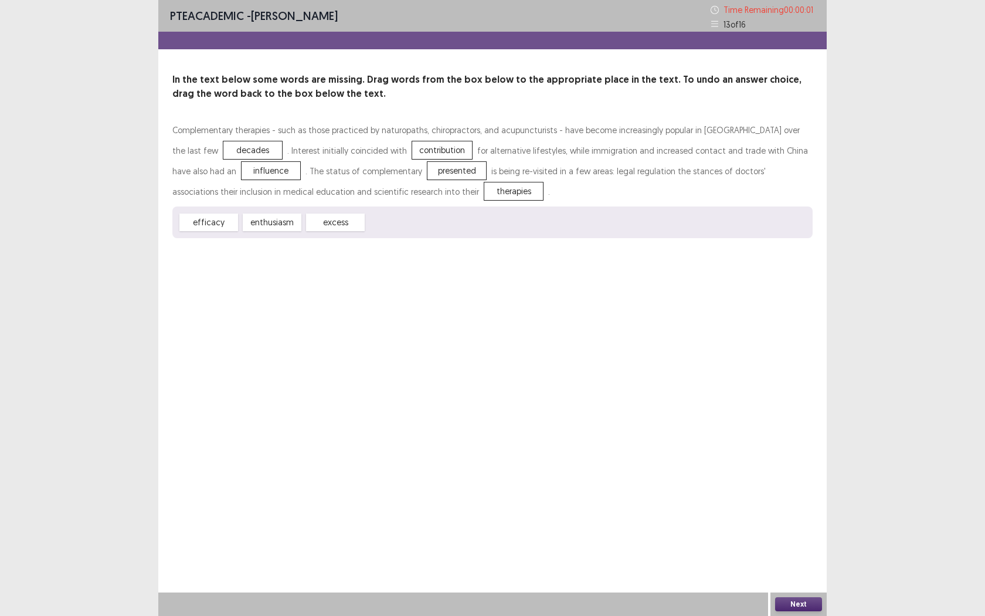
click at [792, 563] on button "Next" at bounding box center [798, 604] width 47 height 14
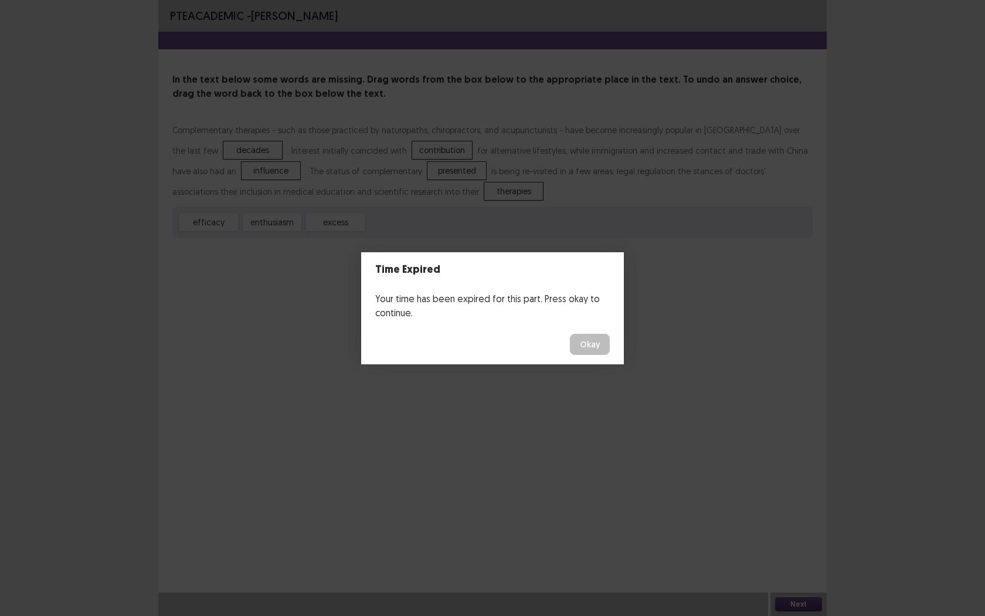
click at [590, 341] on button "Okay" at bounding box center [590, 344] width 40 height 21
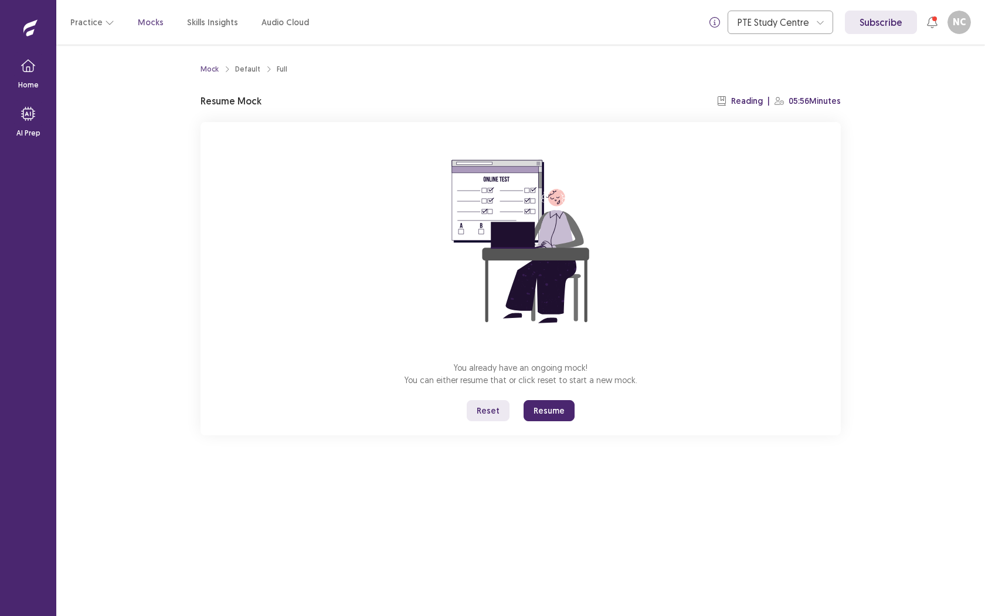
click at [560, 410] on button "Resume" at bounding box center [549, 410] width 51 height 21
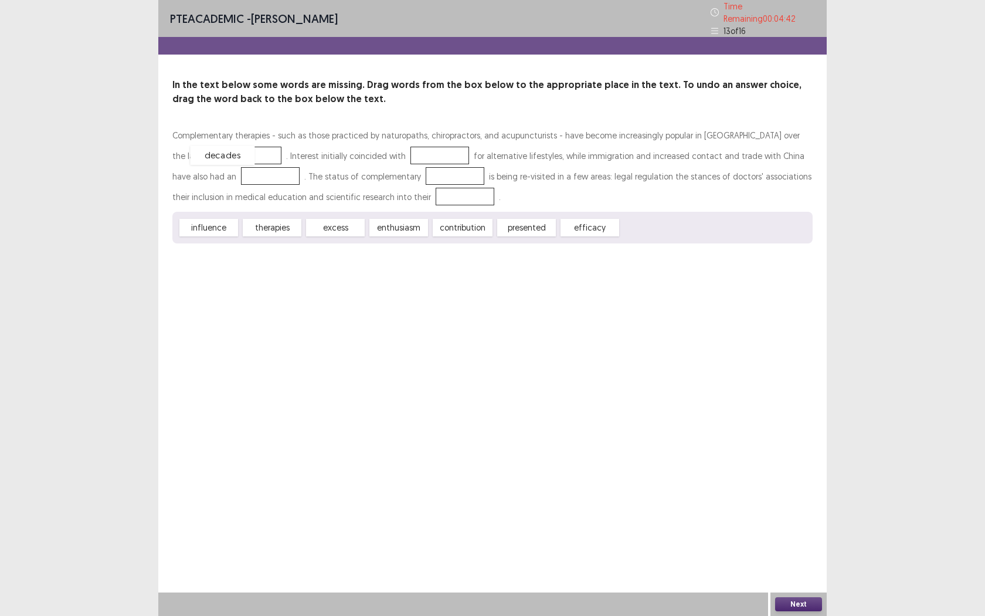
drag, startPoint x: 648, startPoint y: 227, endPoint x: 207, endPoint y: 155, distance: 446.8
drag, startPoint x: 215, startPoint y: 228, endPoint x: 393, endPoint y: 161, distance: 190.6
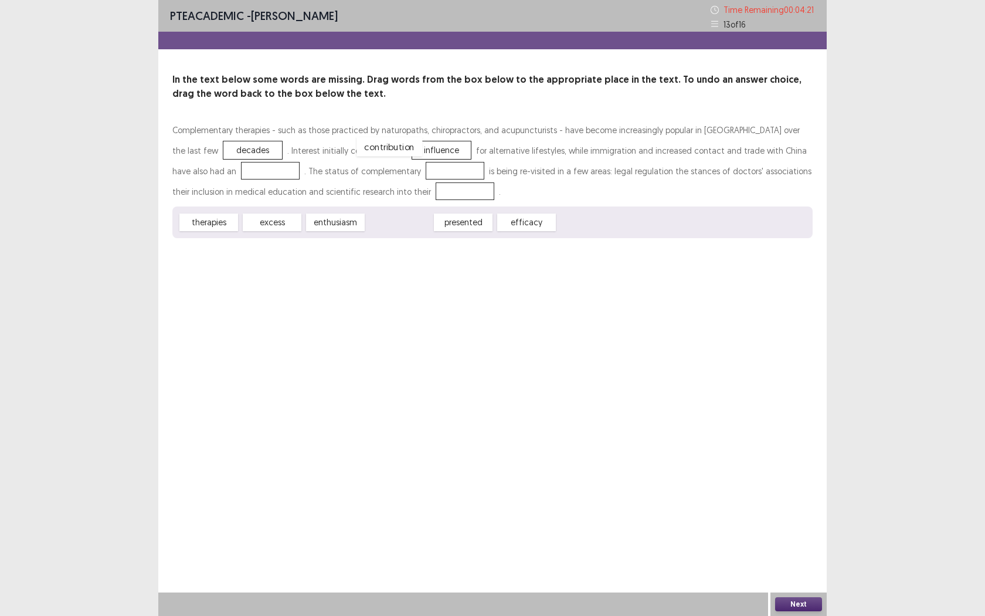
drag, startPoint x: 406, startPoint y: 226, endPoint x: 396, endPoint y: 152, distance: 74.0
drag, startPoint x: 511, startPoint y: 229, endPoint x: 186, endPoint y: 178, distance: 328.8
drag, startPoint x: 402, startPoint y: 226, endPoint x: 407, endPoint y: 199, distance: 26.9
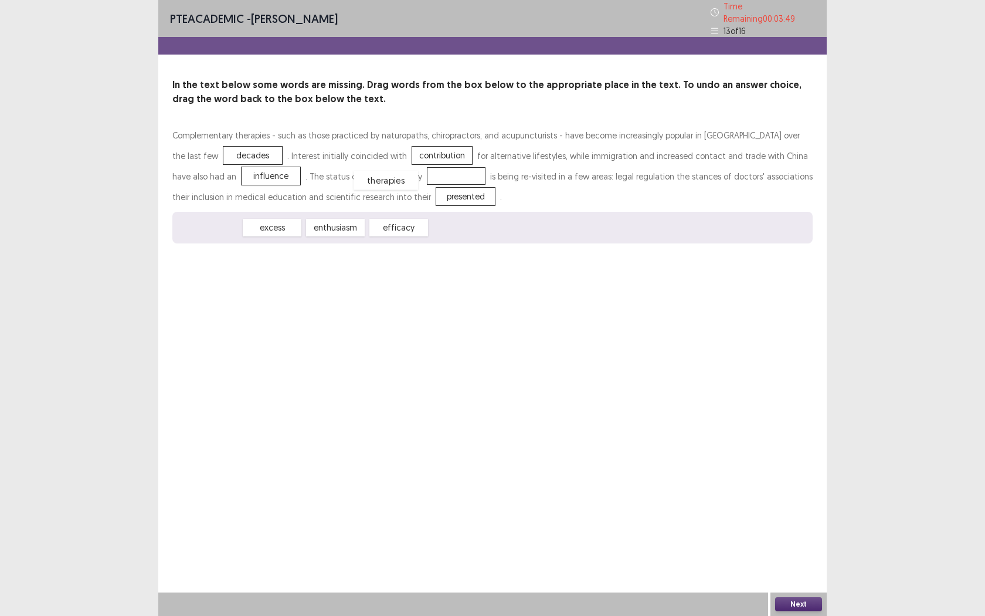
drag, startPoint x: 218, startPoint y: 219, endPoint x: 395, endPoint y: 171, distance: 183.3
drag, startPoint x: 393, startPoint y: 145, endPoint x: 392, endPoint y: 186, distance: 40.5
drag, startPoint x: 341, startPoint y: 225, endPoint x: 400, endPoint y: 151, distance: 94.3
click at [813, 563] on button "Next" at bounding box center [798, 604] width 47 height 14
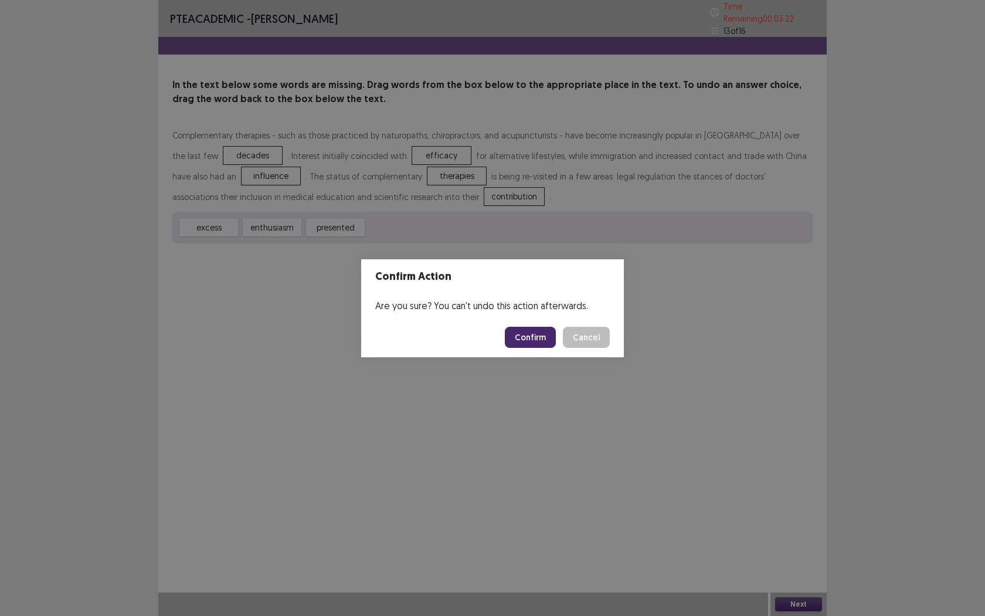
click at [517, 340] on button "Confirm" at bounding box center [530, 337] width 51 height 21
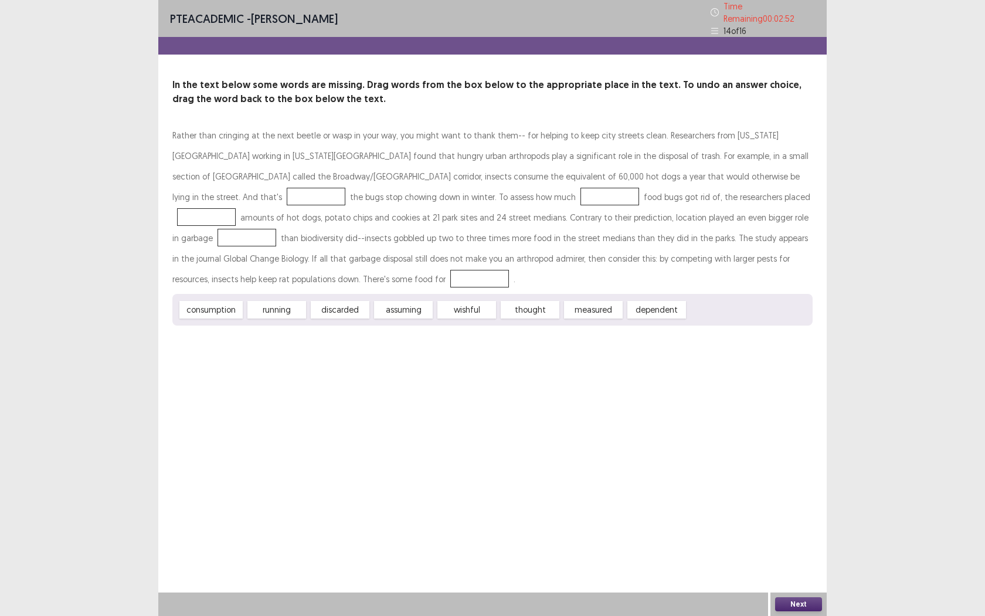
click at [629, 305] on div "dependent" at bounding box center [656, 310] width 59 height 18
drag, startPoint x: 224, startPoint y: 307, endPoint x: 216, endPoint y: 280, distance: 27.6
drag, startPoint x: 223, startPoint y: 307, endPoint x: 356, endPoint y: 466, distance: 206.8
click at [356, 466] on div "running" at bounding box center [342, 458] width 64 height 19
drag, startPoint x: 537, startPoint y: 303, endPoint x: 383, endPoint y: 191, distance: 189.8
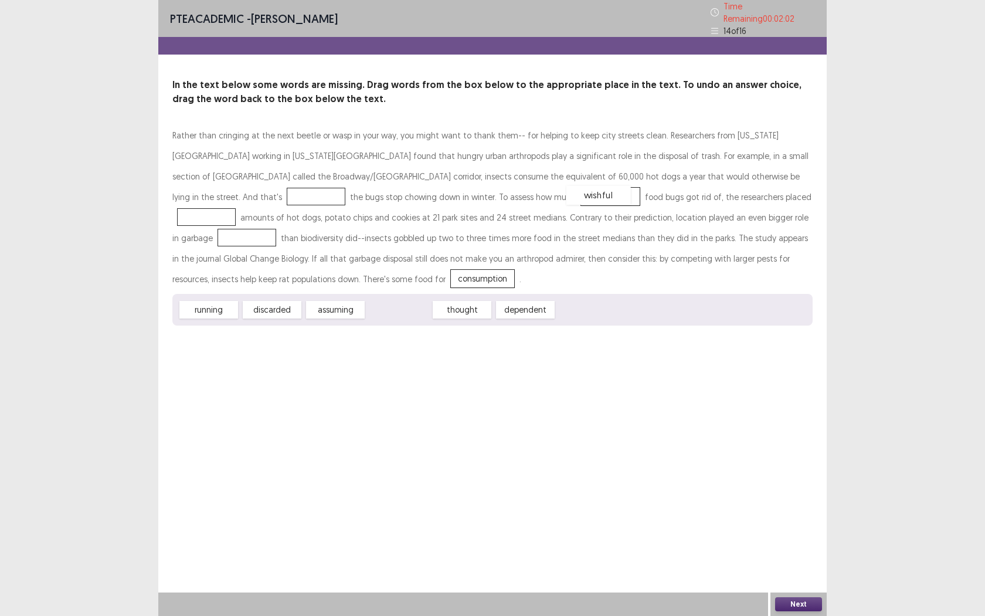
drag, startPoint x: 396, startPoint y: 308, endPoint x: 596, endPoint y: 194, distance: 230.0
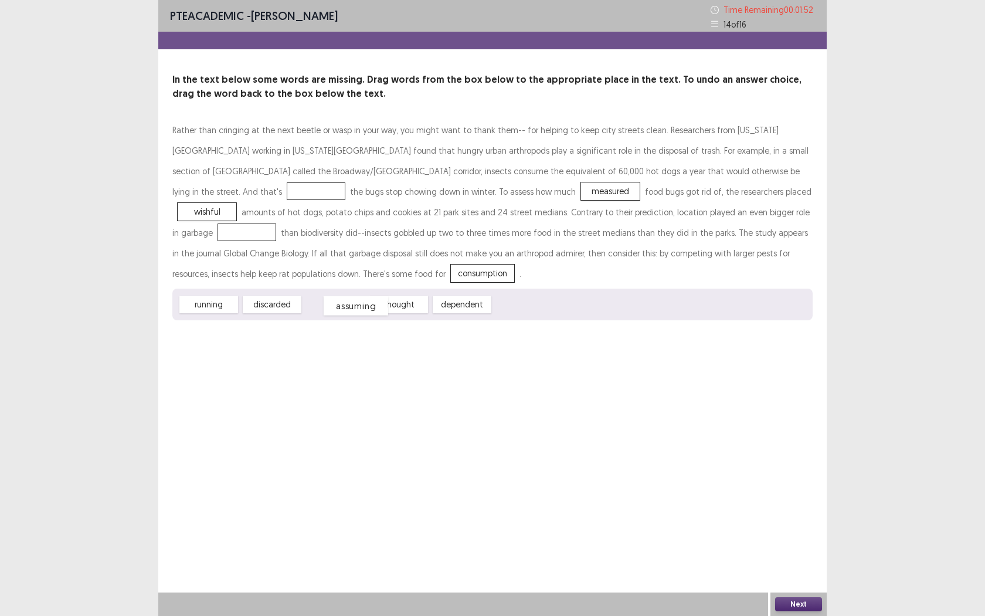
drag, startPoint x: 338, startPoint y: 303, endPoint x: 357, endPoint y: 304, distance: 18.8
click at [358, 304] on div "assuming" at bounding box center [356, 305] width 64 height 19
drag, startPoint x: 340, startPoint y: 301, endPoint x: 616, endPoint y: 206, distance: 291.7
click at [799, 563] on button "Next" at bounding box center [798, 604] width 47 height 14
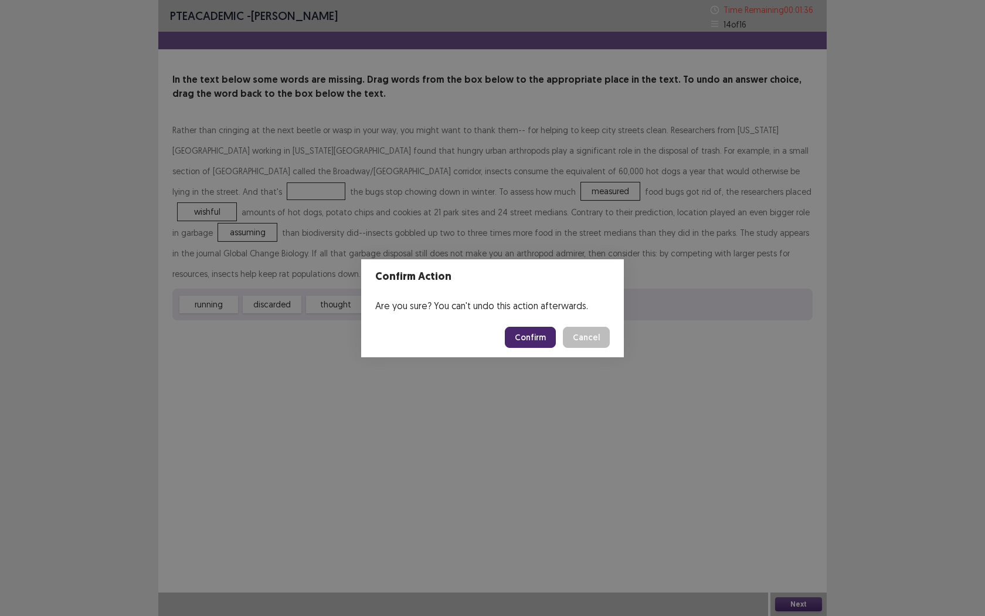
click at [525, 342] on button "Confirm" at bounding box center [530, 337] width 51 height 21
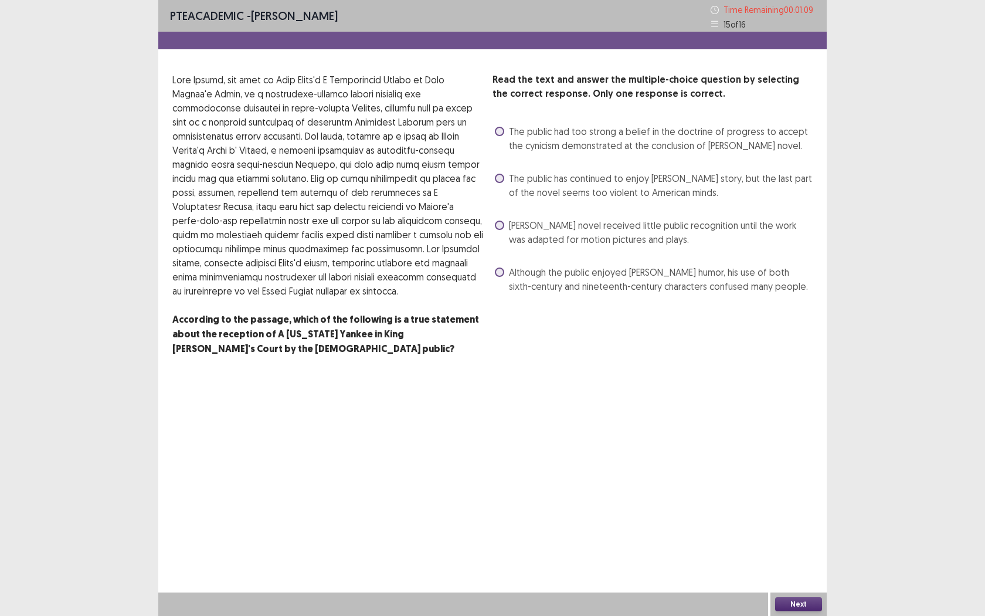
click at [498, 186] on label "The public has continued to enjoy [PERSON_NAME] story, but the last part of the…" at bounding box center [654, 185] width 318 height 28
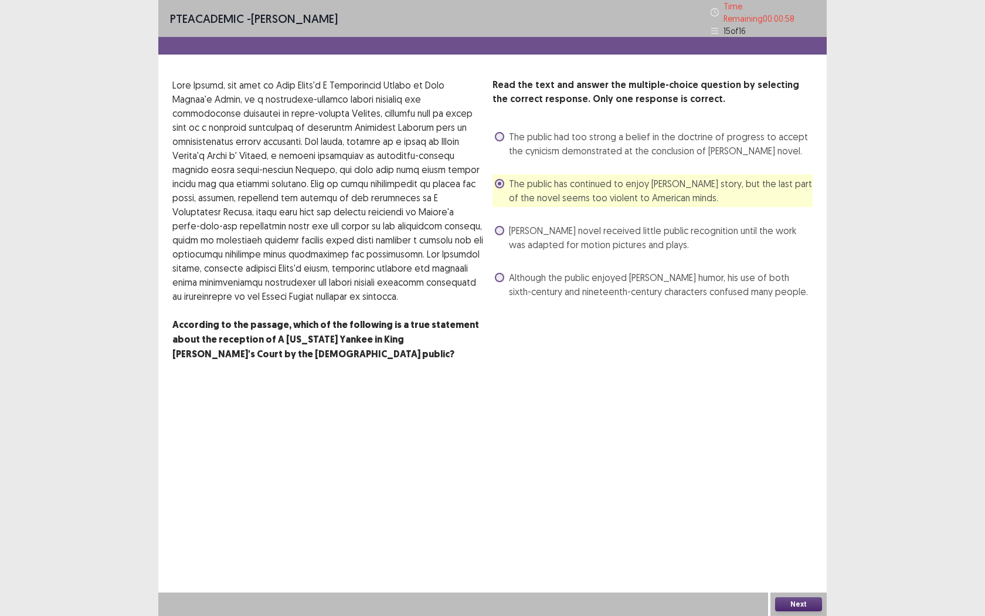
click at [791, 563] on button "Next" at bounding box center [798, 604] width 47 height 14
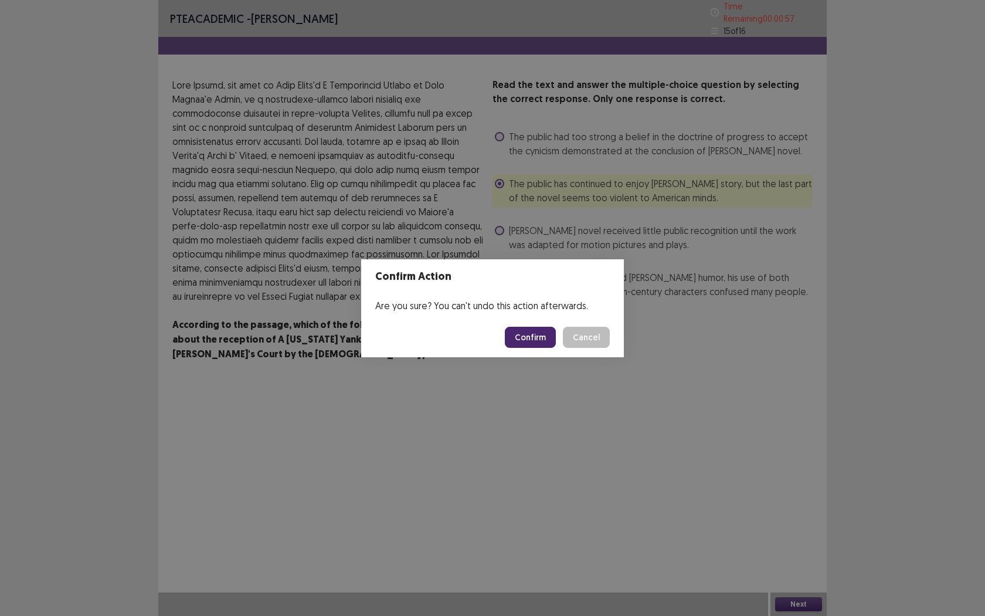
click at [530, 338] on button "Confirm" at bounding box center [530, 337] width 51 height 21
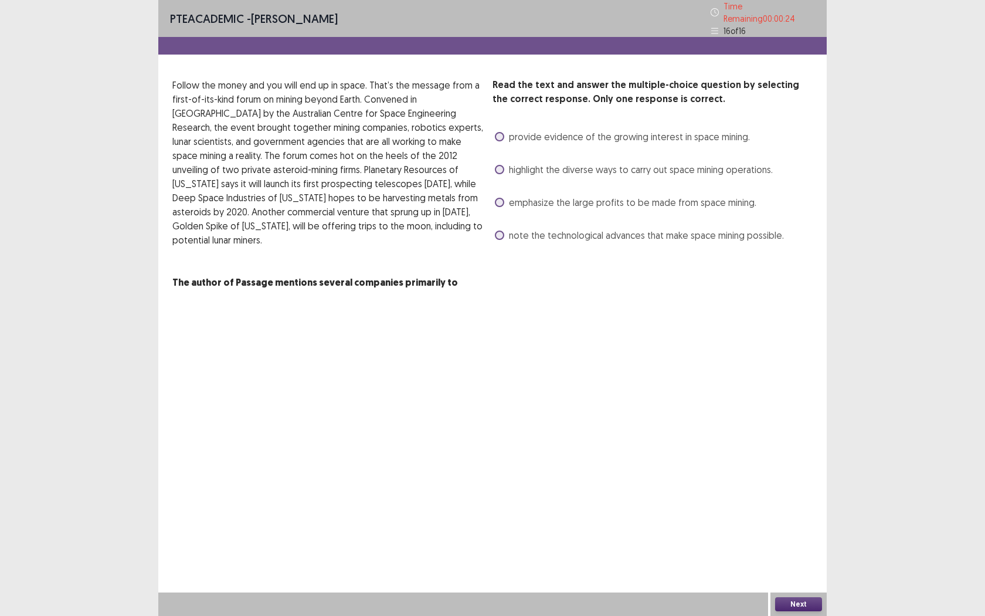
click at [504, 165] on span at bounding box center [499, 169] width 9 height 9
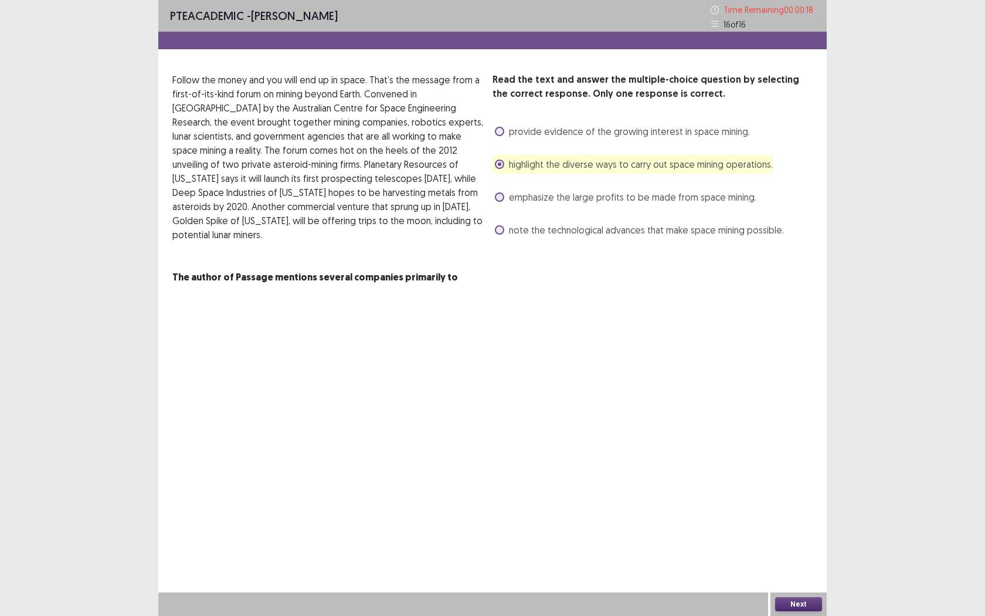
click at [790, 563] on button "Next" at bounding box center [798, 604] width 47 height 14
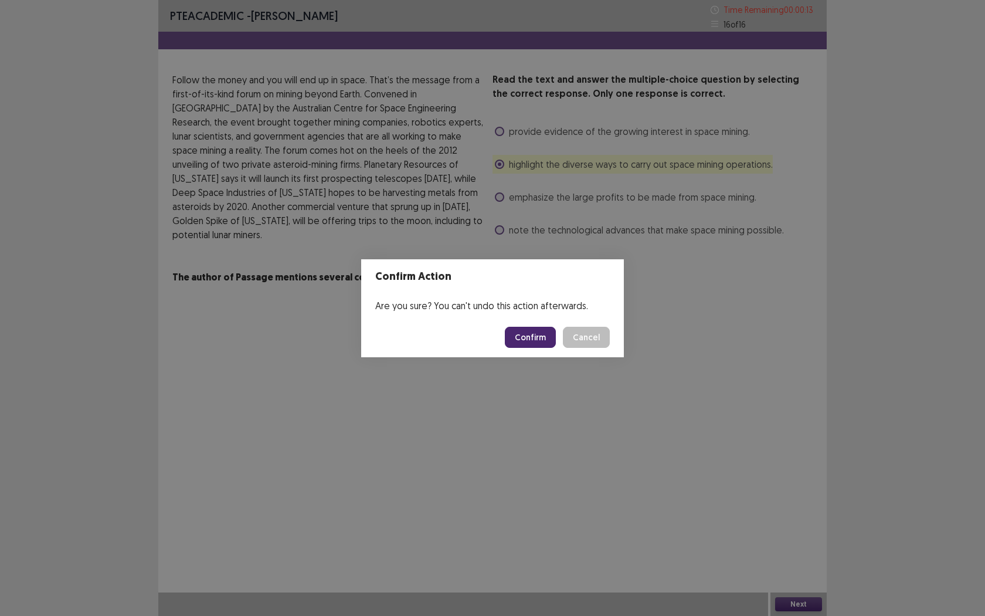
click at [545, 335] on button "Confirm" at bounding box center [530, 337] width 51 height 21
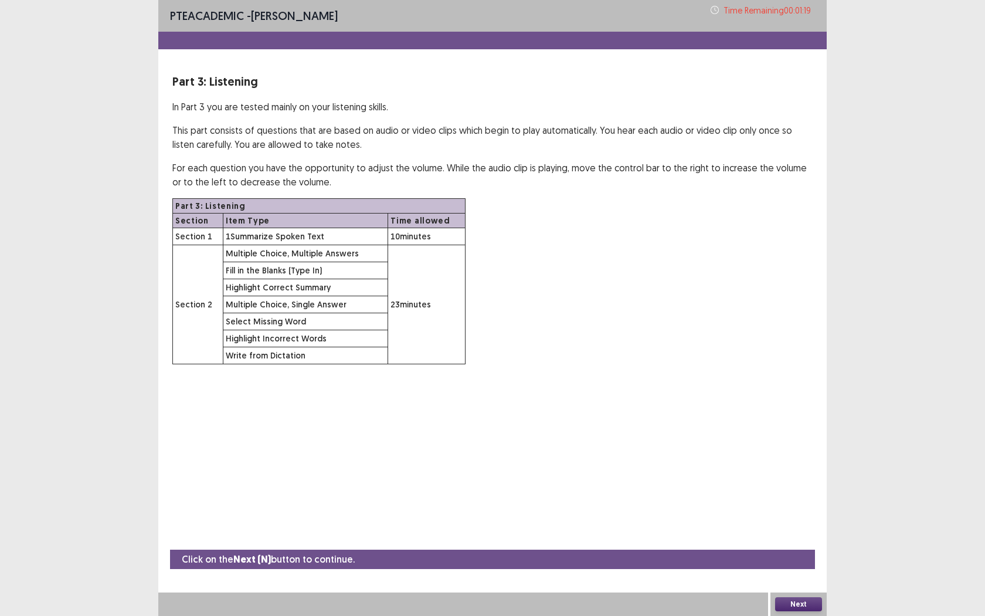
click at [799, 563] on button "Next" at bounding box center [798, 604] width 47 height 14
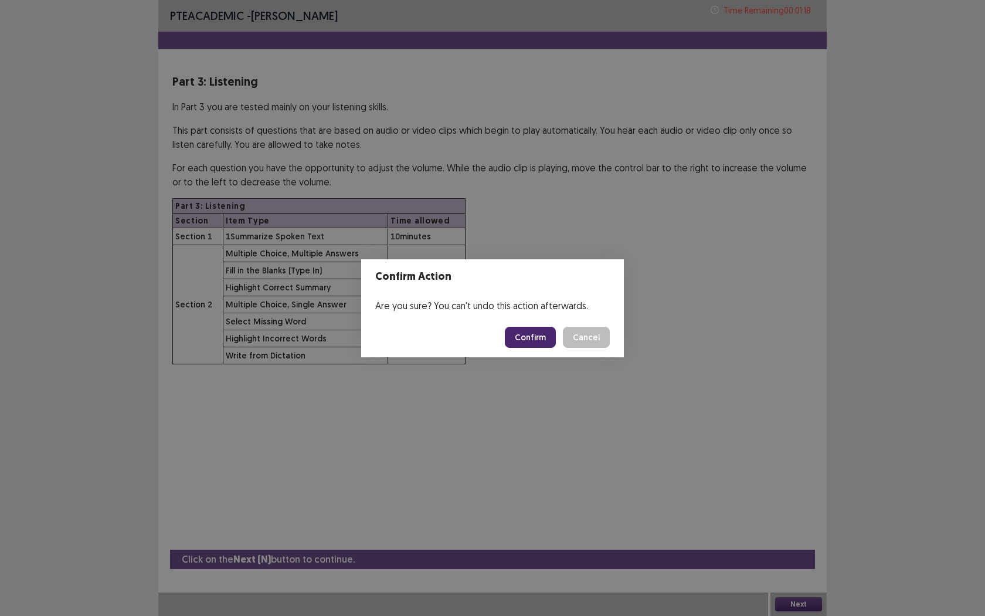
click at [531, 338] on button "Confirm" at bounding box center [530, 337] width 51 height 21
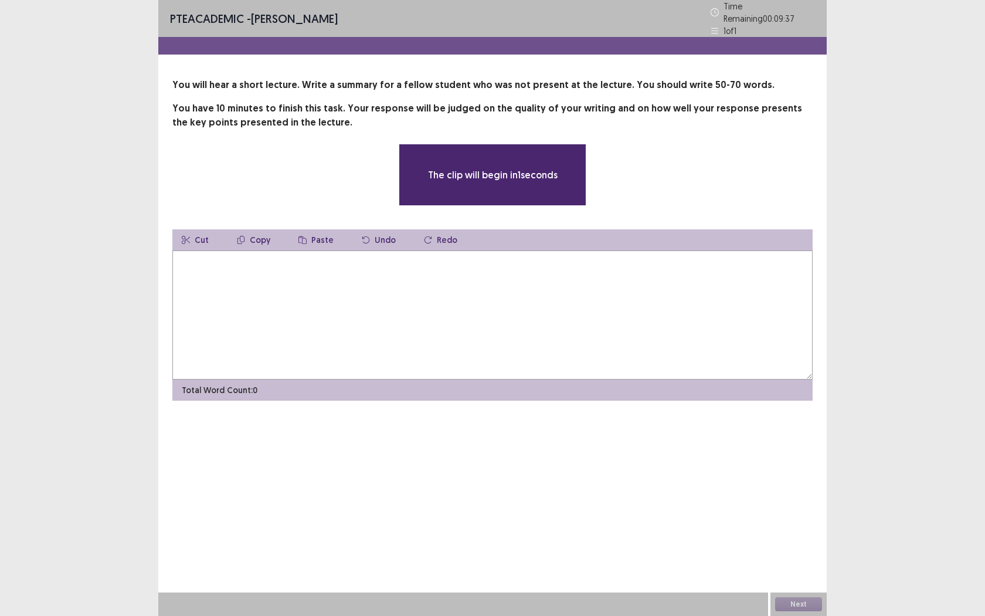
click at [314, 300] on textarea at bounding box center [492, 314] width 640 height 129
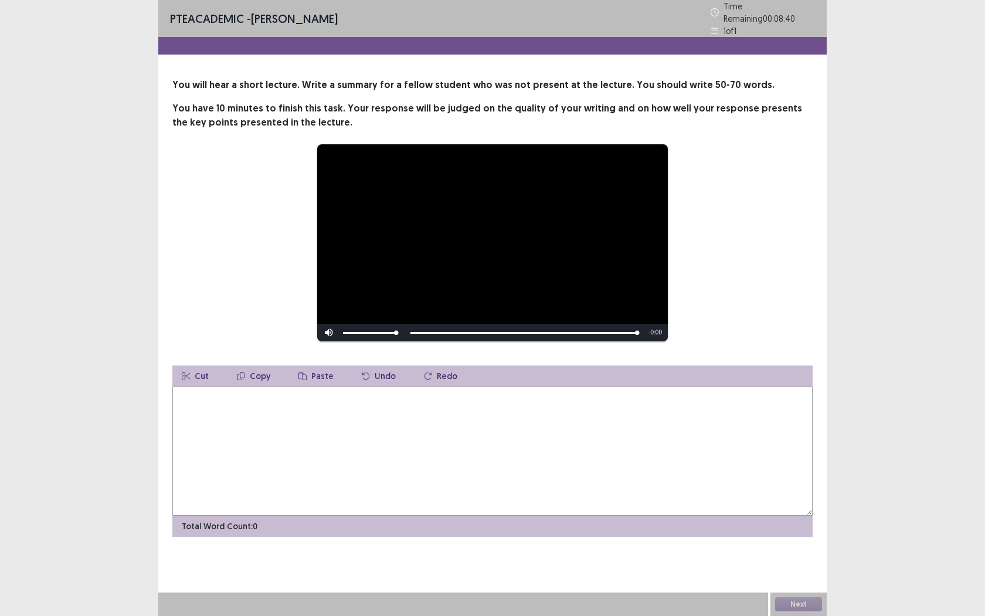
click at [241, 406] on textarea at bounding box center [492, 450] width 640 height 129
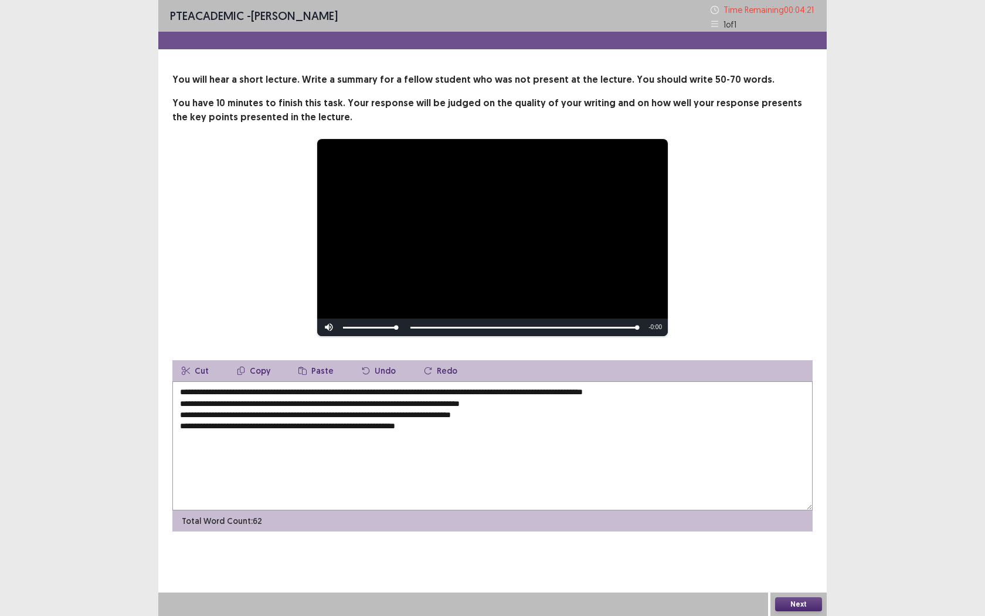
type textarea "**********"
click at [804, 563] on button "Next" at bounding box center [798, 604] width 47 height 14
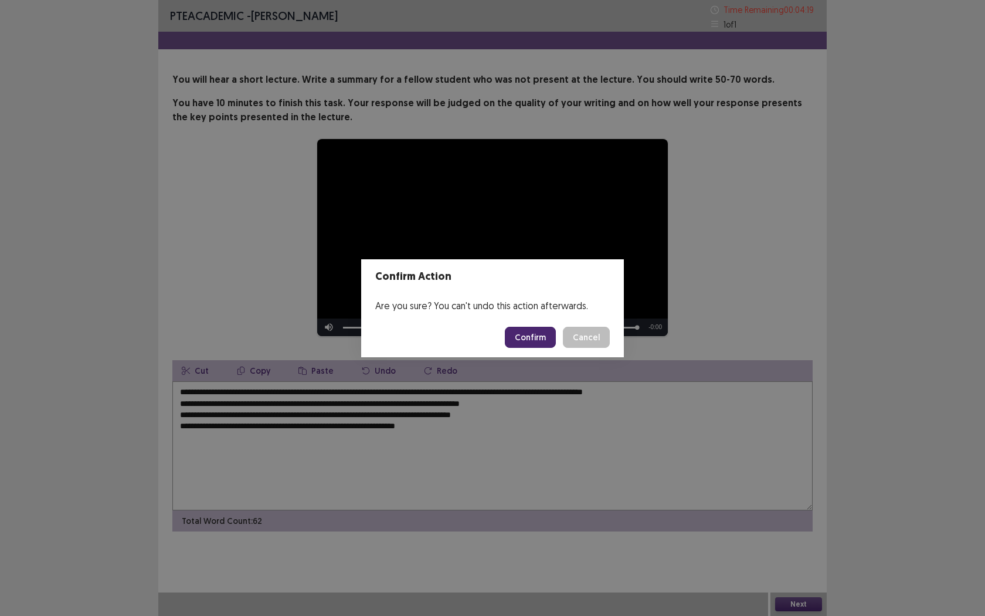
click at [535, 345] on button "Confirm" at bounding box center [530, 337] width 51 height 21
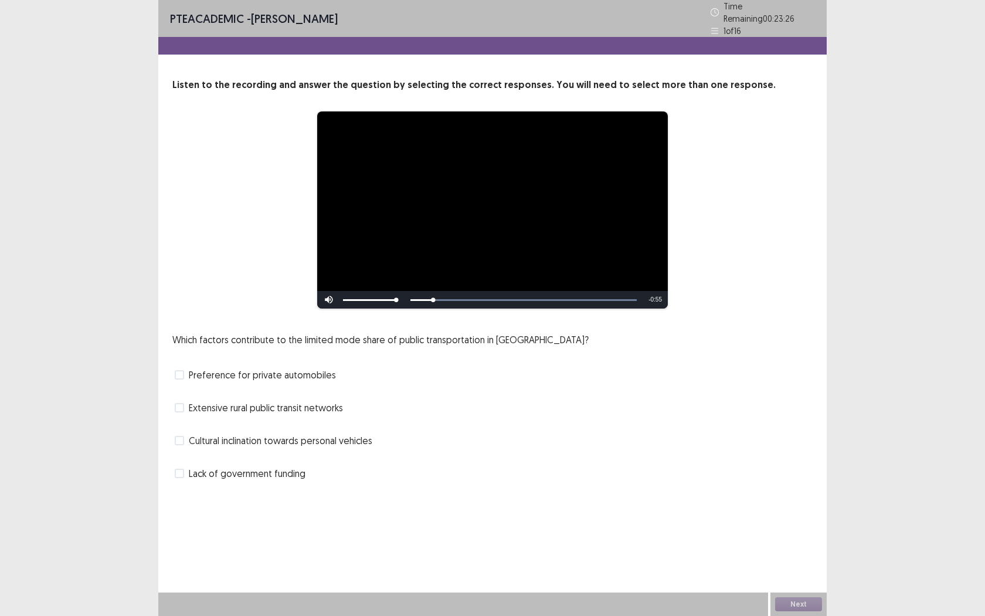
click at [476, 445] on div "Which factors contribute to the limited mode share of public transportation in …" at bounding box center [492, 407] width 640 height 150
click at [183, 406] on span at bounding box center [179, 407] width 9 height 9
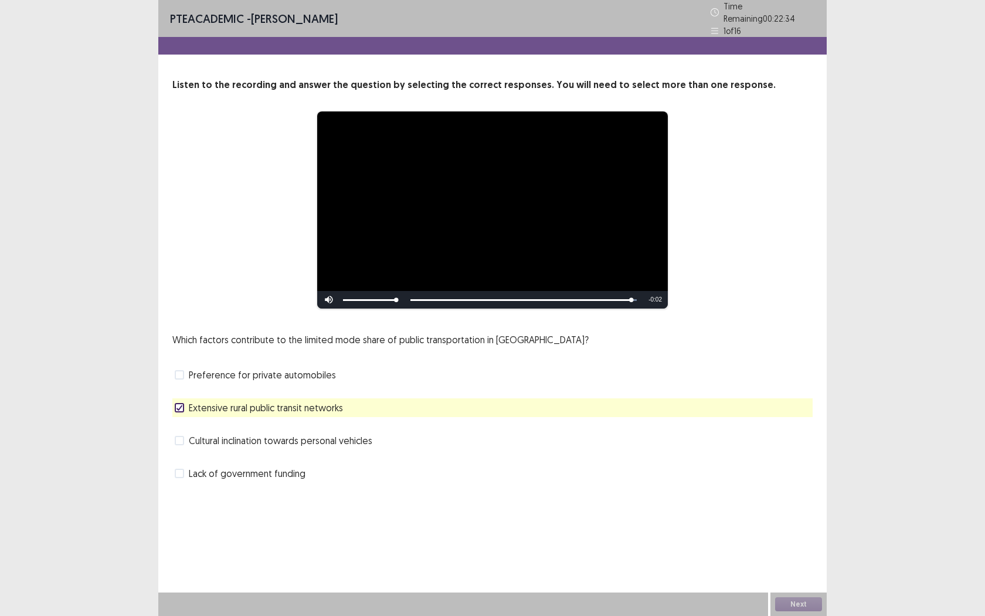
click at [186, 468] on label "Lack of government funding" at bounding box center [240, 473] width 131 height 14
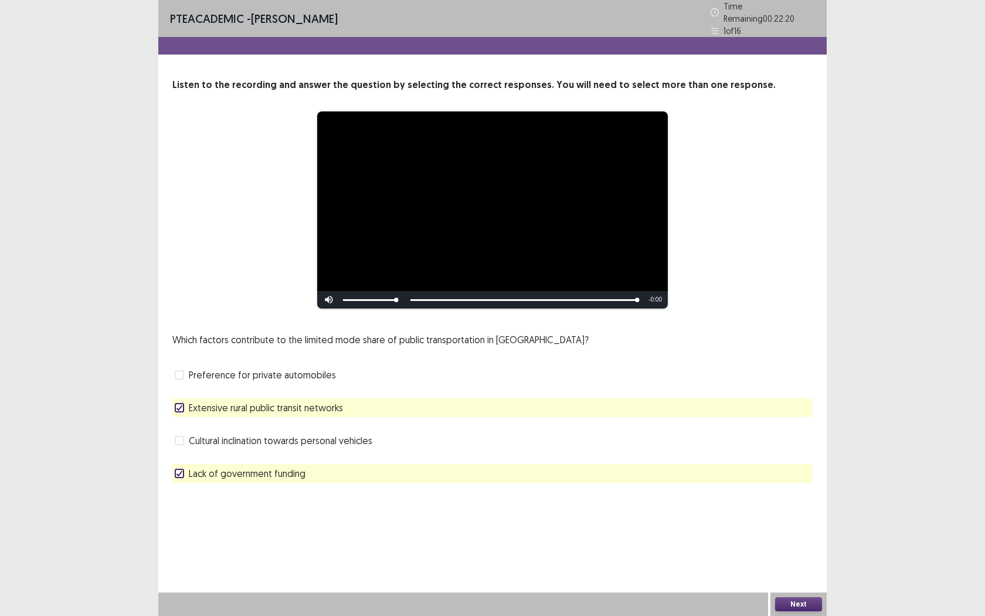
click at [182, 433] on label "Cultural inclination towards personal vehicles" at bounding box center [274, 440] width 198 height 14
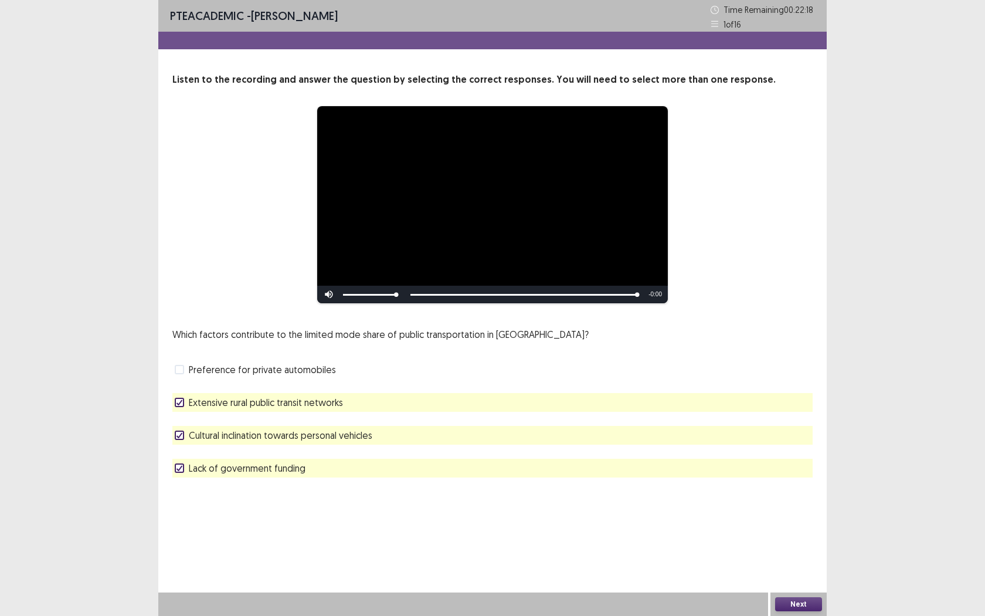
click at [182, 402] on icon at bounding box center [179, 402] width 7 height 6
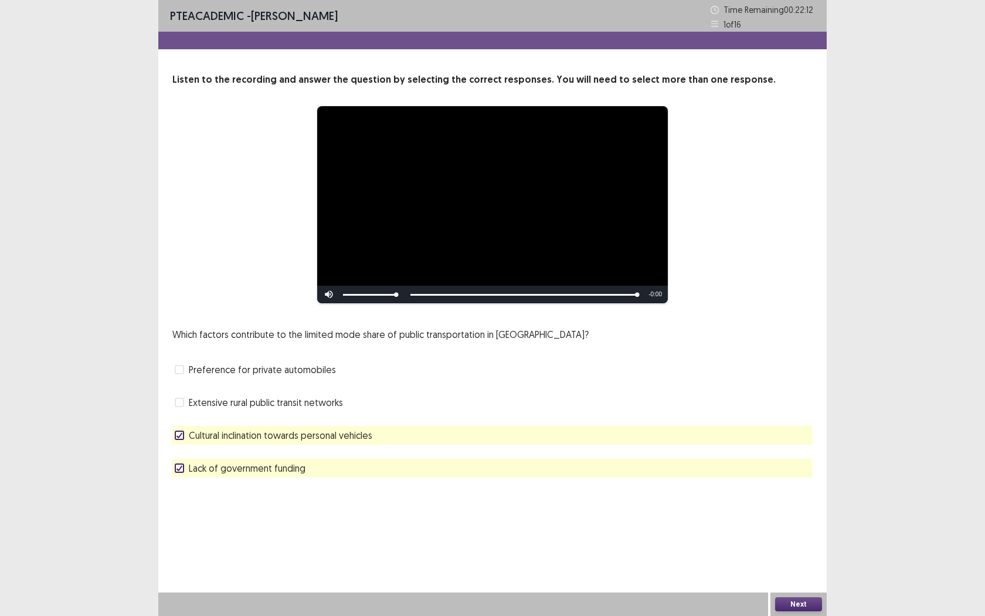
click at [179, 434] on icon at bounding box center [179, 435] width 7 height 6
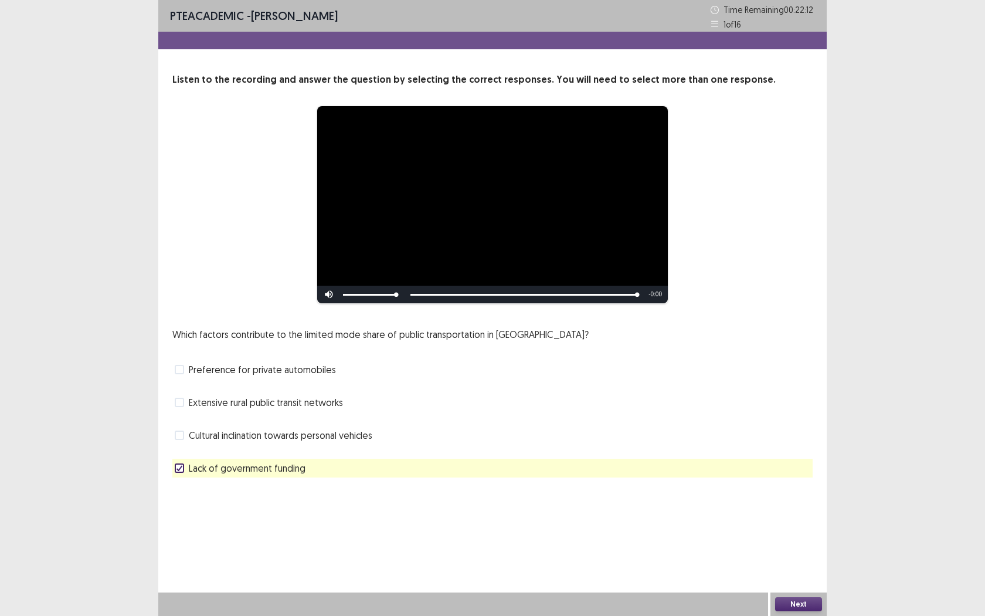
click at [178, 400] on span at bounding box center [179, 402] width 9 height 9
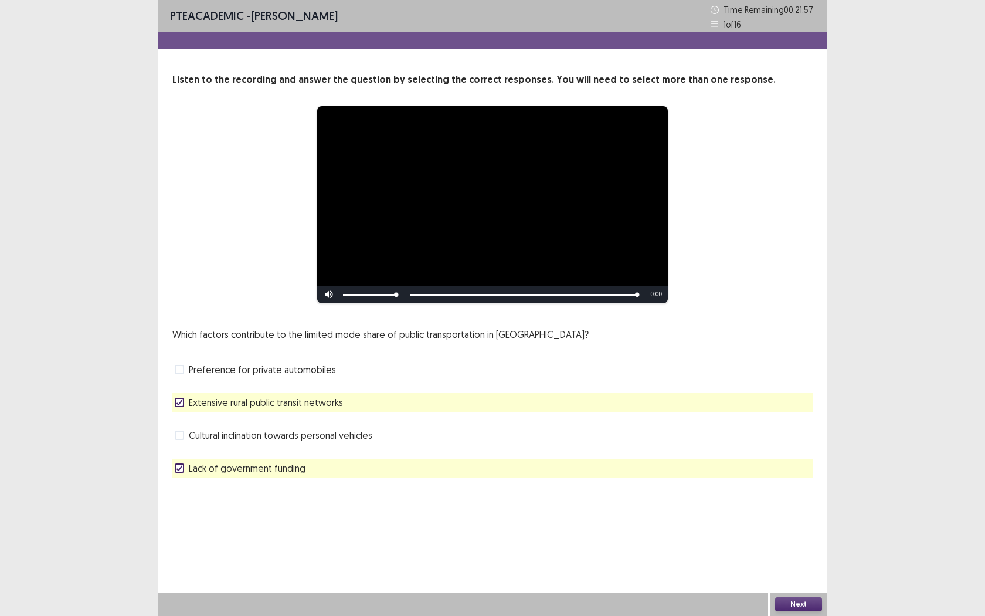
click at [804, 563] on button "Next" at bounding box center [798, 604] width 47 height 14
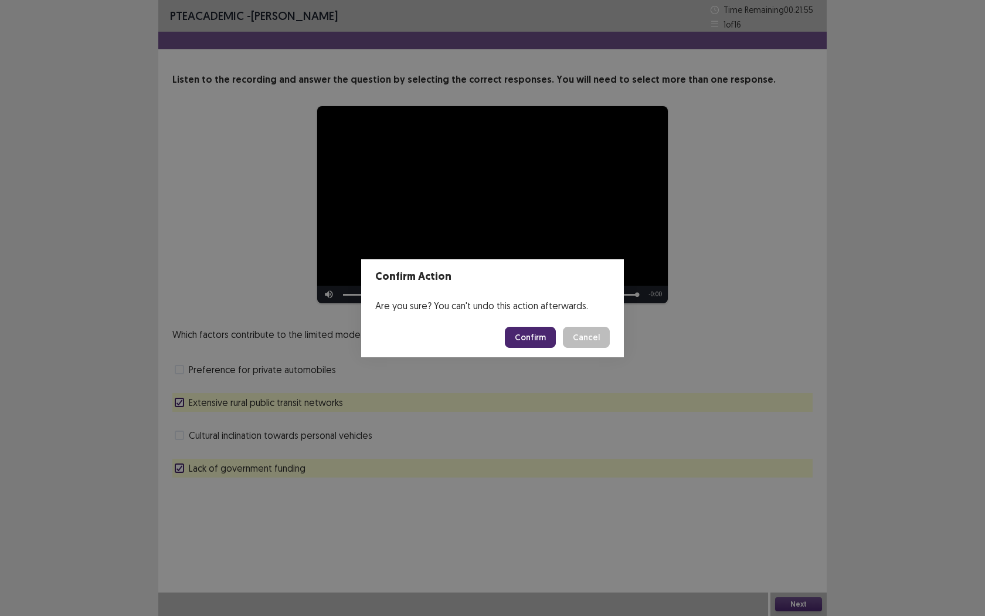
click at [541, 338] on button "Confirm" at bounding box center [530, 337] width 51 height 21
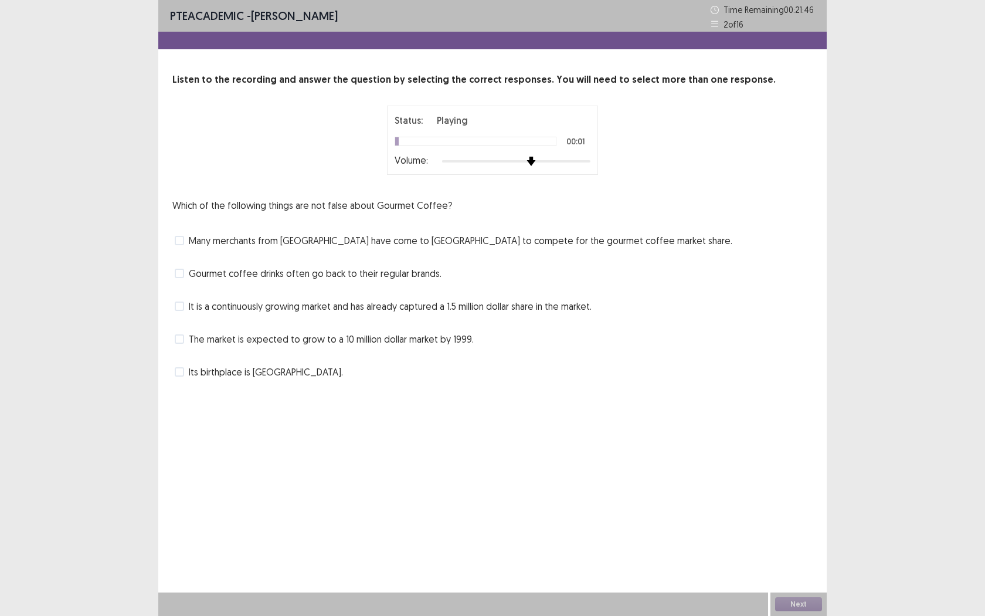
click at [531, 159] on div at bounding box center [516, 161] width 148 height 9
click at [179, 240] on span at bounding box center [179, 240] width 9 height 9
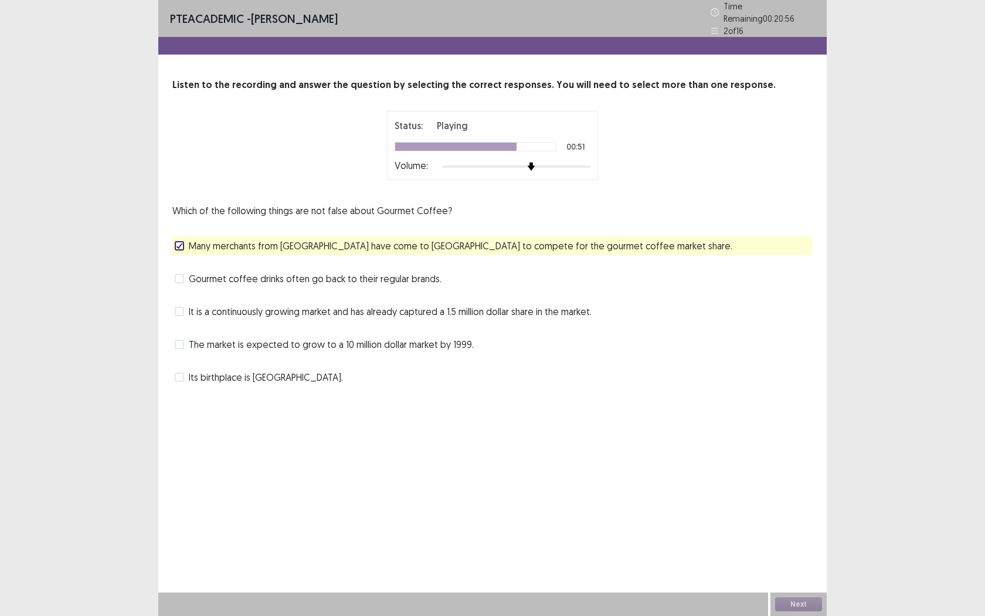
click at [182, 307] on span at bounding box center [179, 311] width 9 height 9
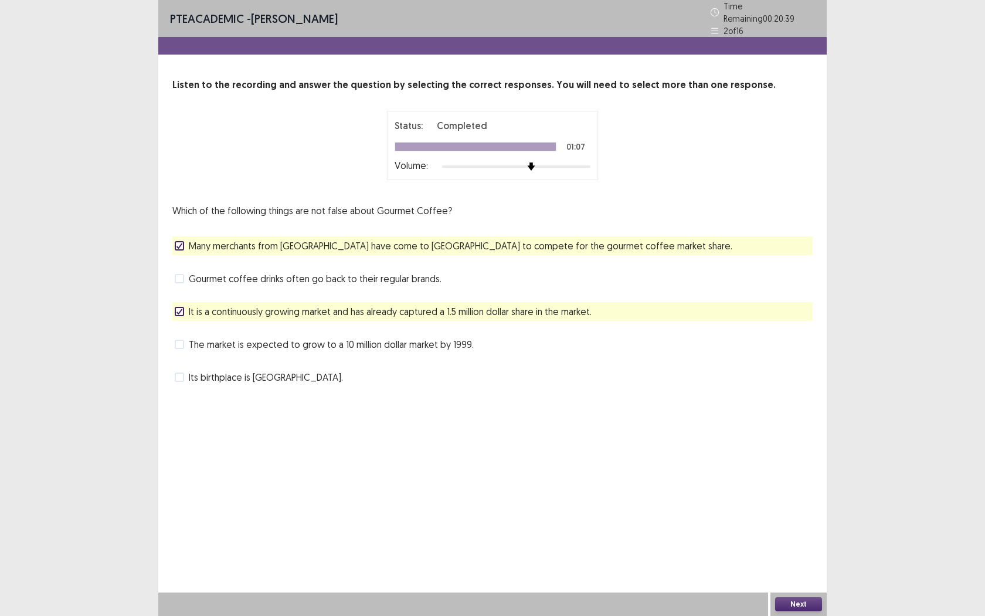
click at [803, 563] on button "Next" at bounding box center [798, 604] width 47 height 14
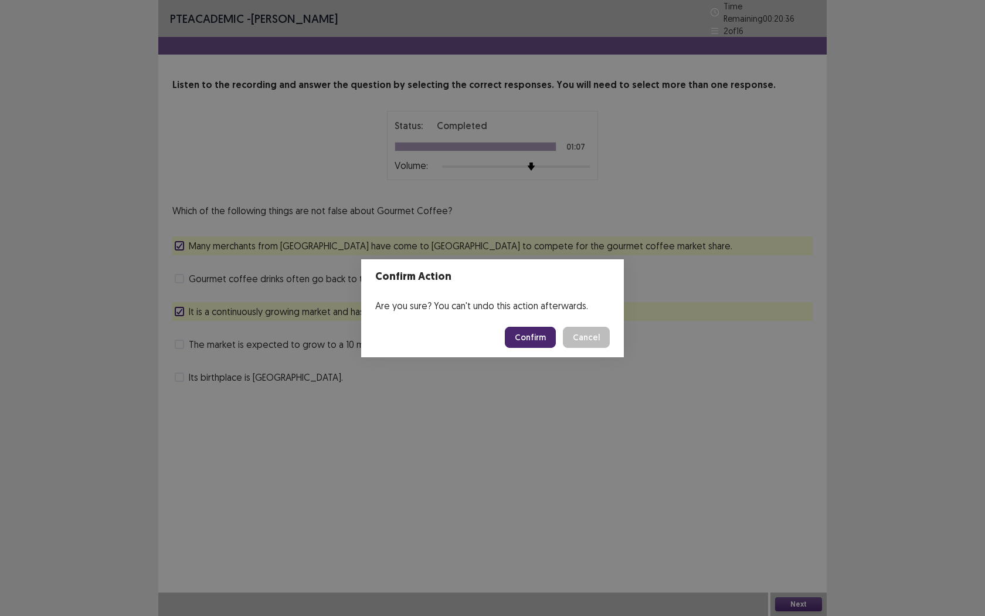
click at [524, 331] on button "Confirm" at bounding box center [530, 337] width 51 height 21
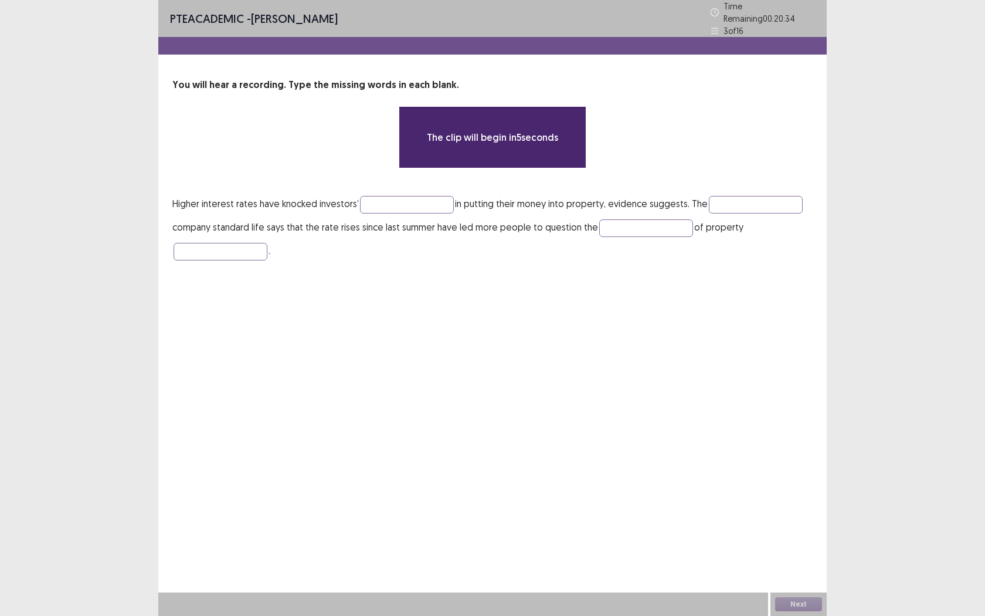
click at [400, 208] on p "Higher interest rates have knocked investors’ in putting their money into prope…" at bounding box center [492, 227] width 640 height 70
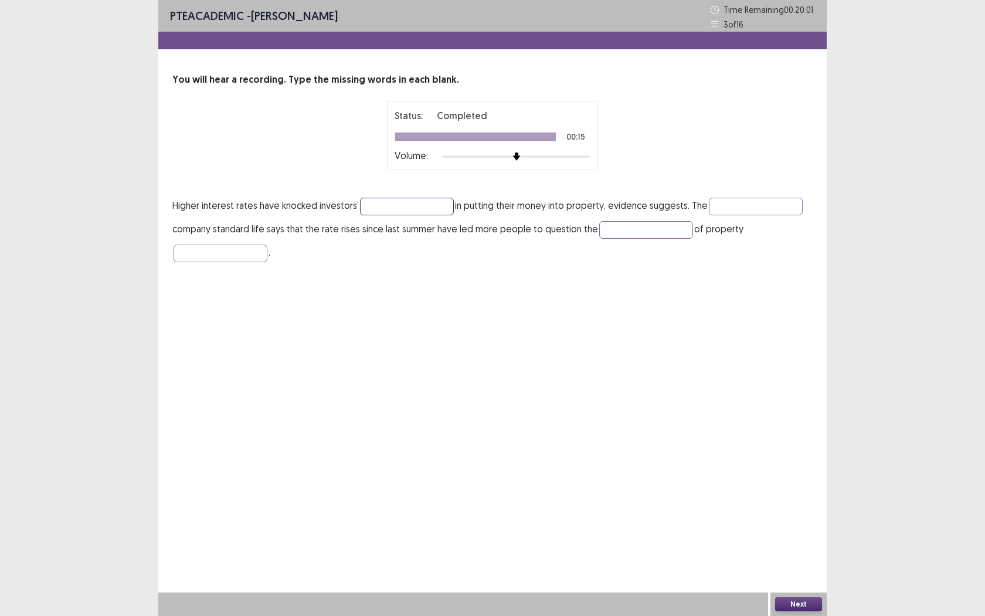
click at [400, 208] on input "text" at bounding box center [407, 207] width 94 height 18
type input "*********"
click at [732, 208] on input "text" at bounding box center [756, 207] width 94 height 18
type input "*********"
click at [616, 226] on input "text" at bounding box center [646, 230] width 94 height 18
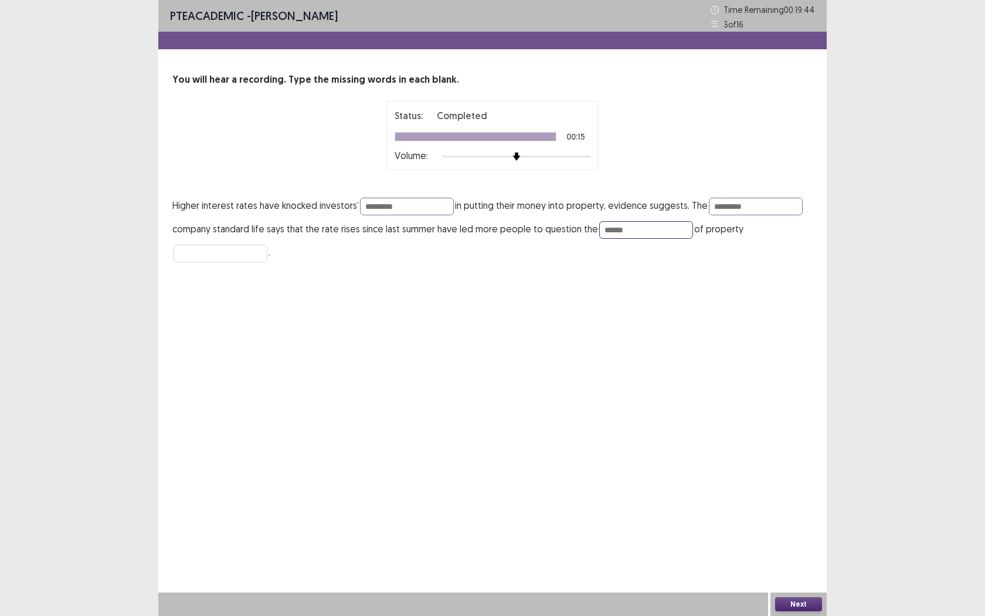
type input "******"
click at [245, 248] on input "text" at bounding box center [221, 253] width 94 height 18
type input "**********"
click at [793, 563] on button "Next" at bounding box center [798, 604] width 47 height 14
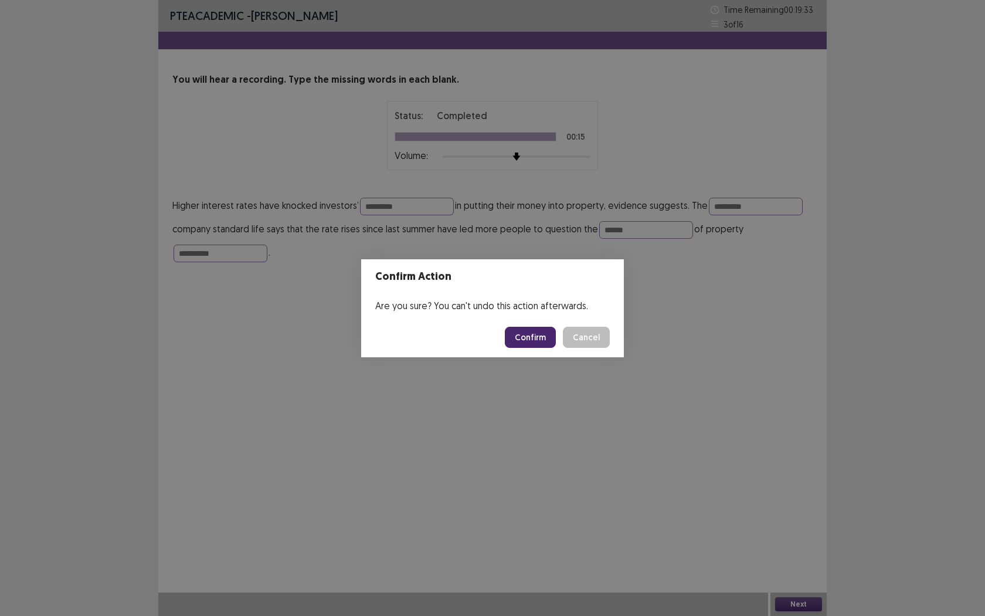
click at [526, 331] on button "Confirm" at bounding box center [530, 337] width 51 height 21
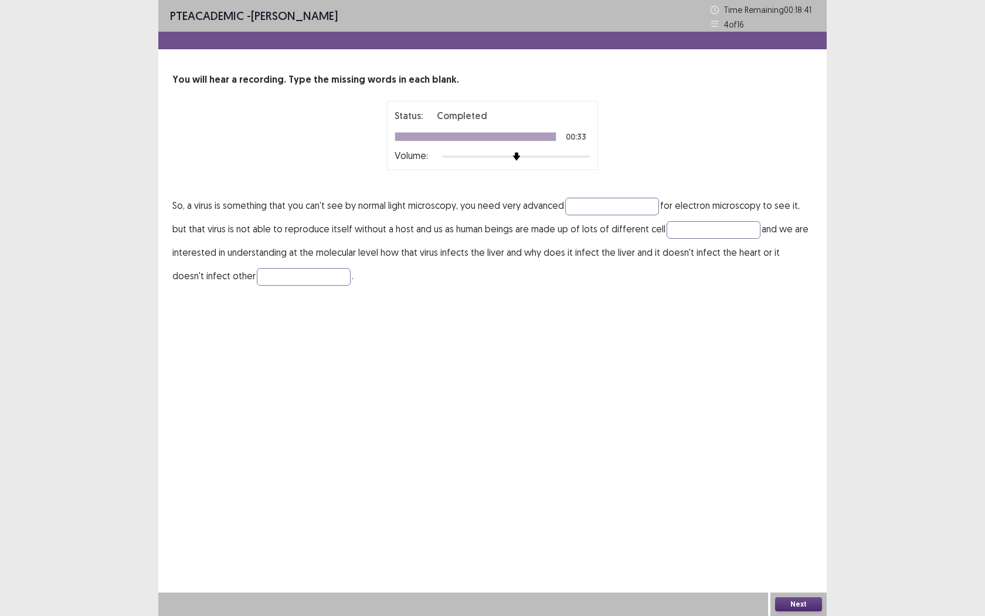
click at [585, 215] on p "So, a virus is something that you can't see by normal light microscopy, you nee…" at bounding box center [492, 240] width 640 height 94
click at [585, 213] on input "text" at bounding box center [612, 207] width 94 height 18
click at [597, 205] on input "**********" at bounding box center [612, 207] width 94 height 18
type input "**********"
click at [675, 231] on input "text" at bounding box center [714, 230] width 94 height 18
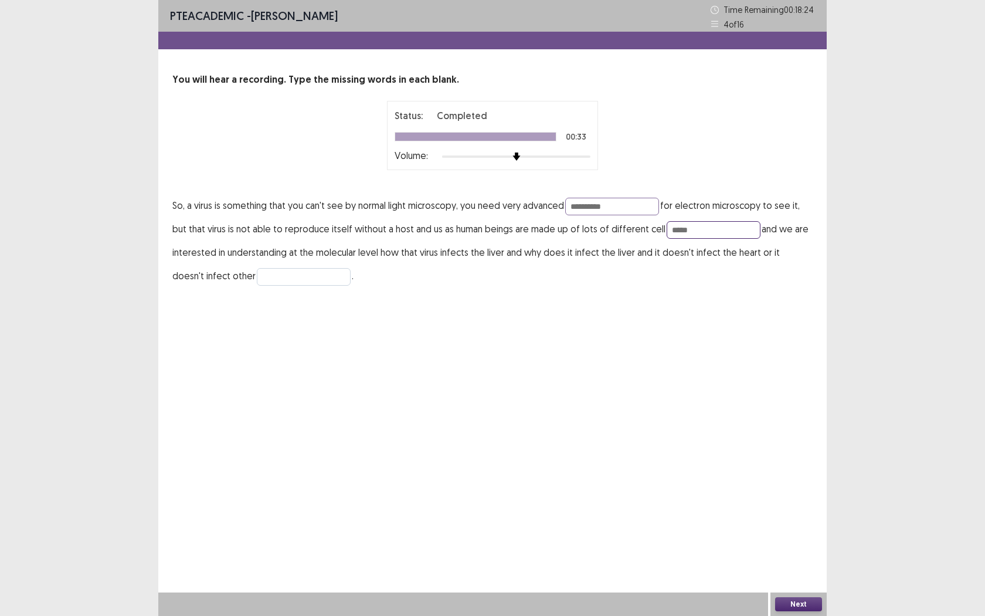
type input "*****"
click at [280, 279] on input "text" at bounding box center [304, 277] width 94 height 18
type input "******"
click at [799, 563] on button "Next" at bounding box center [798, 604] width 47 height 14
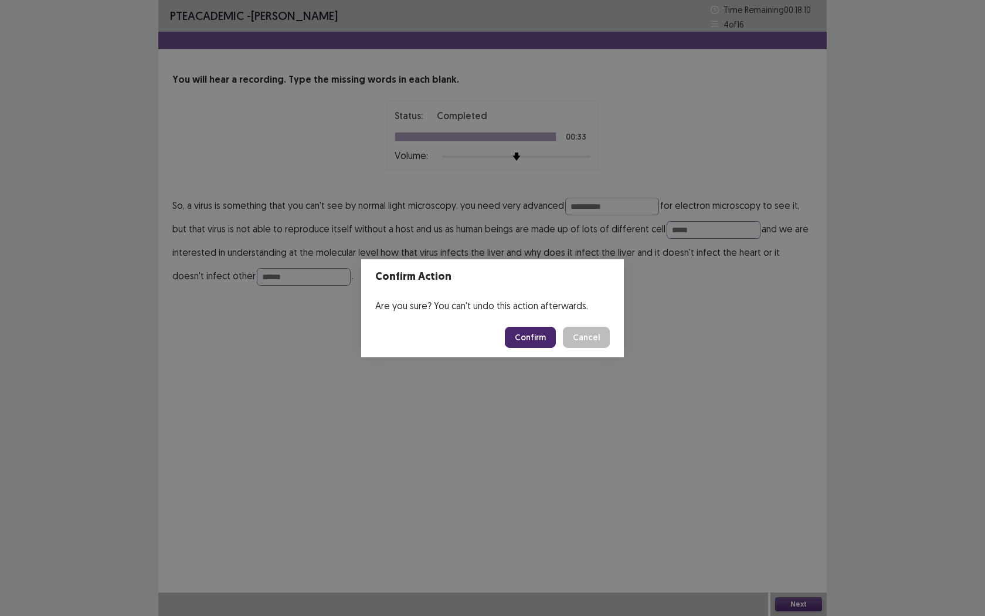
click at [536, 338] on button "Confirm" at bounding box center [530, 337] width 51 height 21
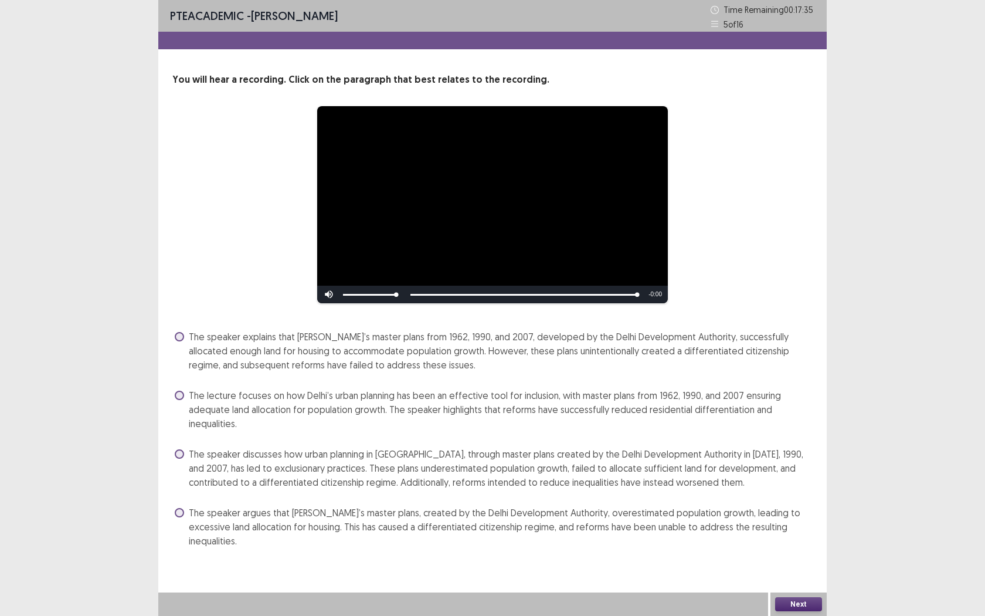
click at [614, 526] on span "The speaker argues that [PERSON_NAME]’s master plans, created by the Delhi Deve…" at bounding box center [501, 526] width 624 height 42
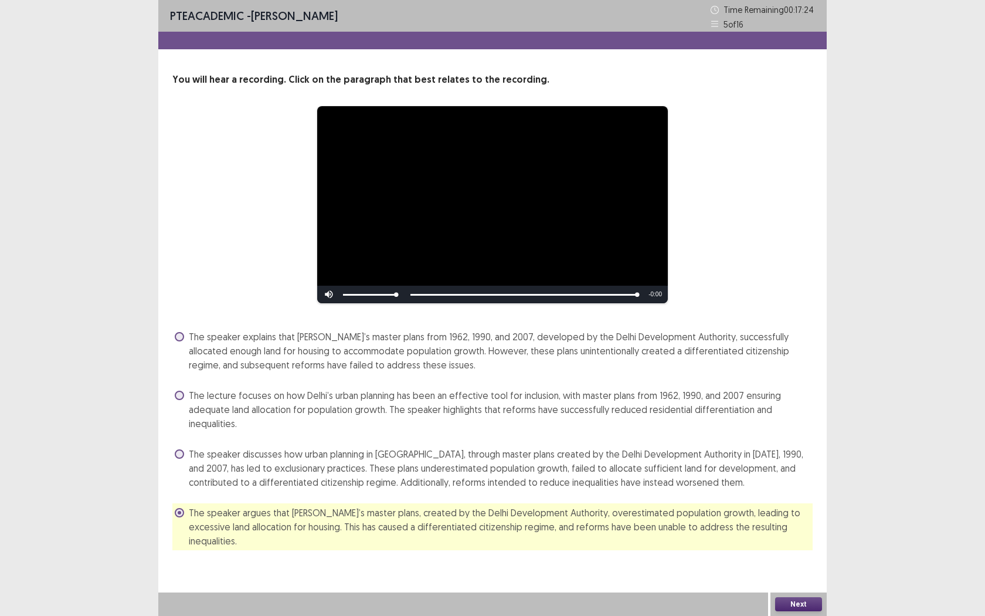
click at [793, 563] on button "Next" at bounding box center [798, 604] width 47 height 14
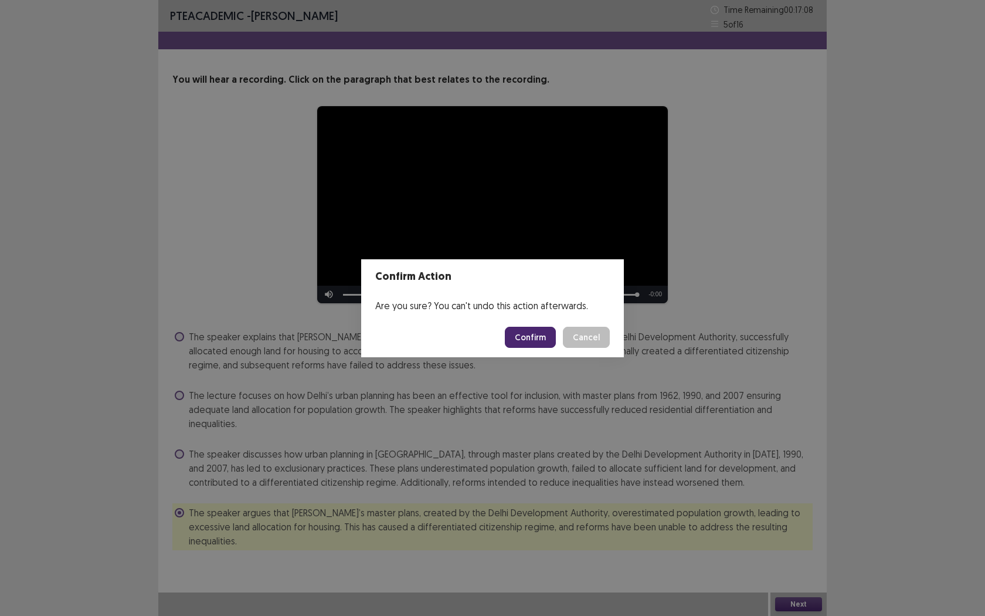
click at [518, 341] on button "Confirm" at bounding box center [530, 337] width 51 height 21
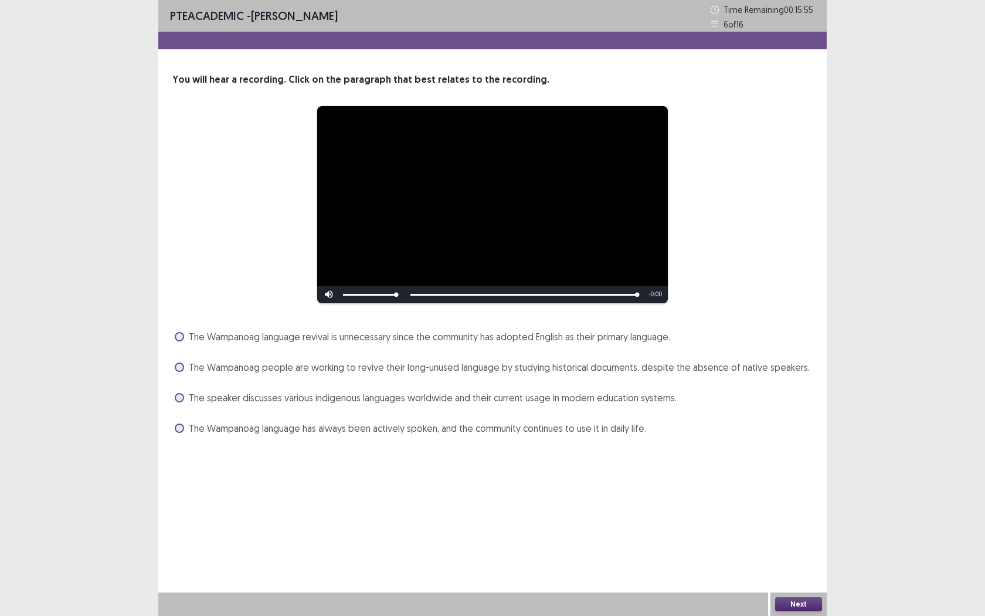
click at [617, 371] on span "The Wampanoag people are working to revive their long-unused language by studyi…" at bounding box center [499, 367] width 621 height 14
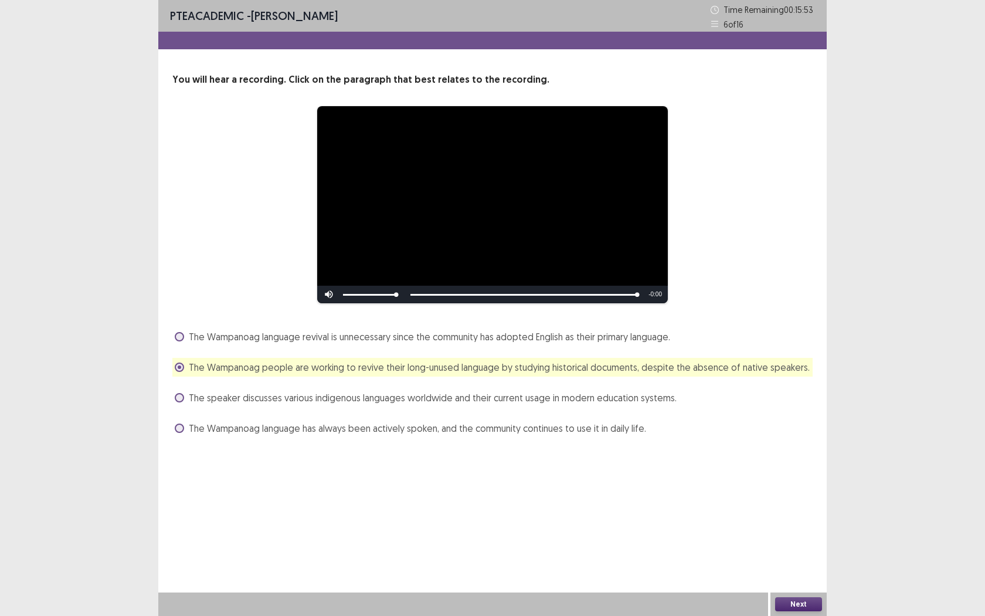
click at [801, 563] on button "Next" at bounding box center [798, 604] width 47 height 14
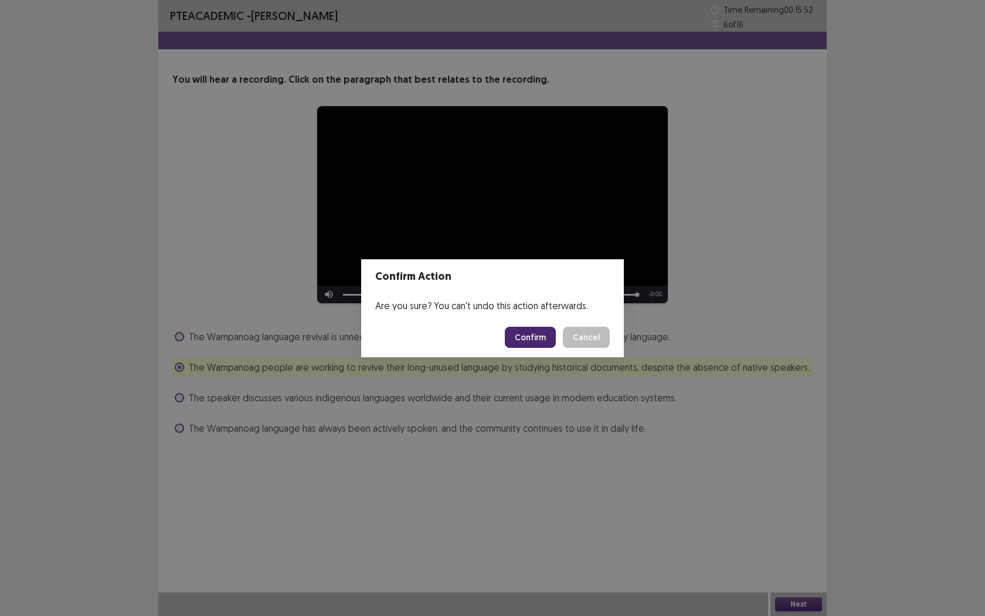
click at [535, 342] on button "Confirm" at bounding box center [530, 337] width 51 height 21
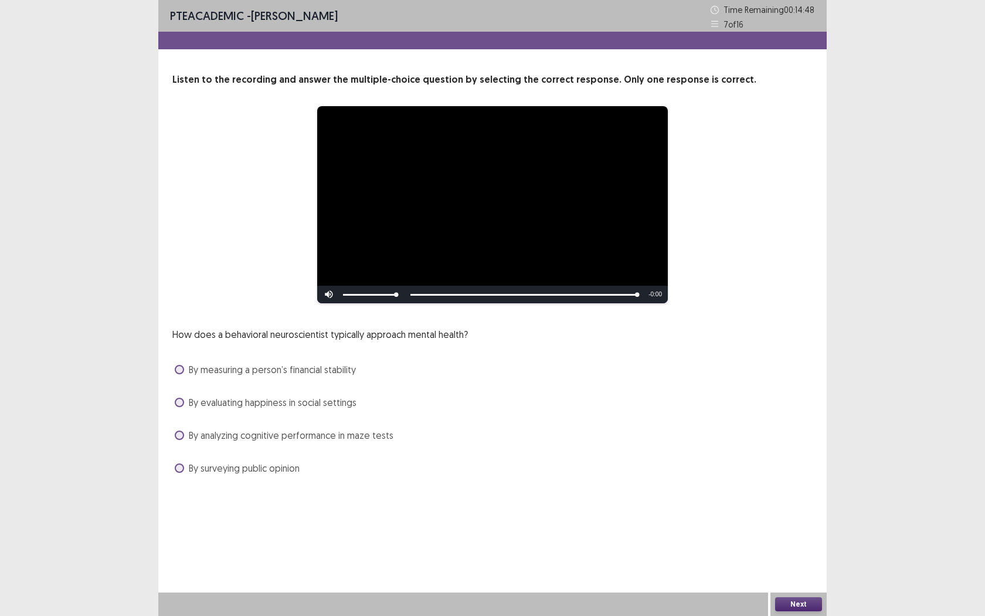
click at [282, 370] on span "By measuring a person’s financial stability" at bounding box center [272, 369] width 167 height 14
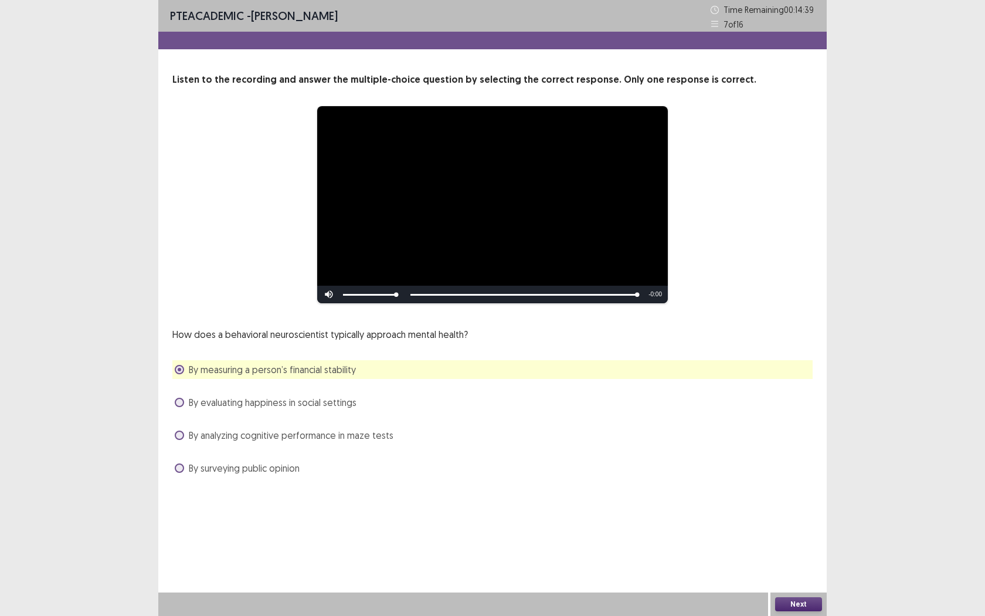
click at [210, 406] on span "By evaluating happiness in social settings" at bounding box center [273, 402] width 168 height 14
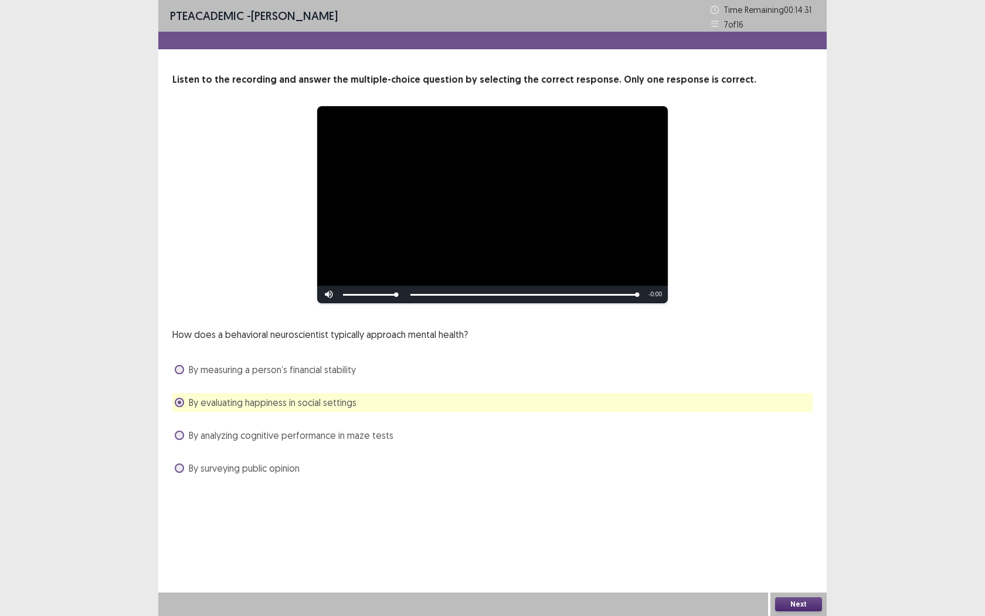
click at [796, 563] on button "Next" at bounding box center [798, 604] width 47 height 14
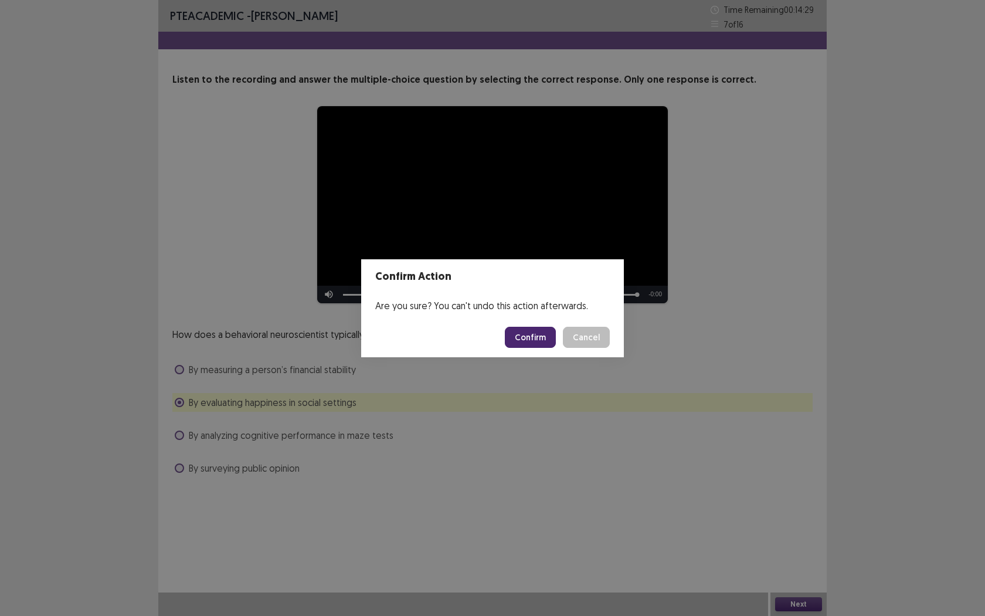
click at [531, 342] on button "Confirm" at bounding box center [530, 337] width 51 height 21
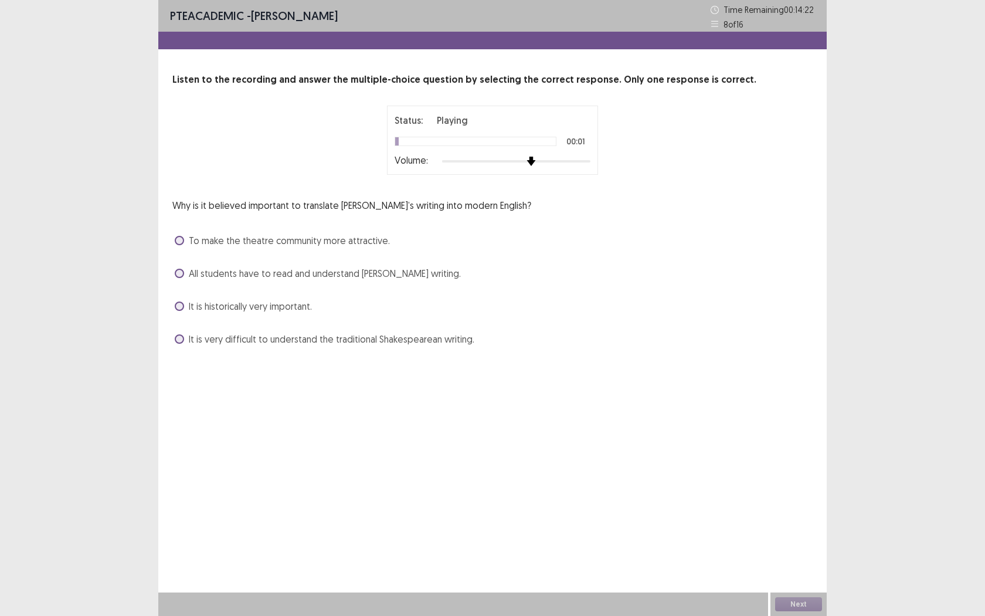
click at [534, 161] on div at bounding box center [516, 161] width 148 height 9
click at [176, 335] on span at bounding box center [179, 338] width 9 height 9
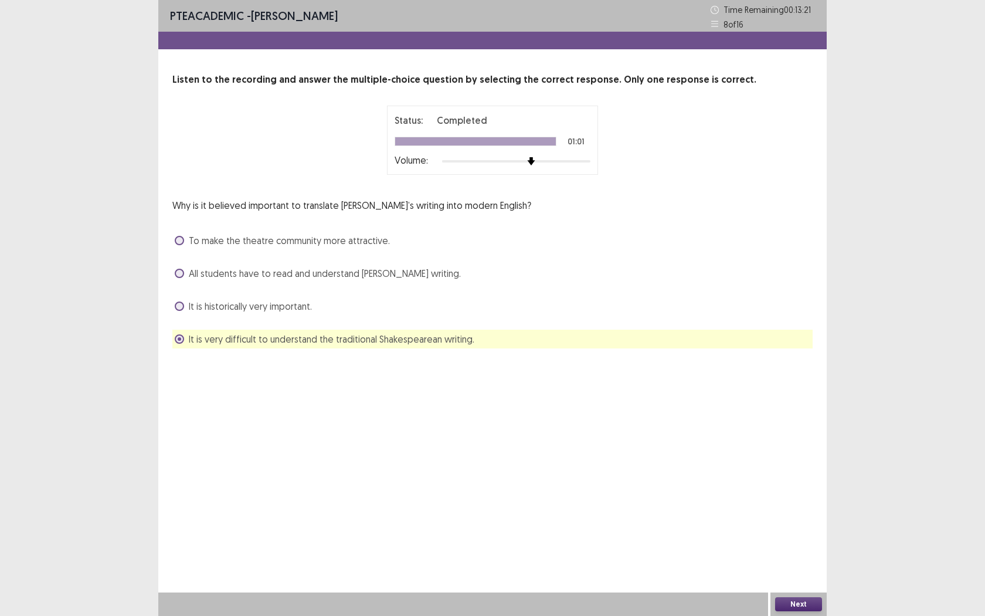
click at [796, 563] on button "Next" at bounding box center [798, 604] width 47 height 14
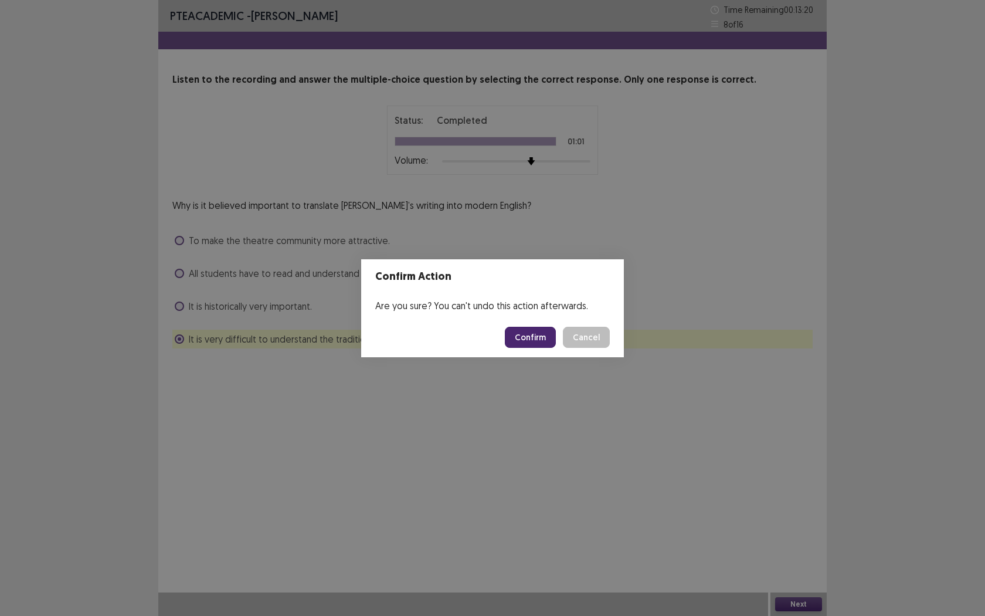
click at [529, 344] on button "Confirm" at bounding box center [530, 337] width 51 height 21
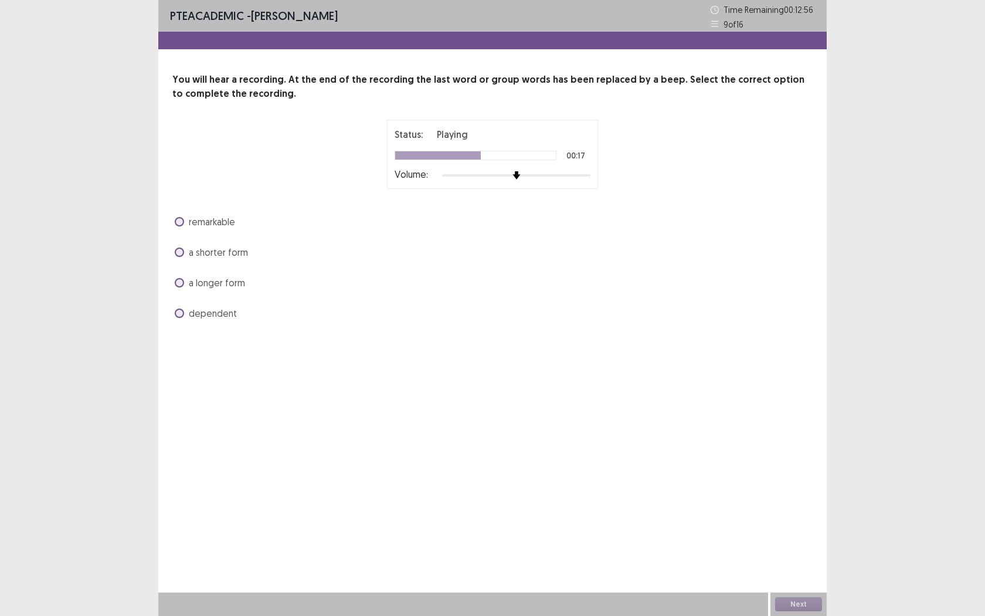
click at [531, 175] on div at bounding box center [516, 175] width 148 height 9
click at [181, 284] on span at bounding box center [179, 282] width 9 height 9
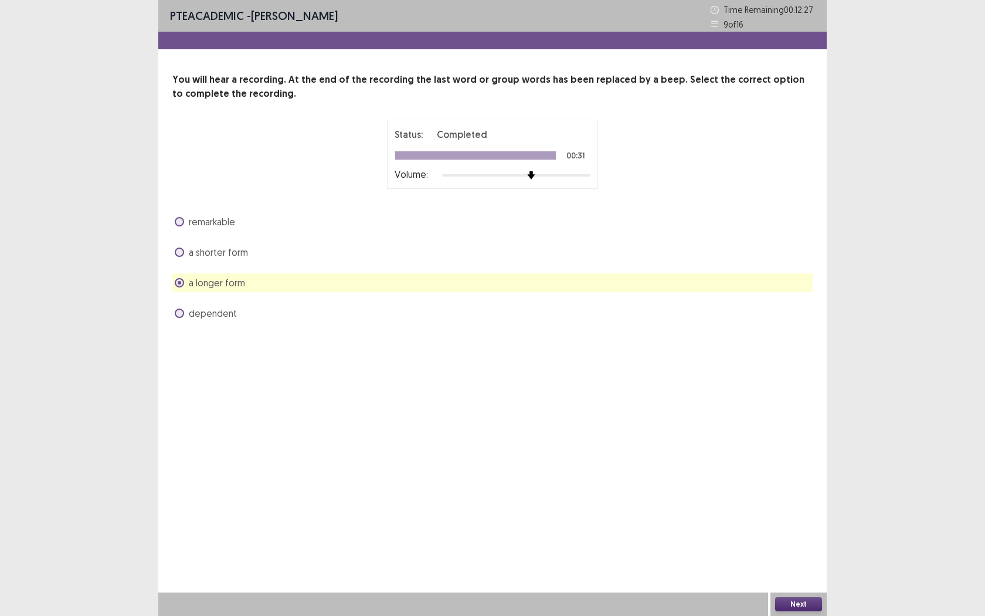
click at [796, 563] on button "Next" at bounding box center [798, 604] width 47 height 14
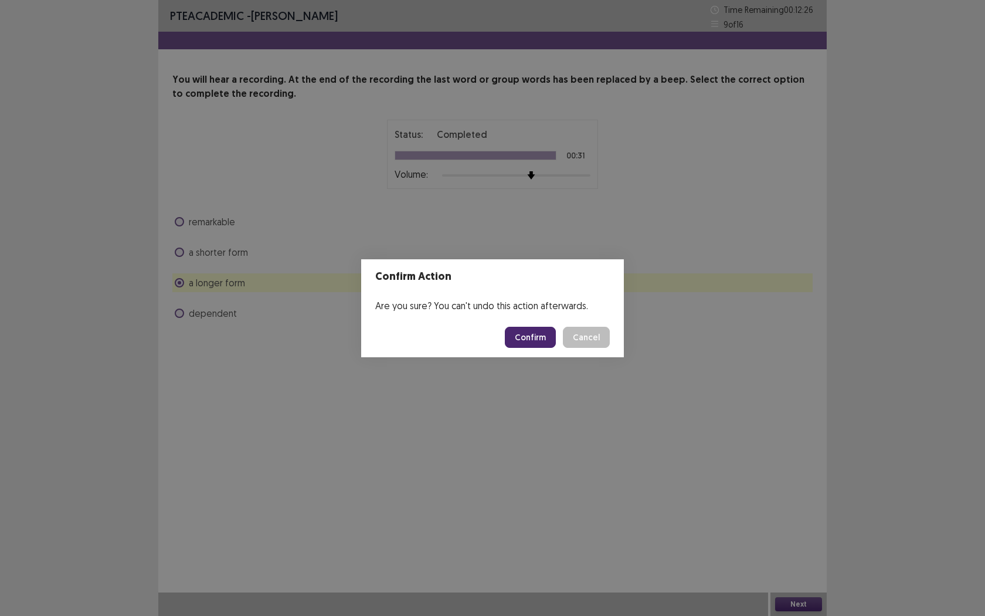
click at [520, 339] on button "Confirm" at bounding box center [530, 337] width 51 height 21
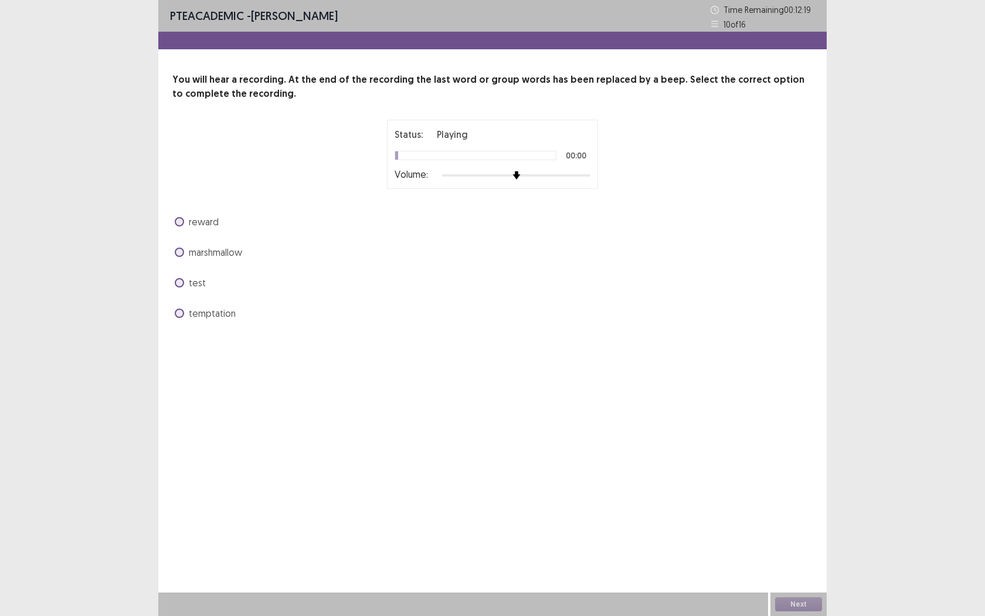
click at [525, 176] on div at bounding box center [516, 175] width 148 height 9
click at [212, 311] on span "temptation" at bounding box center [212, 313] width 47 height 14
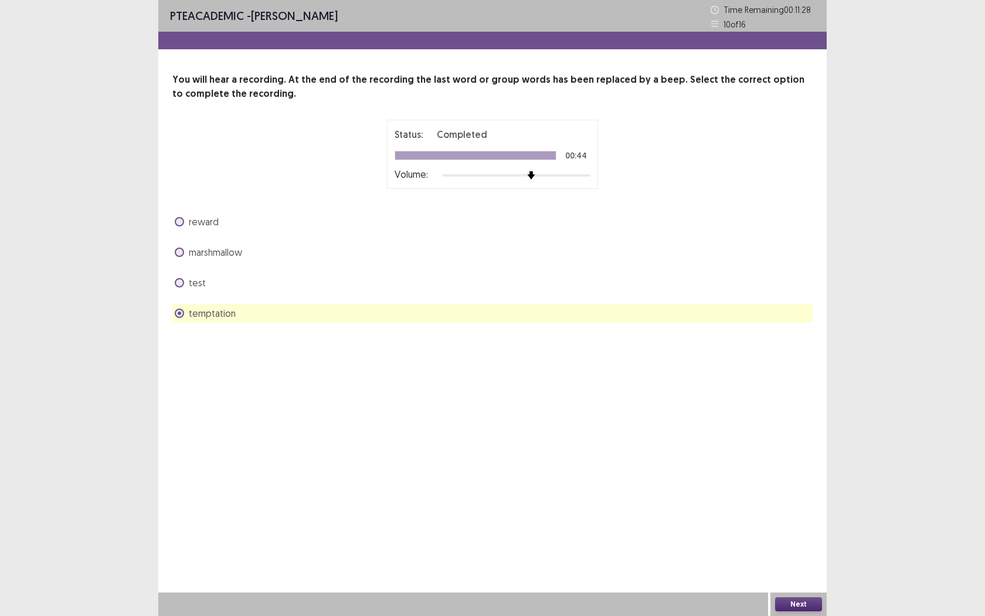
click at [791, 563] on button "Next" at bounding box center [798, 604] width 47 height 14
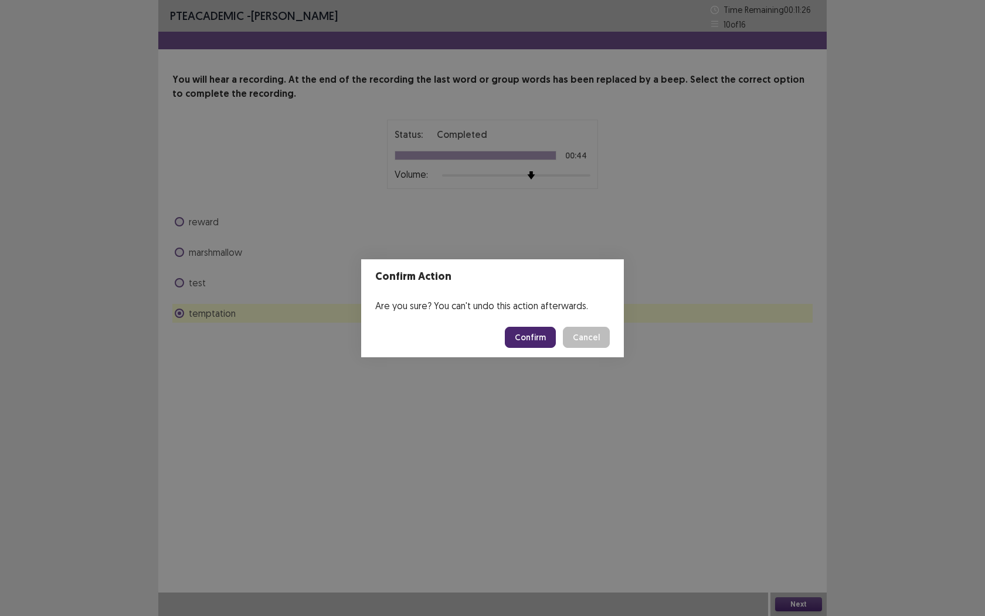
click at [523, 342] on button "Confirm" at bounding box center [530, 337] width 51 height 21
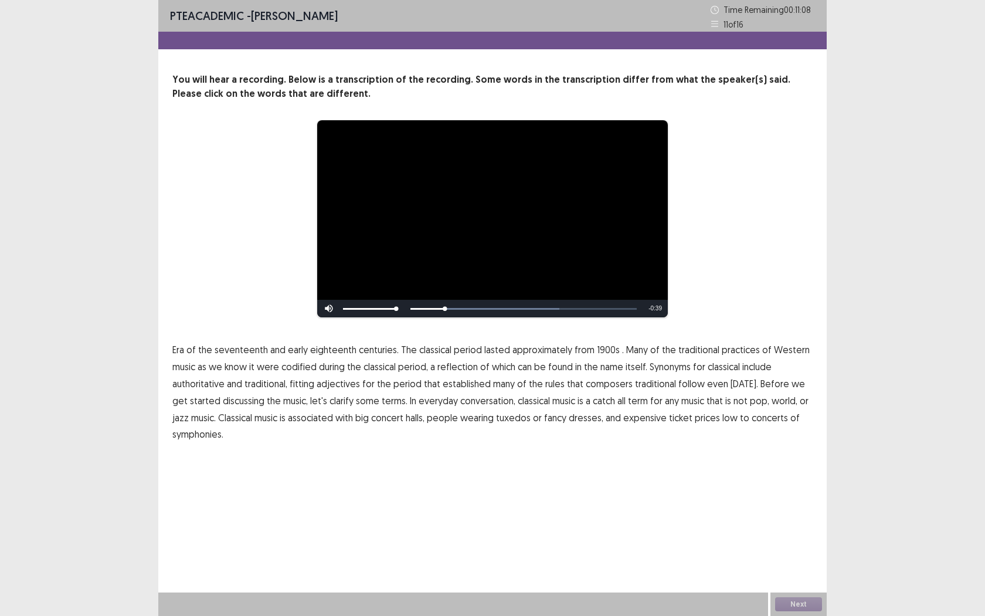
click at [600, 351] on span "1900s" at bounding box center [608, 349] width 23 height 14
click at [793, 563] on button "Next" at bounding box center [798, 604] width 47 height 14
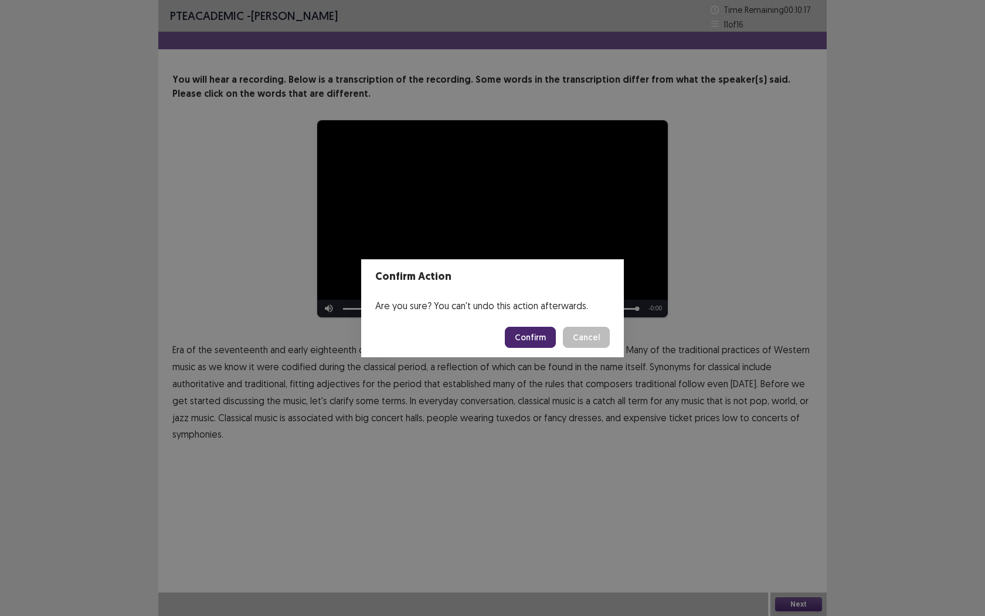
click at [534, 330] on button "Confirm" at bounding box center [530, 337] width 51 height 21
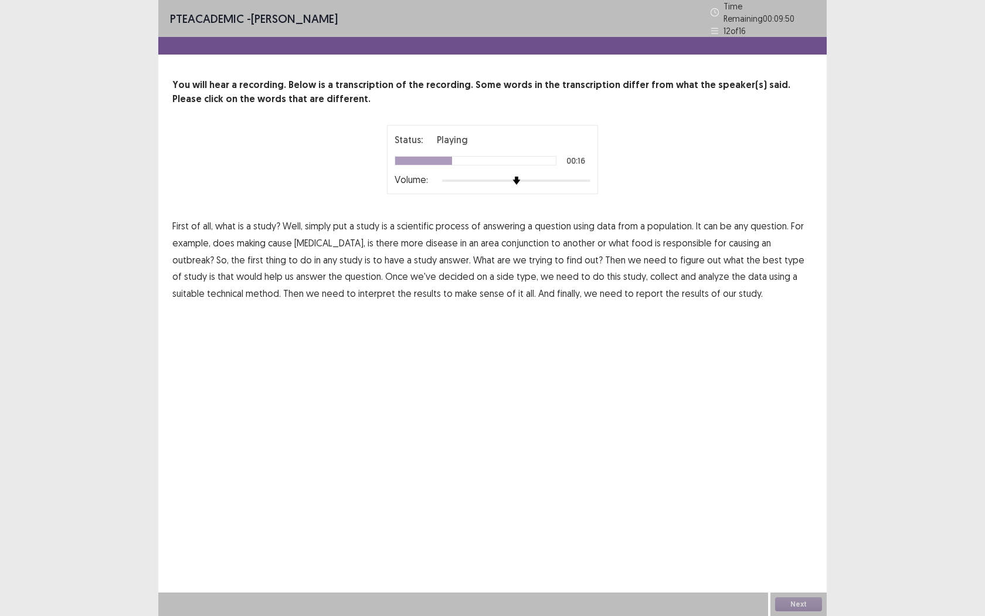
click at [501, 237] on span "conjunction" at bounding box center [524, 243] width 47 height 14
click at [439, 253] on span "answer." at bounding box center [455, 260] width 32 height 14
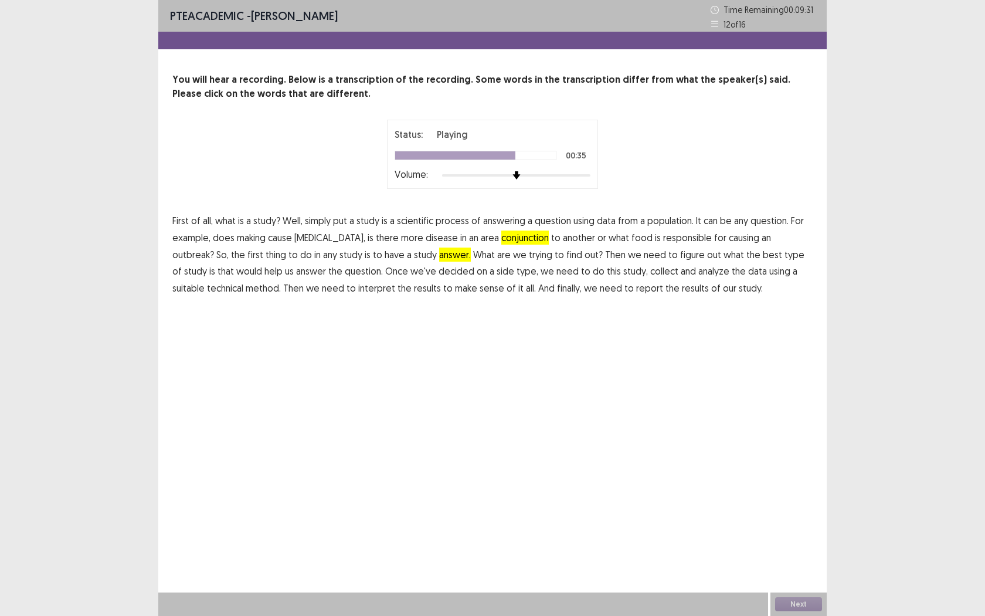
click at [497, 270] on span "side" at bounding box center [506, 271] width 18 height 14
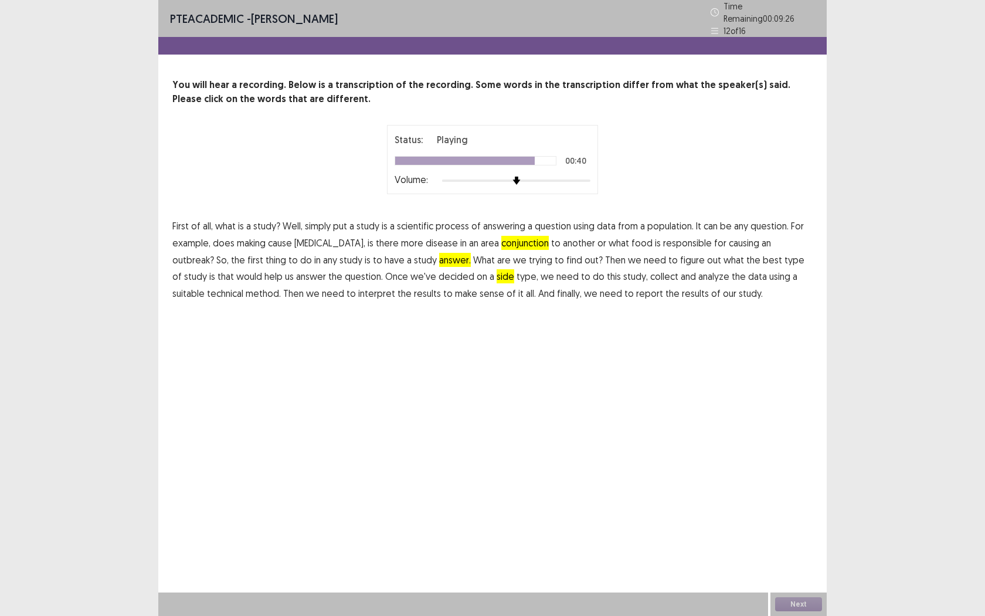
click at [243, 286] on span "technical" at bounding box center [225, 293] width 36 height 14
click at [358, 290] on span "interpret" at bounding box center [376, 293] width 37 height 14
click at [802, 563] on button "Next" at bounding box center [798, 604] width 47 height 14
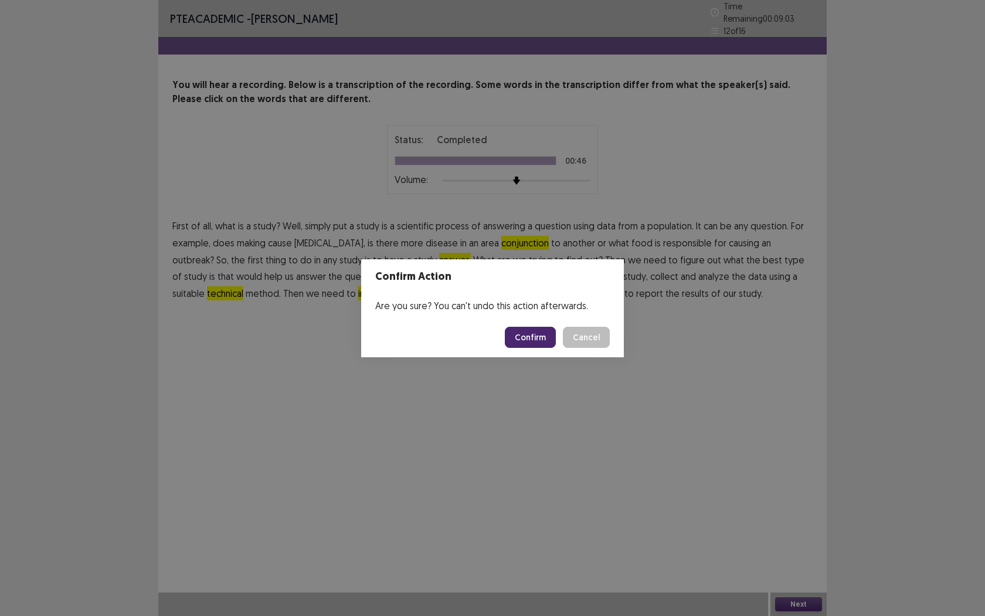
click at [541, 339] on button "Confirm" at bounding box center [530, 337] width 51 height 21
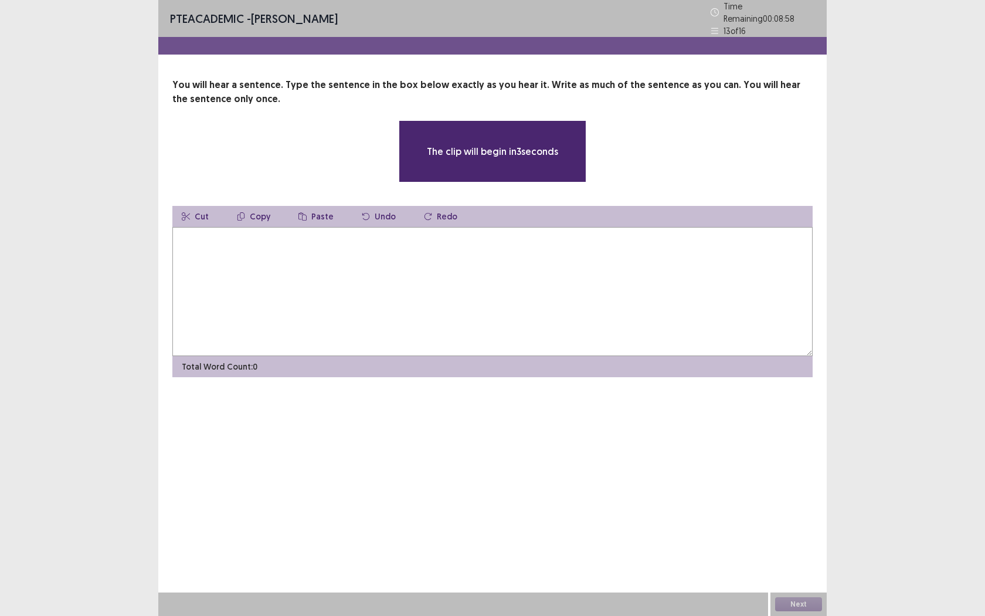
click at [433, 294] on textarea at bounding box center [492, 291] width 640 height 129
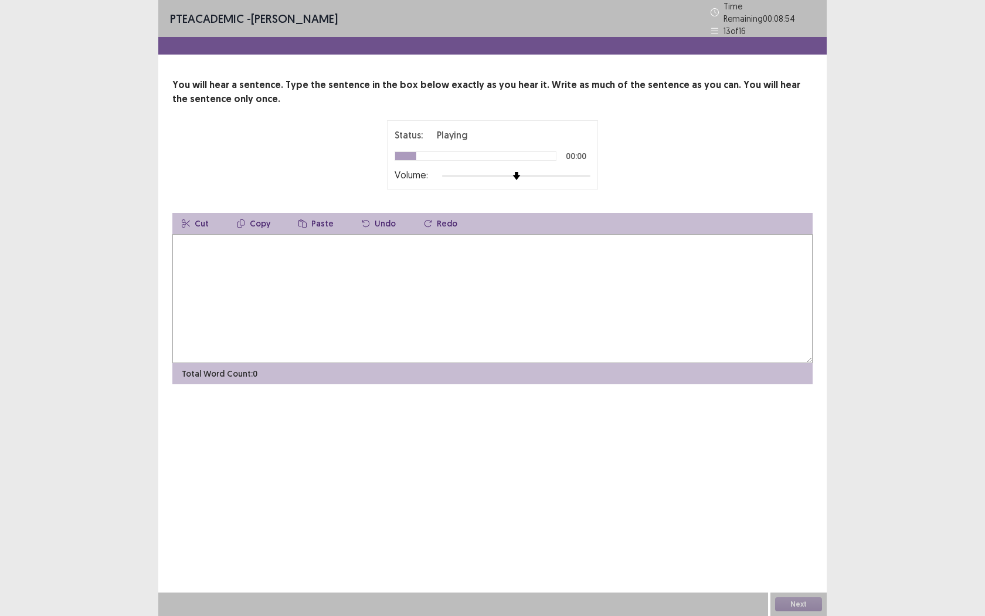
click at [385, 271] on textarea at bounding box center [492, 298] width 640 height 129
click at [185, 239] on textarea "**********" at bounding box center [492, 298] width 640 height 129
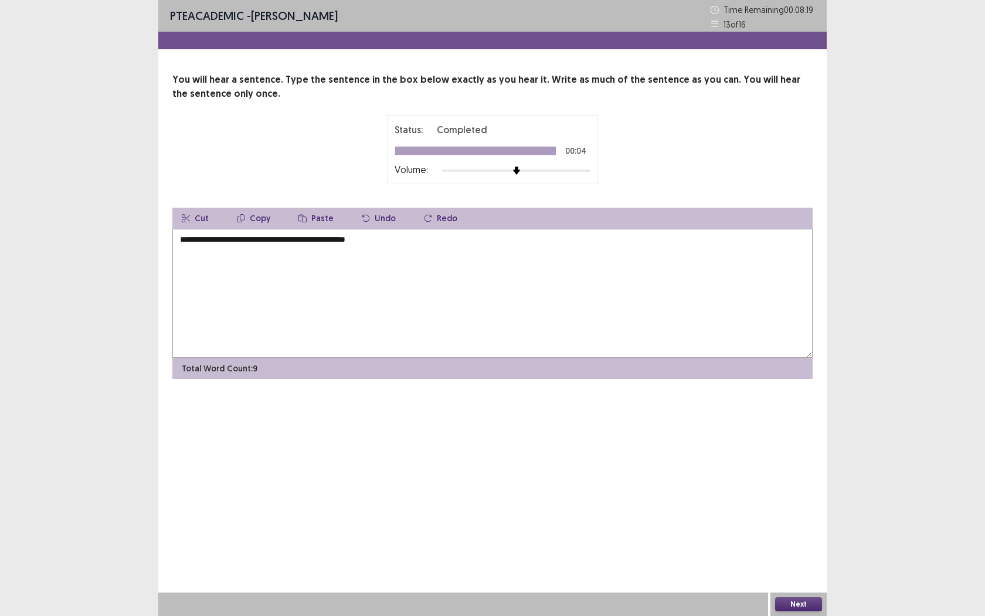
click at [261, 239] on textarea "**********" at bounding box center [492, 293] width 640 height 129
click at [804, 563] on button "Next" at bounding box center [798, 604] width 47 height 14
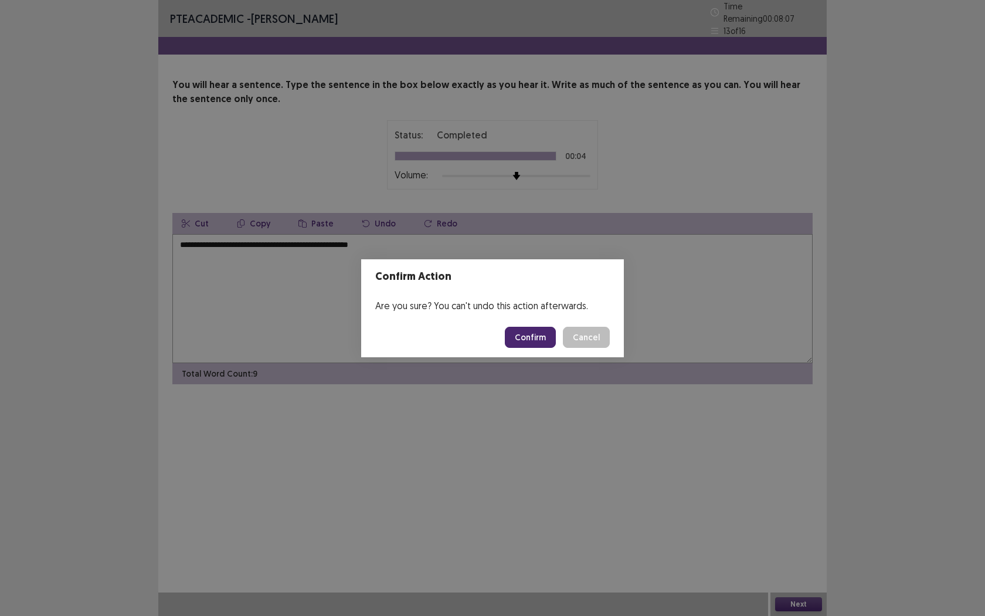
click at [593, 338] on button "Cancel" at bounding box center [586, 337] width 47 height 21
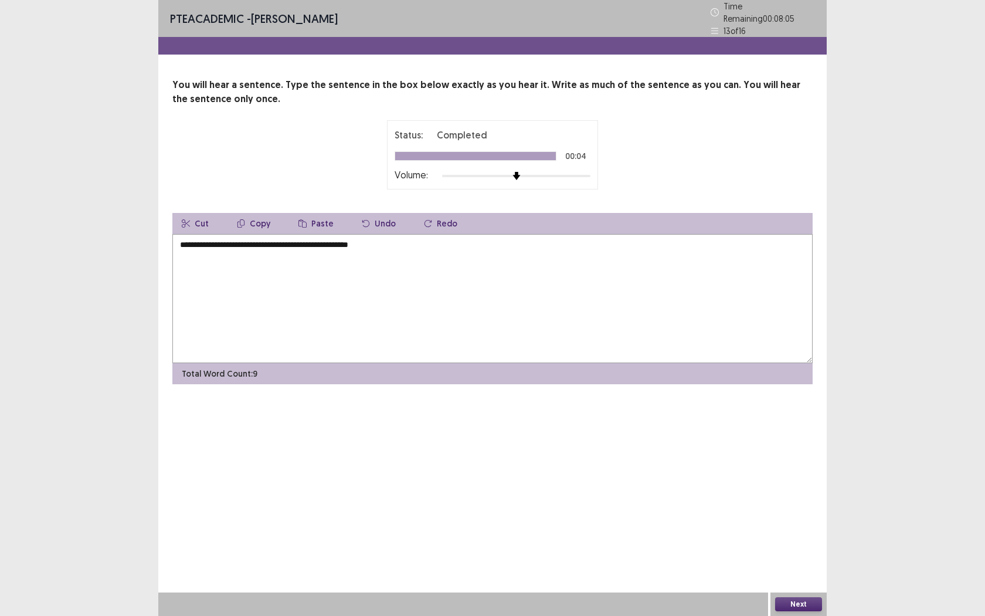
click at [251, 241] on textarea "**********" at bounding box center [492, 298] width 640 height 129
type textarea "**********"
click at [811, 563] on button "Next" at bounding box center [798, 604] width 47 height 14
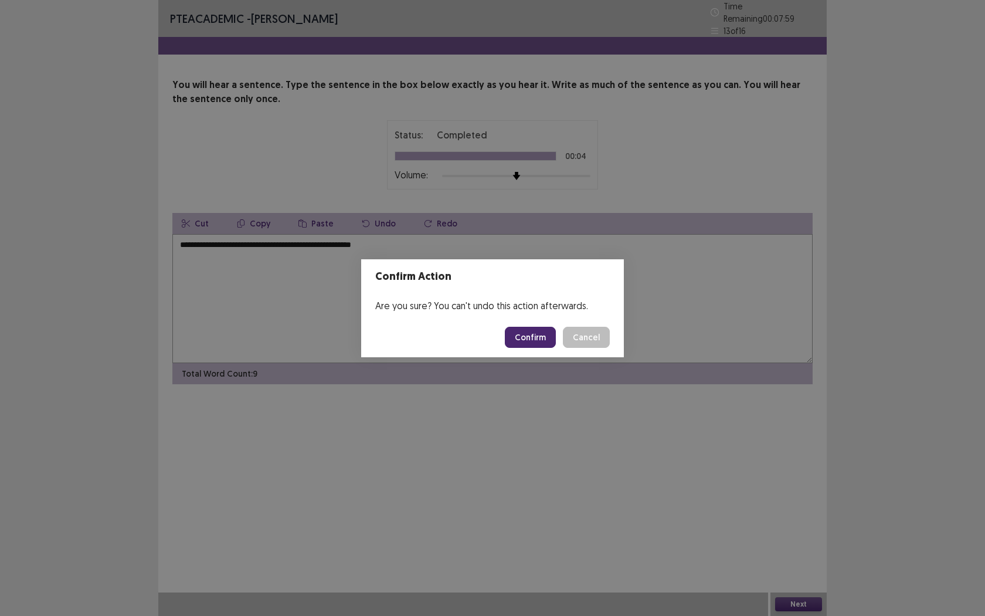
click at [531, 338] on button "Confirm" at bounding box center [530, 337] width 51 height 21
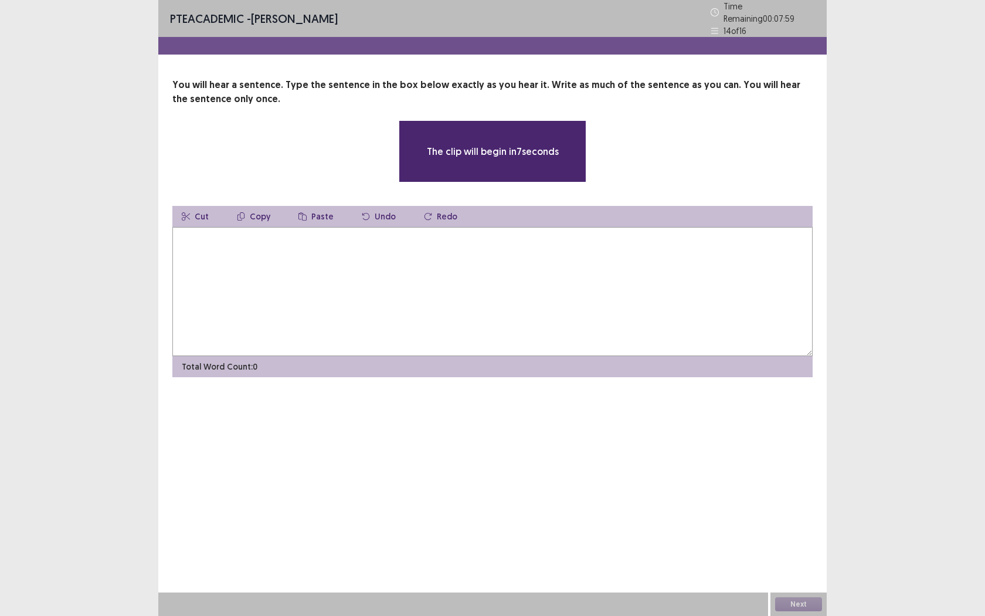
click at [257, 227] on textarea at bounding box center [492, 291] width 640 height 129
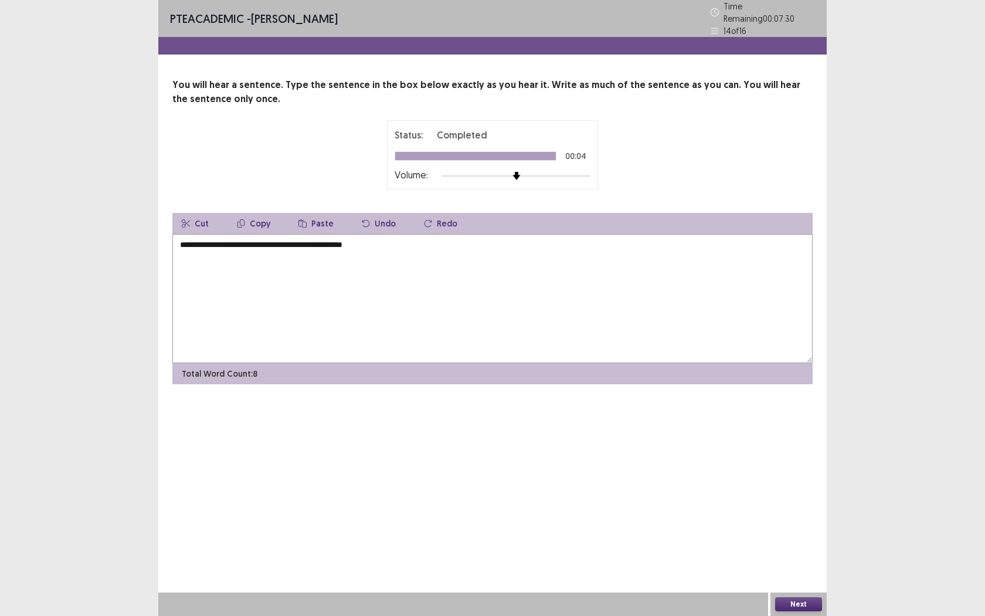
type textarea "**********"
click at [808, 563] on button "Next" at bounding box center [798, 604] width 47 height 14
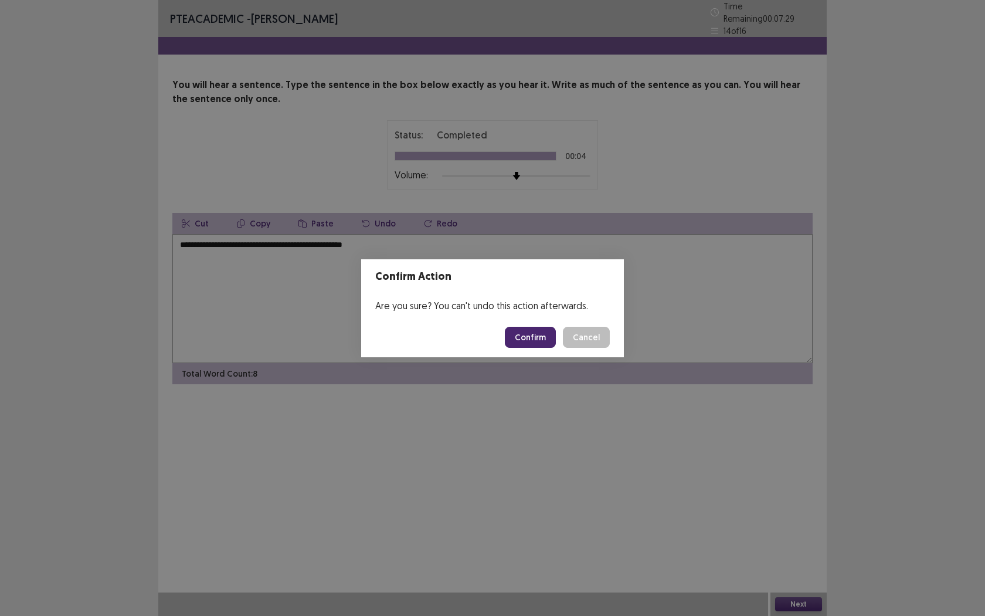
click at [534, 349] on footer "Confirm Cancel" at bounding box center [492, 337] width 263 height 40
click at [533, 340] on button "Confirm" at bounding box center [530, 337] width 51 height 21
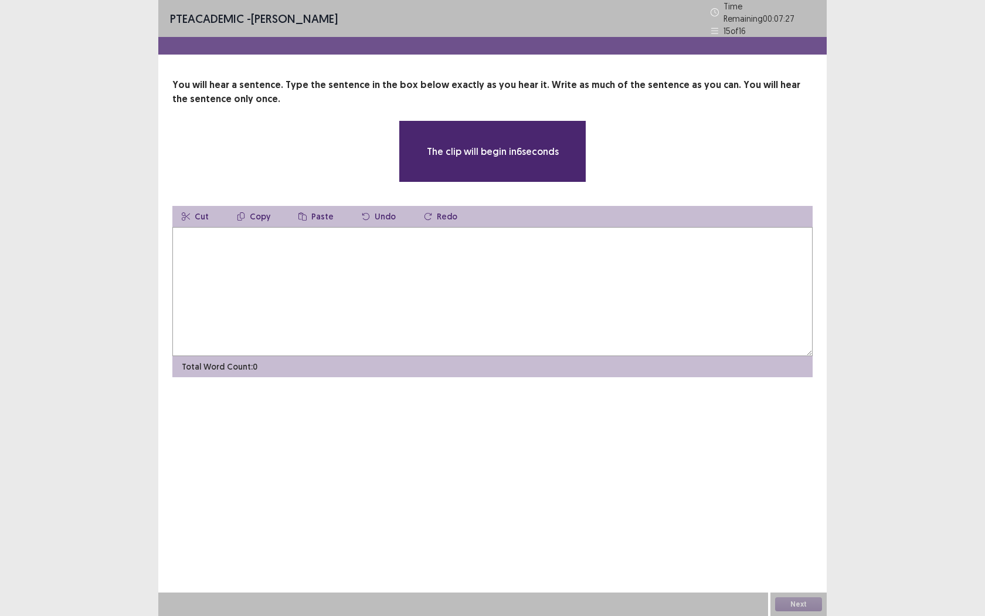
click at [328, 288] on textarea at bounding box center [492, 291] width 640 height 129
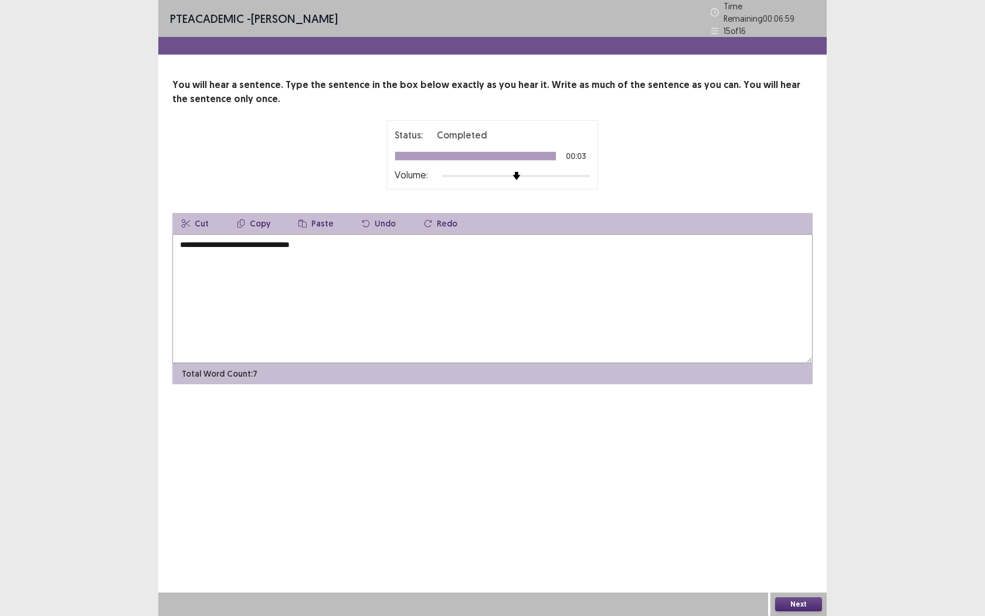
type textarea "**********"
click at [792, 563] on button "Next" at bounding box center [798, 604] width 47 height 14
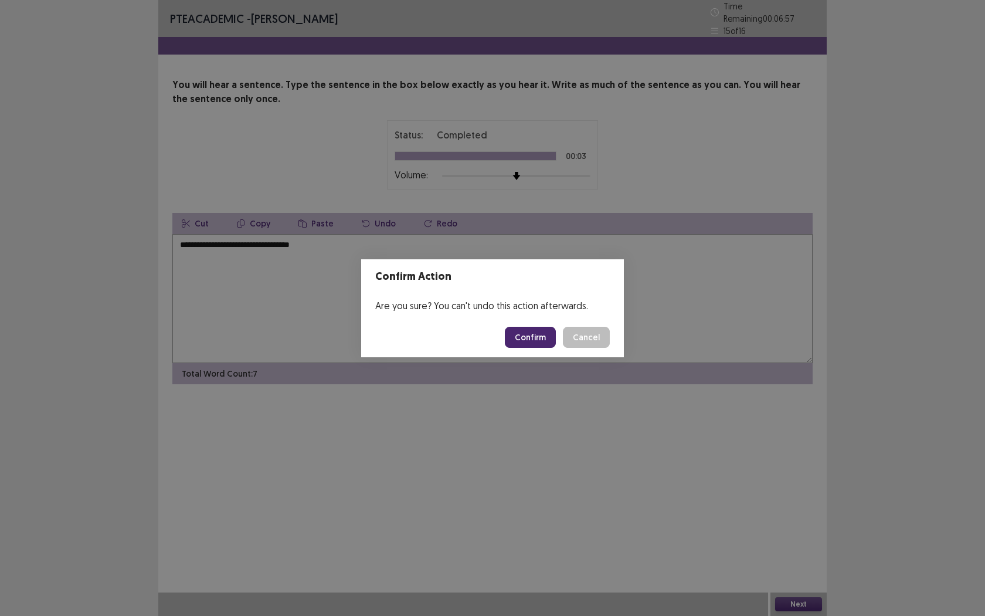
click at [541, 341] on button "Confirm" at bounding box center [530, 337] width 51 height 21
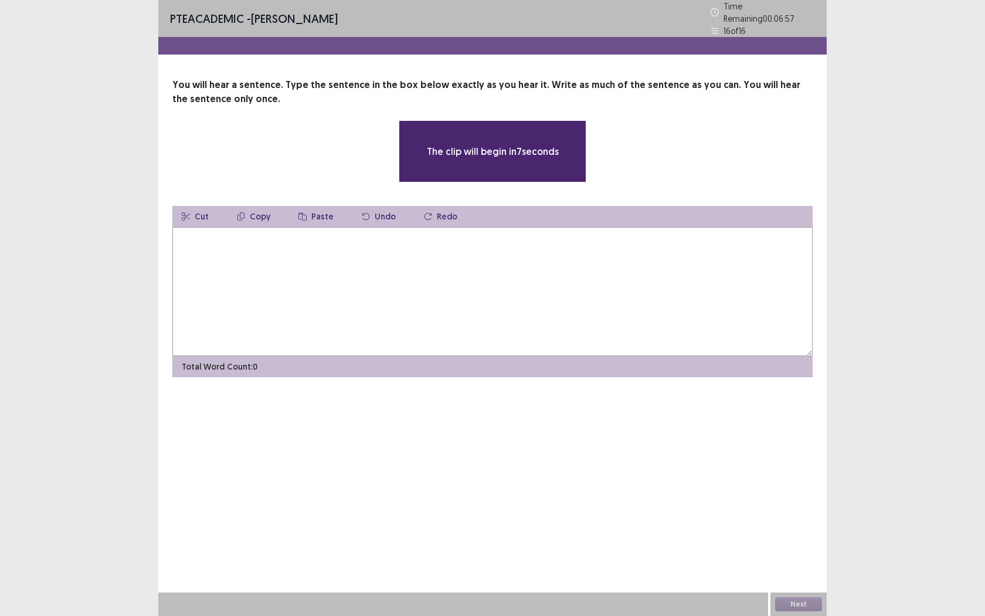
click at [349, 282] on textarea at bounding box center [492, 291] width 640 height 129
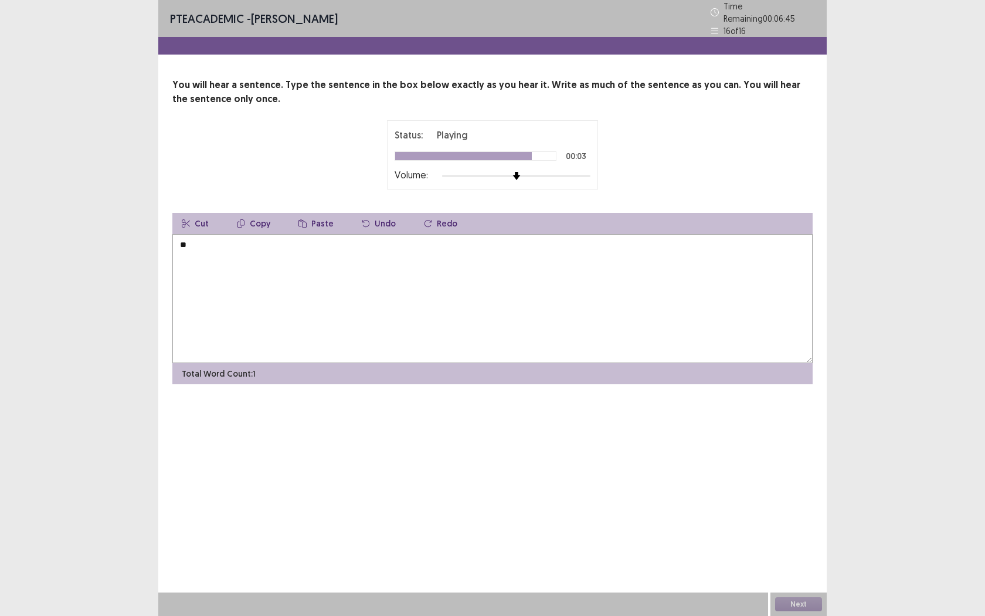
type textarea "*"
click at [337, 238] on textarea "**********" at bounding box center [492, 298] width 640 height 129
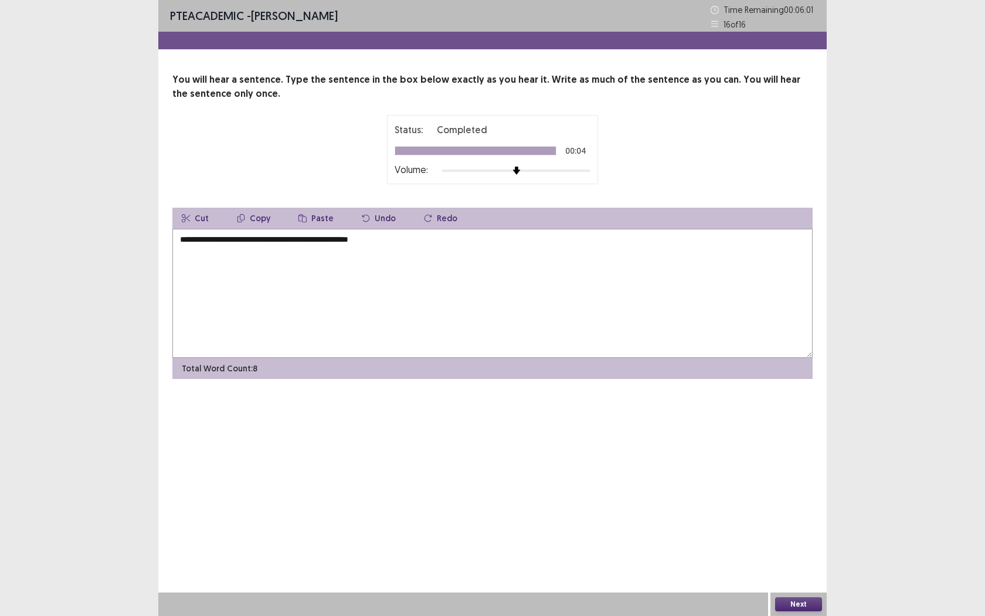
click at [300, 239] on textarea "**********" at bounding box center [492, 293] width 640 height 129
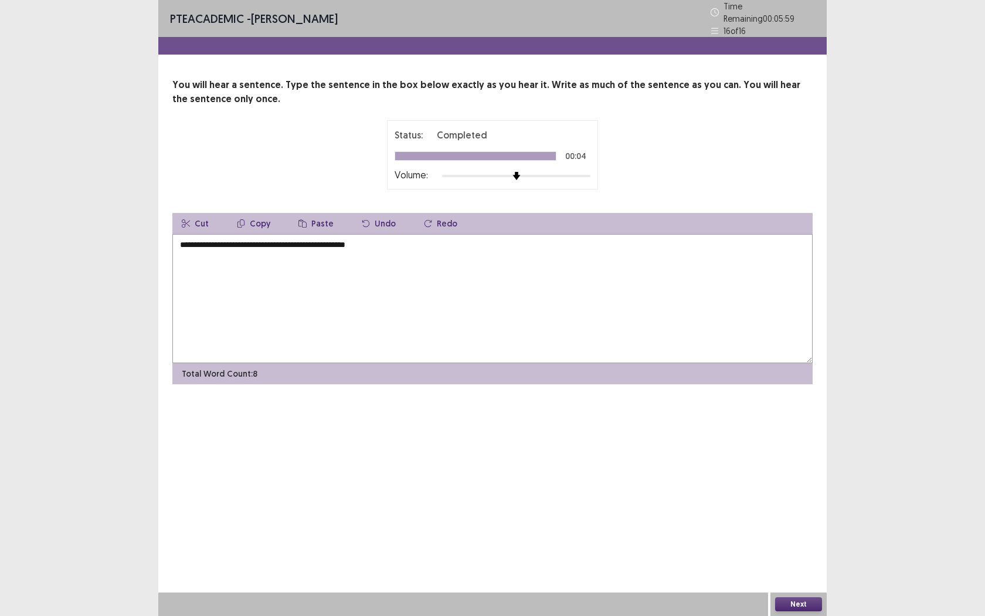
click at [427, 249] on textarea "**********" at bounding box center [492, 298] width 640 height 129
click at [344, 239] on textarea "**********" at bounding box center [492, 298] width 640 height 129
click at [399, 239] on textarea "**********" at bounding box center [492, 298] width 640 height 129
click at [376, 241] on textarea "**********" at bounding box center [492, 298] width 640 height 129
click at [419, 248] on textarea "**********" at bounding box center [492, 298] width 640 height 129
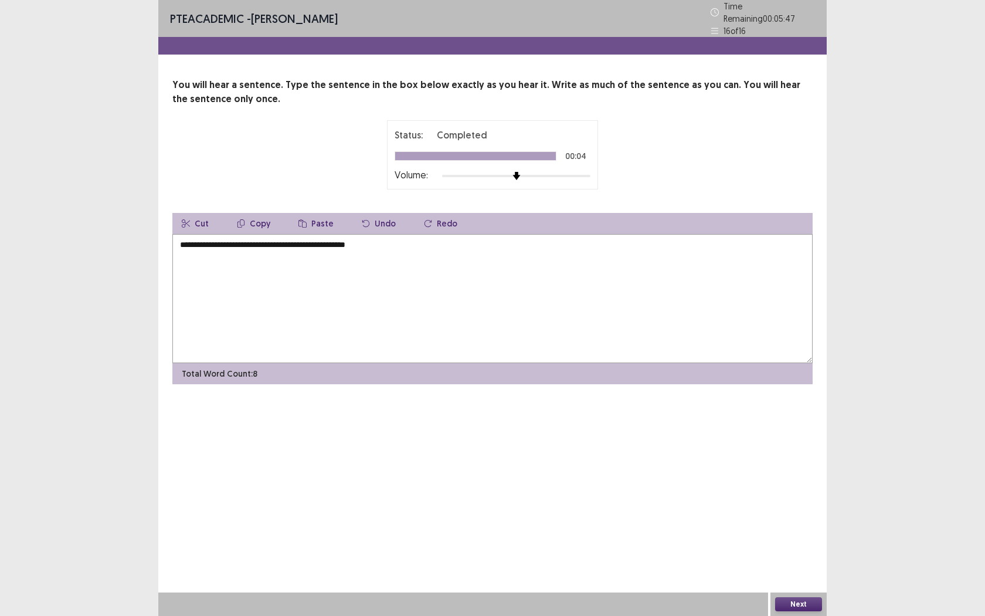
type textarea "**********"
click at [809, 563] on button "Next" at bounding box center [798, 604] width 47 height 14
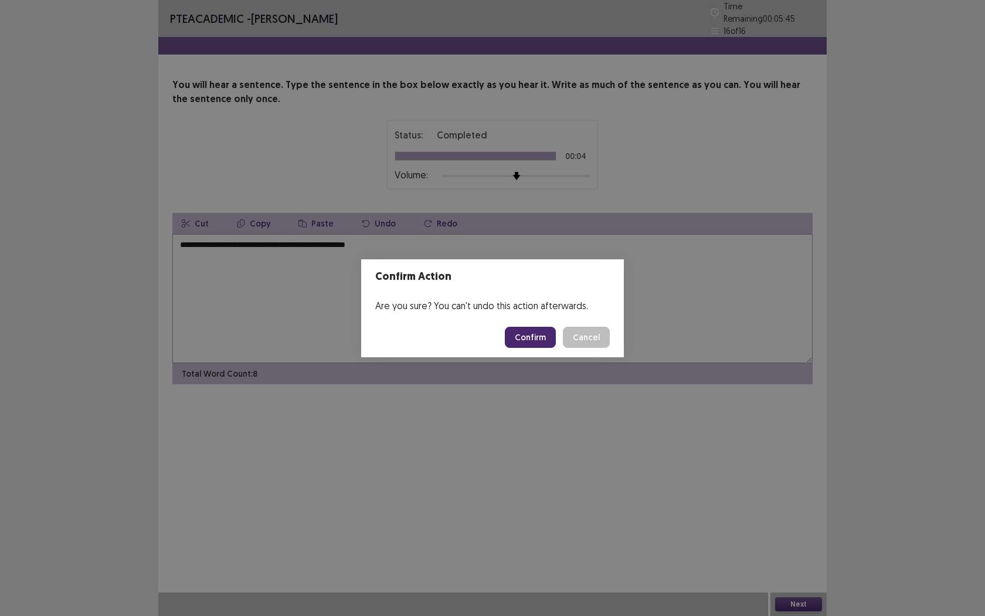
click at [519, 325] on footer "Confirm Cancel" at bounding box center [492, 337] width 263 height 40
click at [543, 350] on footer "Confirm Cancel" at bounding box center [492, 337] width 263 height 40
click at [542, 346] on button "Confirm" at bounding box center [530, 337] width 51 height 21
